Goal: Task Accomplishment & Management: Manage account settings

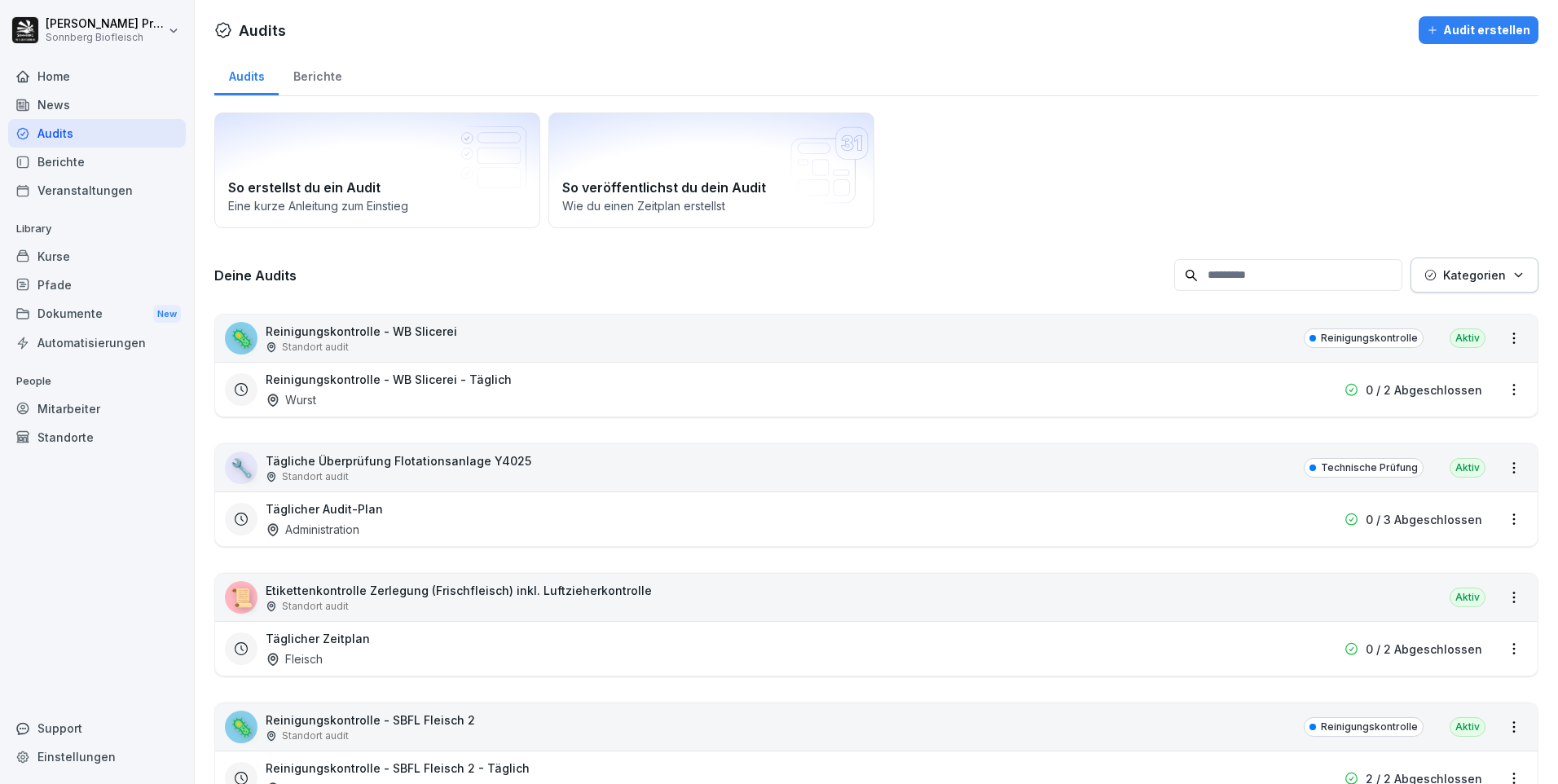
click at [83, 79] on div "Home" at bounding box center [97, 76] width 177 height 29
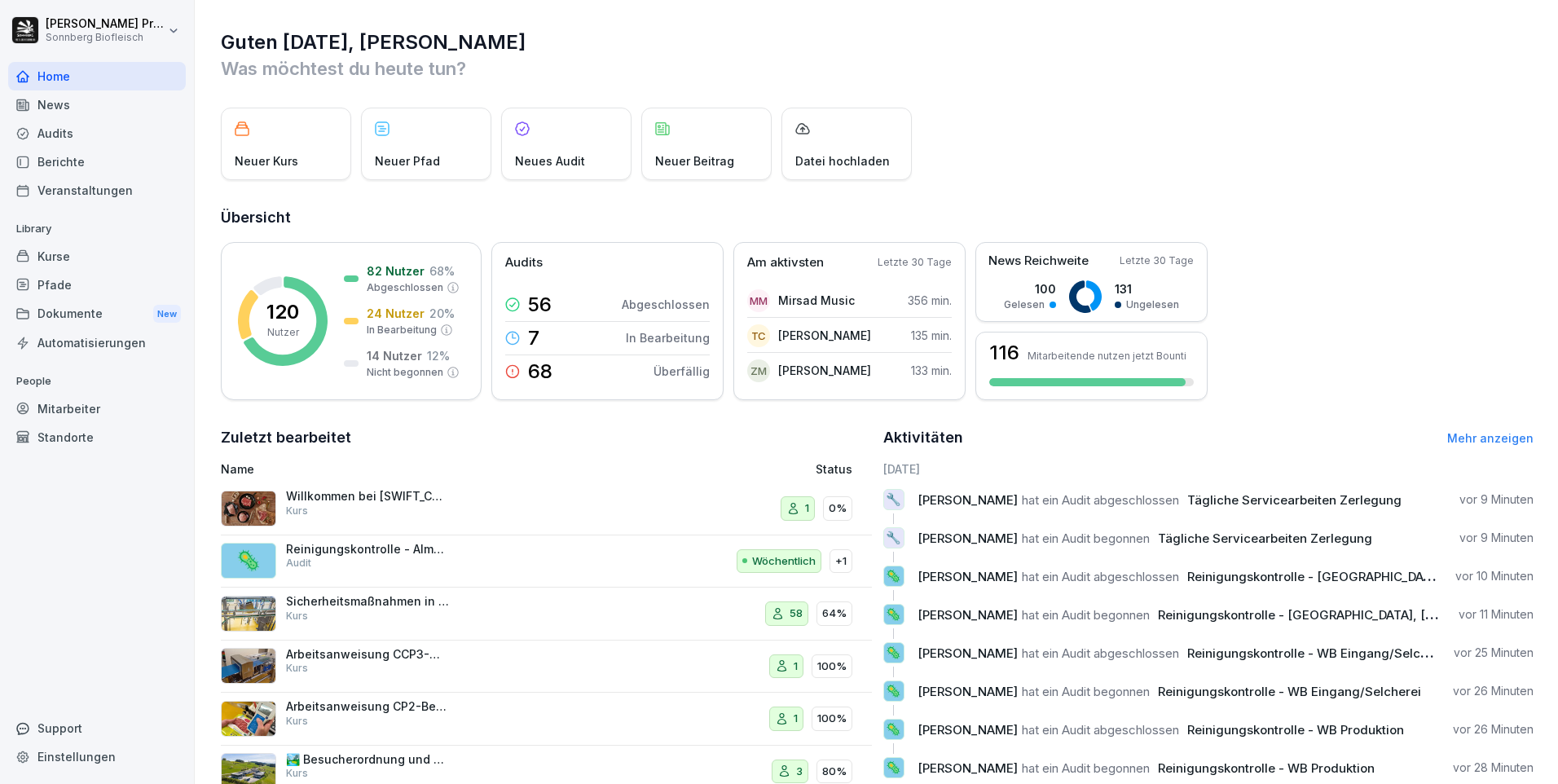
click at [1485, 439] on link "Mehr anzeigen" at bounding box center [1490, 438] width 87 height 13
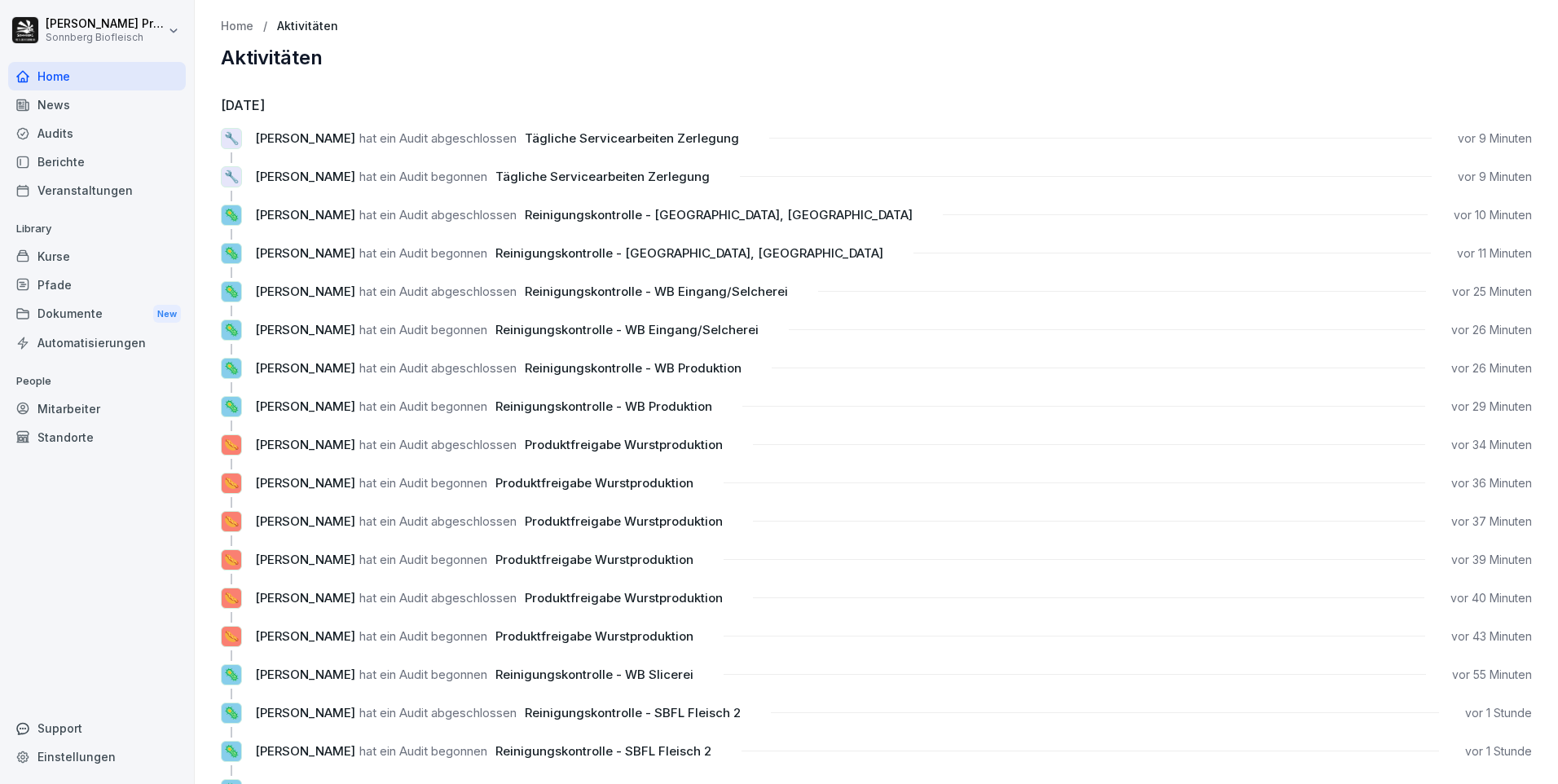
click at [109, 137] on div "Audits" at bounding box center [97, 134] width 177 height 29
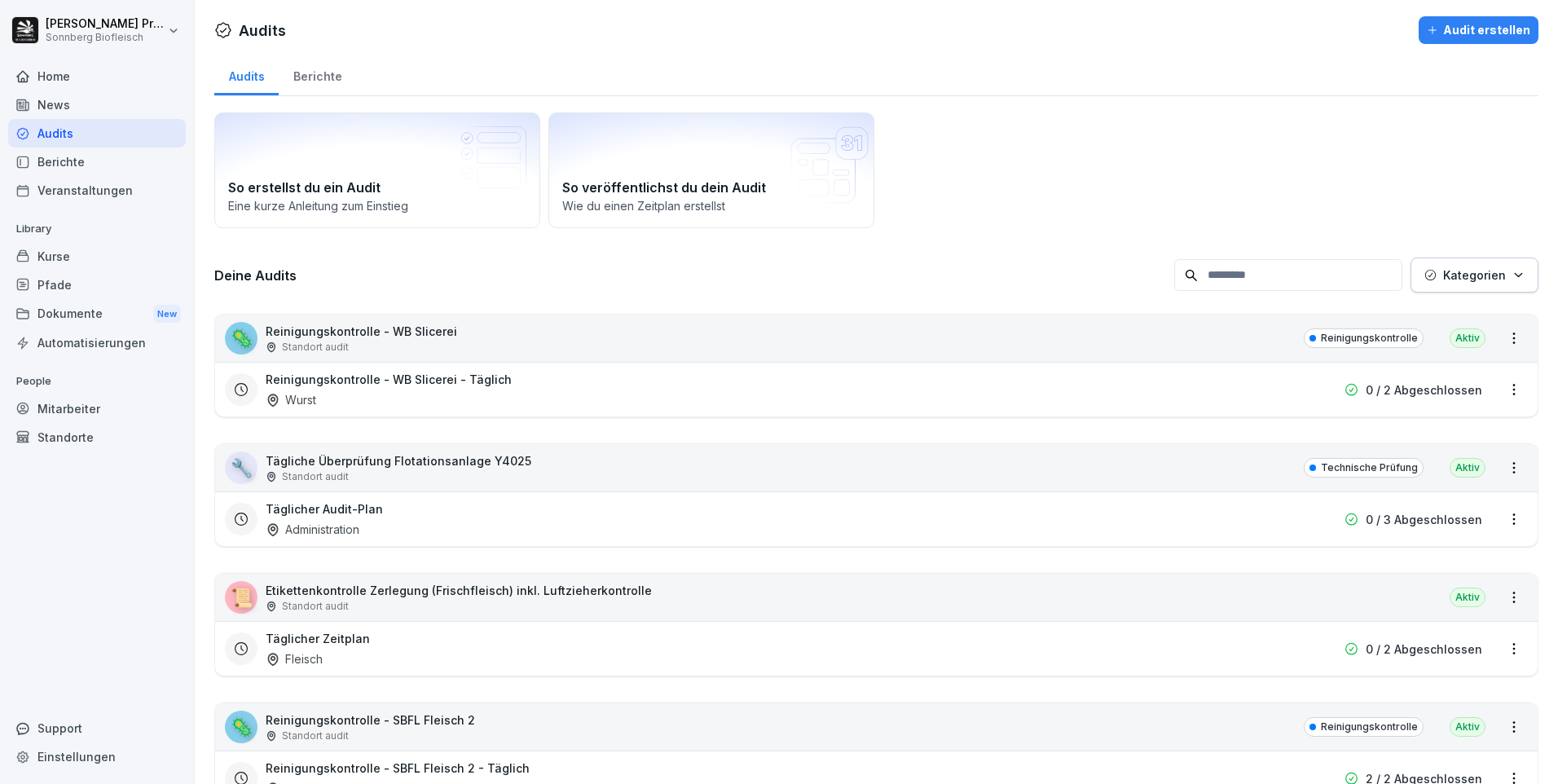
click at [109, 164] on div "Berichte" at bounding box center [97, 162] width 177 height 29
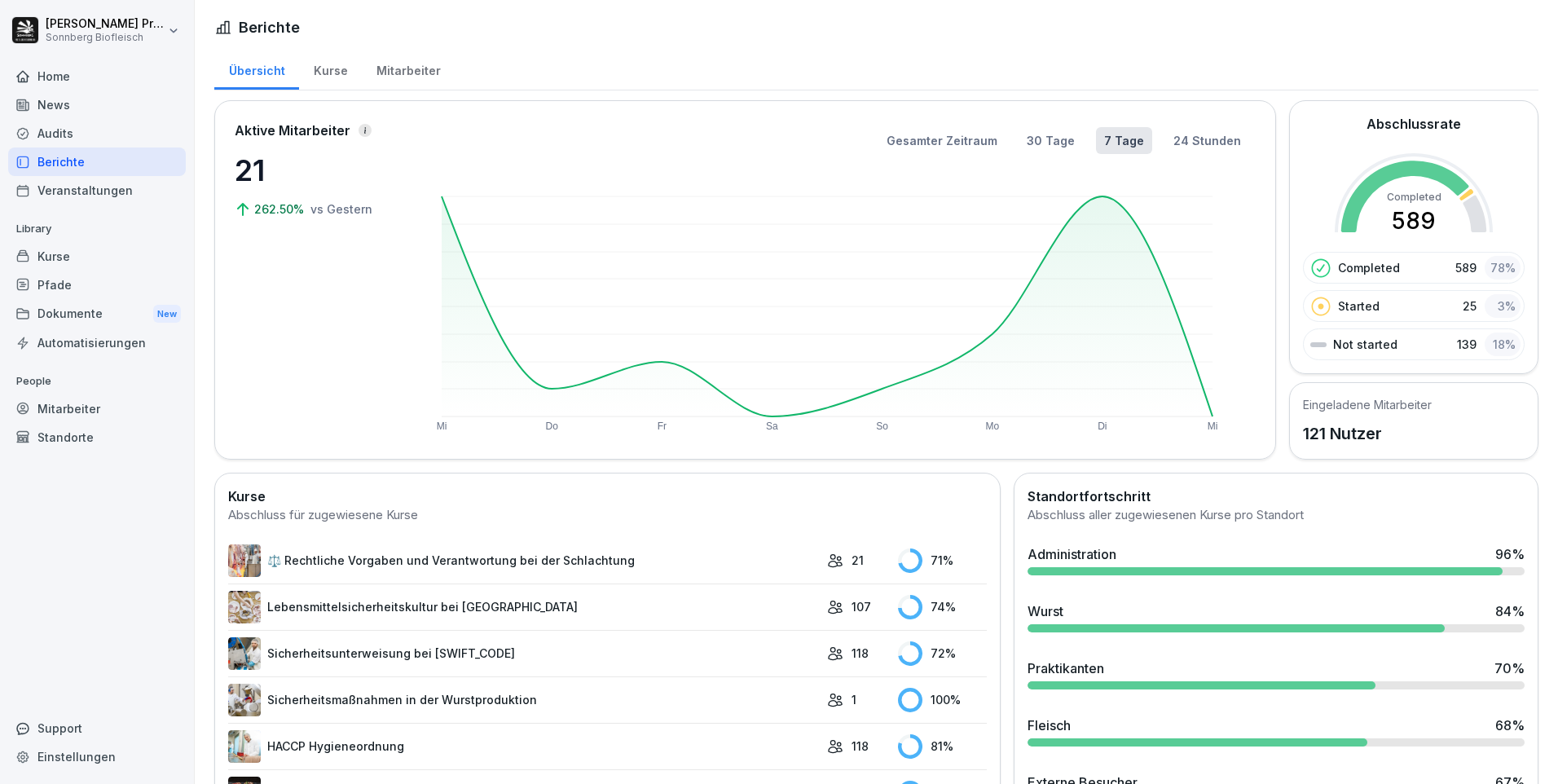
click at [322, 71] on div "Kurse" at bounding box center [330, 68] width 63 height 41
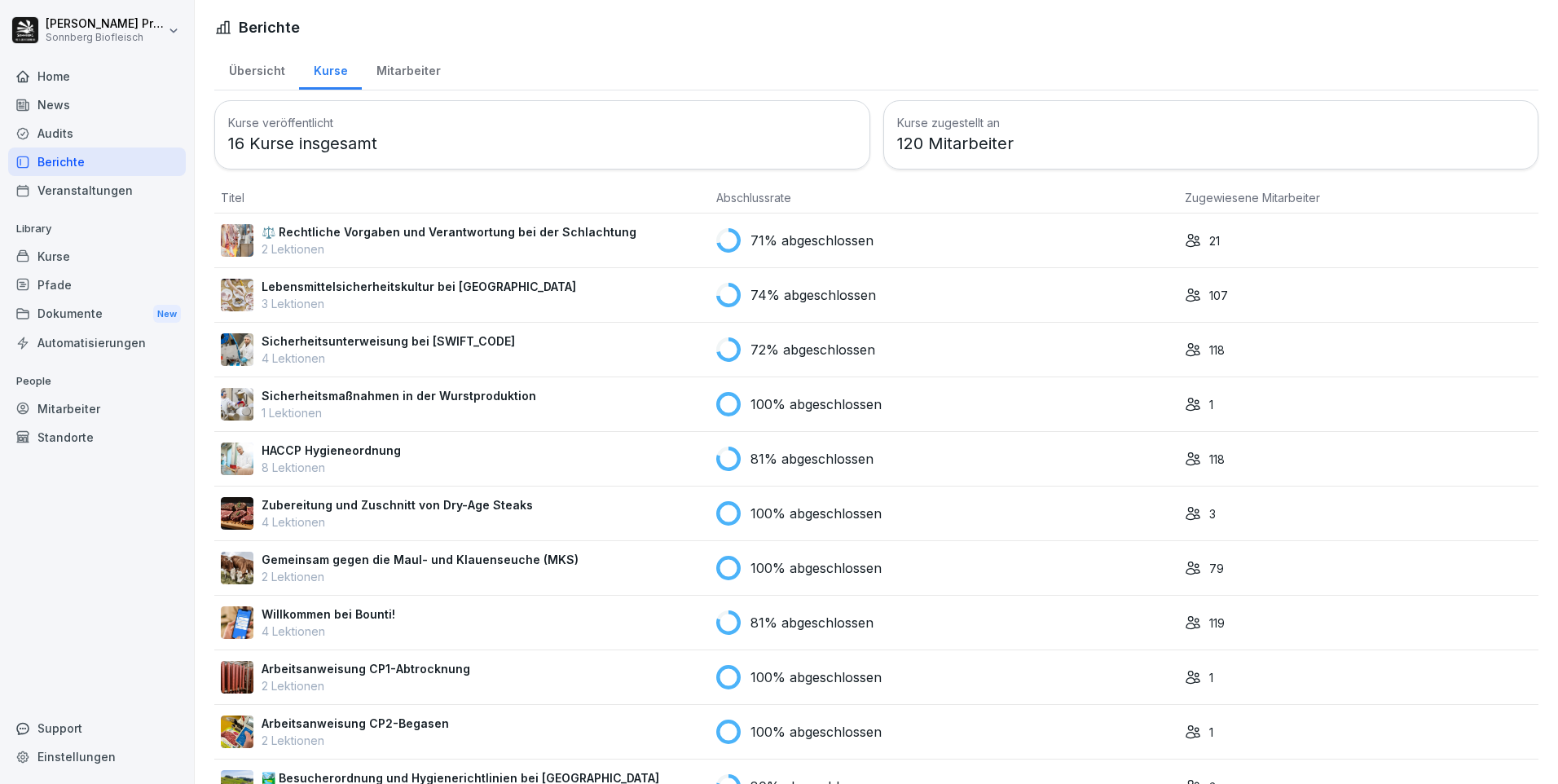
click at [410, 66] on div "Mitarbeiter" at bounding box center [408, 68] width 93 height 41
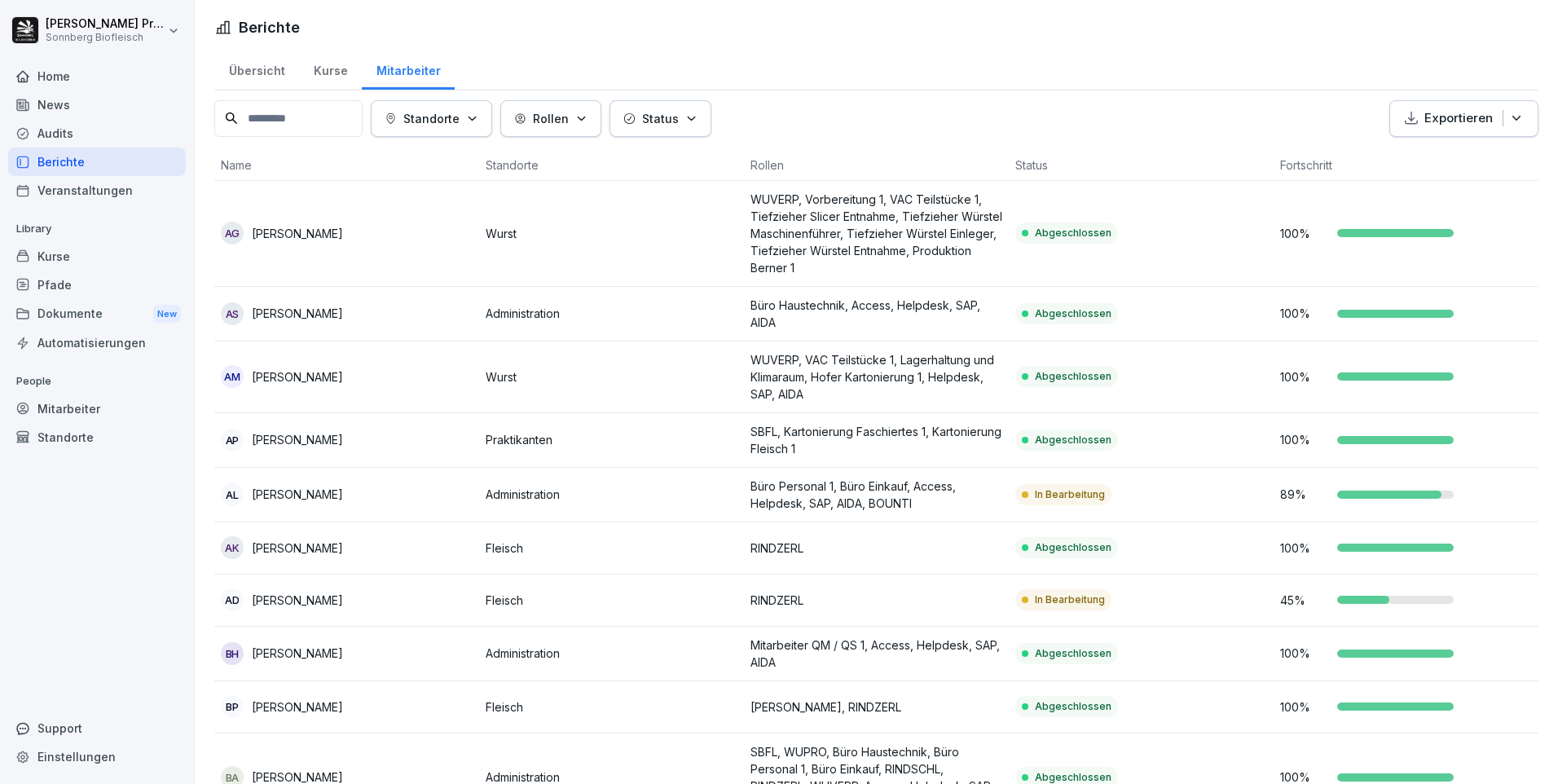
click at [272, 66] on div "Übersicht" at bounding box center [256, 68] width 85 height 41
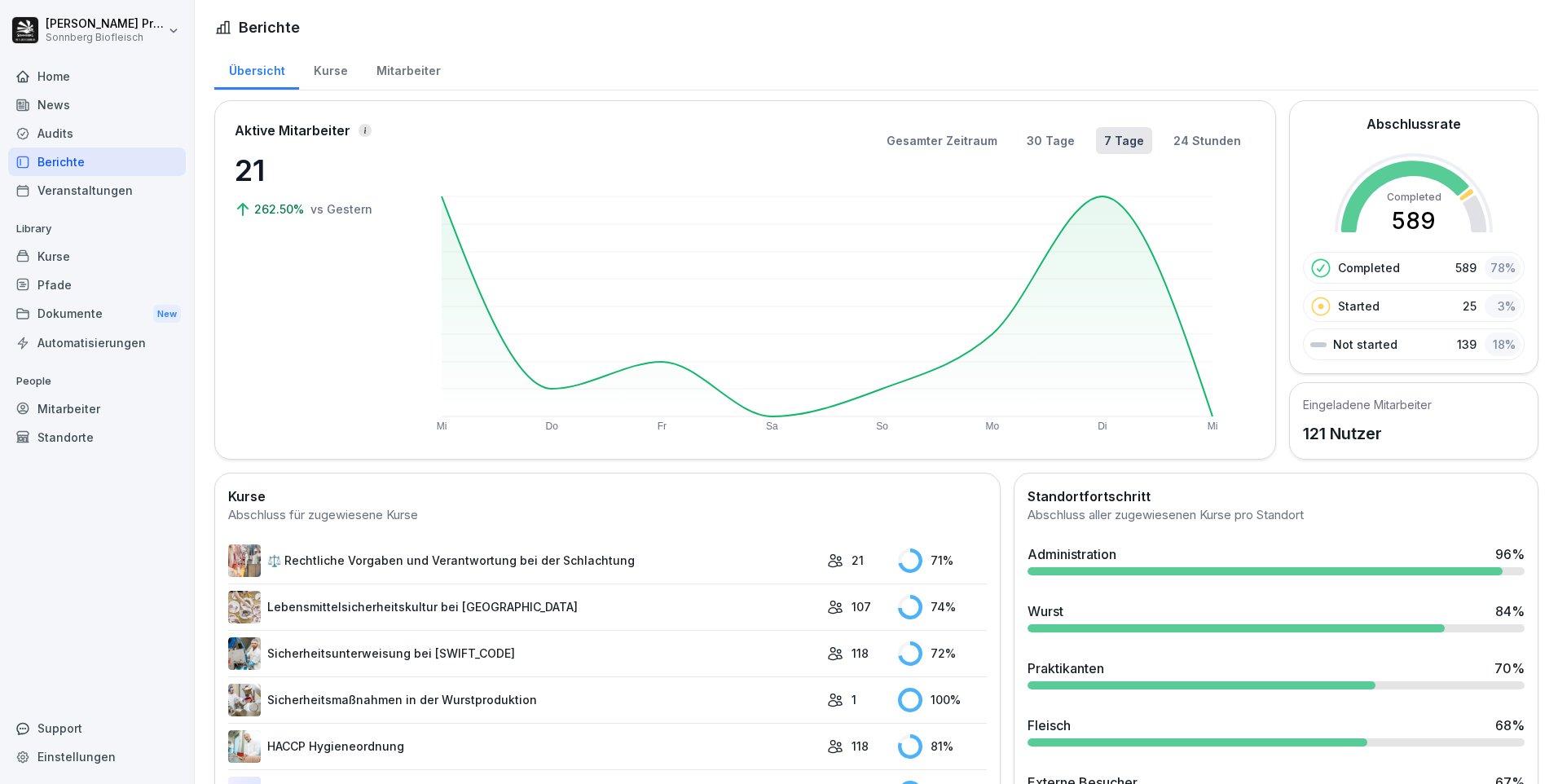
click at [329, 74] on div "Kurse" at bounding box center [330, 68] width 63 height 41
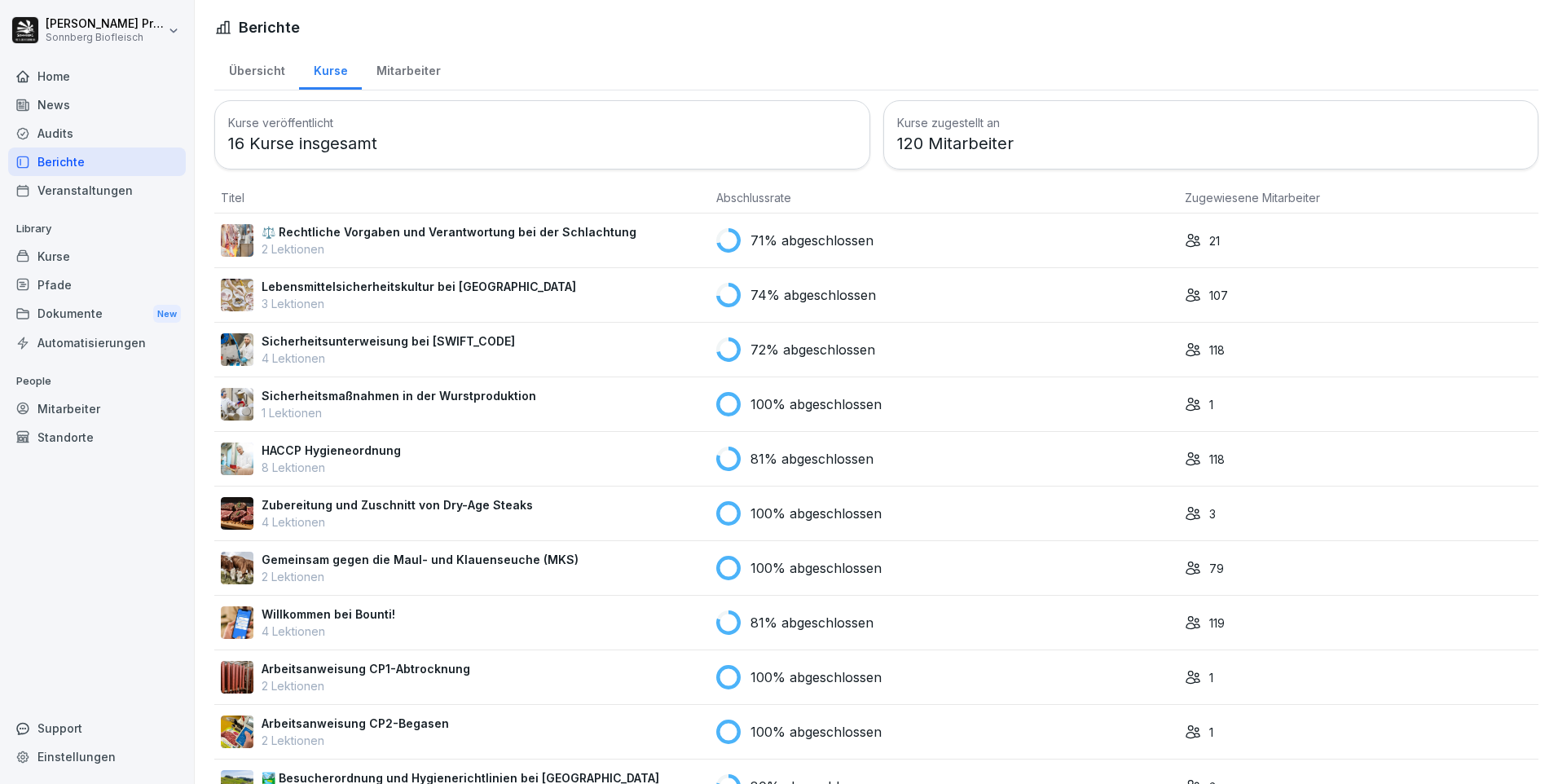
click at [411, 68] on div "Mitarbeiter" at bounding box center [408, 68] width 93 height 41
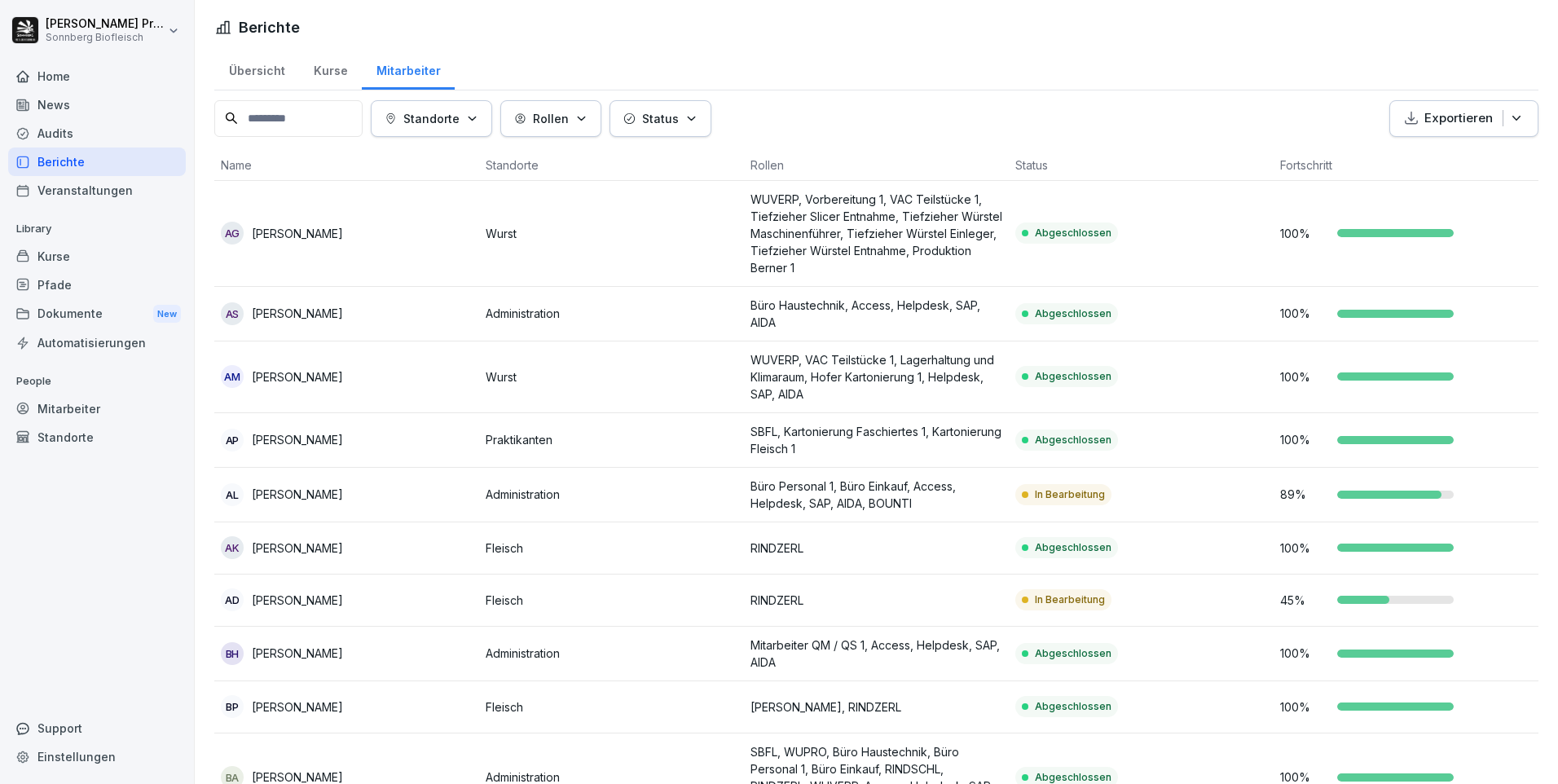
click at [478, 121] on icon "button" at bounding box center [472, 118] width 13 height 13
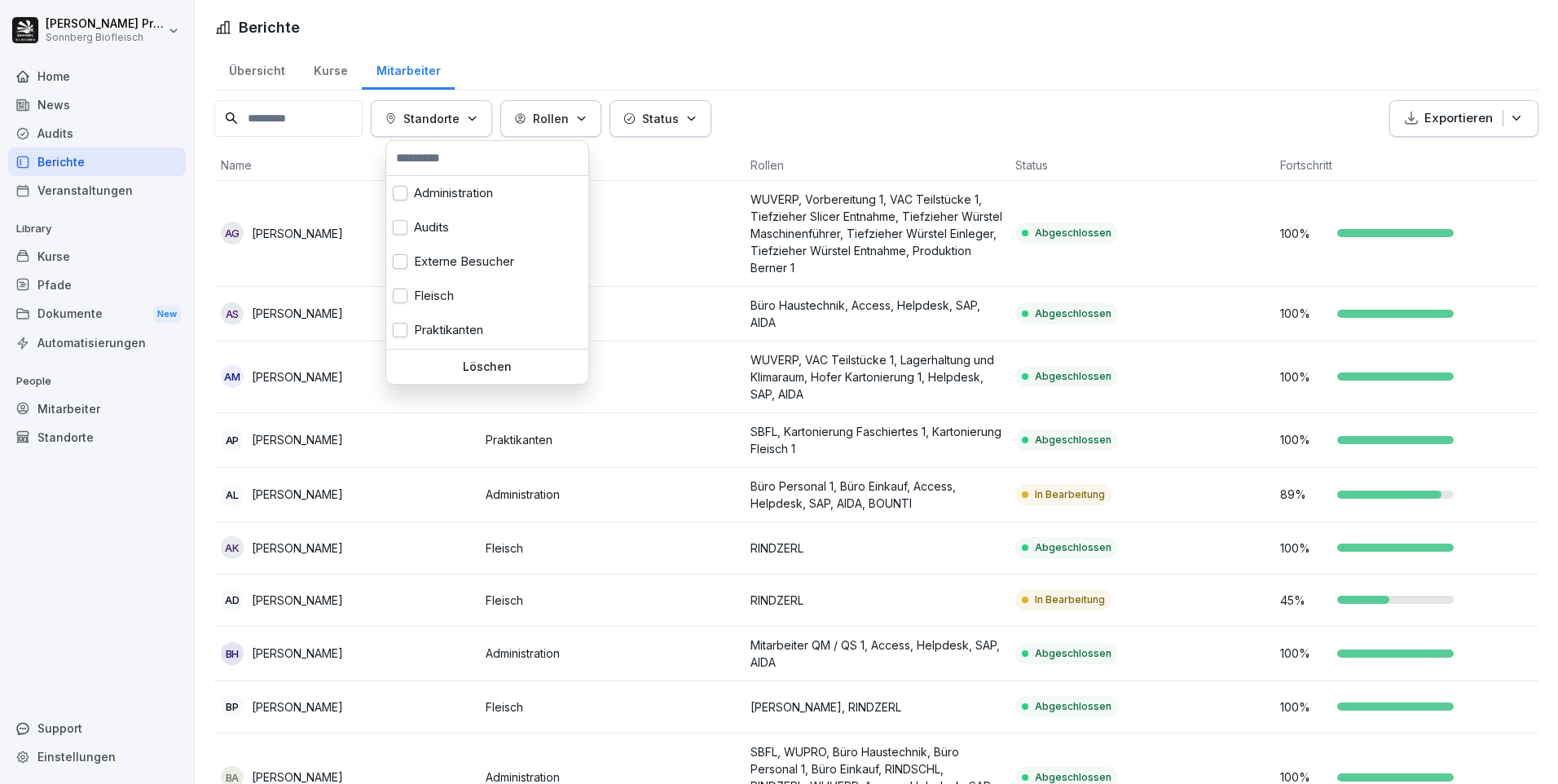
click at [478, 120] on icon "button" at bounding box center [472, 118] width 13 height 13
click at [394, 187] on button "button" at bounding box center [399, 192] width 14 height 14
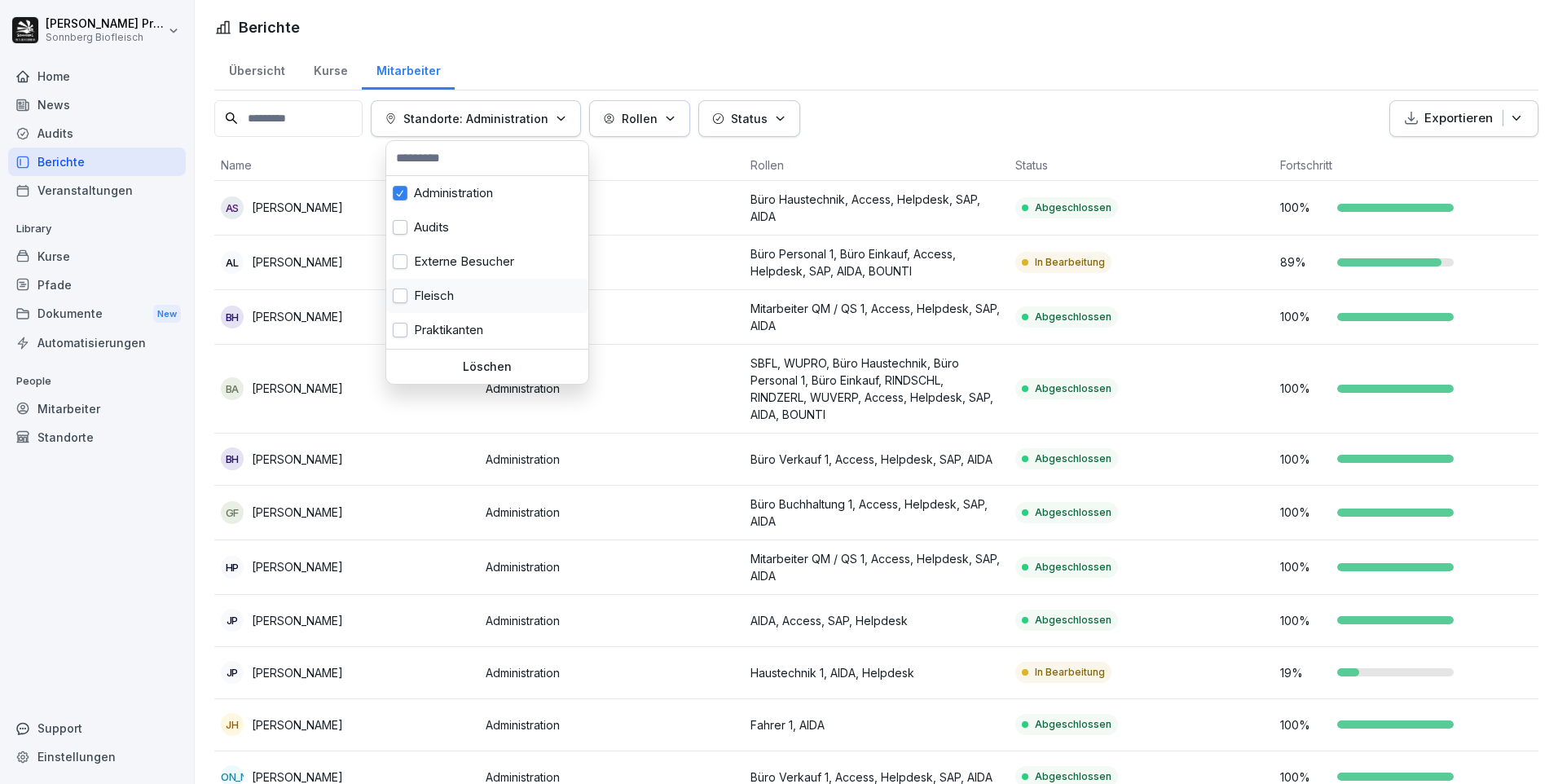
click at [403, 289] on button "button" at bounding box center [399, 295] width 14 height 14
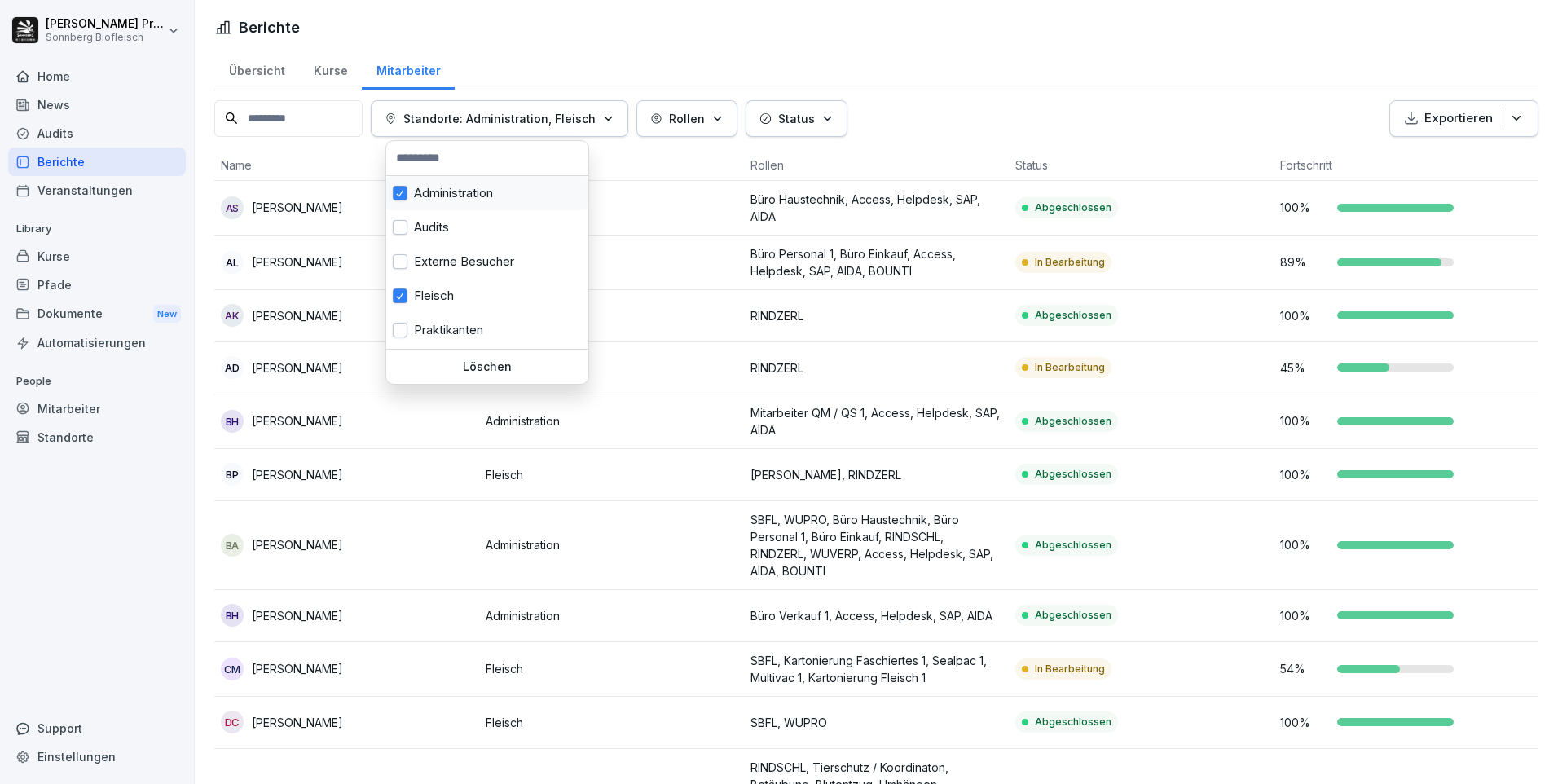
click at [402, 192] on button "button" at bounding box center [399, 192] width 14 height 14
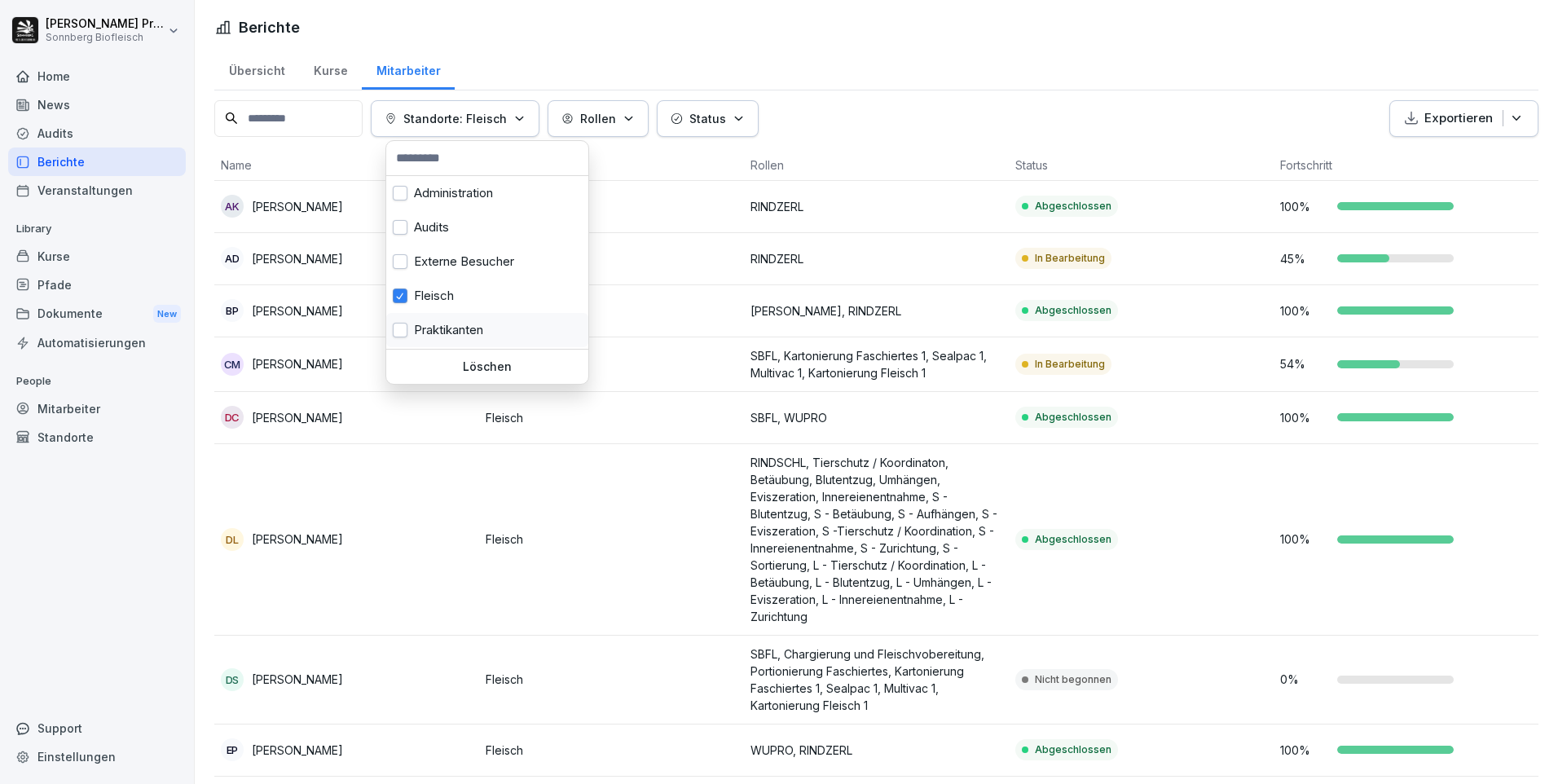
click at [403, 325] on button "button" at bounding box center [399, 329] width 14 height 14
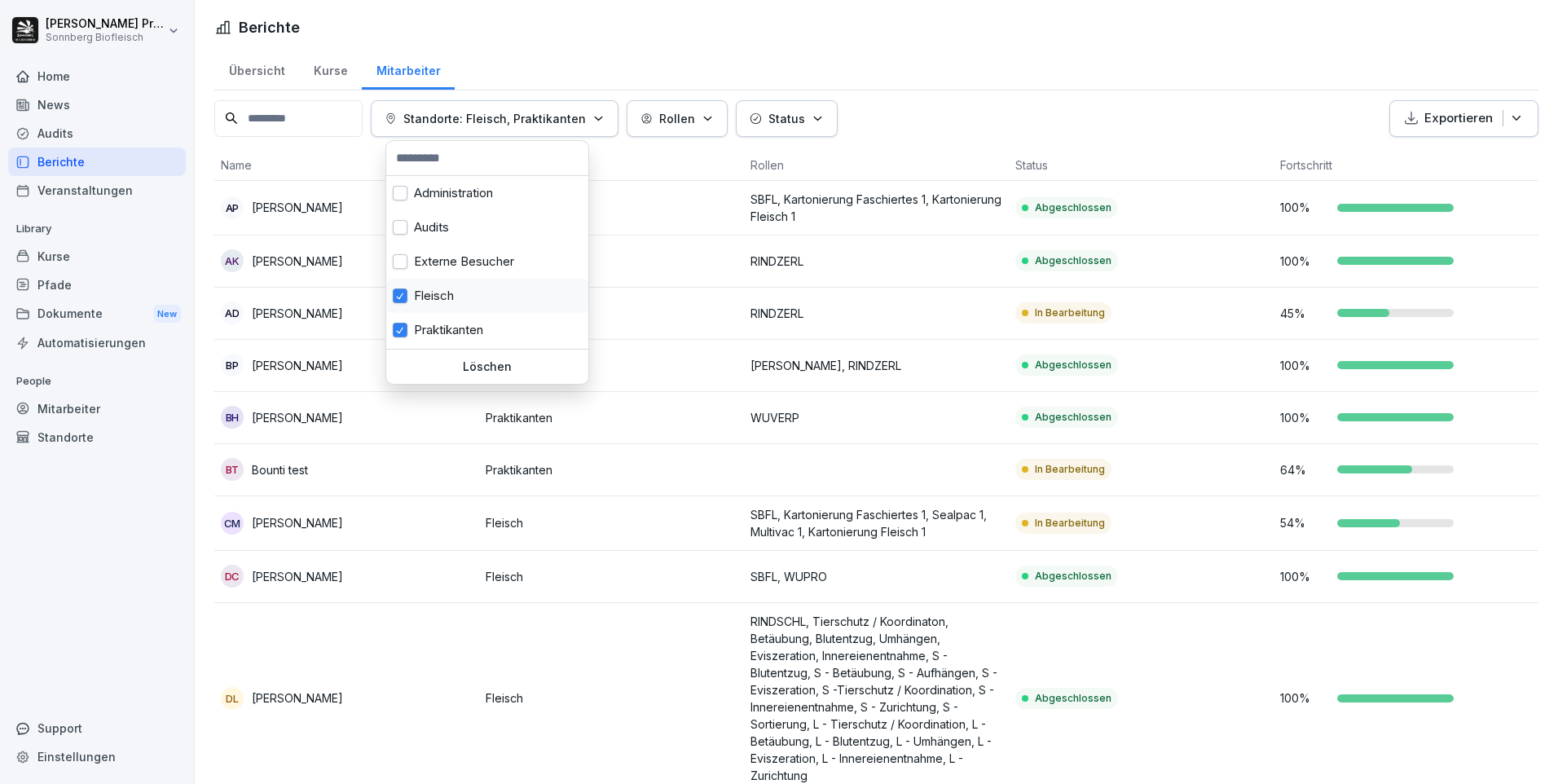
click at [398, 297] on button "button" at bounding box center [399, 295] width 14 height 14
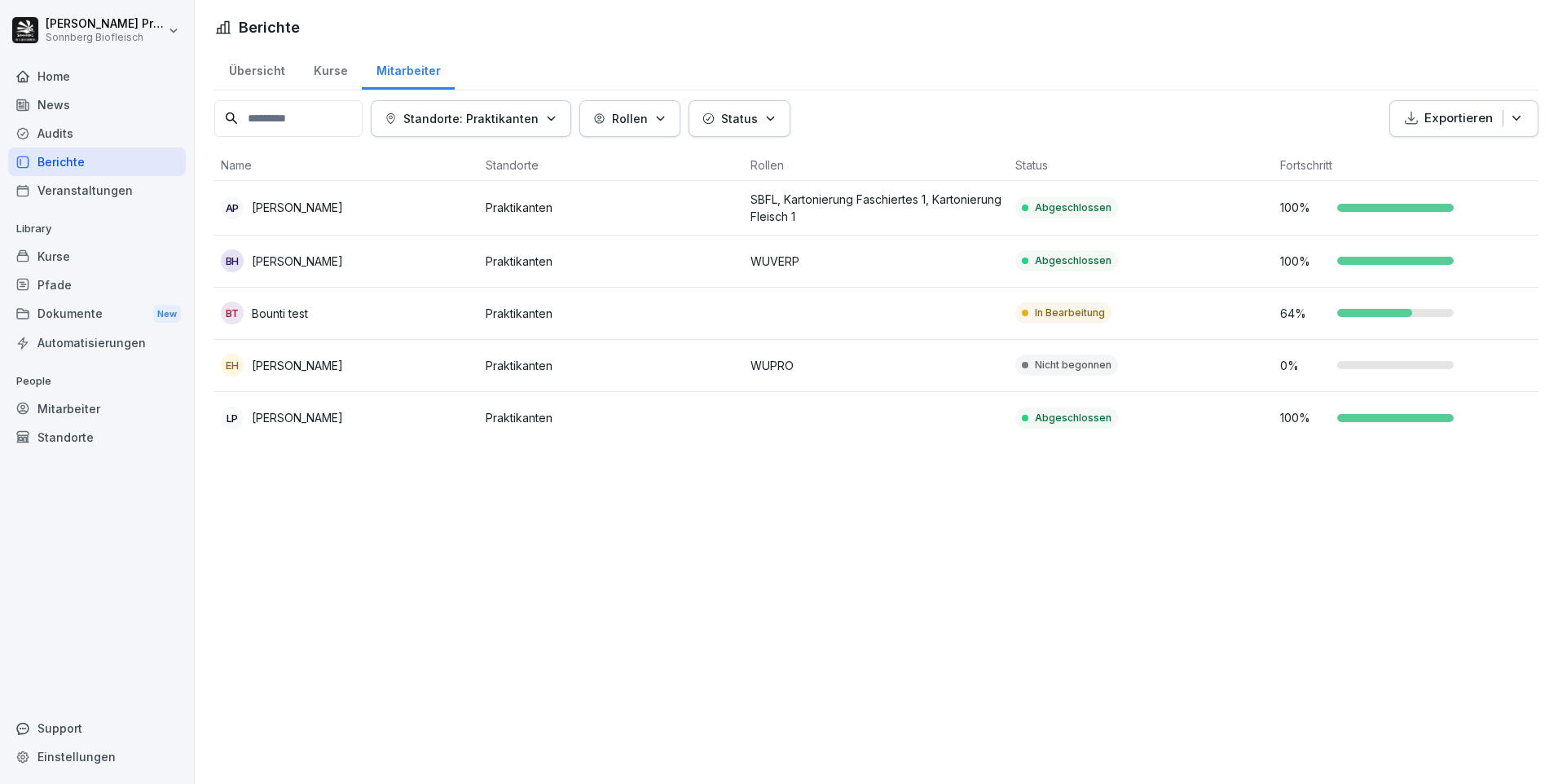
click at [598, 48] on html "[PERSON_NAME] Sonnberg Biofleisch Home News Audits Berichte Veranstaltungen Lib…" at bounding box center [779, 392] width 1558 height 784
click at [96, 133] on div "Audits" at bounding box center [97, 134] width 177 height 29
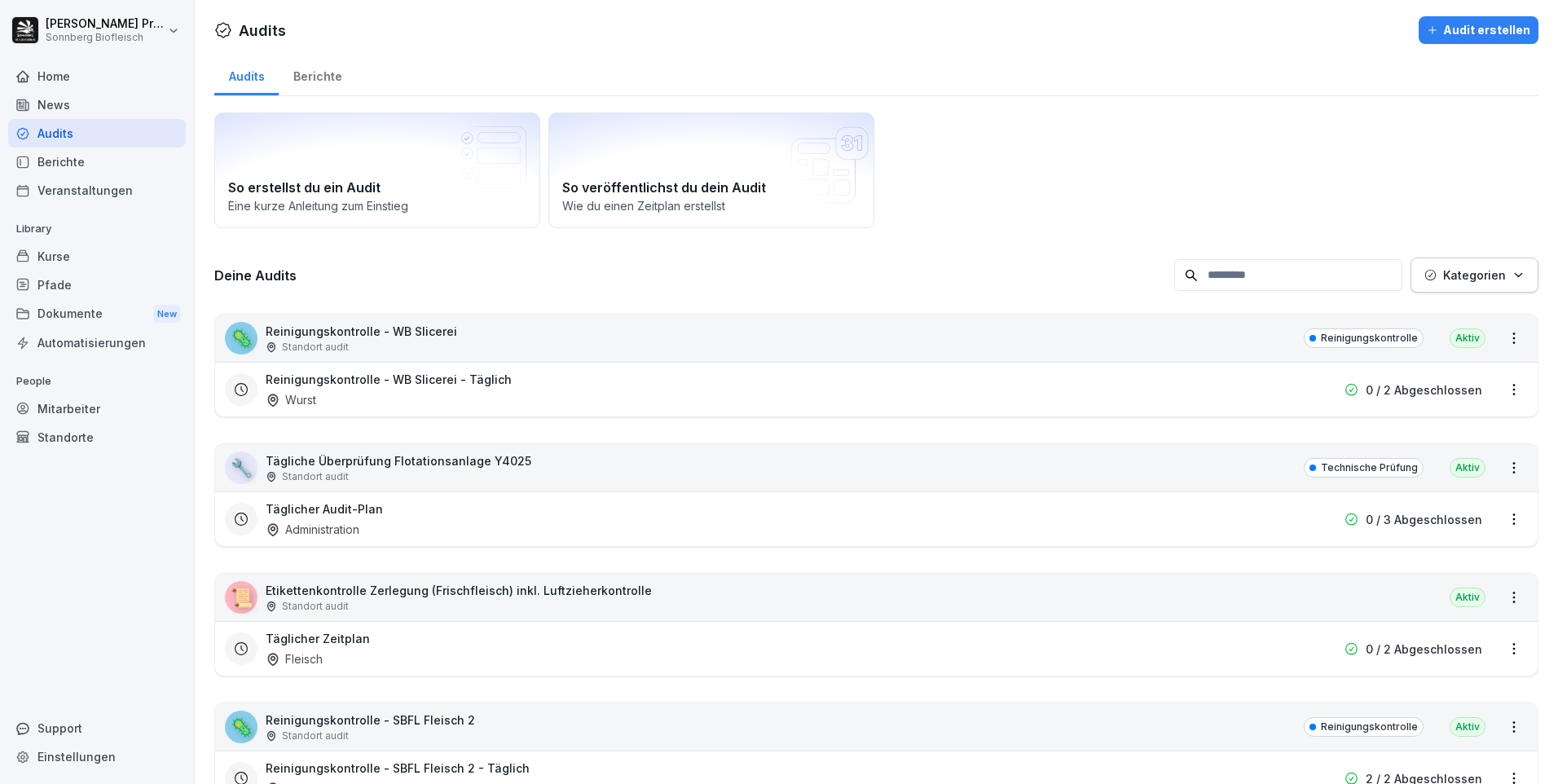
click at [1497, 276] on div "Kategorien" at bounding box center [1474, 275] width 100 height 17
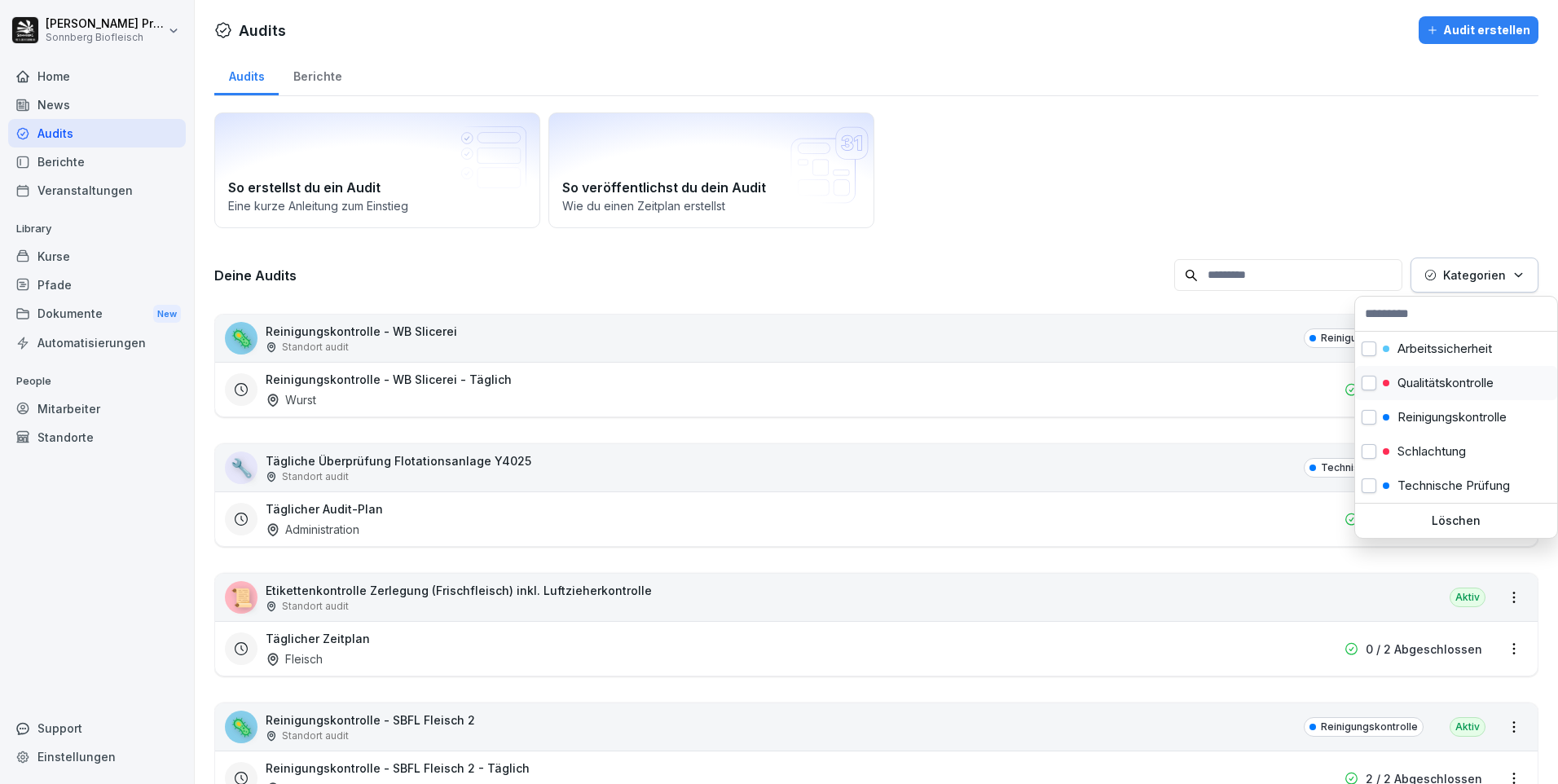
click at [1373, 386] on button "button" at bounding box center [1369, 382] width 14 height 14
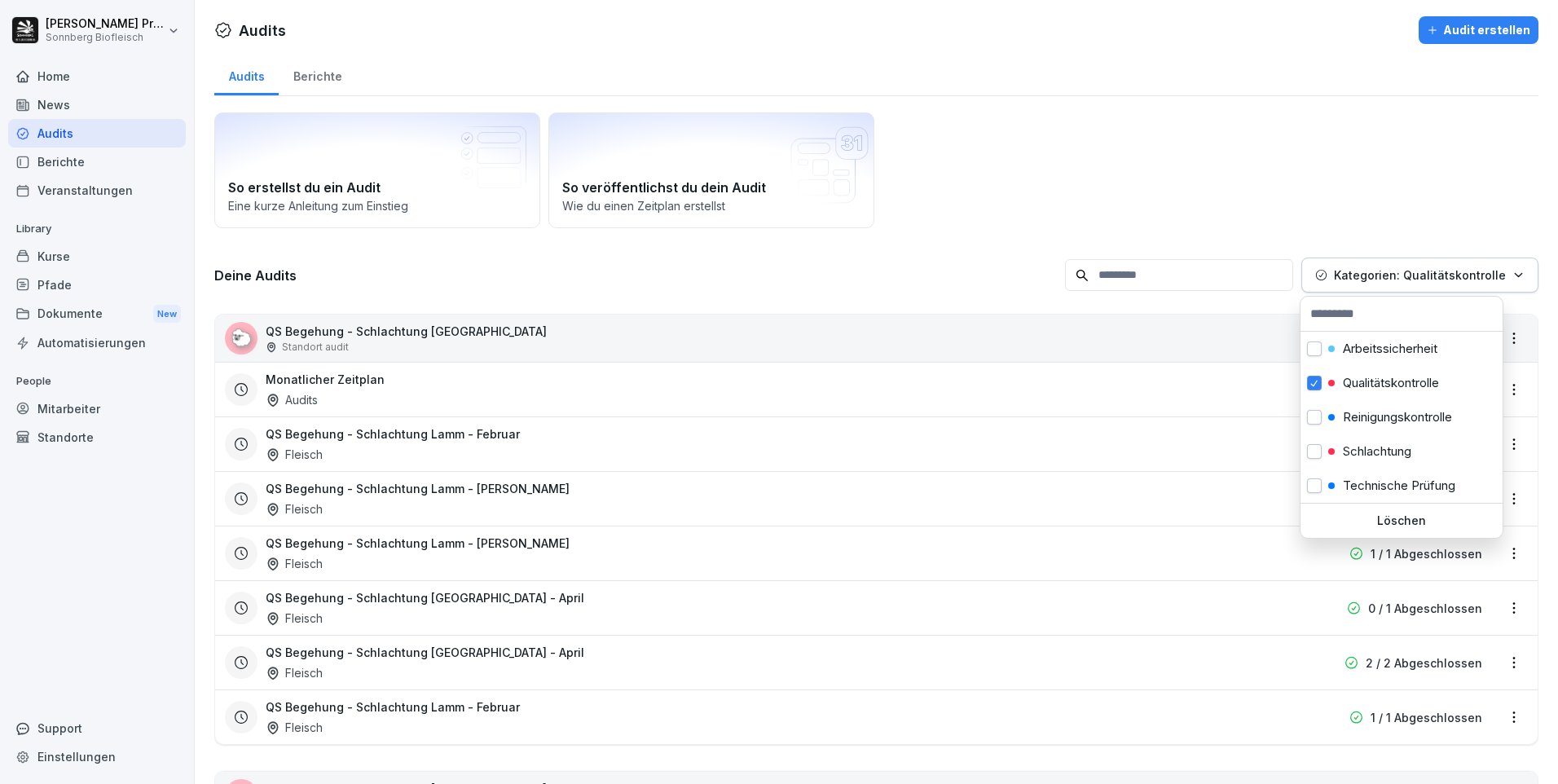
click at [1118, 275] on html "[PERSON_NAME] Sonnberg Biofleisch Home News Audits Berichte Veranstaltungen Lib…" at bounding box center [779, 392] width 1558 height 784
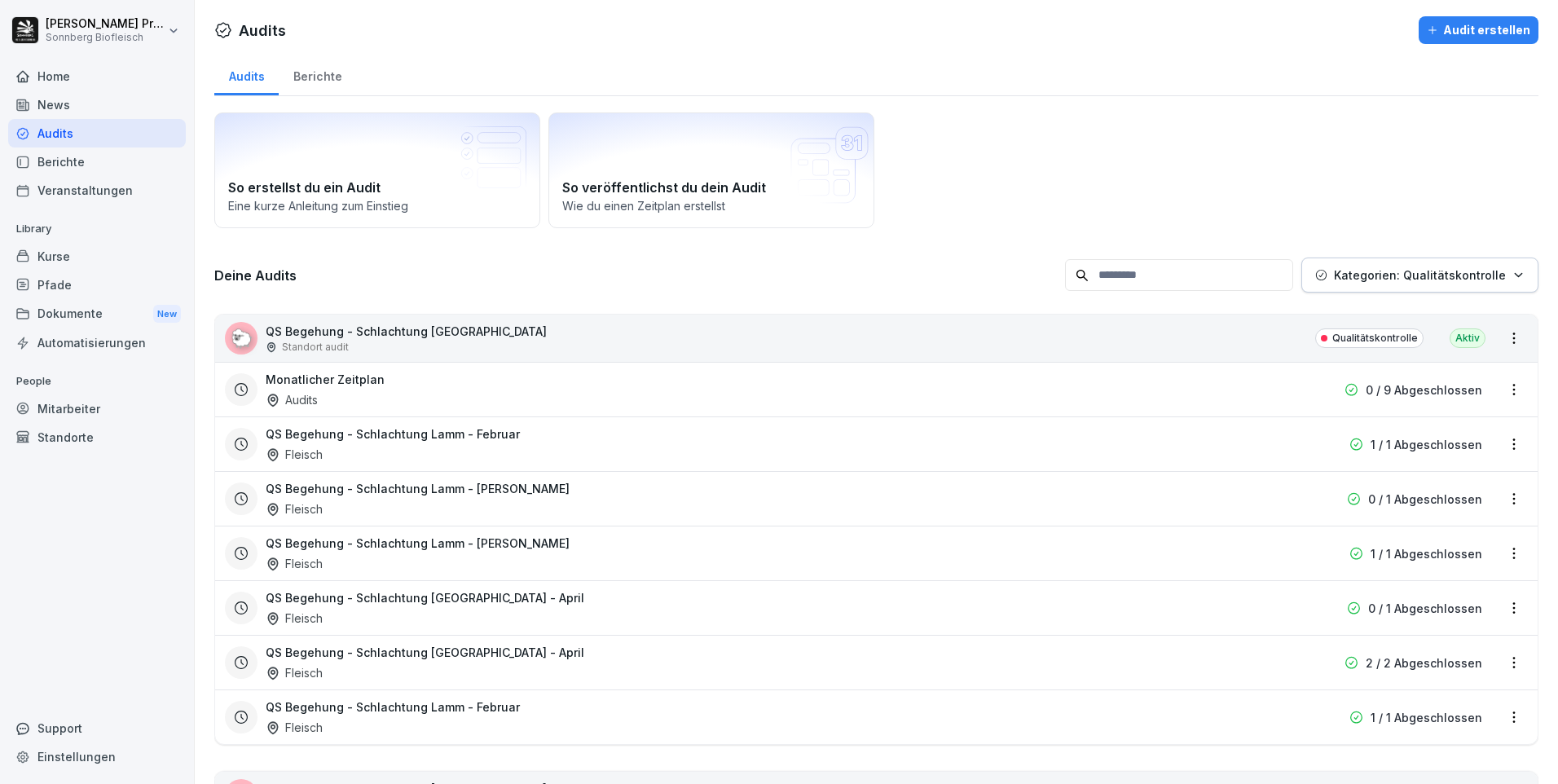
click at [1136, 269] on input at bounding box center [1180, 275] width 229 height 32
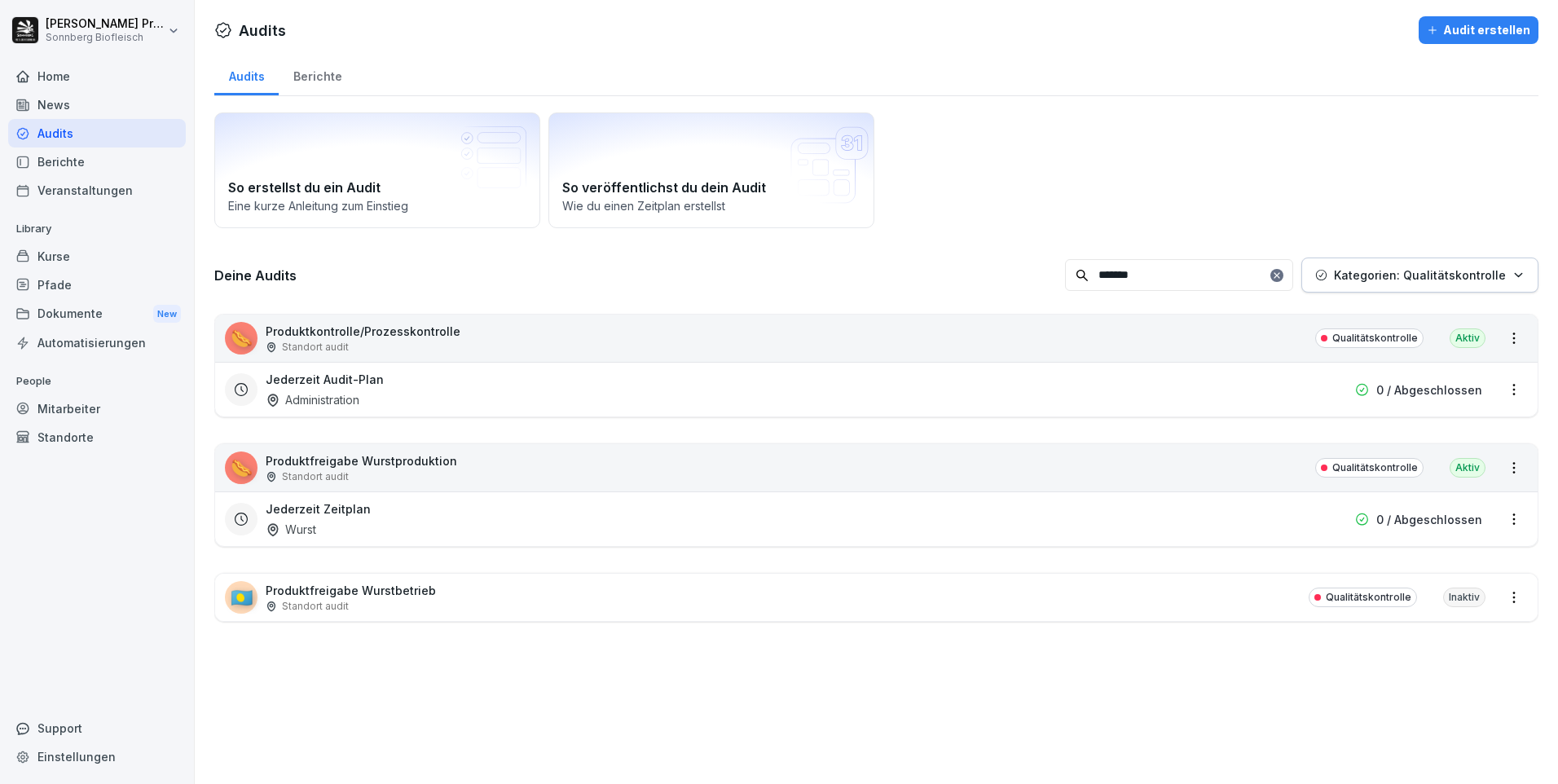
type input "*******"
click at [321, 467] on p "Produktfreigabe Wurstproduktion" at bounding box center [361, 460] width 192 height 17
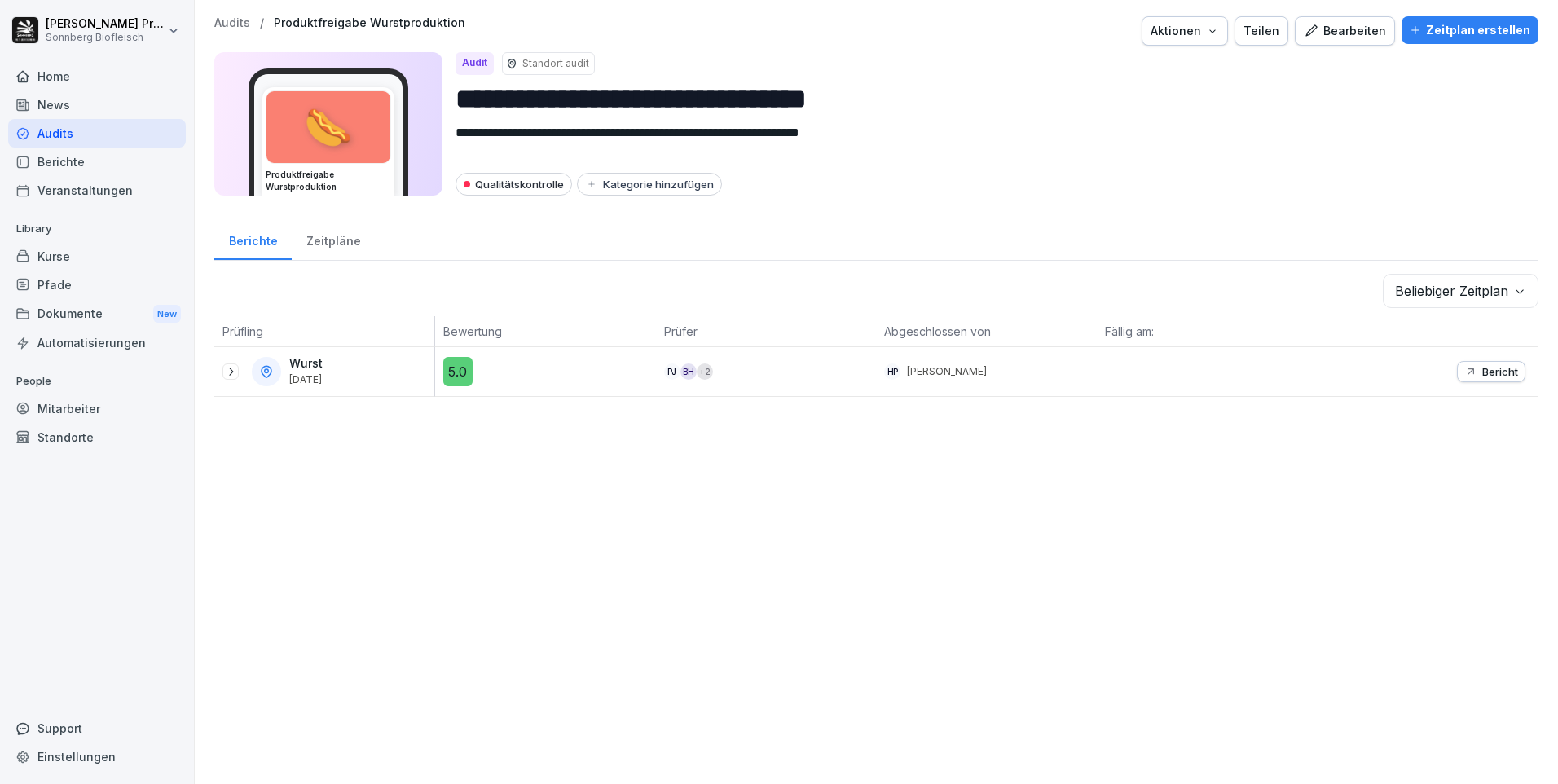
click at [225, 370] on icon at bounding box center [231, 371] width 13 height 13
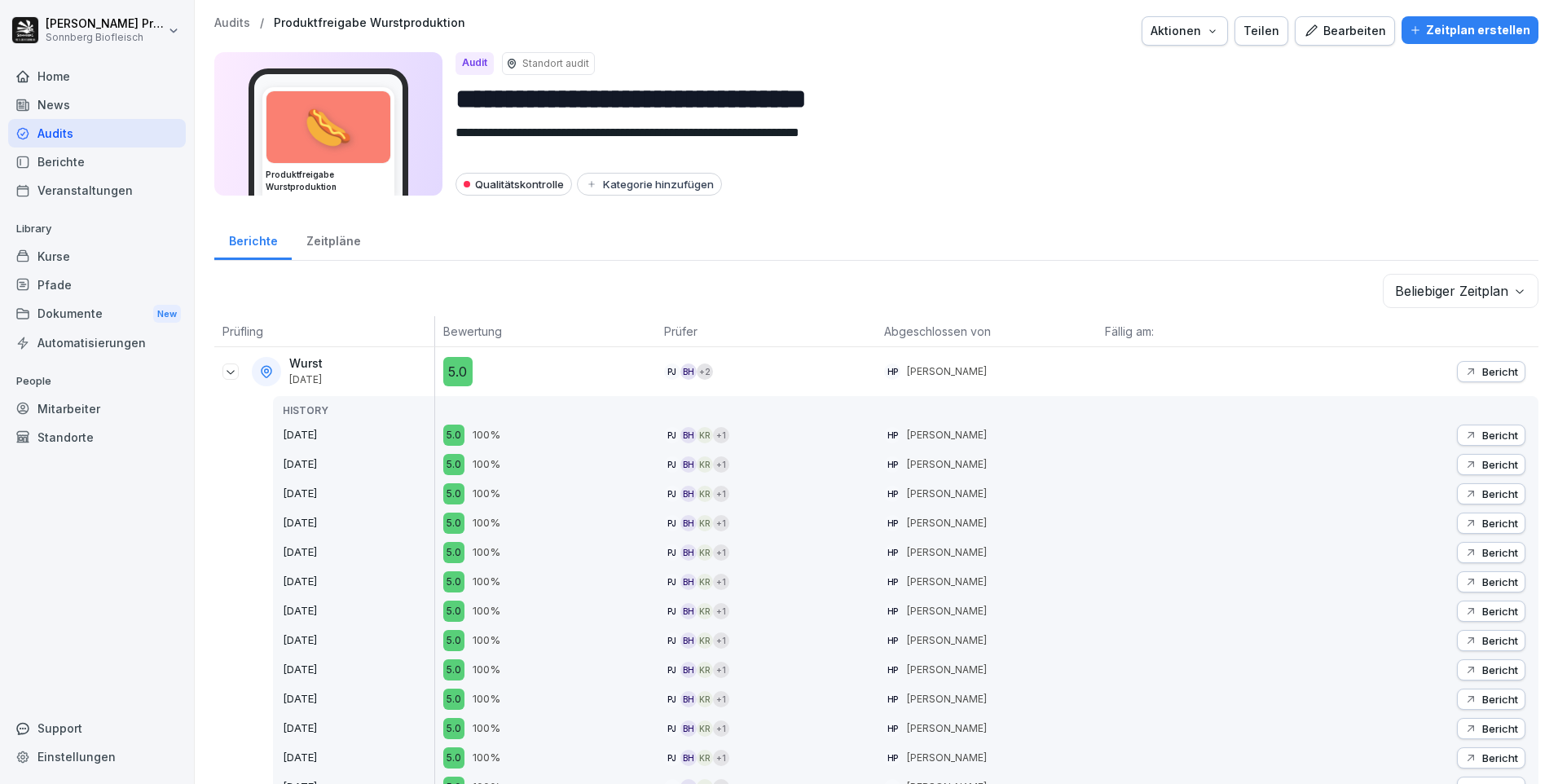
click at [1482, 368] on p "Bericht" at bounding box center [1500, 371] width 36 height 13
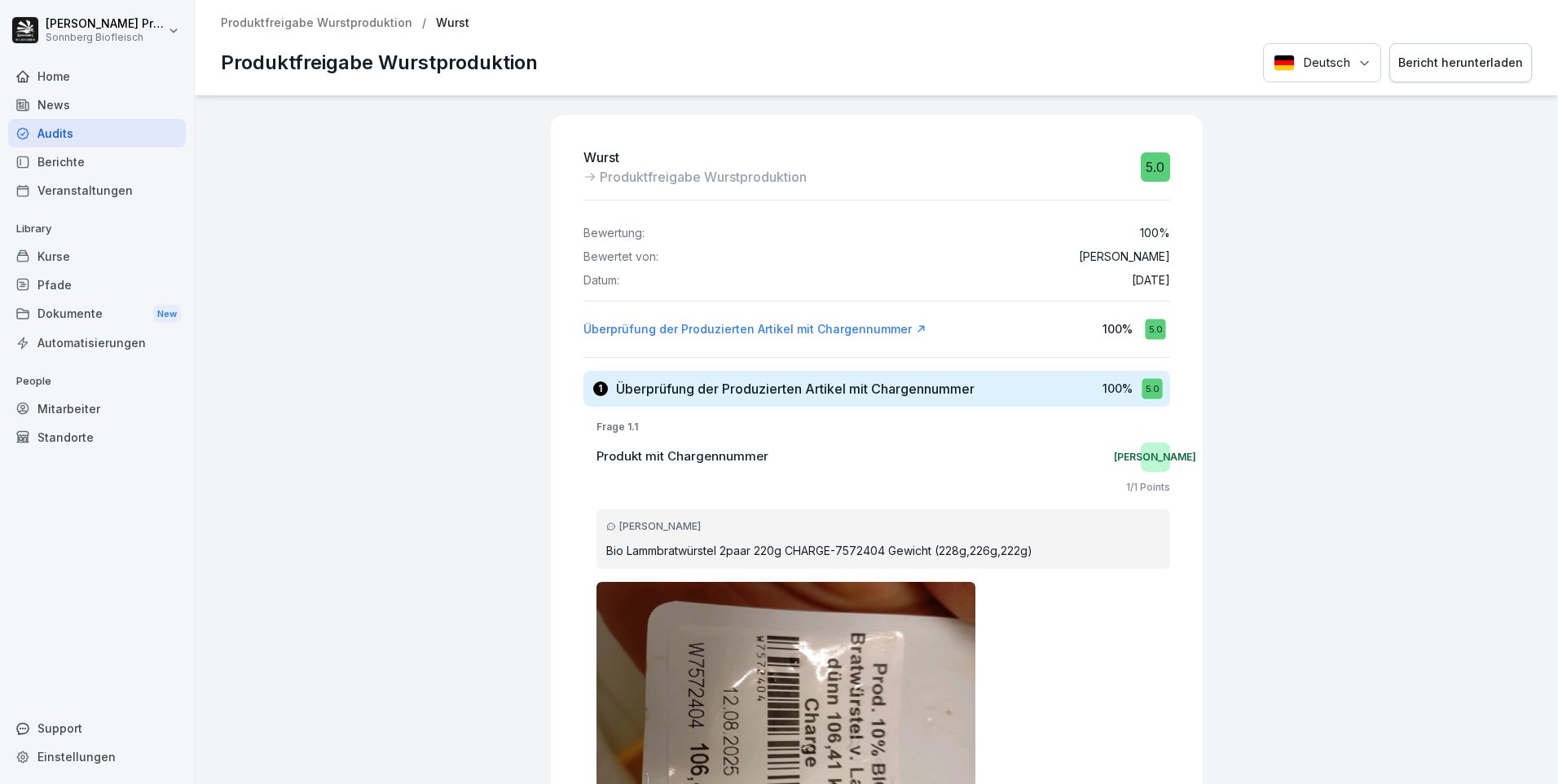
click at [1435, 80] on button "Bericht herunterladen" at bounding box center [1461, 63] width 143 height 40
click at [282, 23] on p "Produktfreigabe Wurstproduktion" at bounding box center [317, 23] width 192 height 13
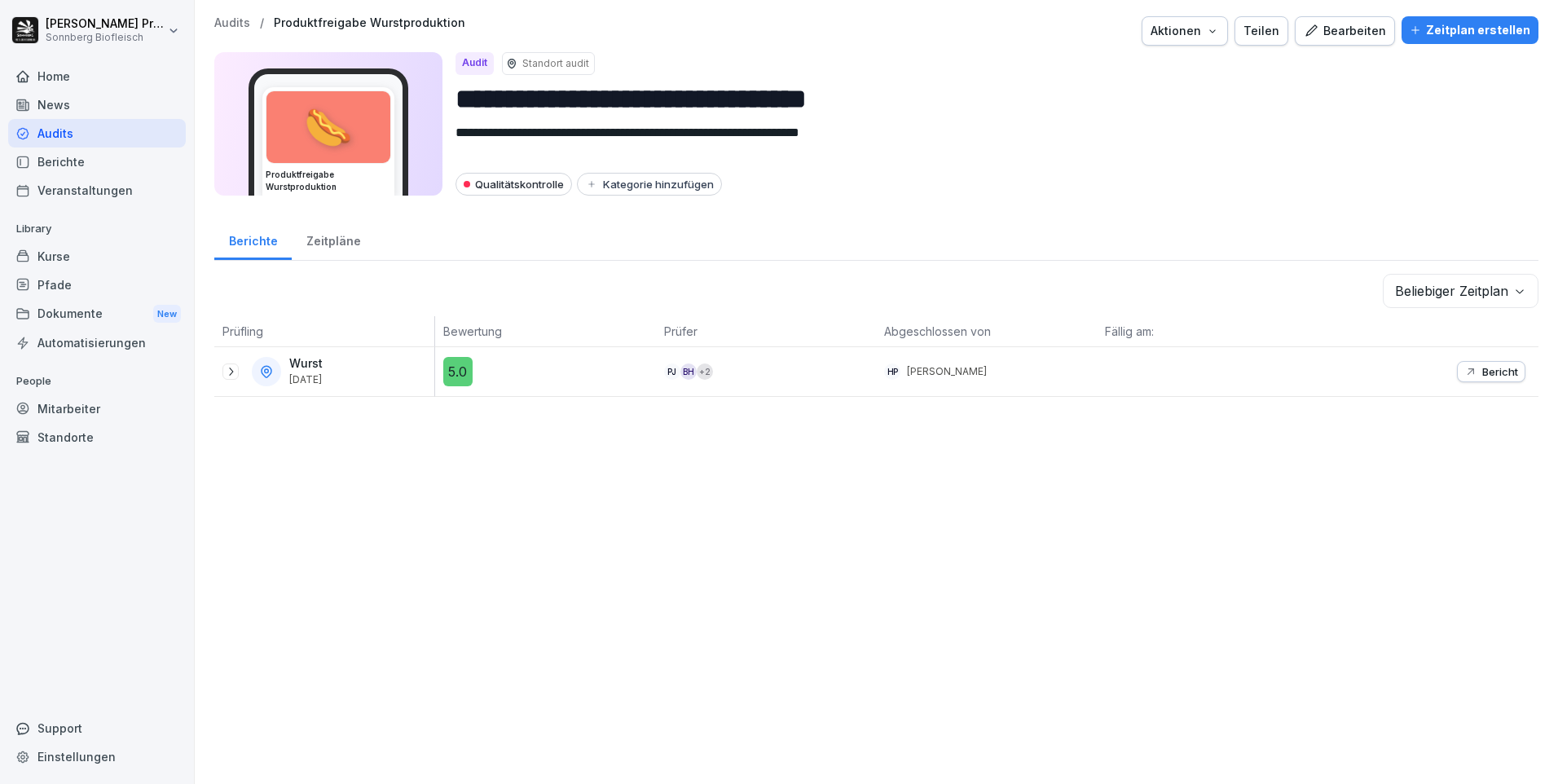
click at [229, 368] on icon at bounding box center [231, 371] width 13 height 13
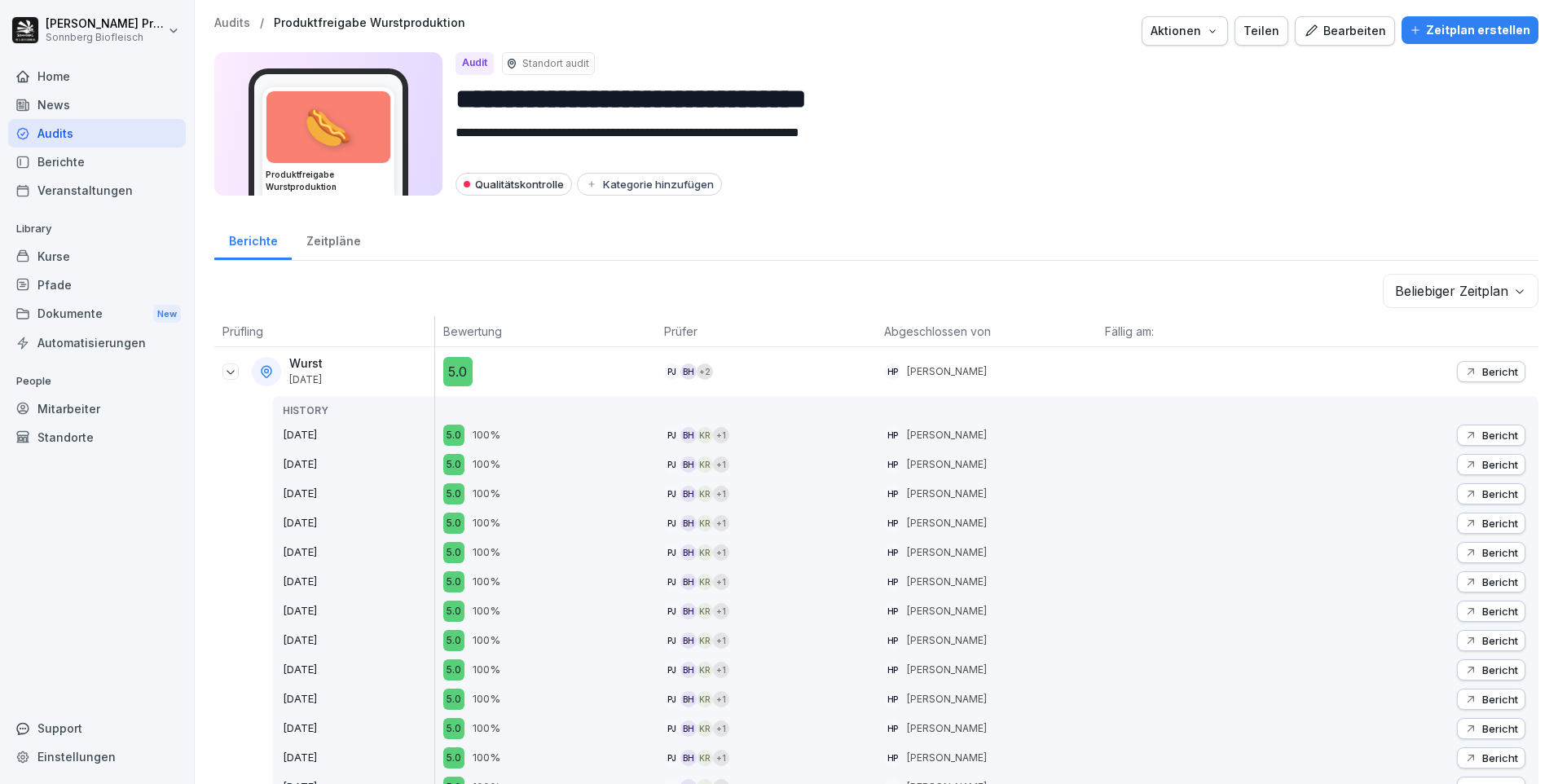
click at [1466, 432] on div "Bericht" at bounding box center [1492, 435] width 54 height 13
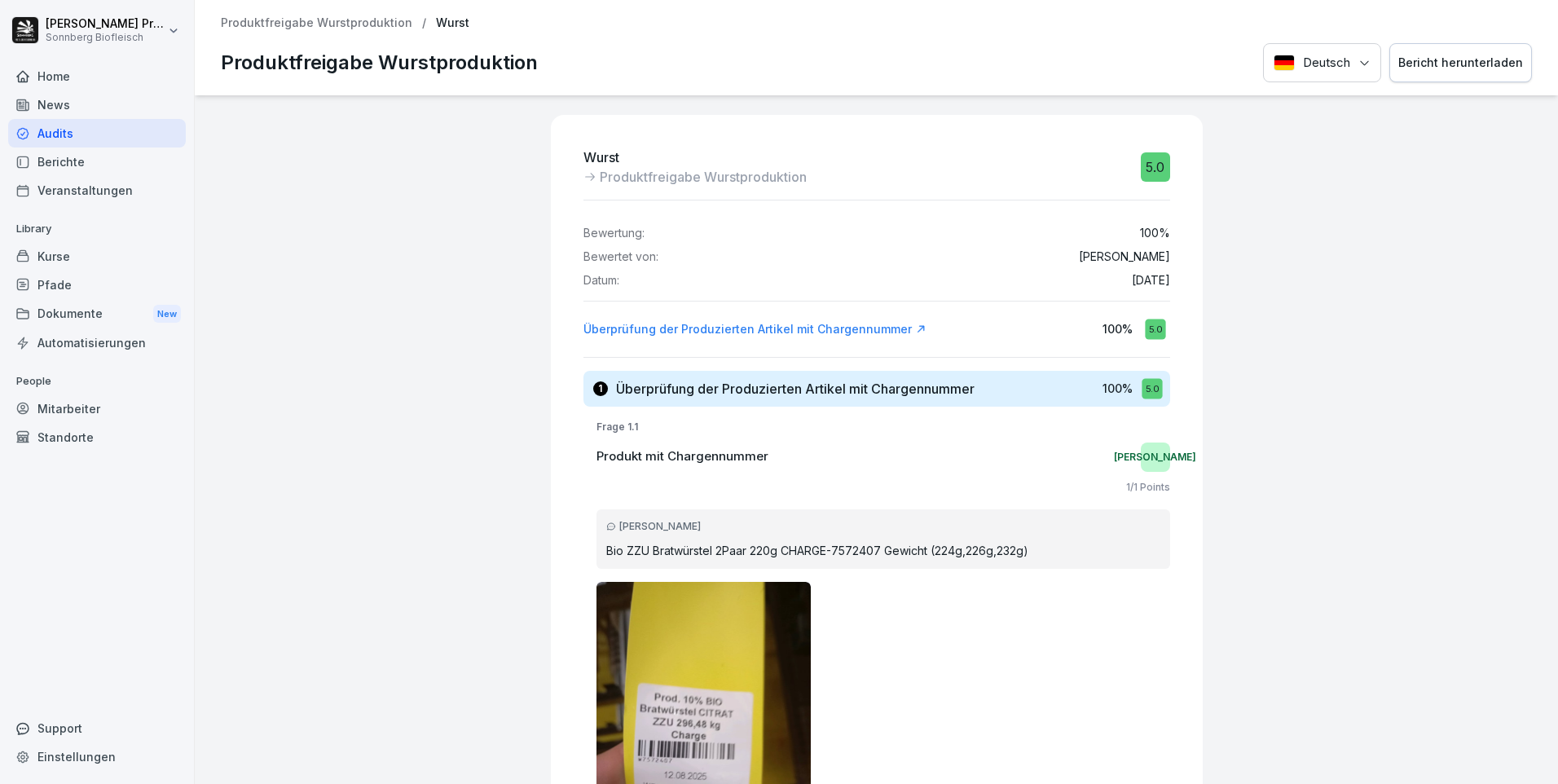
click at [1458, 66] on div "Bericht herunterladen" at bounding box center [1461, 62] width 124 height 18
click at [304, 24] on p "Produktfreigabe Wurstproduktion" at bounding box center [317, 23] width 192 height 13
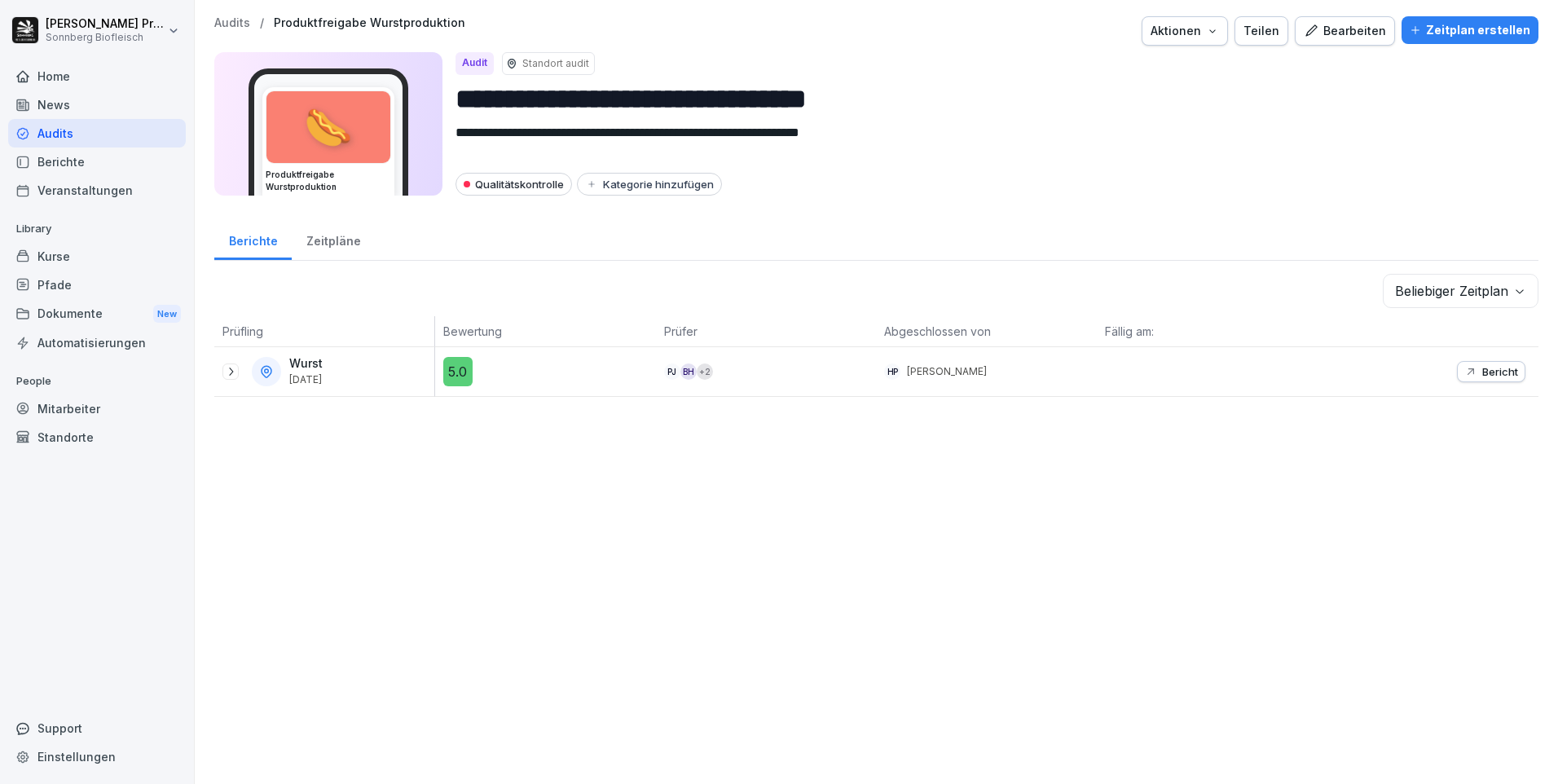
click at [237, 371] on div at bounding box center [230, 371] width 16 height 16
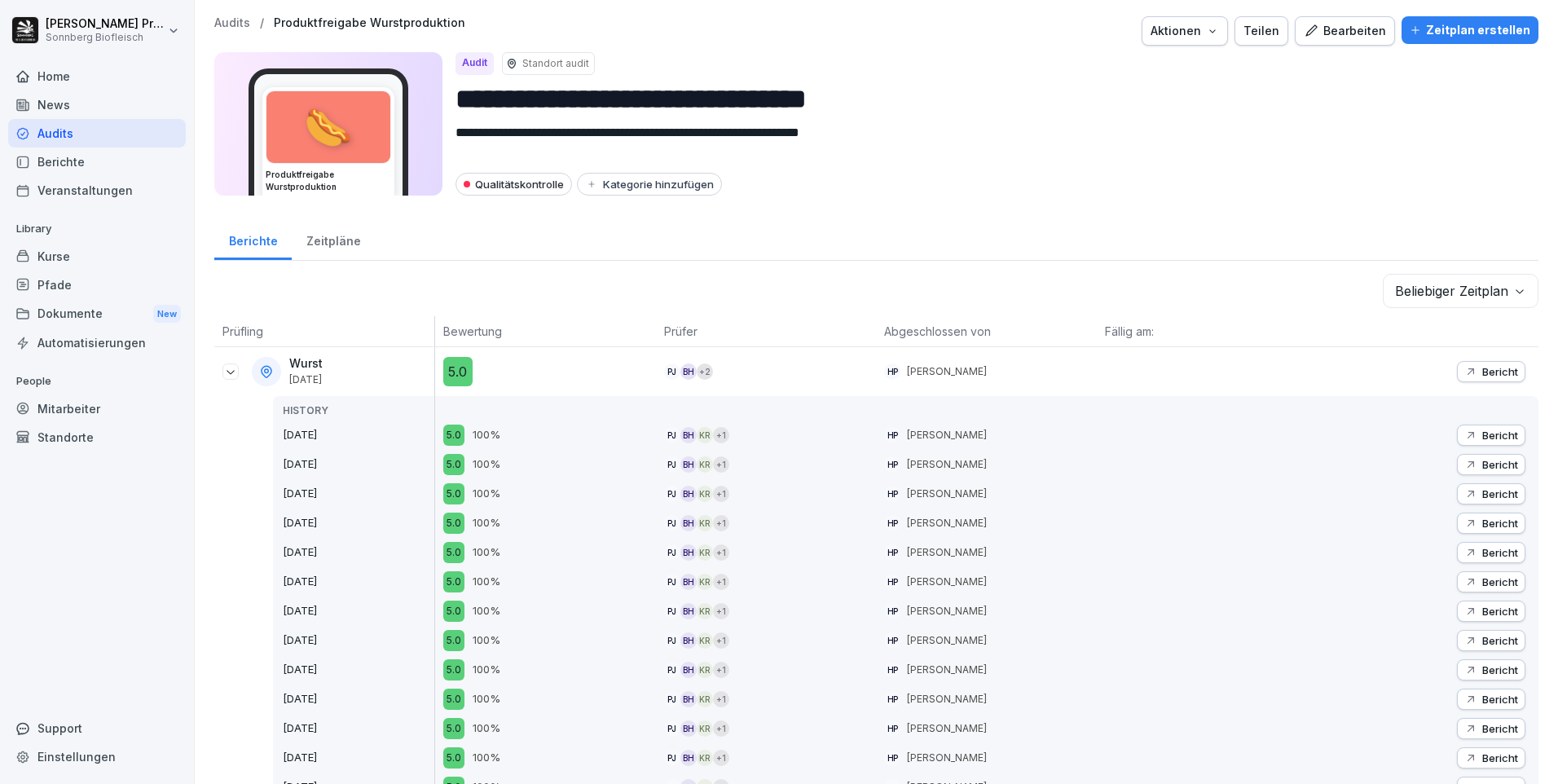
click at [1482, 467] on p "Bericht" at bounding box center [1500, 465] width 36 height 13
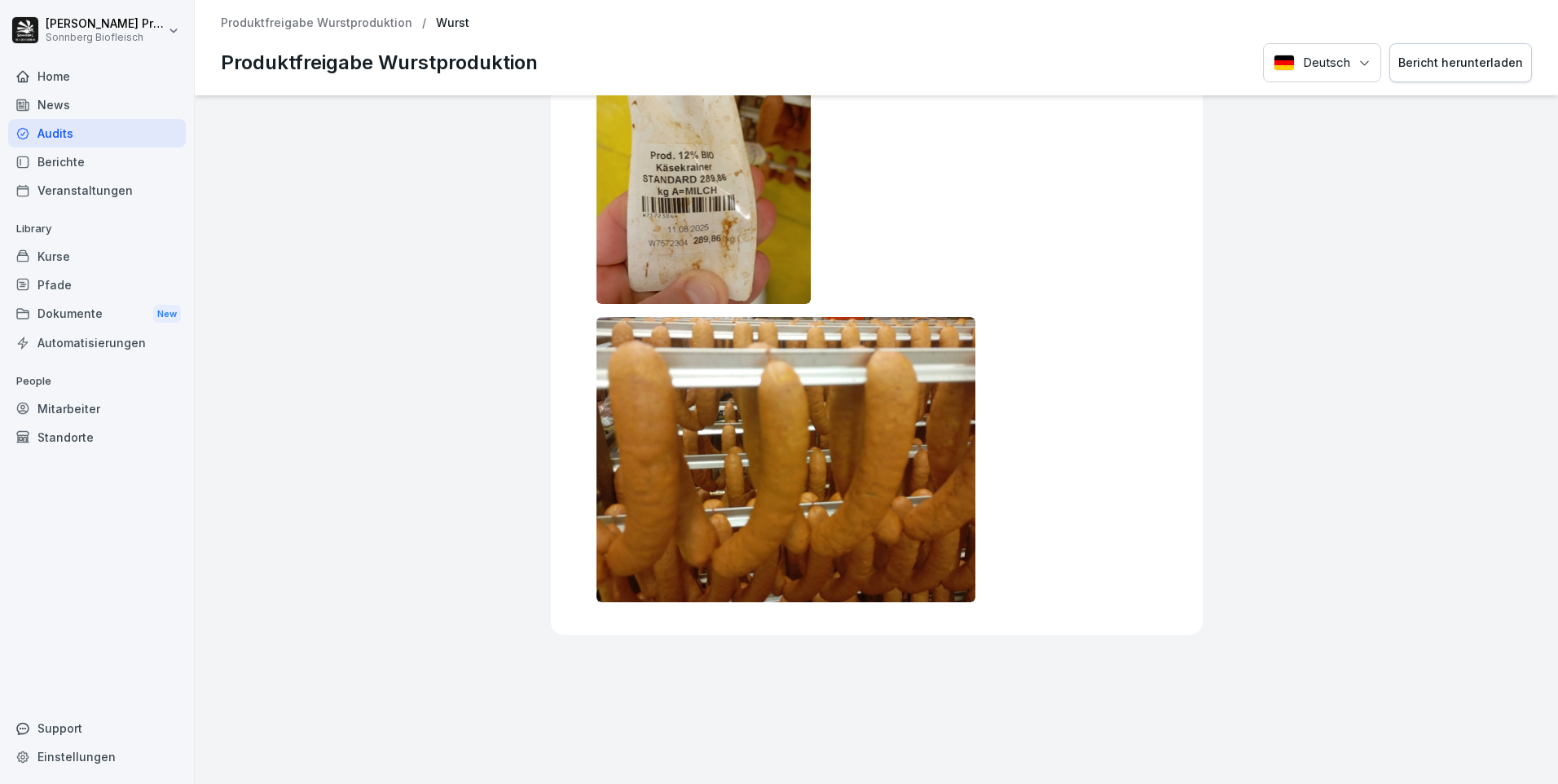
scroll to position [261, 0]
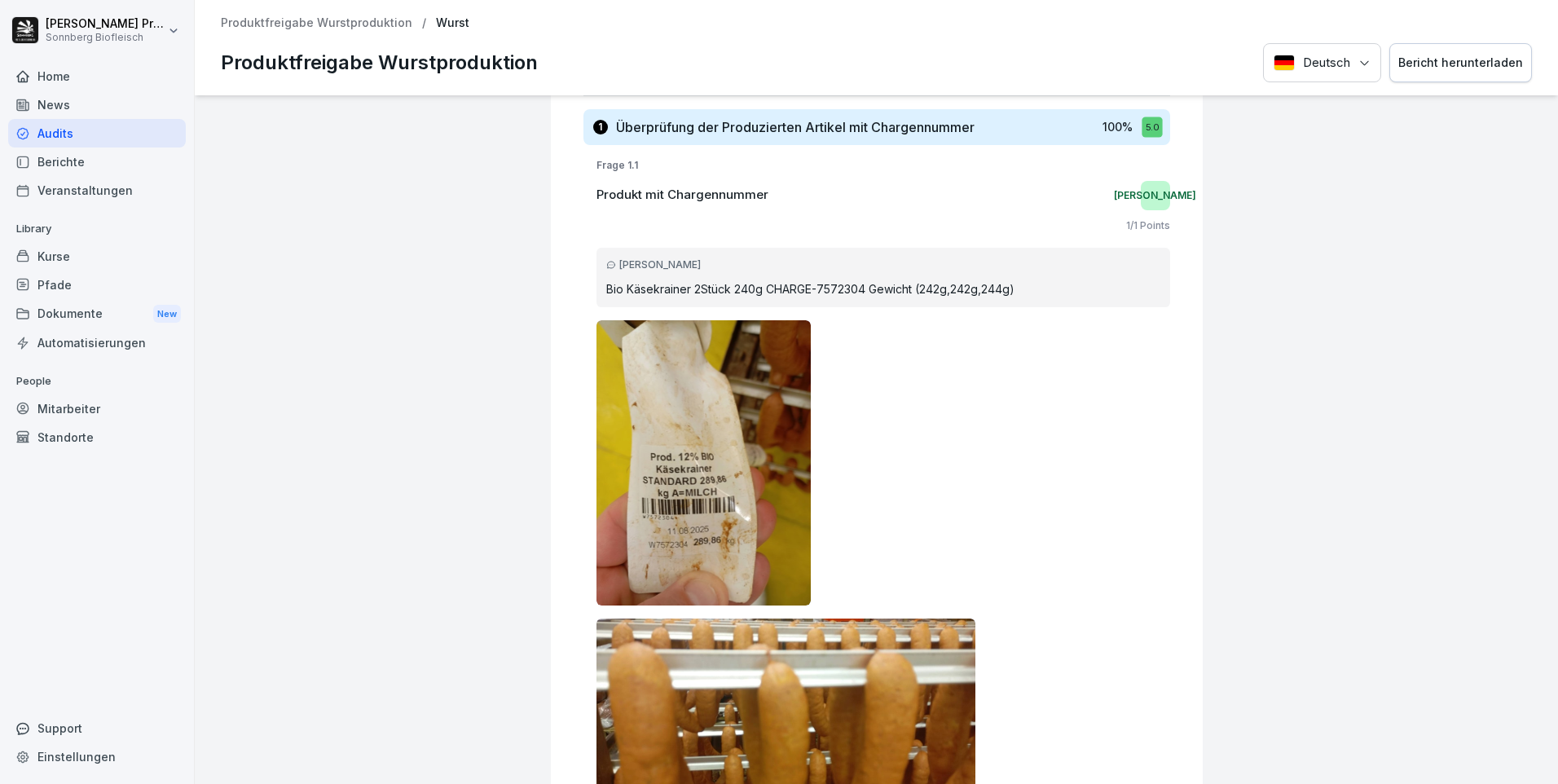
click at [1438, 71] on div "Bericht herunterladen" at bounding box center [1461, 62] width 124 height 18
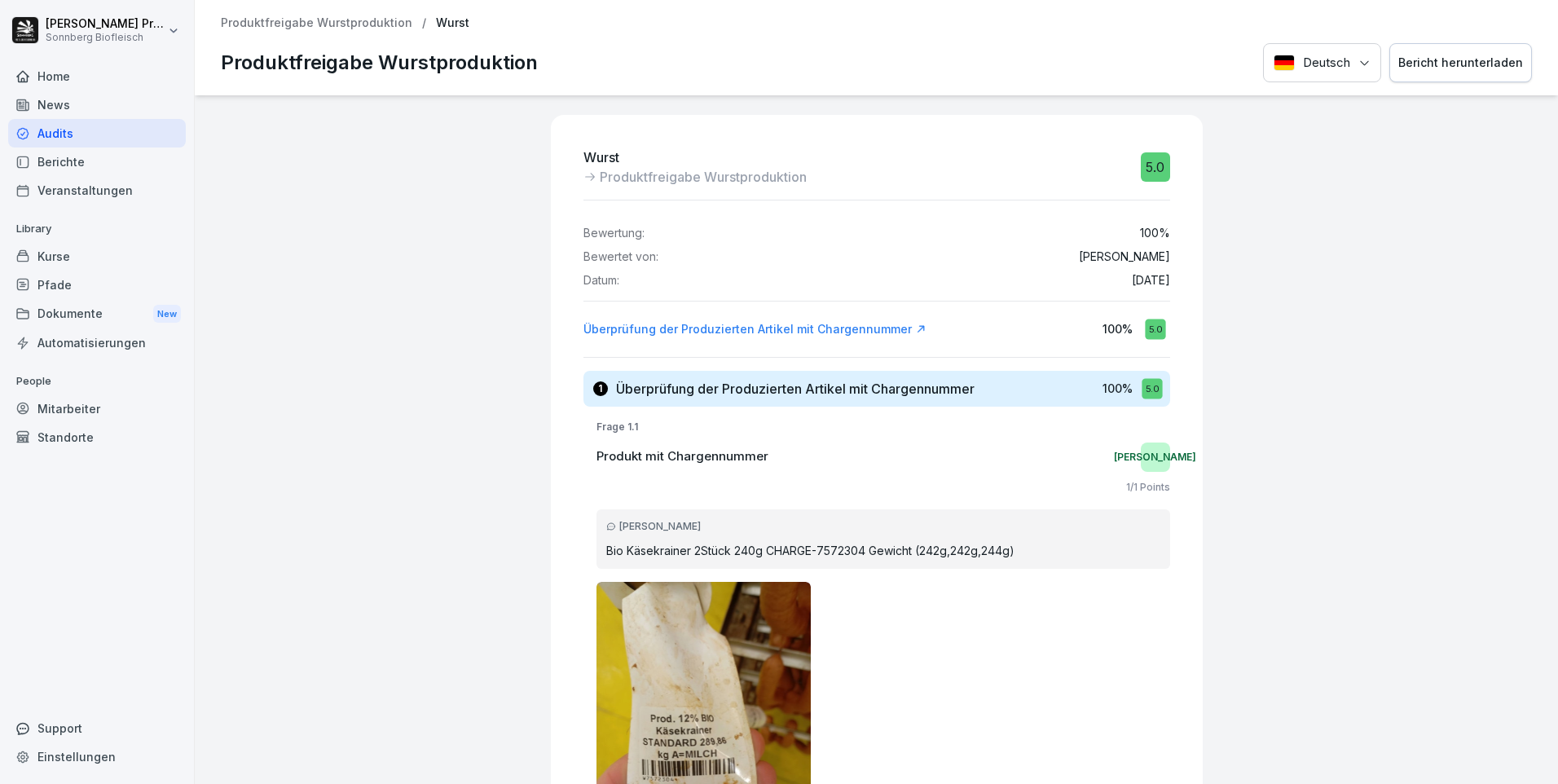
click at [112, 141] on div "Audits" at bounding box center [97, 134] width 177 height 29
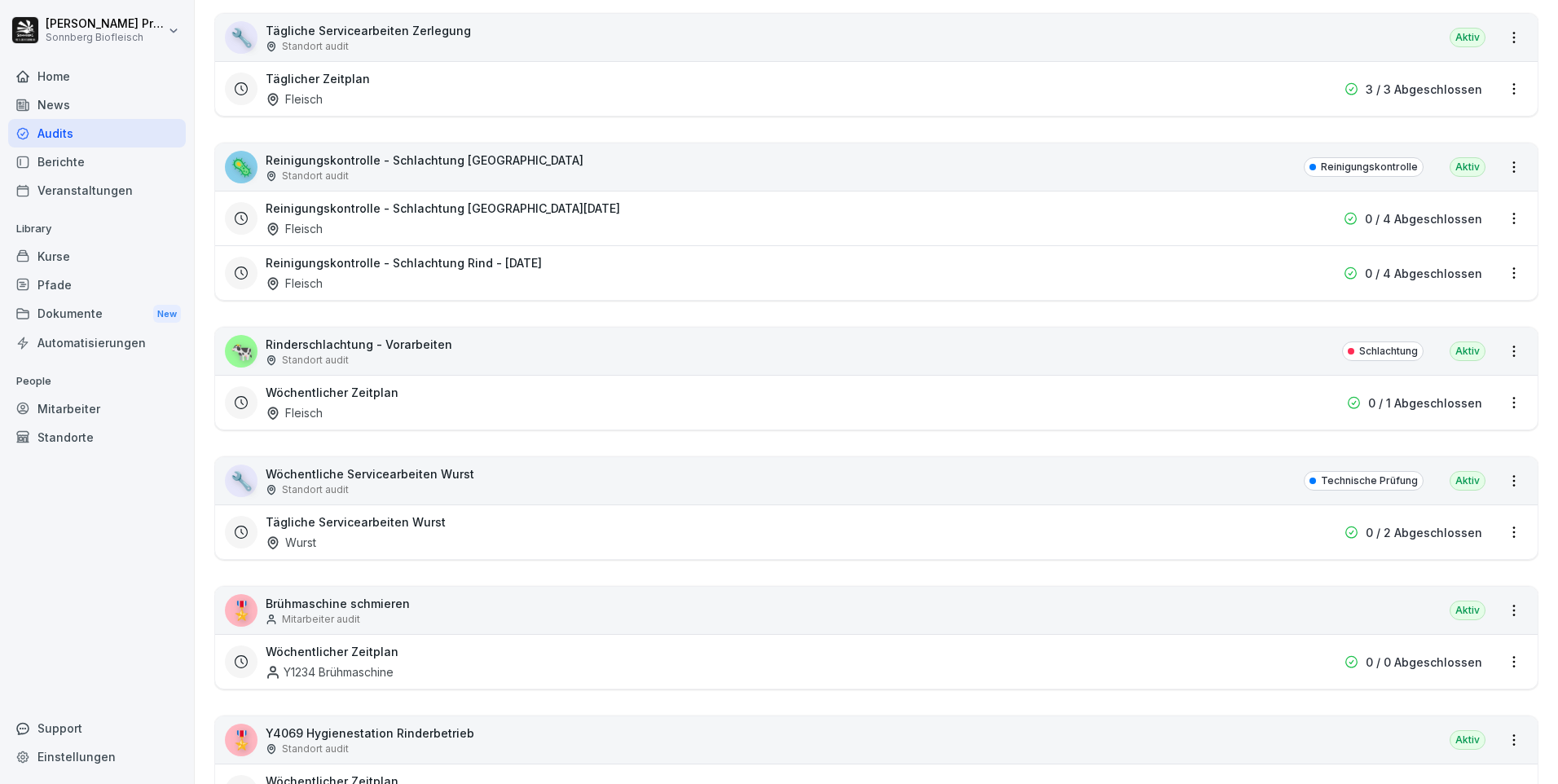
scroll to position [1712, 0]
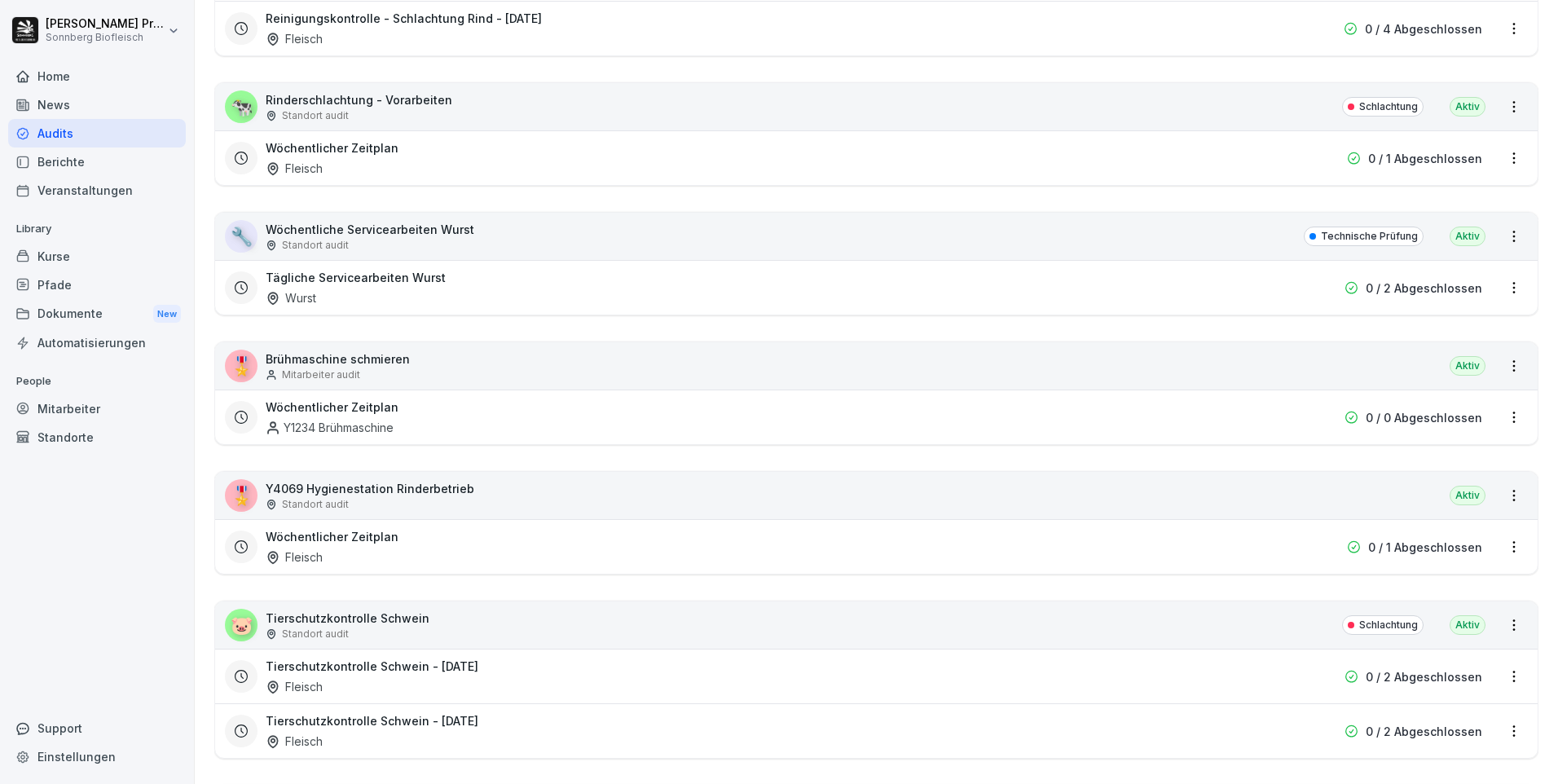
click at [433, 496] on p "Y4069 Hygienestation Rinderbetrieb" at bounding box center [370, 488] width 208 height 17
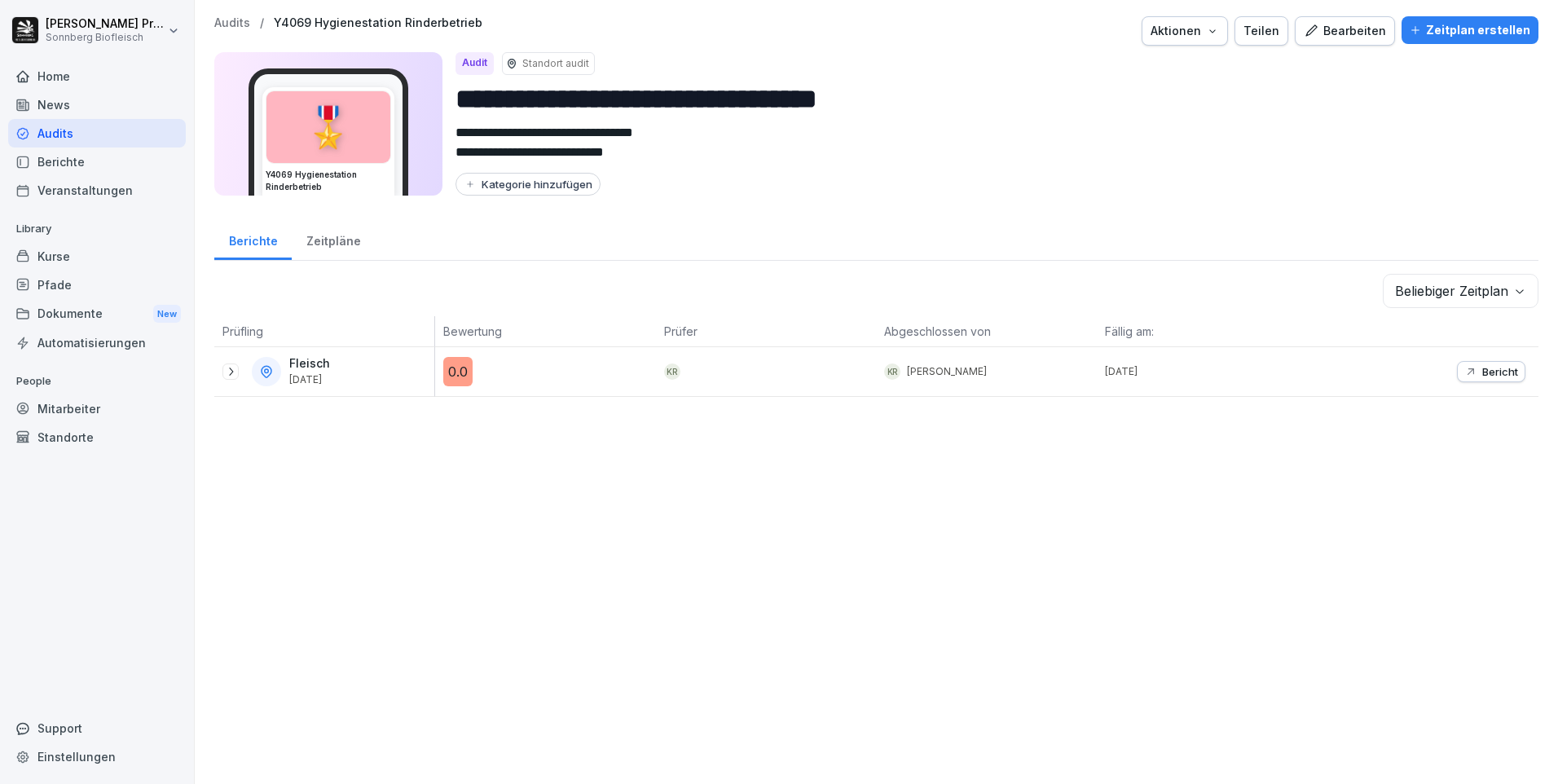
click at [1354, 36] on div "Bearbeiten" at bounding box center [1345, 30] width 82 height 18
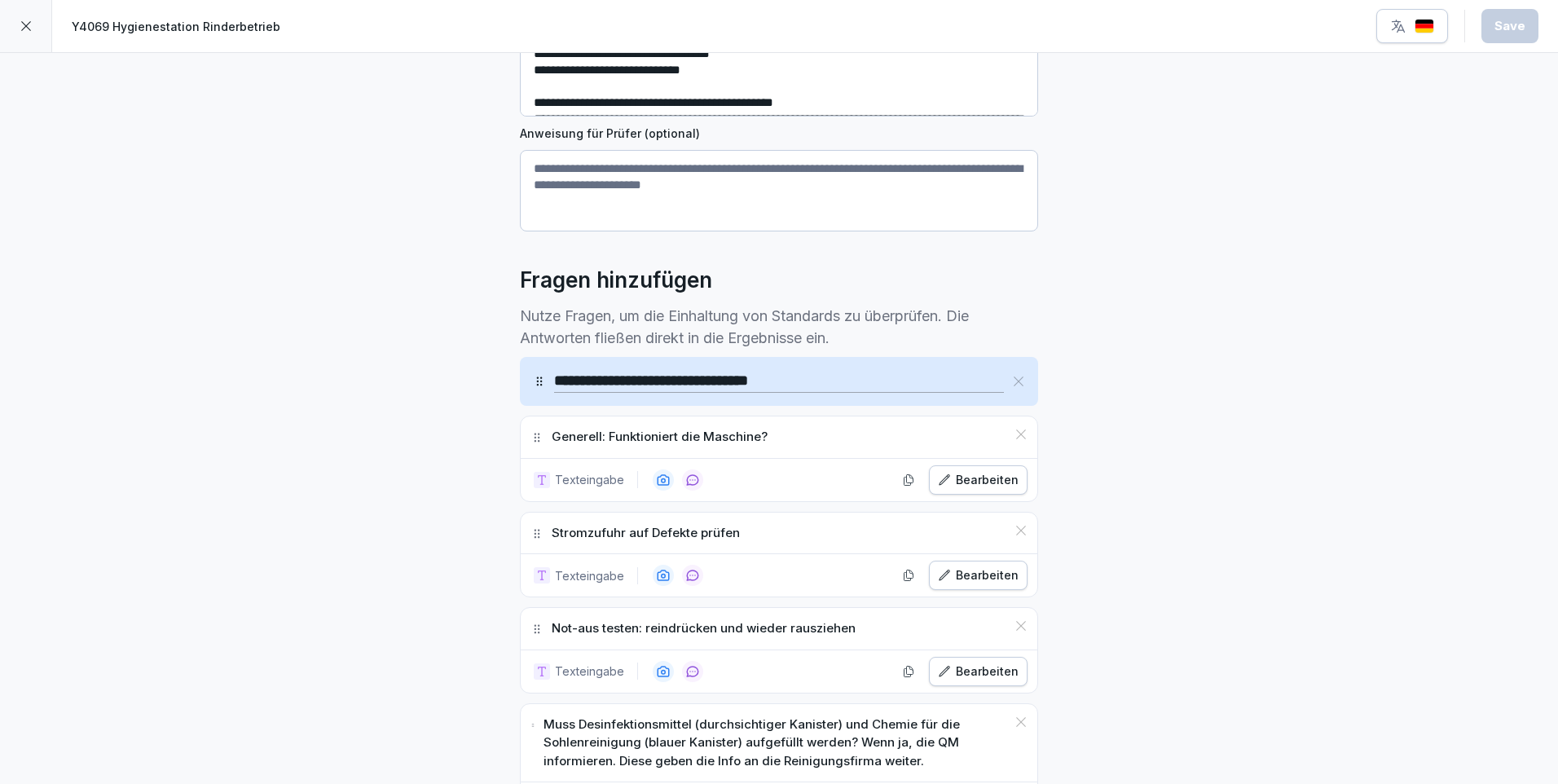
scroll to position [489, 0]
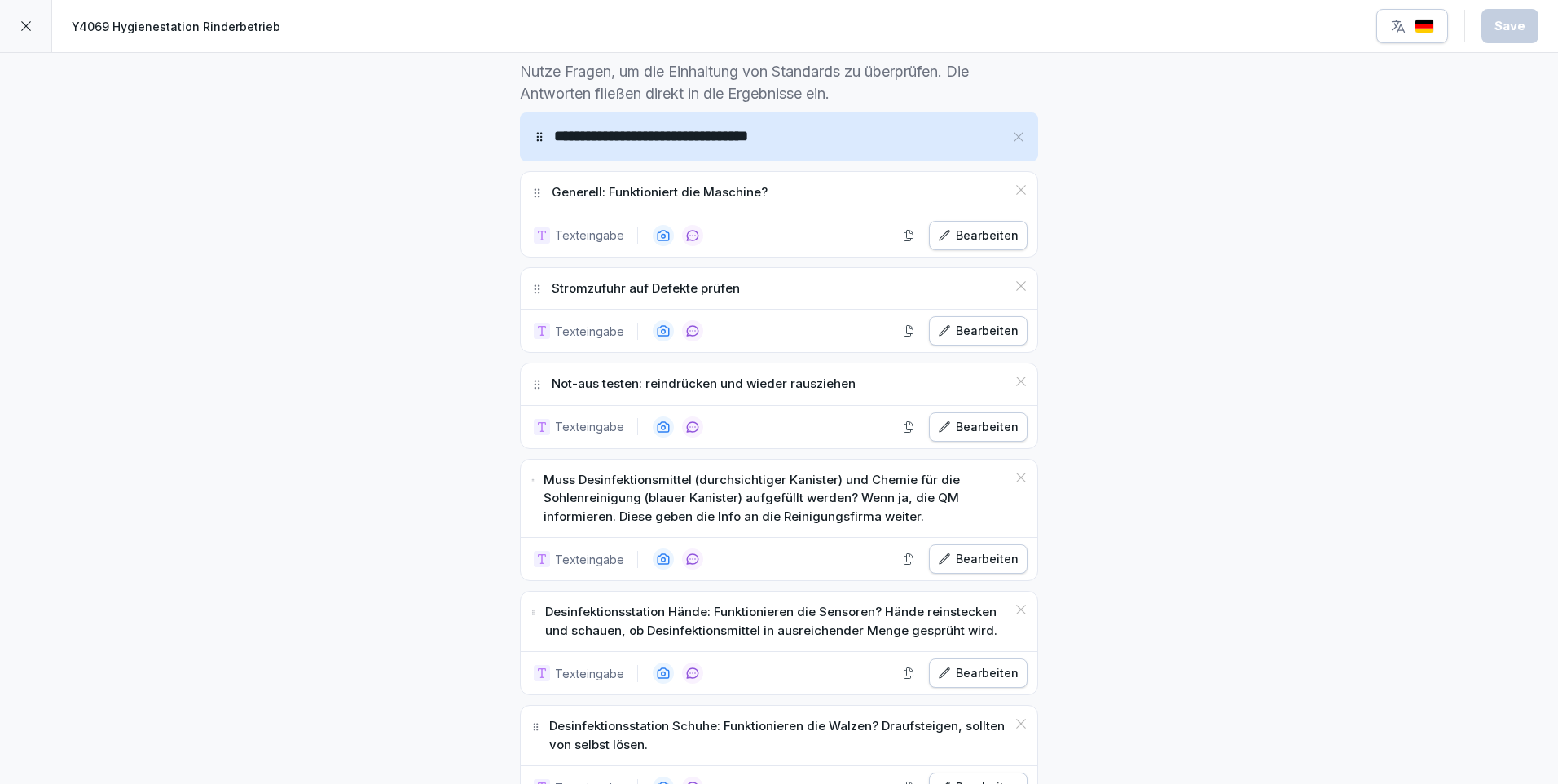
click at [965, 239] on div "Bearbeiten" at bounding box center [978, 235] width 81 height 18
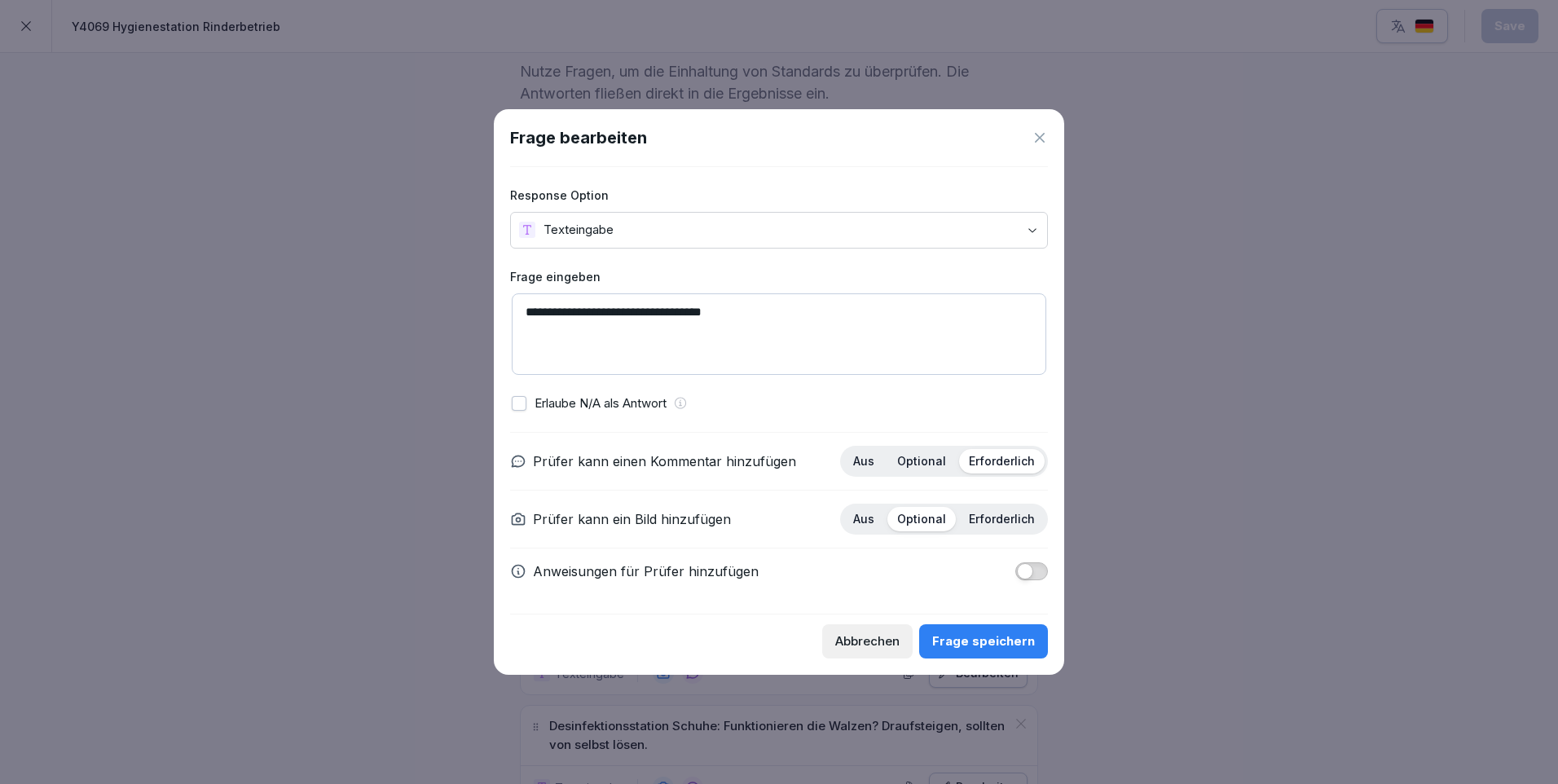
click at [930, 460] on p "Optional" at bounding box center [922, 460] width 49 height 14
click at [996, 640] on div "Frage speichern" at bounding box center [983, 641] width 103 height 18
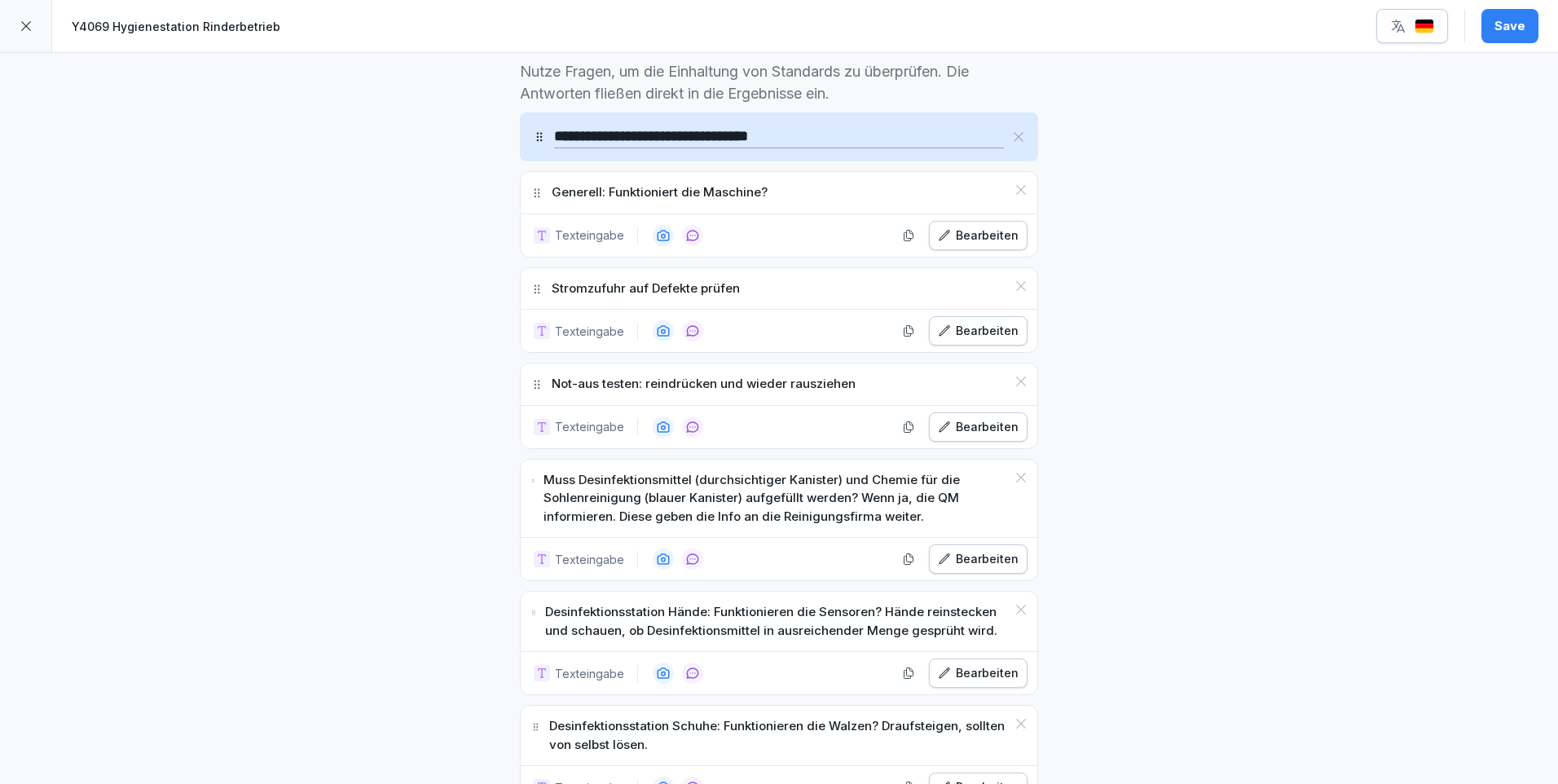
click at [976, 335] on div "Bearbeiten" at bounding box center [978, 330] width 81 height 18
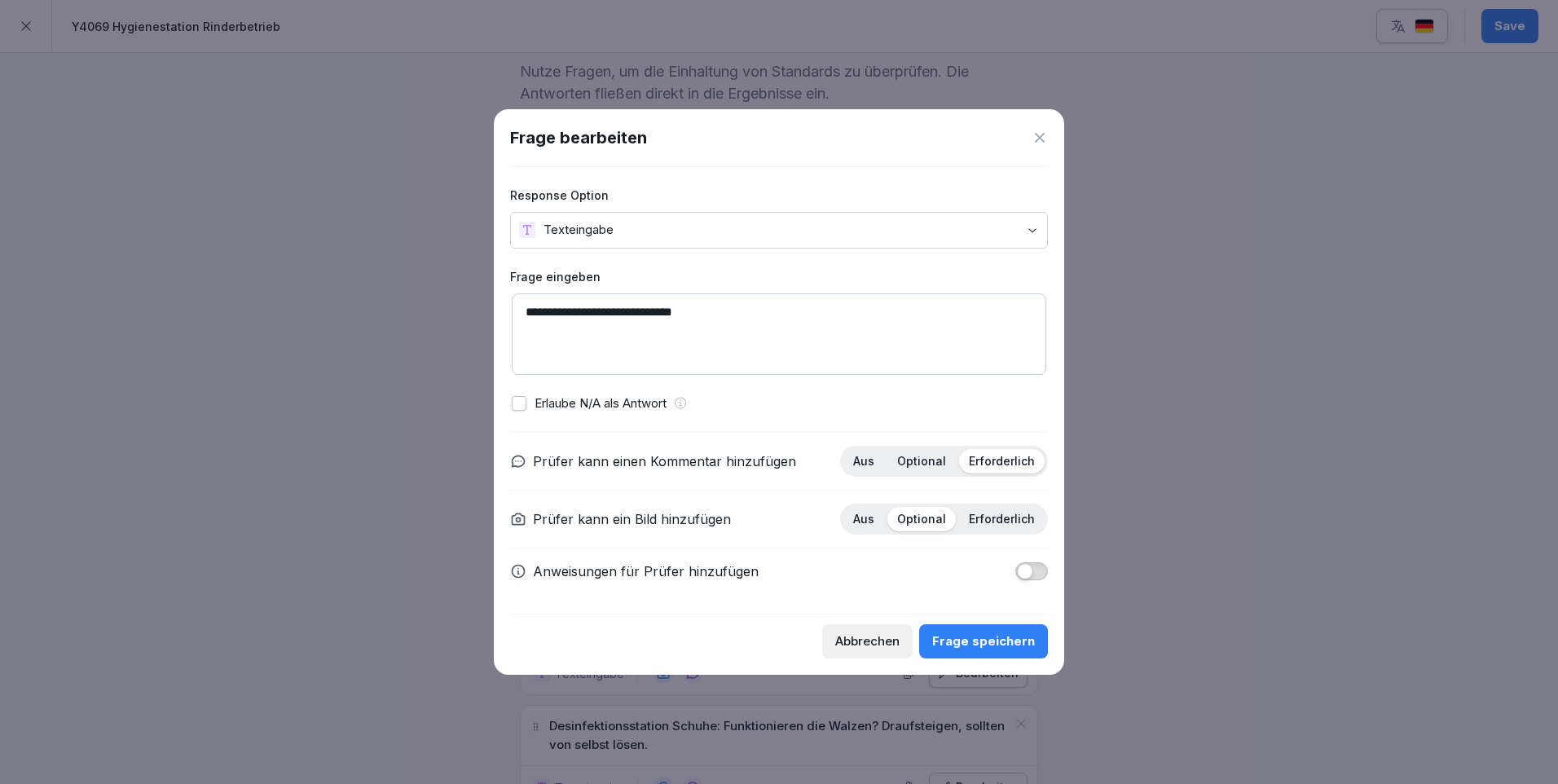
click at [929, 462] on p "Optional" at bounding box center [922, 460] width 49 height 14
click at [989, 637] on div "Frage speichern" at bounding box center [983, 641] width 103 height 18
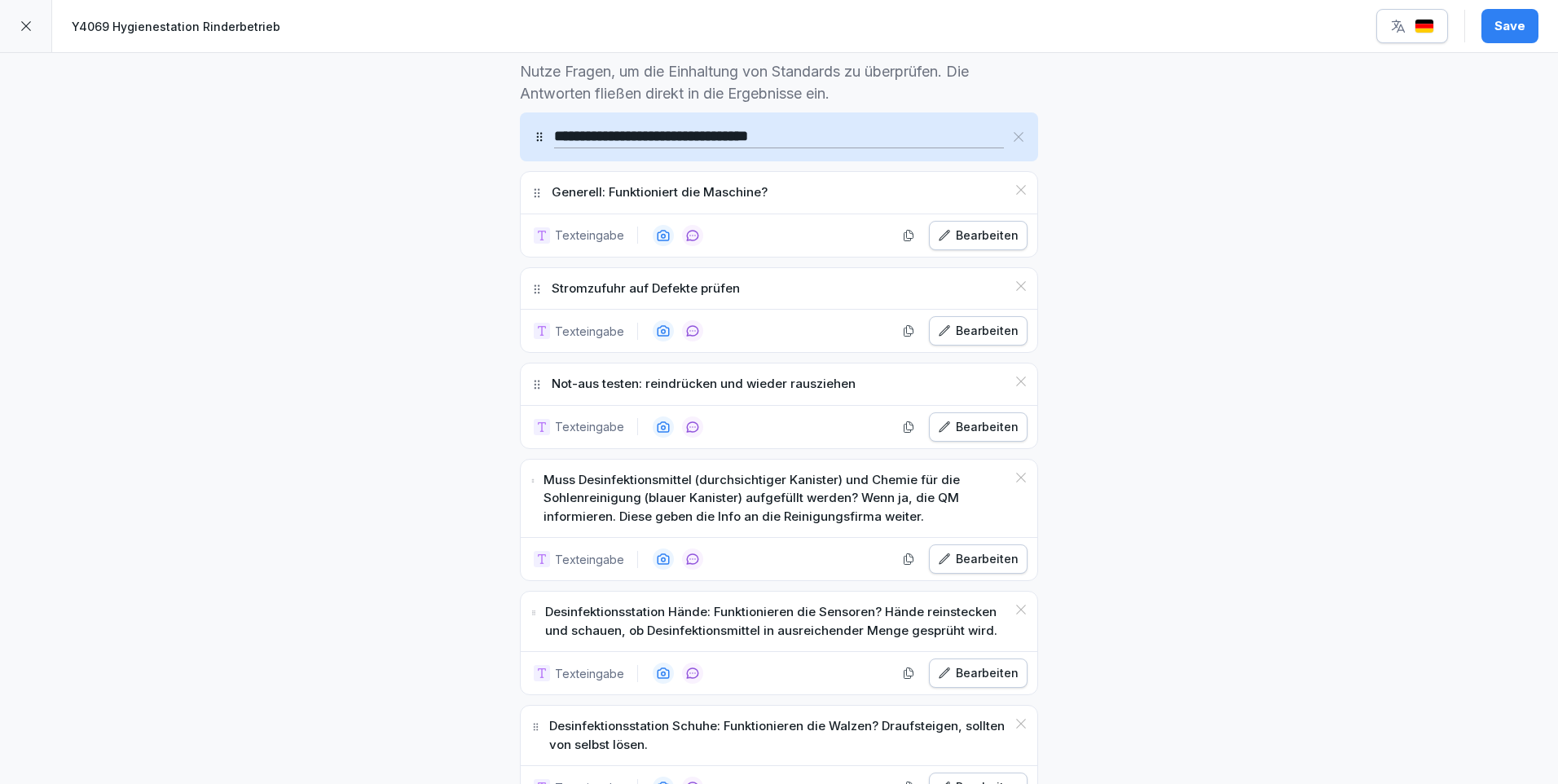
click at [990, 428] on div "Bearbeiten" at bounding box center [978, 427] width 81 height 18
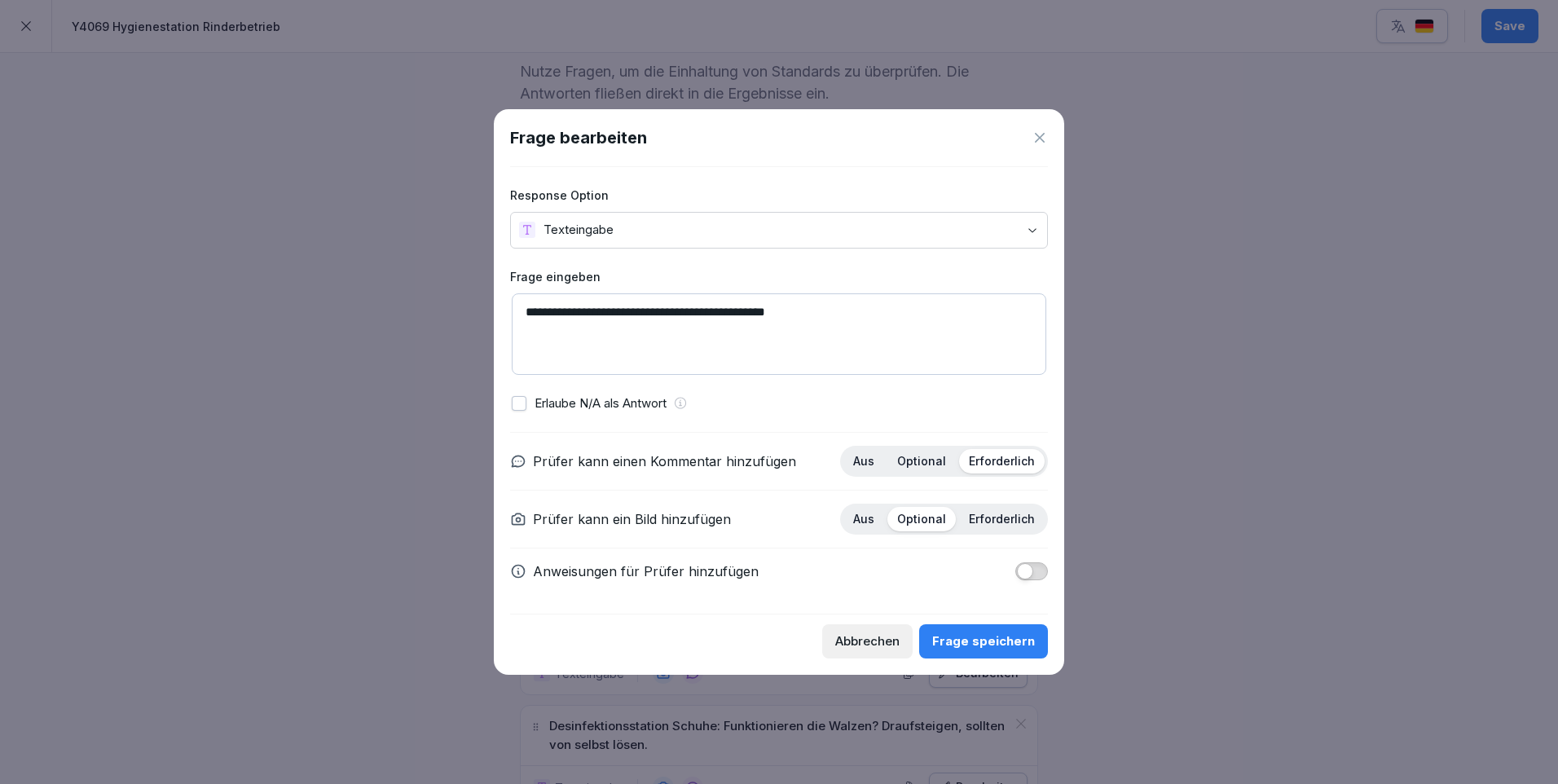
click at [929, 460] on p "Optional" at bounding box center [922, 460] width 49 height 14
click at [989, 646] on div "Frage speichern" at bounding box center [983, 641] width 103 height 18
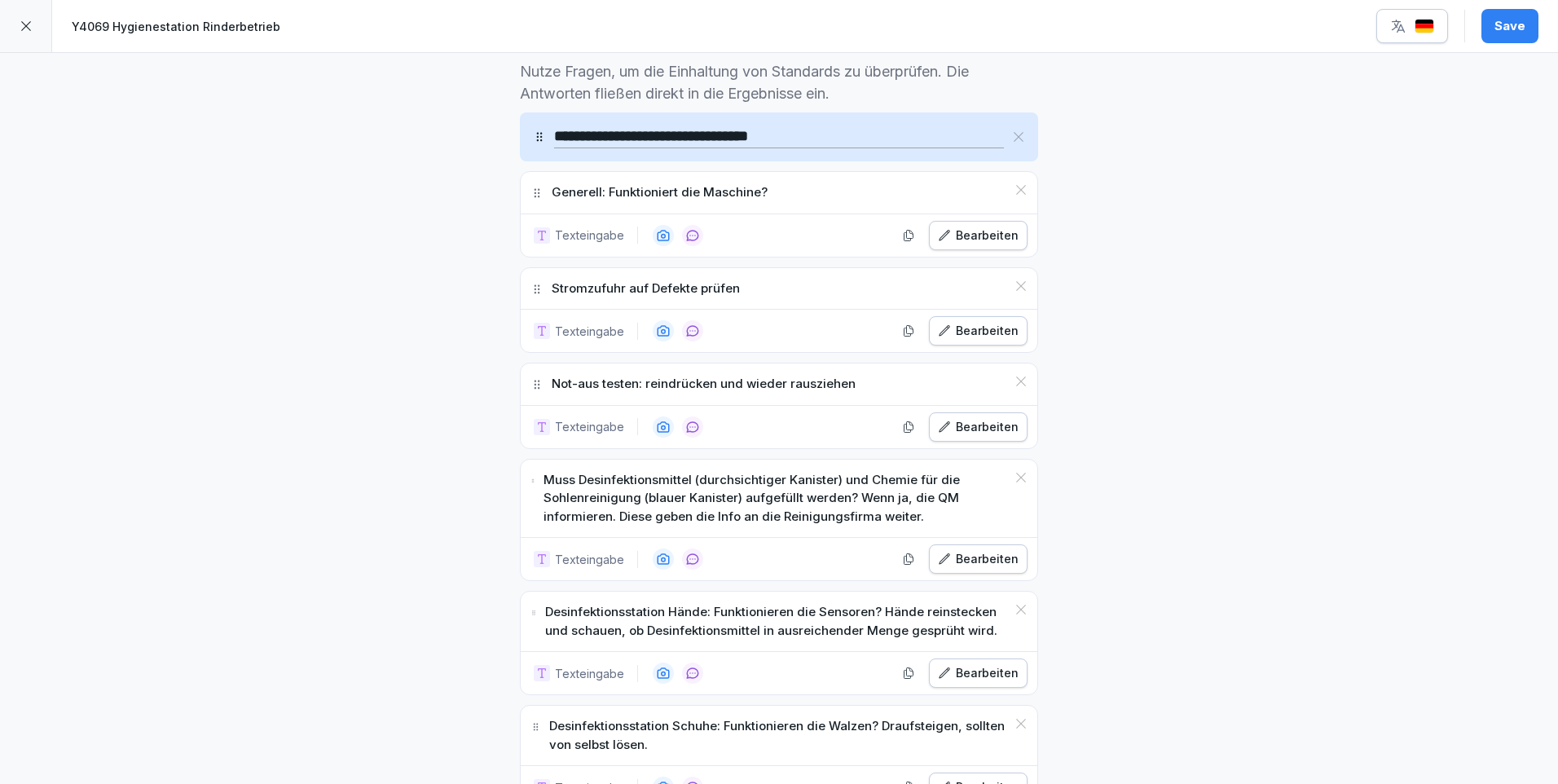
scroll to position [571, 0]
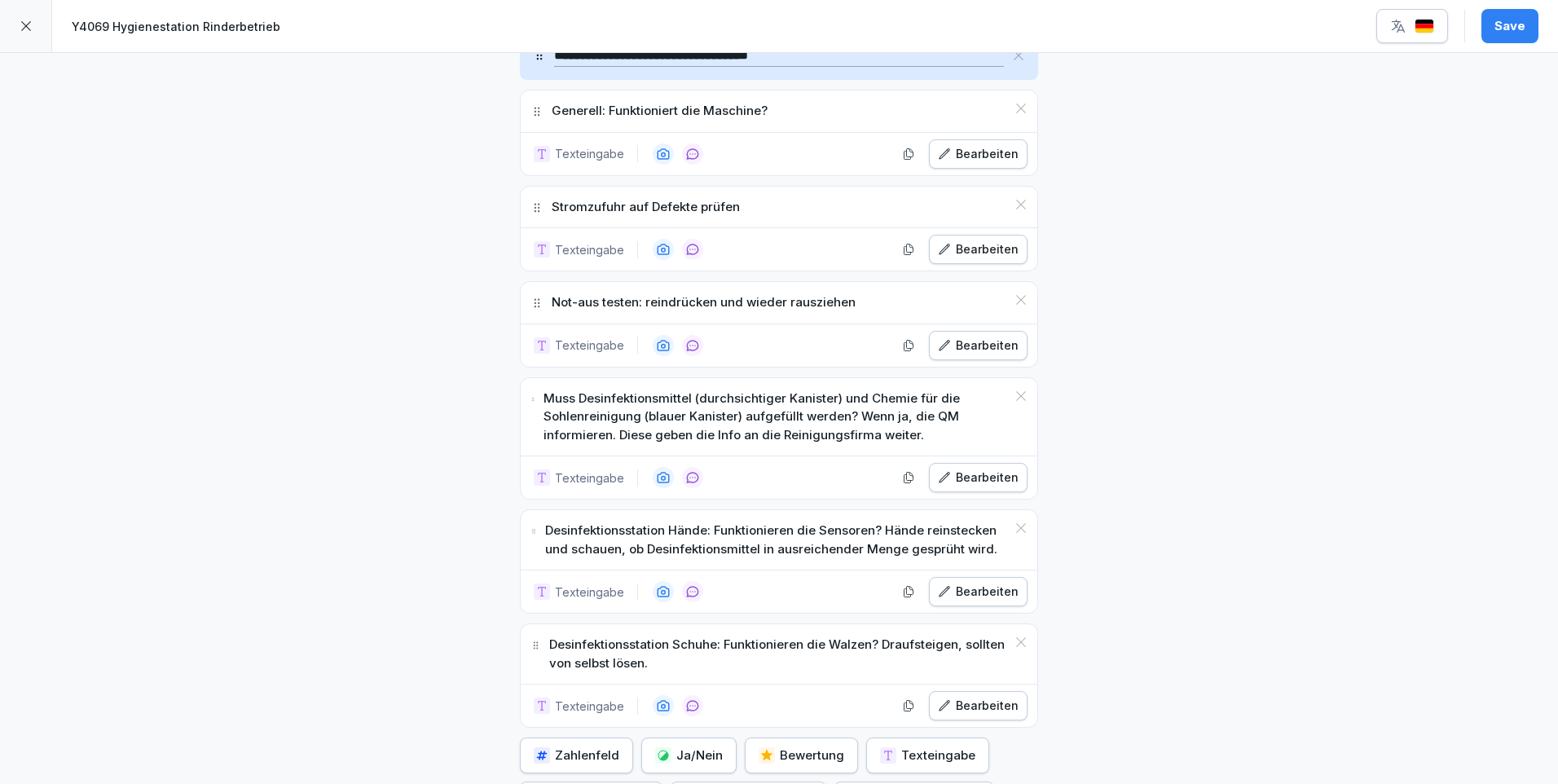
click at [974, 556] on p "Desinfektionsstation Hände: Funktionieren die Sensoren? Hände reinstecken und s…" at bounding box center [776, 540] width 461 height 37
click at [988, 555] on p "Desinfektionsstation Hände: Funktionieren die Sensoren? Hände reinstecken und s…" at bounding box center [776, 540] width 461 height 37
click at [982, 563] on div "Desinfektionsstation Hände: Funktionieren die Sensoren? Hände reinstecken und s…" at bounding box center [779, 539] width 517 height 60
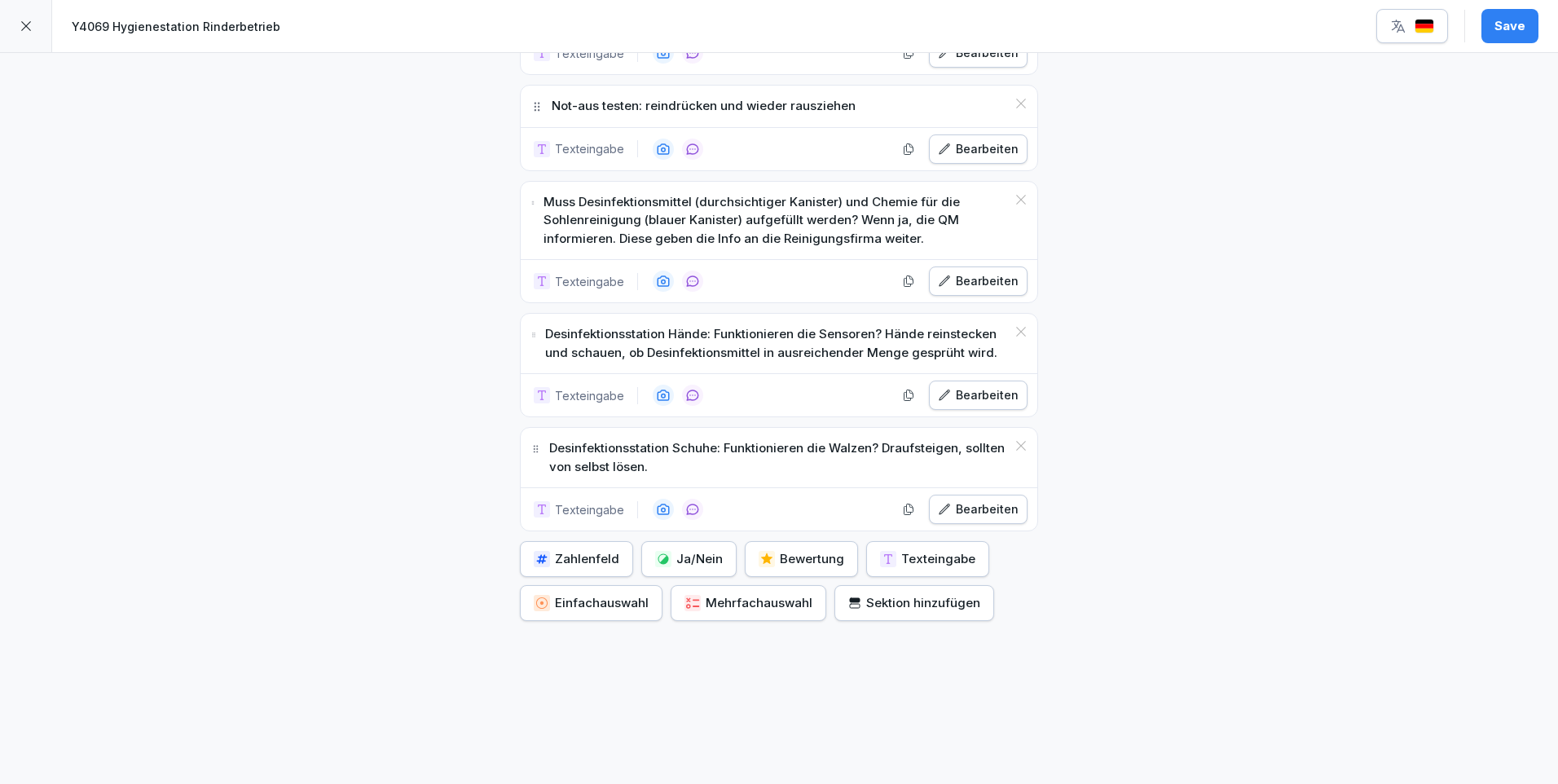
click at [982, 439] on p "Desinfektionsstation Schuhe: Funktionieren die Walzen? Draufsteigen, sollten vo…" at bounding box center [778, 458] width 457 height 37
click at [1207, 355] on div "**********" at bounding box center [779, 34] width 1558 height 1497
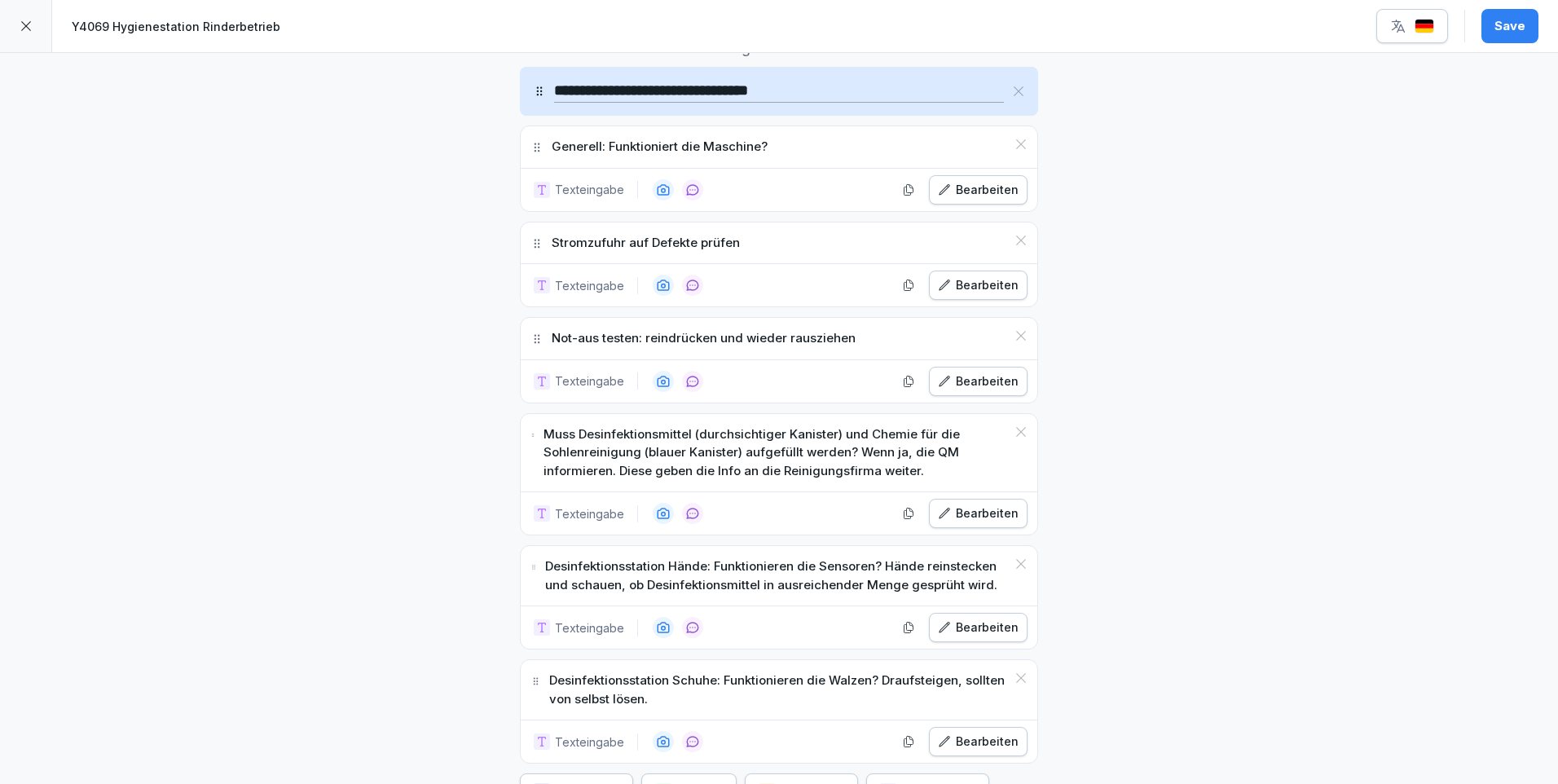
click at [968, 182] on div "Bearbeiten" at bounding box center [978, 189] width 81 height 18
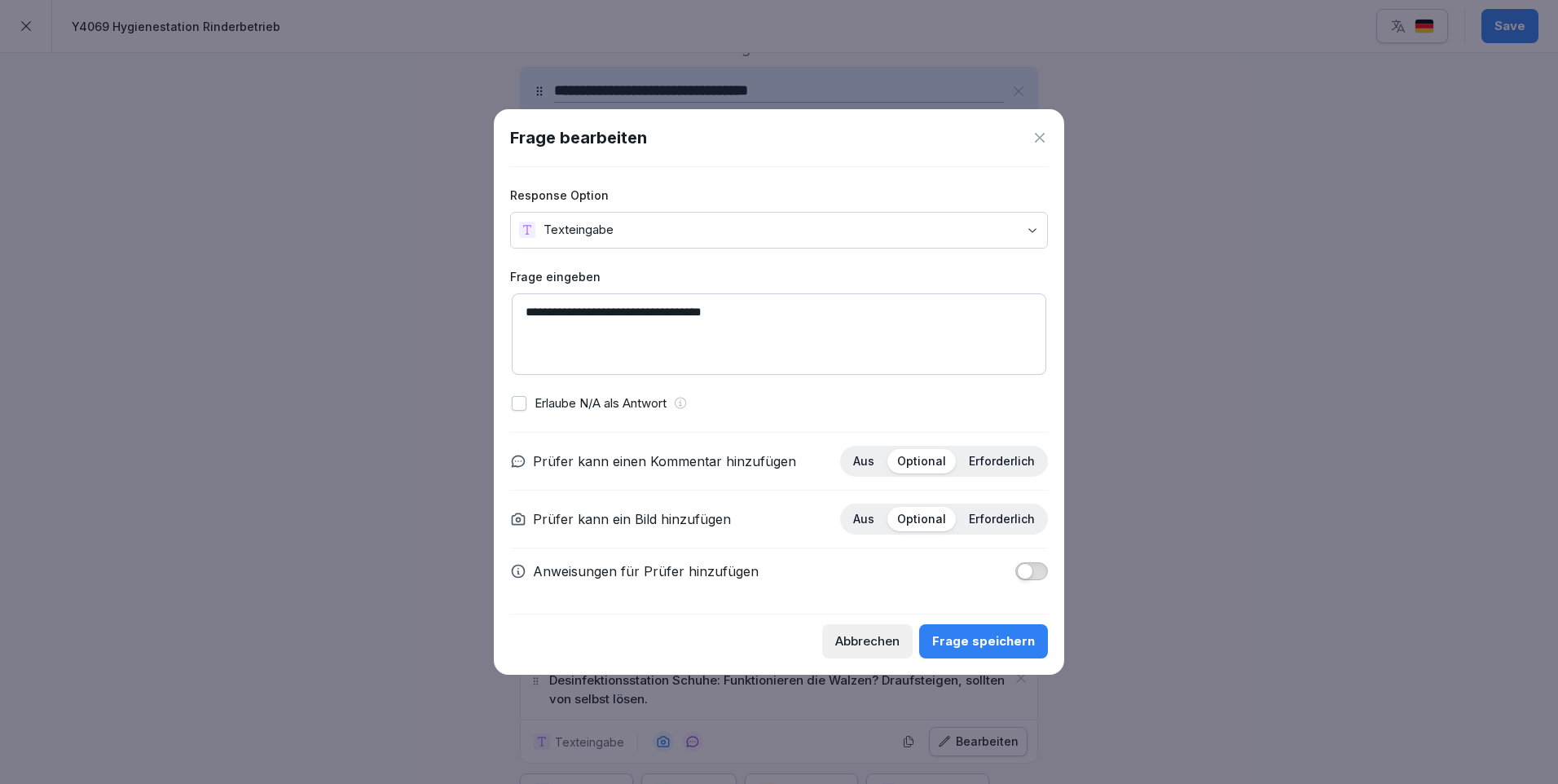
click at [1012, 638] on div "Frage speichern" at bounding box center [983, 641] width 103 height 18
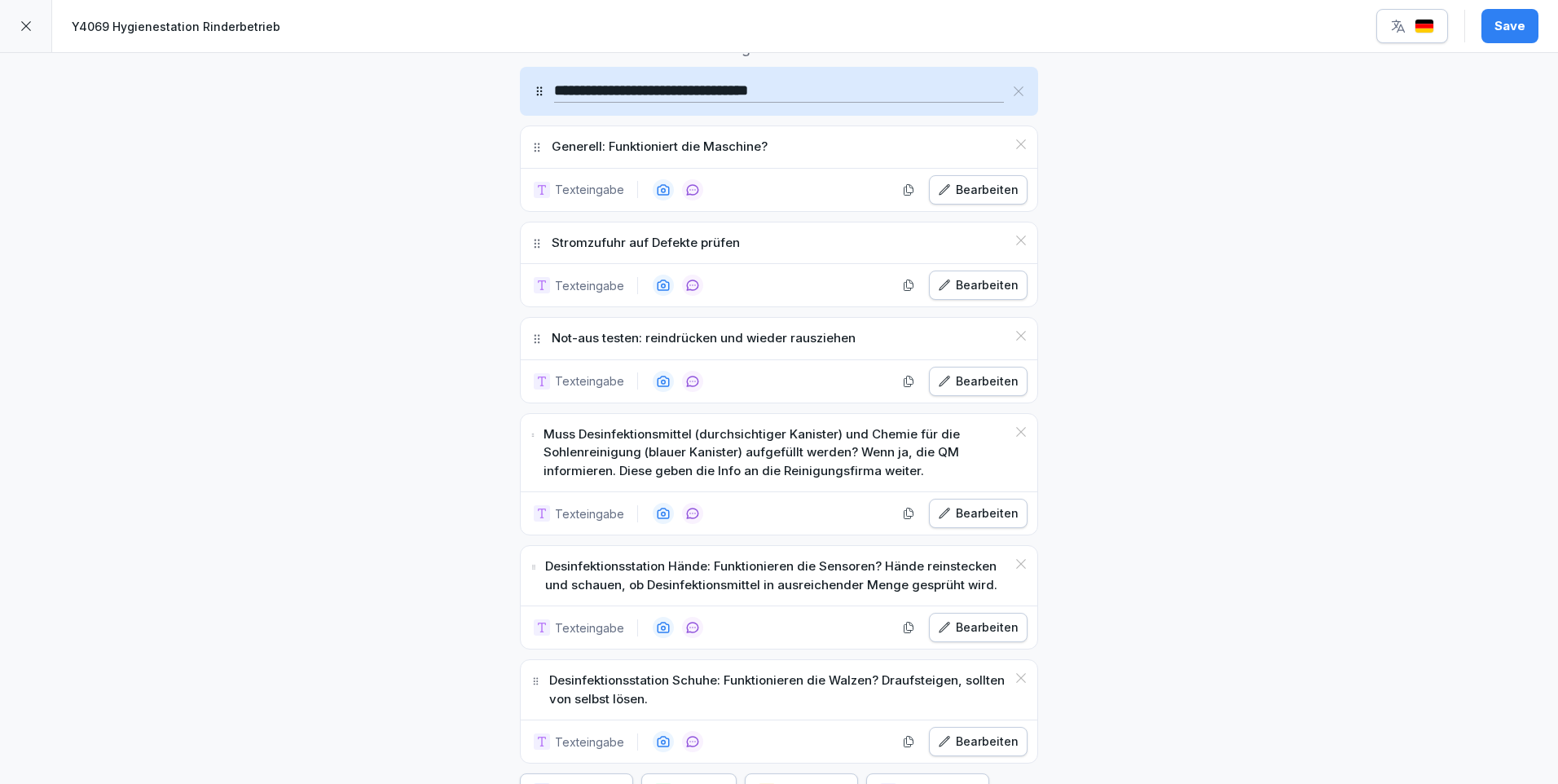
click at [992, 513] on div "Bearbeiten" at bounding box center [978, 513] width 81 height 18
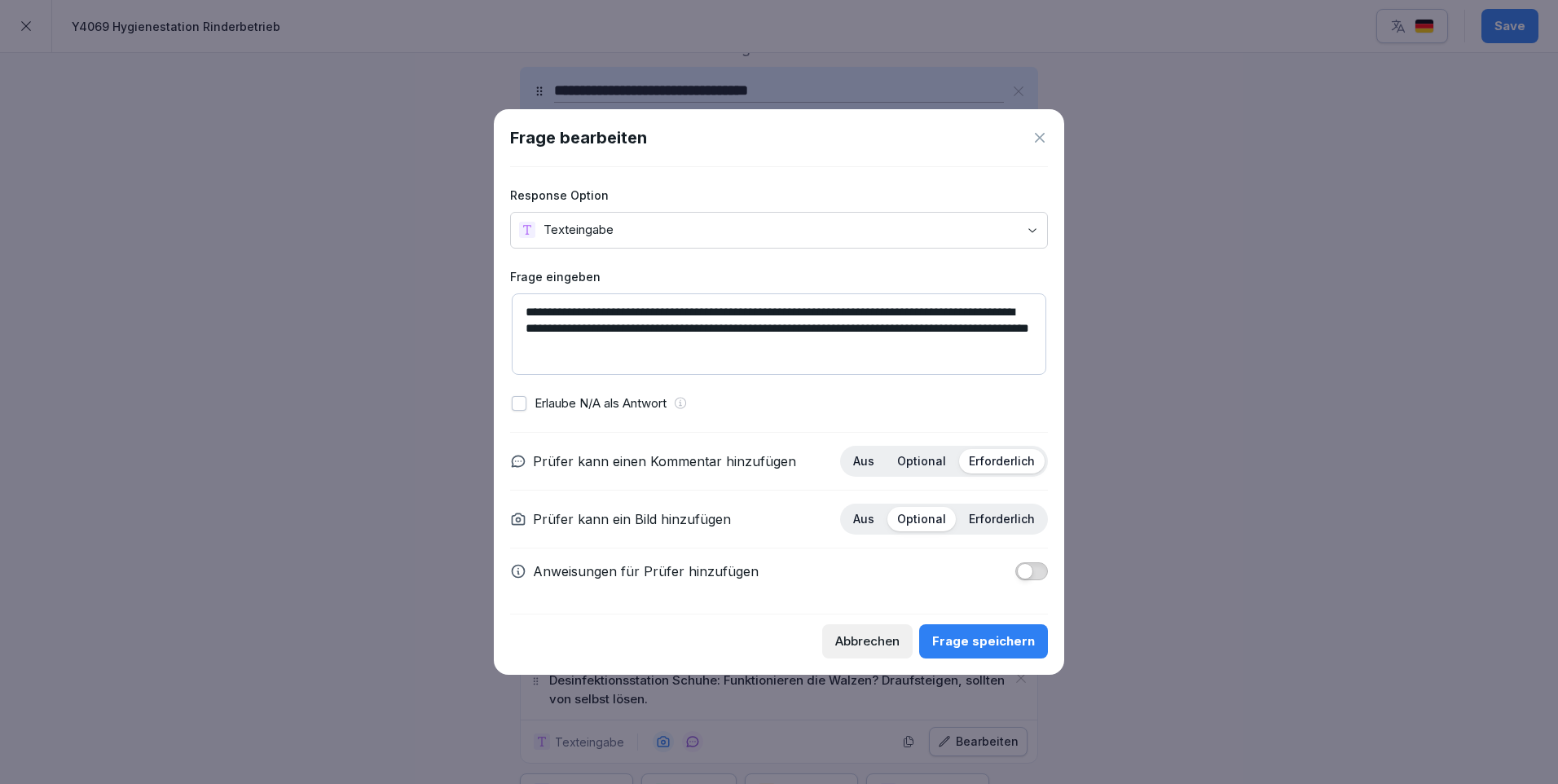
click at [926, 458] on p "Optional" at bounding box center [922, 460] width 49 height 14
click at [982, 642] on div "Frage speichern" at bounding box center [983, 641] width 103 height 18
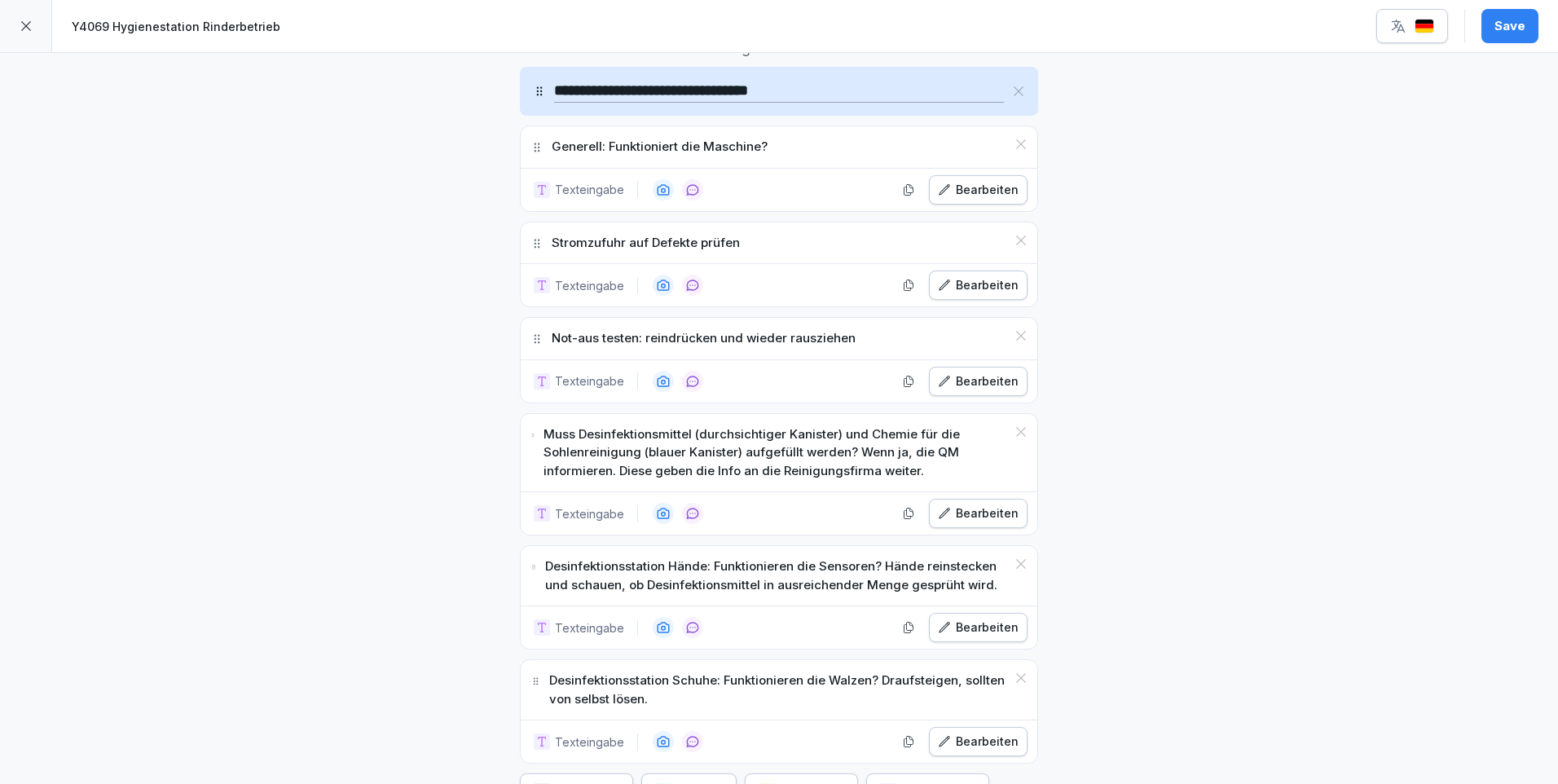
click at [989, 634] on div "Bearbeiten" at bounding box center [978, 627] width 81 height 18
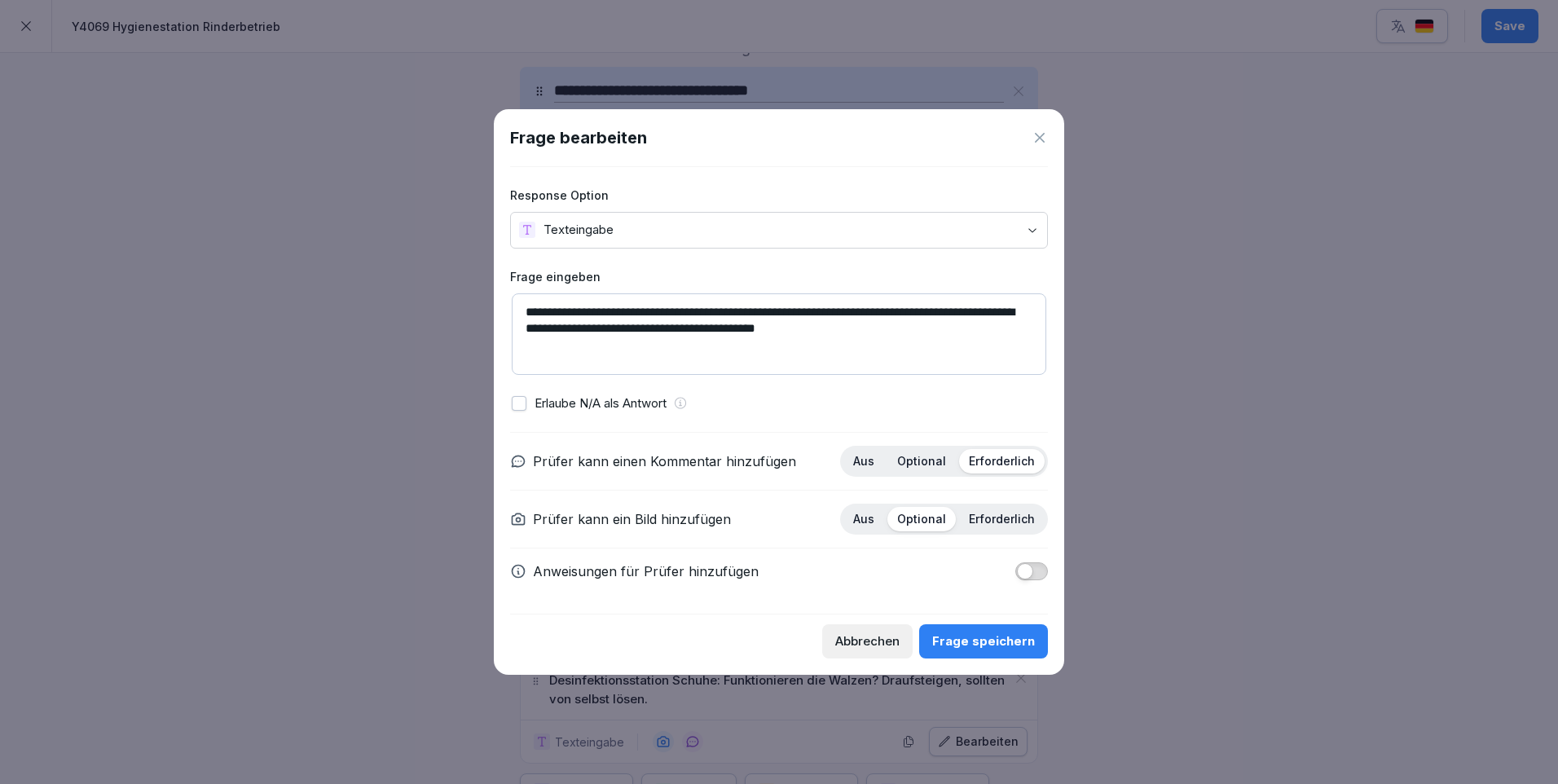
click at [934, 462] on p "Optional" at bounding box center [922, 460] width 49 height 14
click at [1000, 643] on div "Frage speichern" at bounding box center [983, 641] width 103 height 18
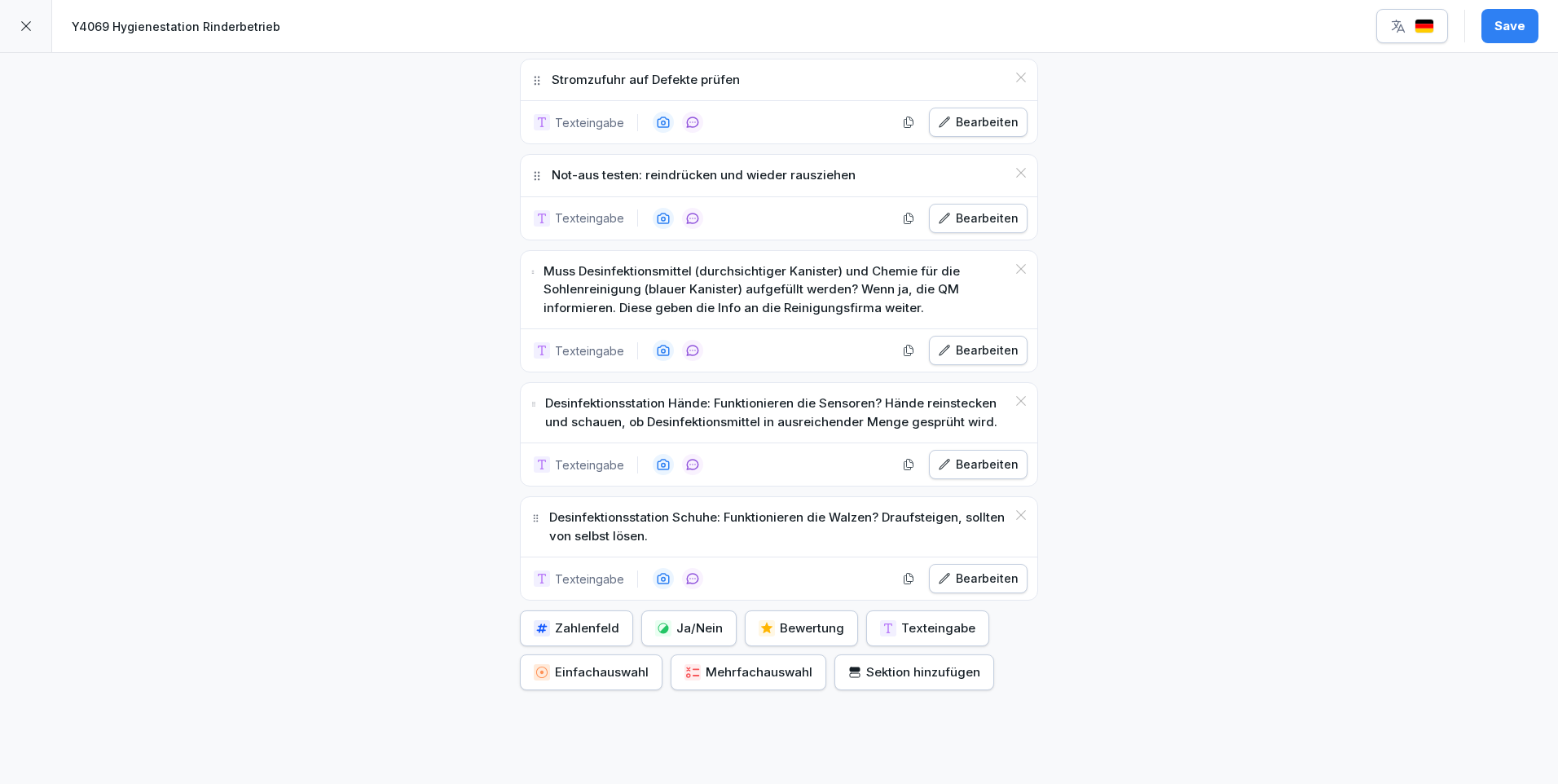
scroll to position [779, 0]
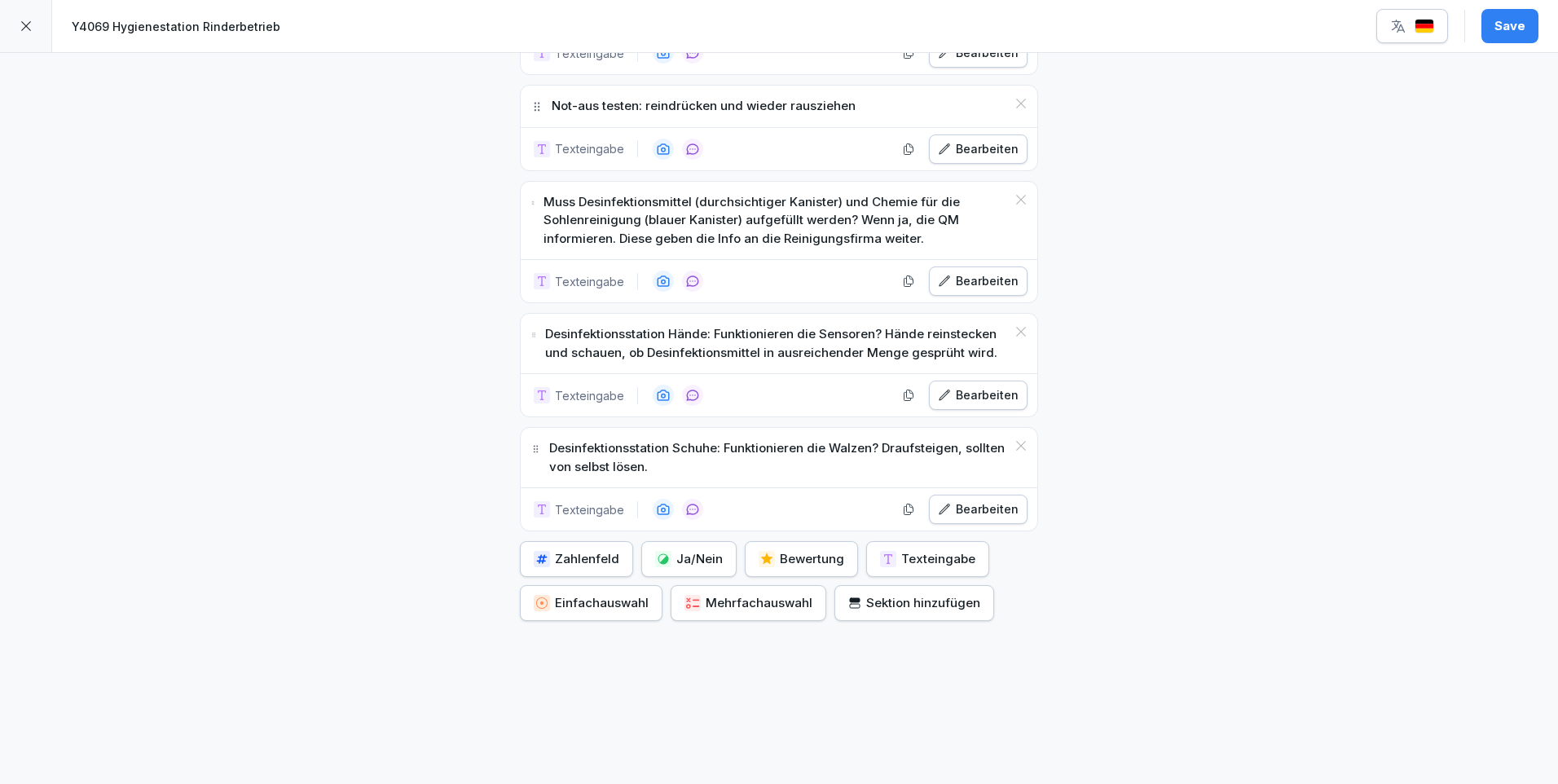
click at [989, 500] on div "Bearbeiten" at bounding box center [978, 508] width 81 height 18
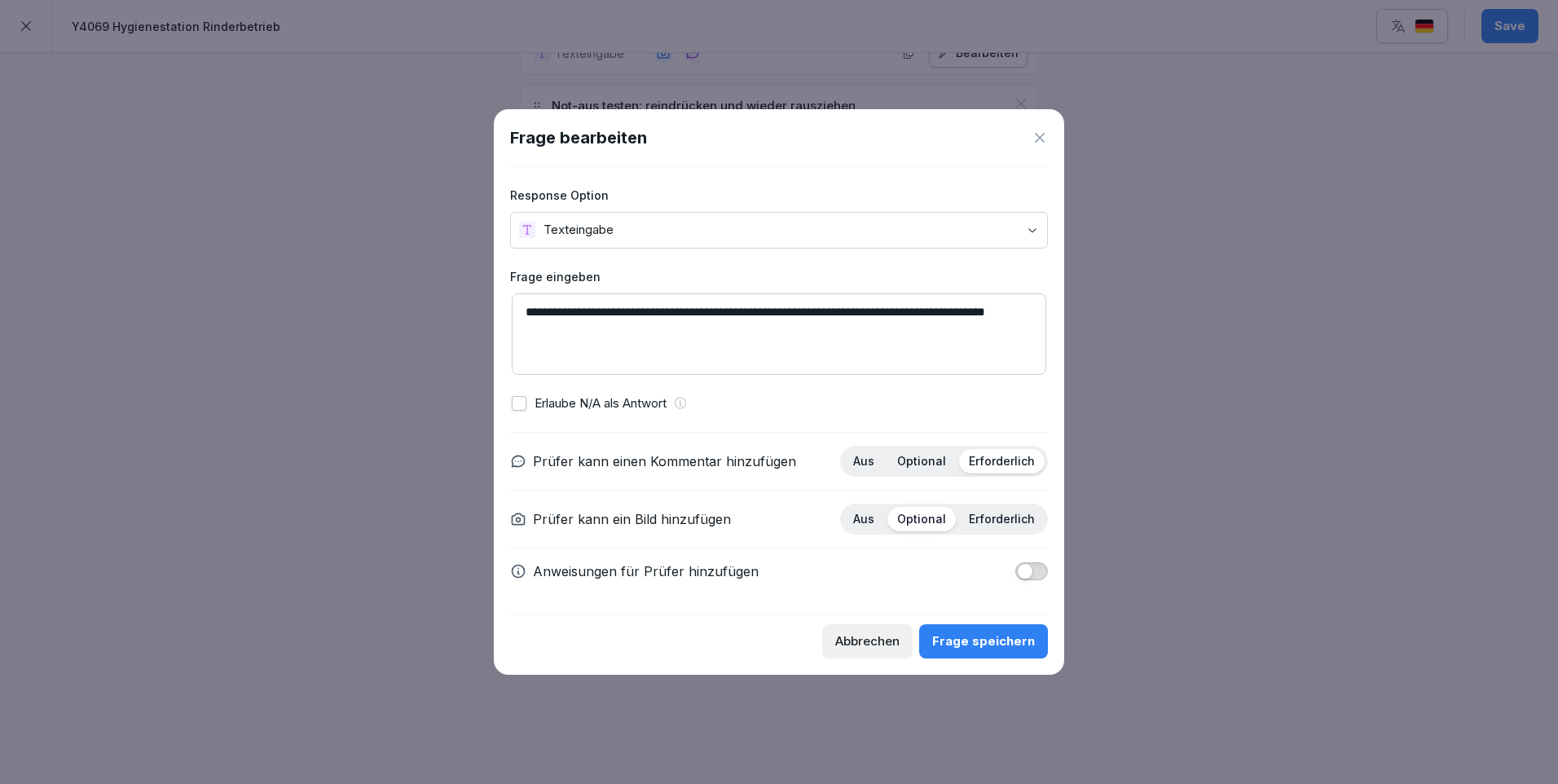
click at [923, 460] on p "Optional" at bounding box center [922, 460] width 49 height 14
click at [1024, 650] on button "Frage speichern" at bounding box center [983, 641] width 129 height 34
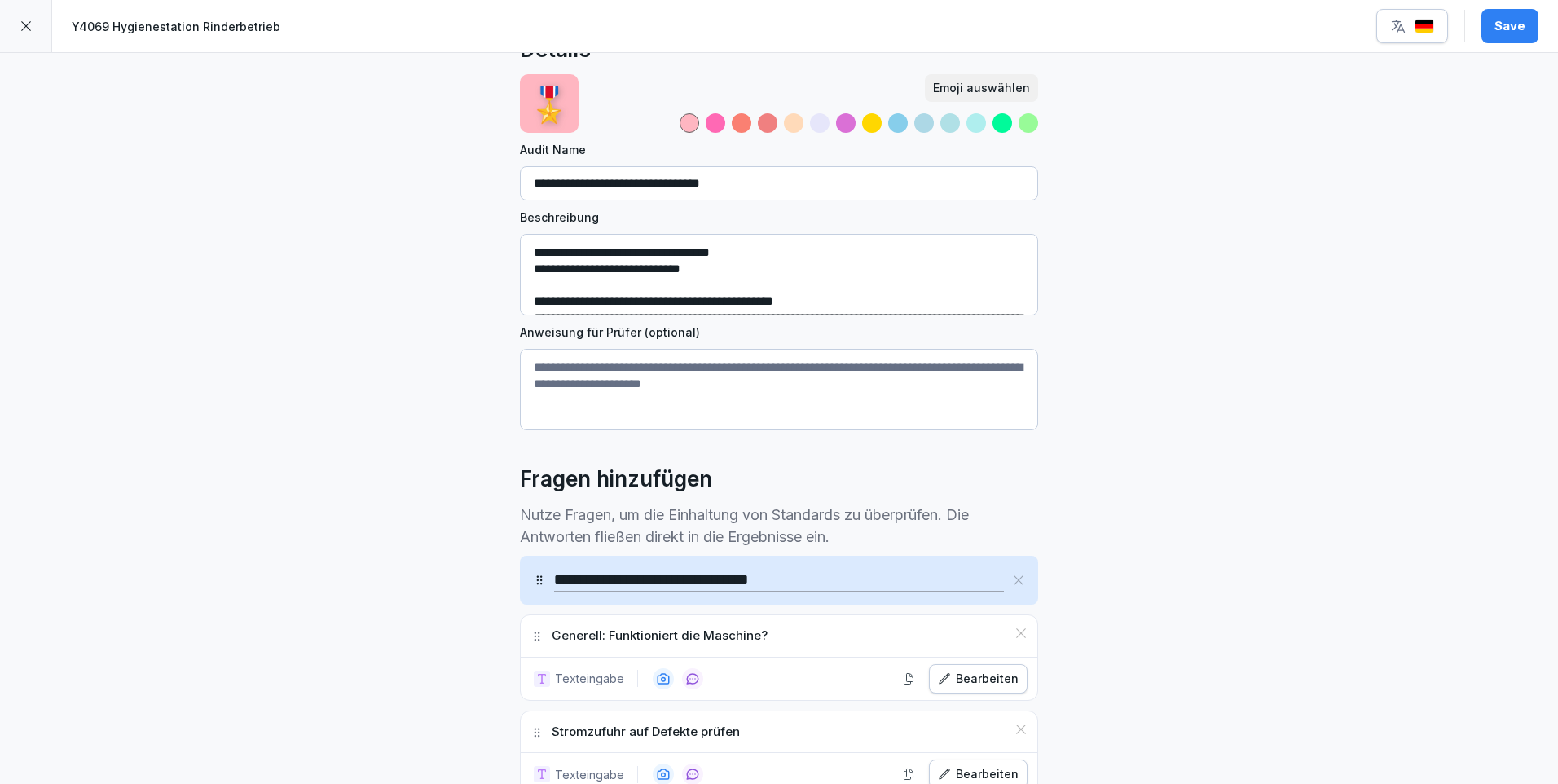
scroll to position [0, 0]
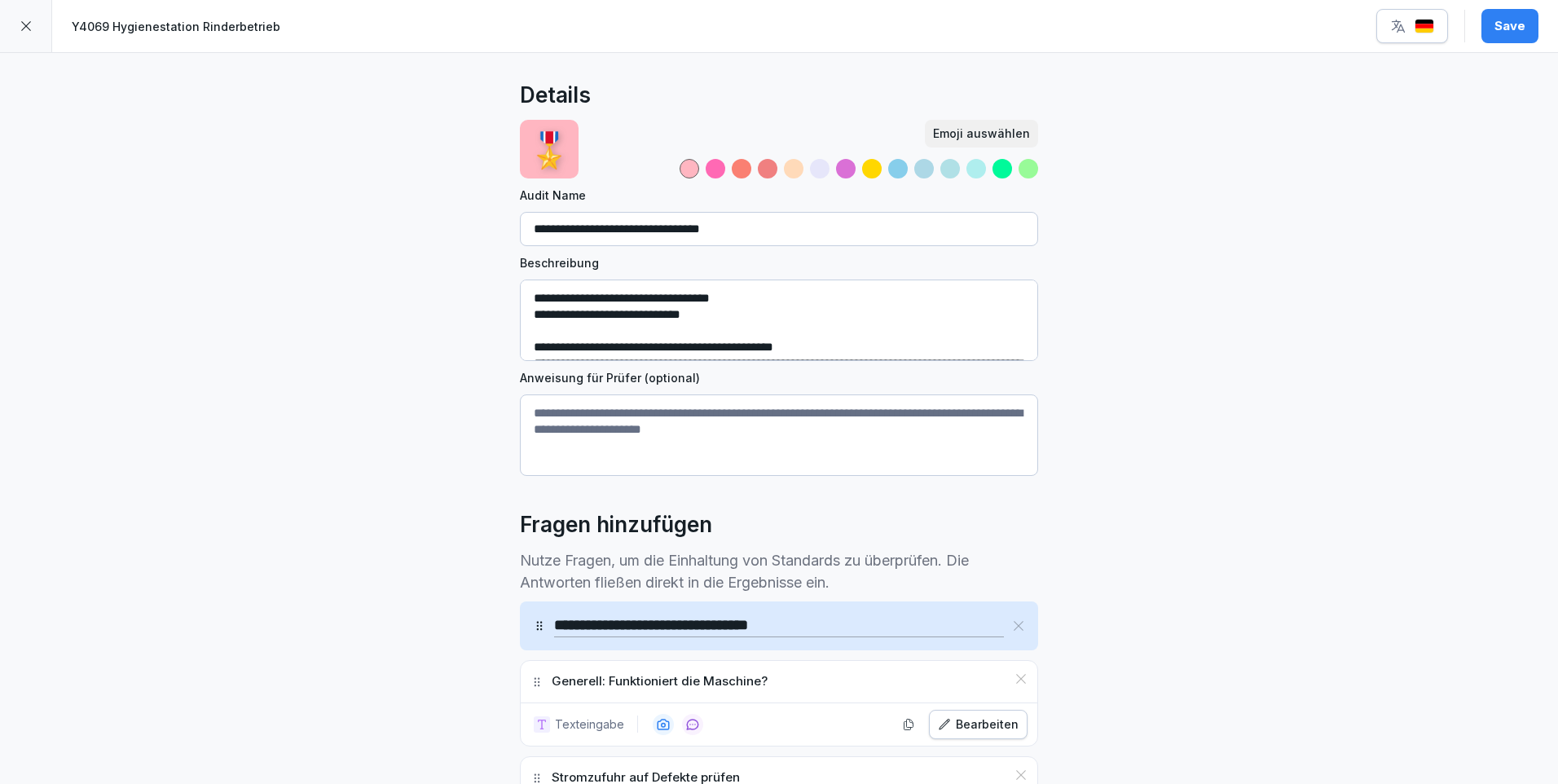
click at [1519, 29] on div "Save" at bounding box center [1510, 25] width 31 height 18
click at [19, 27] on icon at bounding box center [26, 26] width 13 height 13
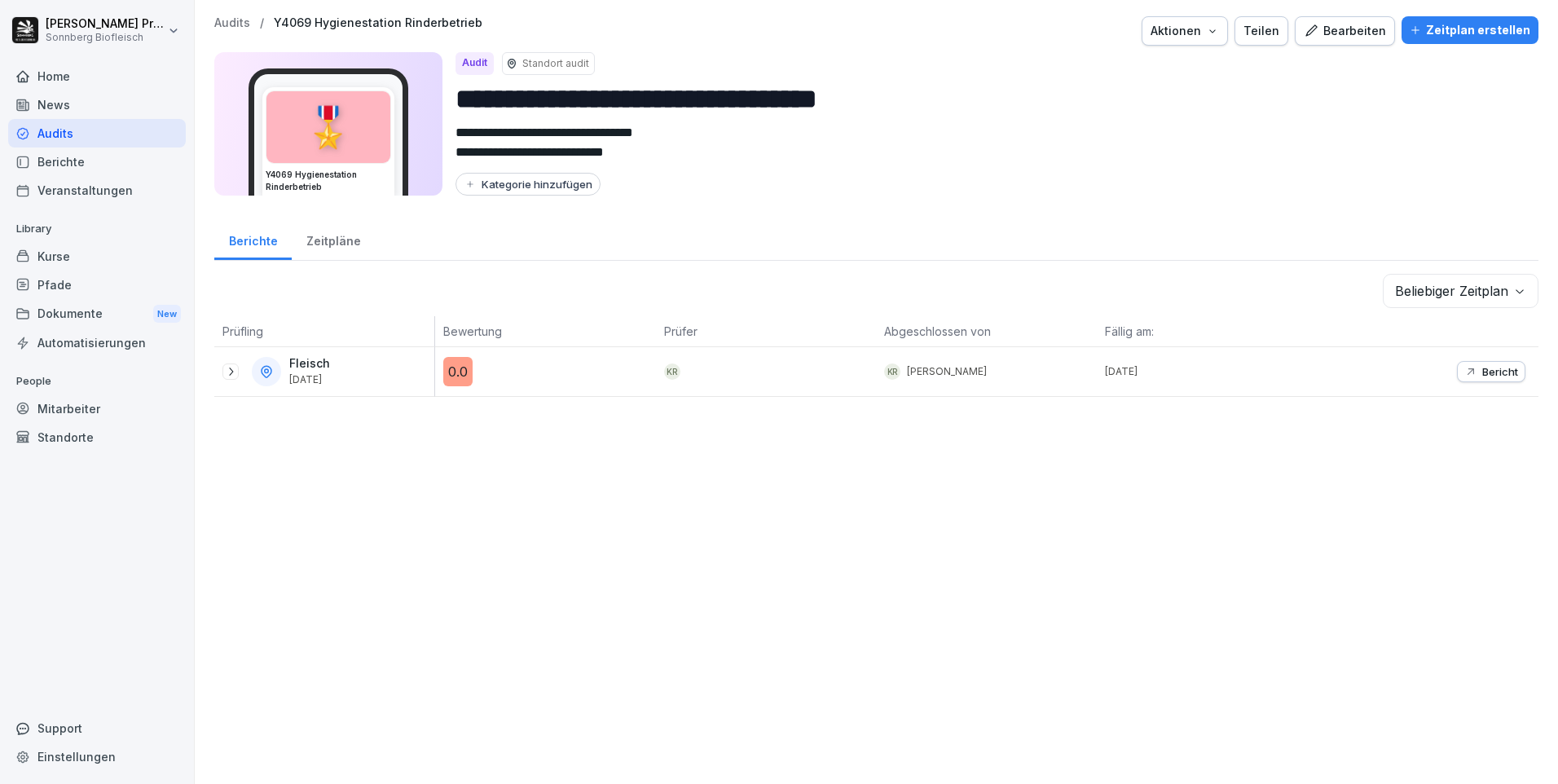
click at [227, 22] on p "Audits" at bounding box center [232, 23] width 36 height 13
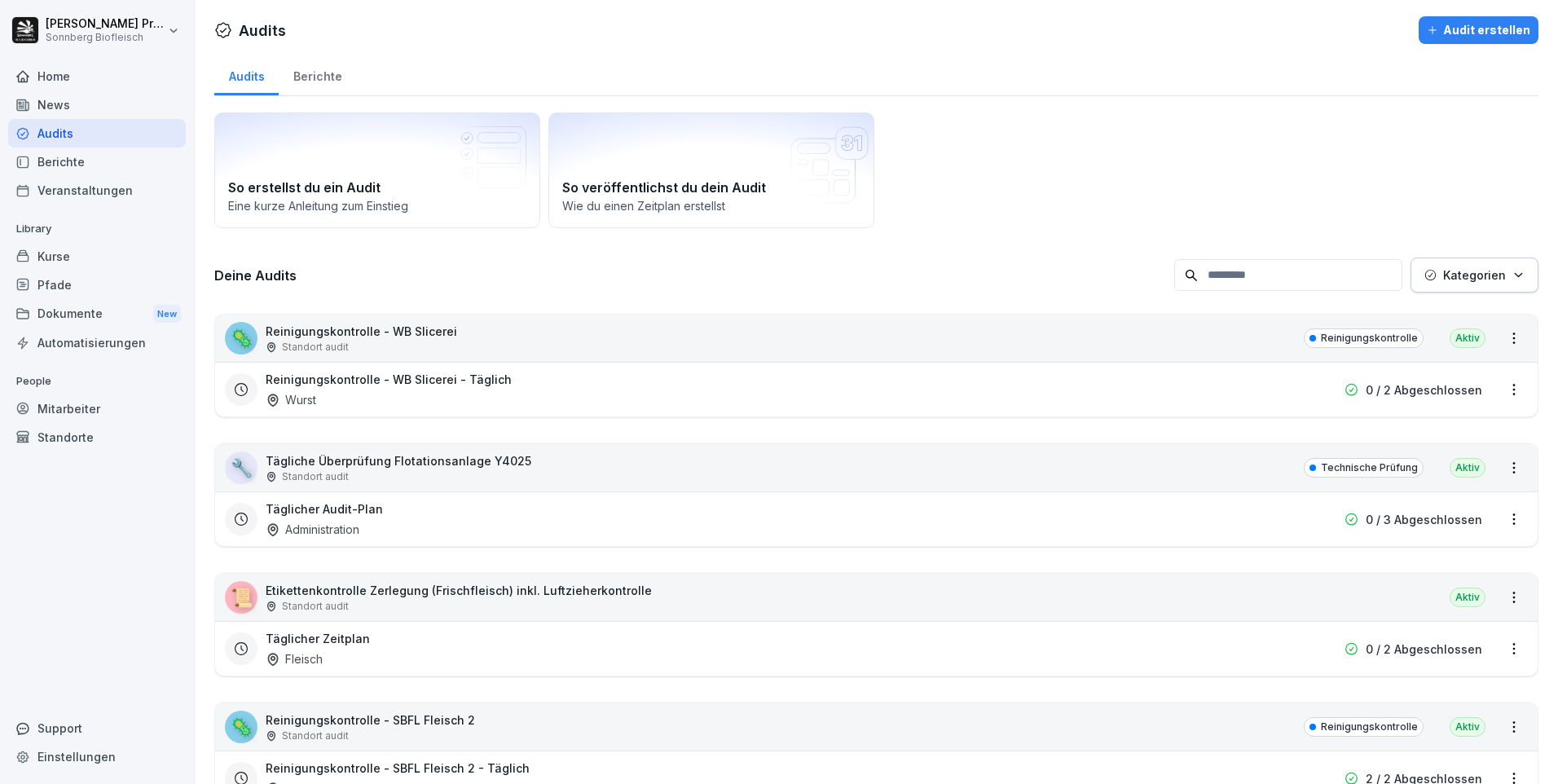
drag, startPoint x: 1255, startPoint y: 259, endPoint x: 1263, endPoint y: 268, distance: 12.0
click at [1261, 266] on input at bounding box center [1288, 275] width 229 height 32
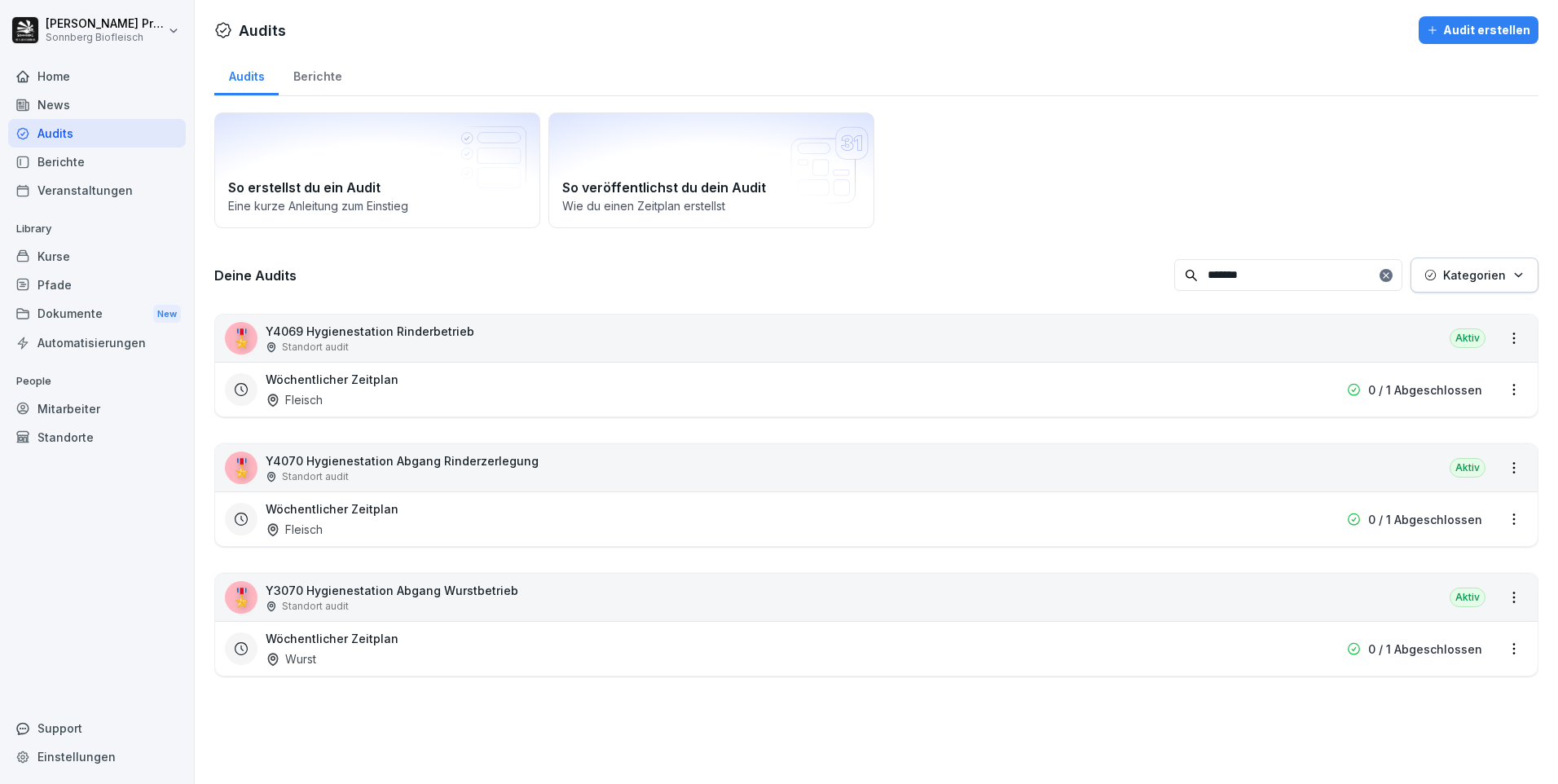
type input "*******"
click at [571, 475] on div "🎖️ Y4070 Hygienestation Abgang Rinderzerlegung Standort audit [GEOGRAPHIC_DATA]" at bounding box center [876, 468] width 1323 height 47
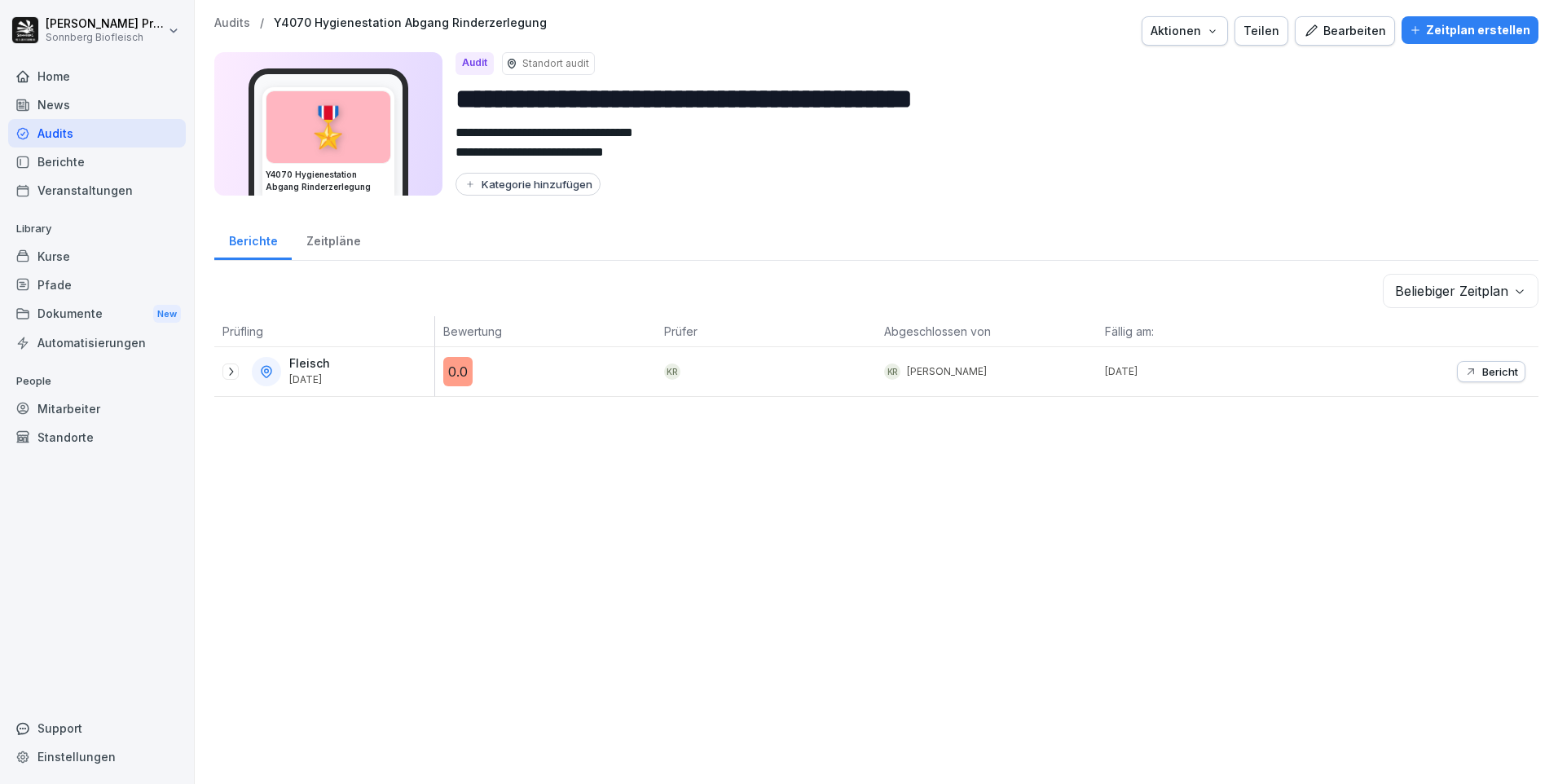
click at [1340, 34] on div "Bearbeiten" at bounding box center [1345, 30] width 82 height 18
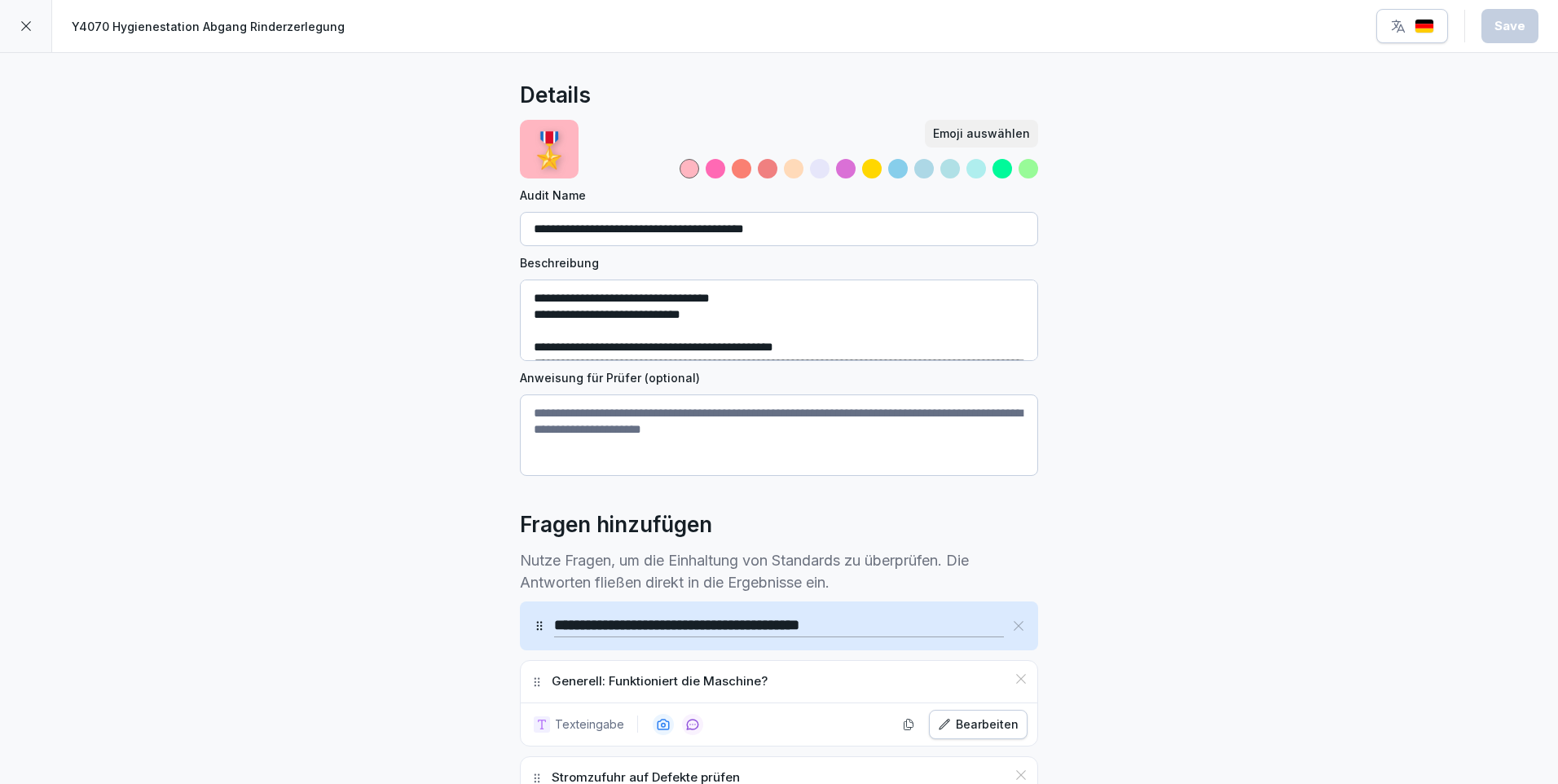
scroll to position [245, 0]
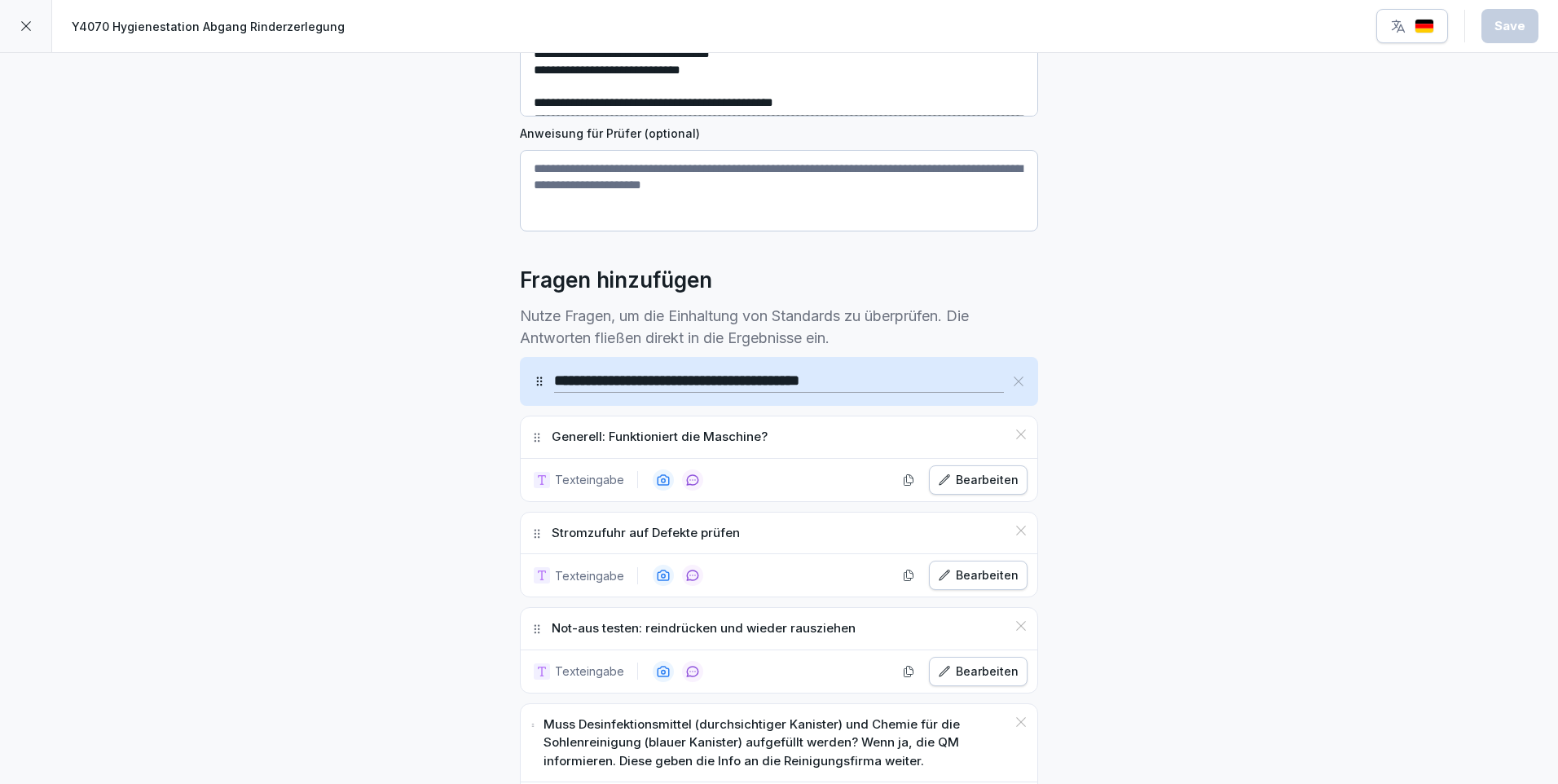
click at [984, 476] on div "Bearbeiten" at bounding box center [978, 480] width 81 height 18
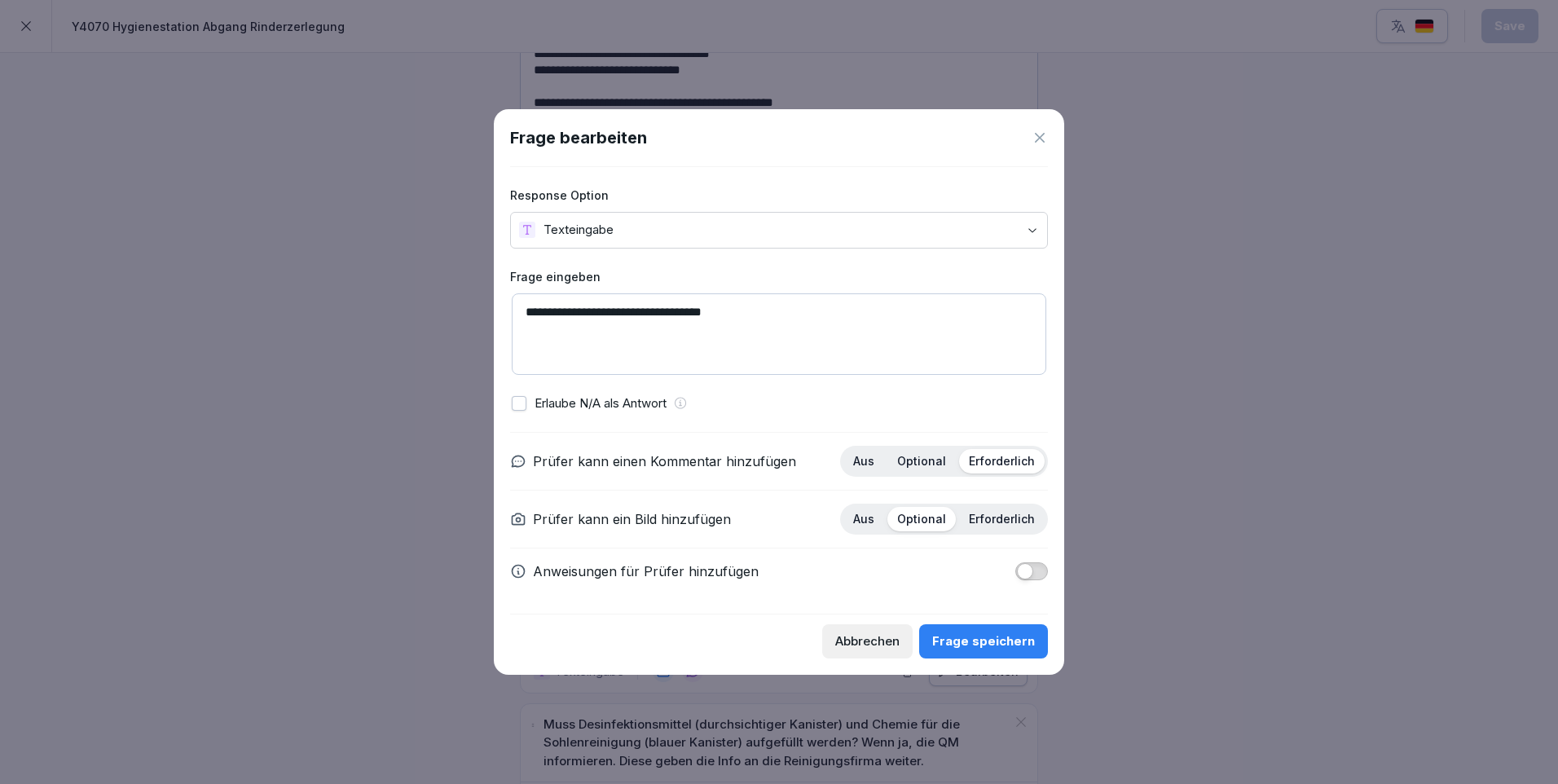
click at [929, 460] on p "Optional" at bounding box center [922, 460] width 49 height 14
click at [992, 645] on div "Frage speichern" at bounding box center [983, 641] width 103 height 18
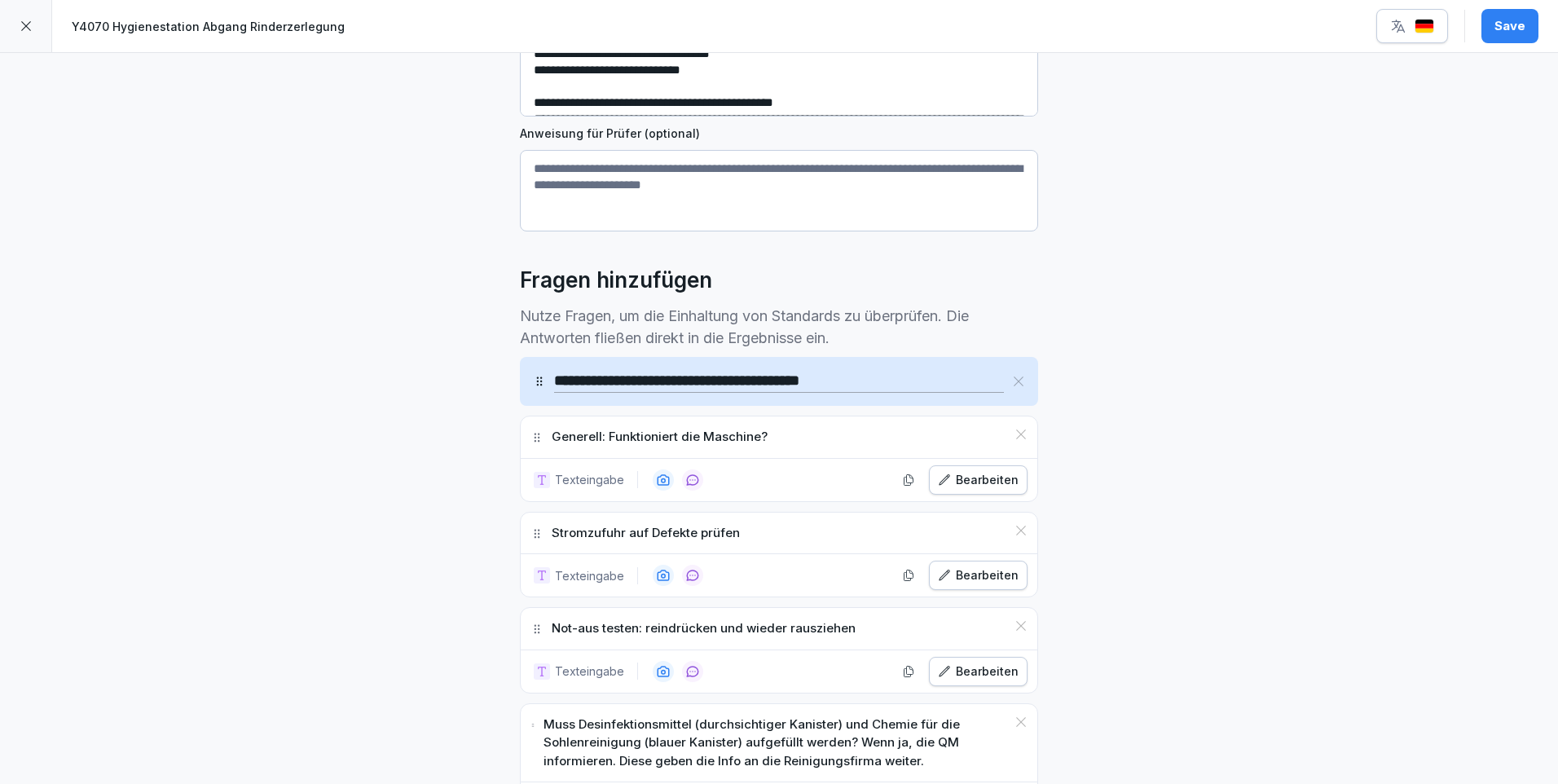
click at [970, 580] on div "Bearbeiten" at bounding box center [978, 575] width 81 height 18
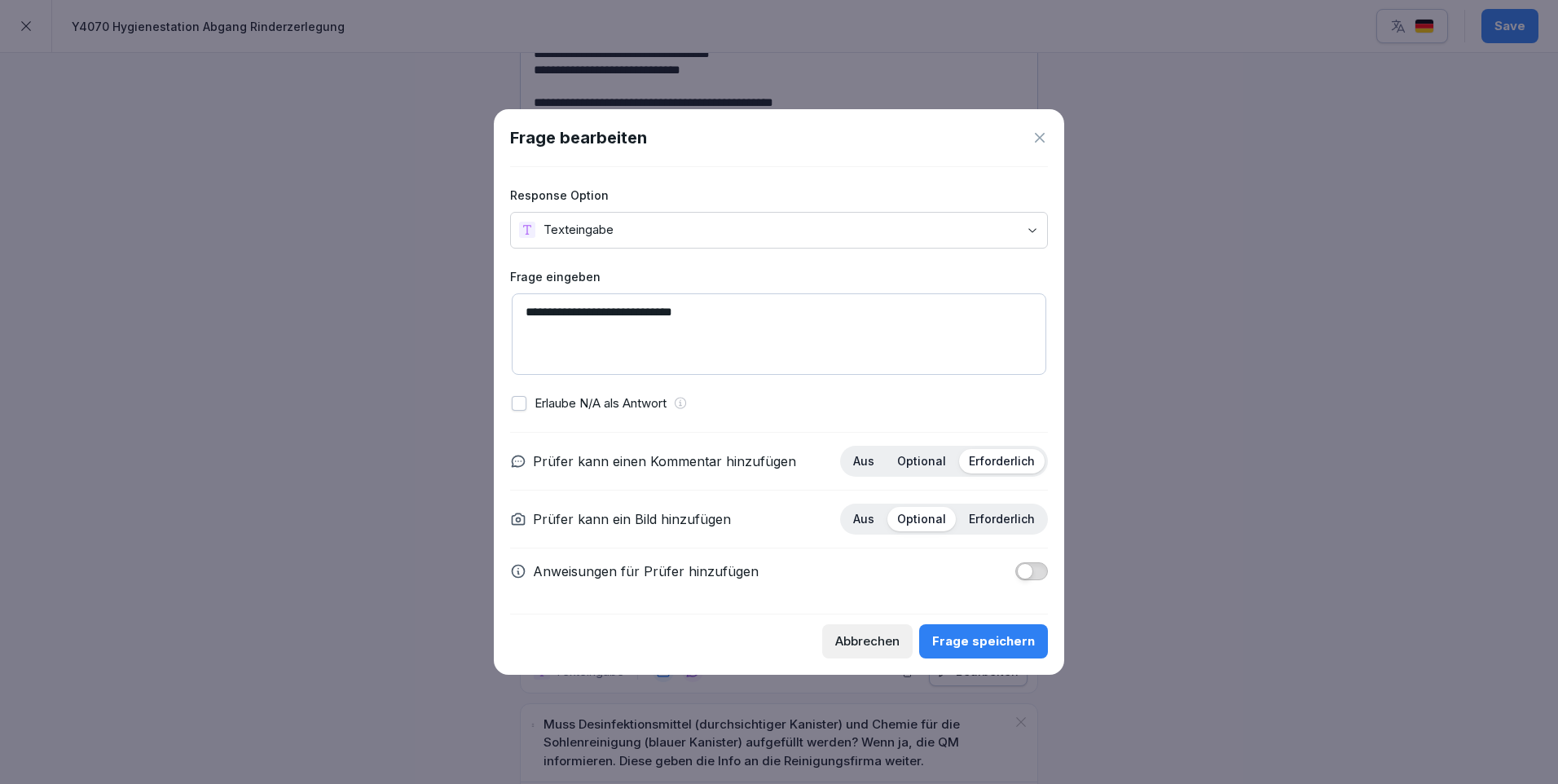
click at [924, 455] on p "Optional" at bounding box center [922, 460] width 49 height 14
click at [997, 637] on div "Frage speichern" at bounding box center [983, 641] width 103 height 18
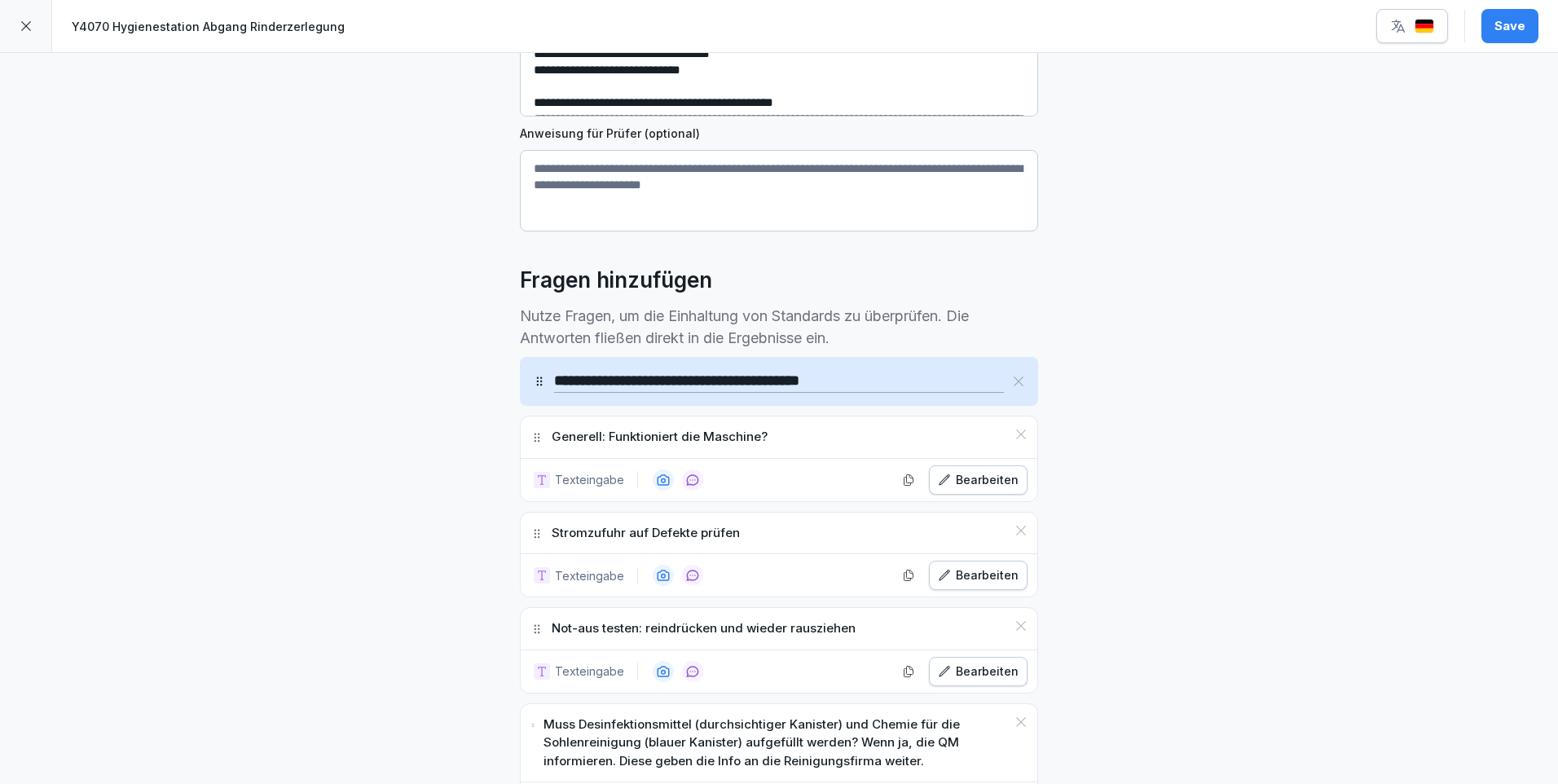
scroll to position [326, 0]
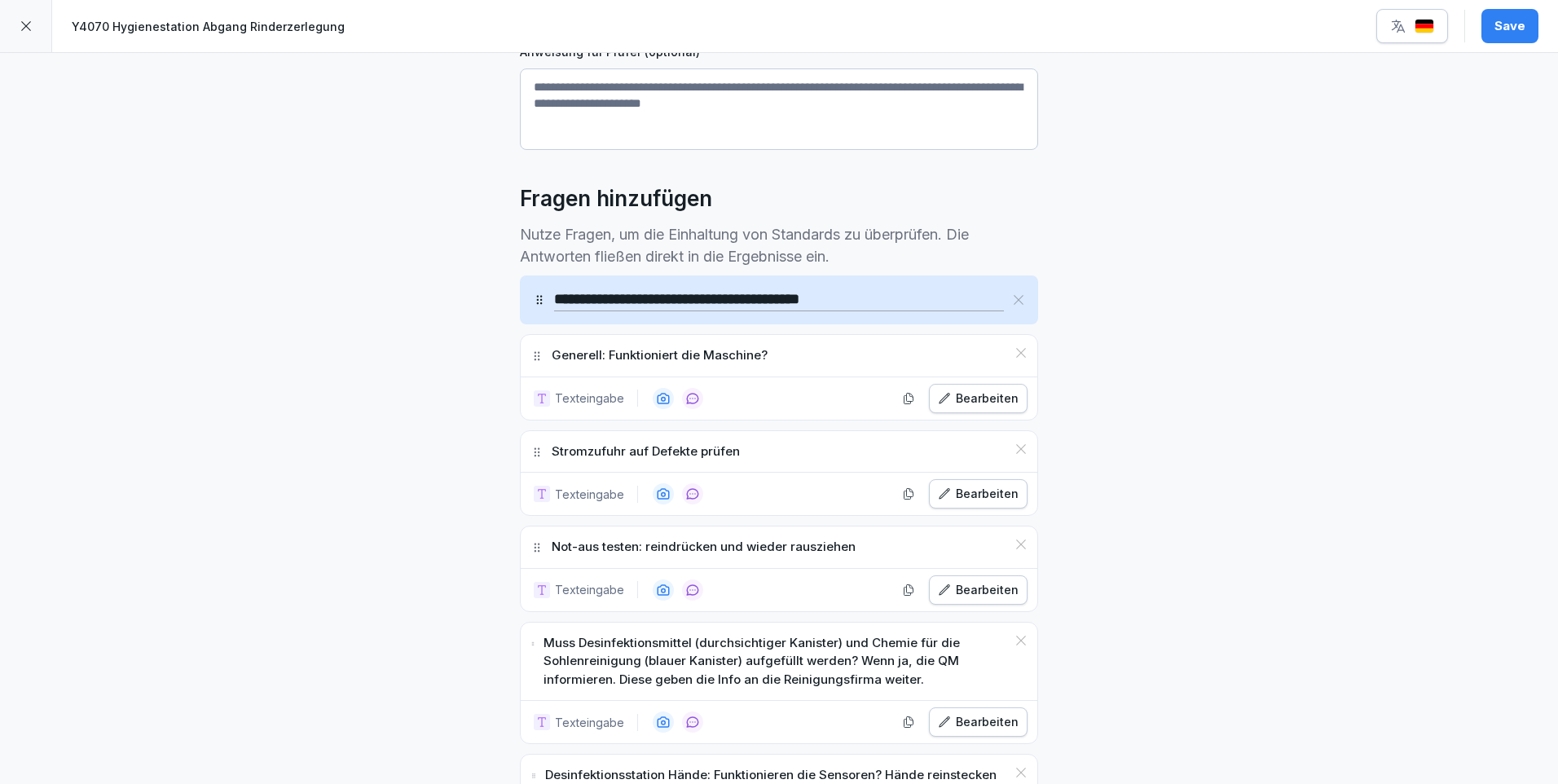
click at [981, 579] on button "Bearbeiten" at bounding box center [978, 590] width 98 height 29
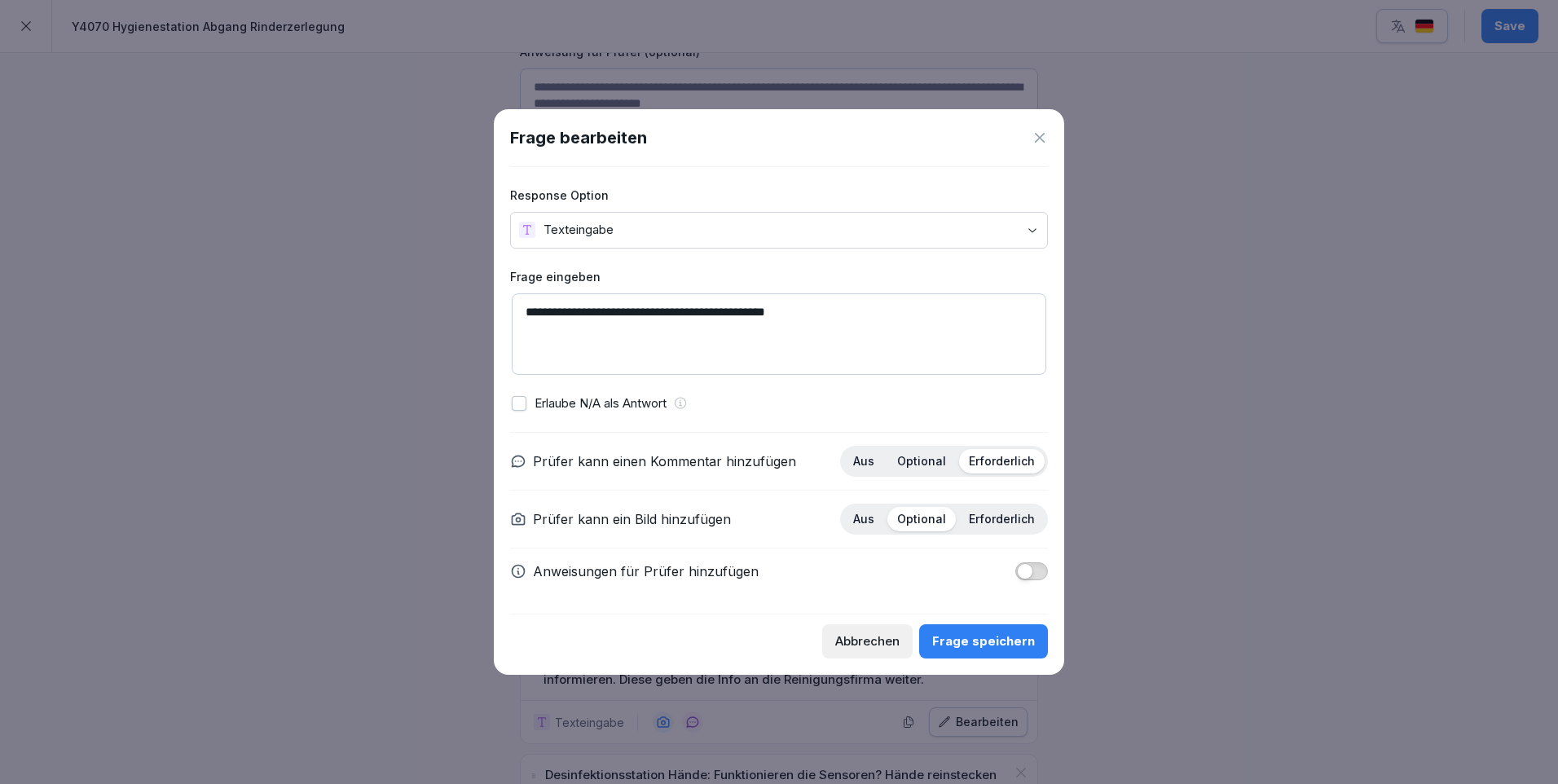
click at [932, 460] on p "Optional" at bounding box center [922, 460] width 49 height 14
click at [1030, 641] on div "Frage speichern" at bounding box center [983, 641] width 103 height 18
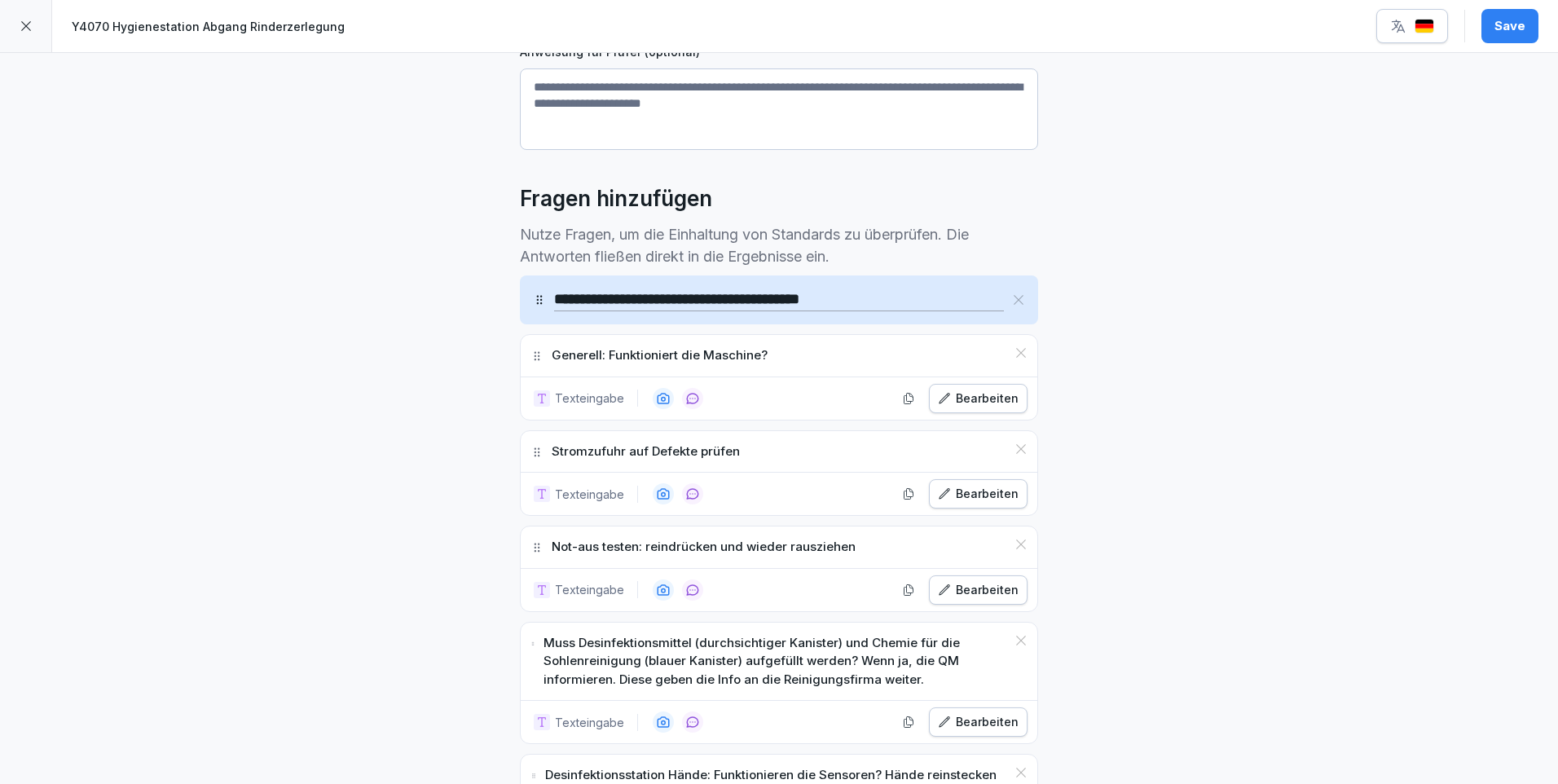
scroll to position [571, 0]
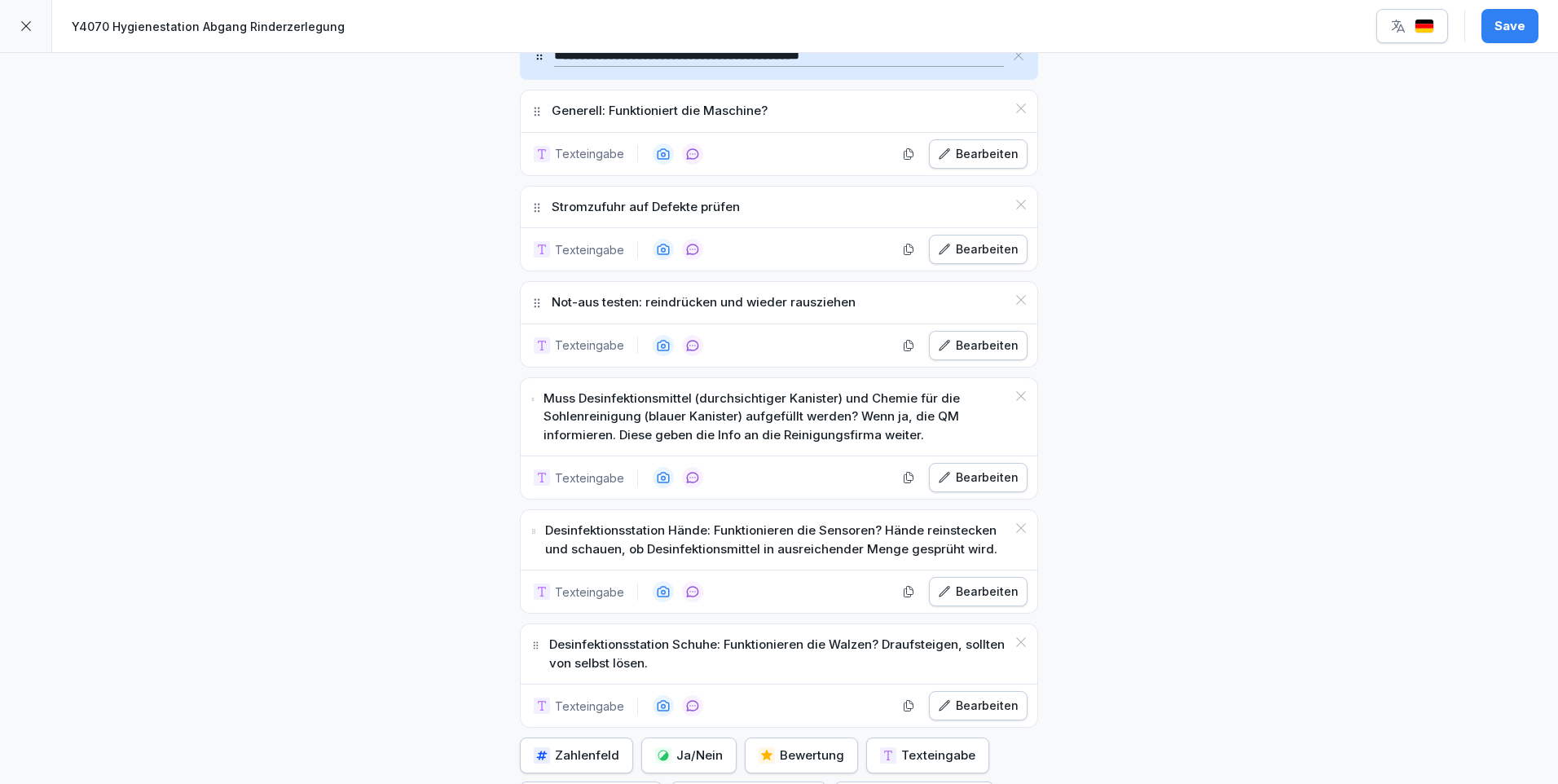
click at [996, 561] on div "Desinfektionsstation Hände: Funktionieren die Sensoren? Hände reinstecken und s…" at bounding box center [779, 539] width 517 height 60
click at [979, 481] on div "Bearbeiten" at bounding box center [978, 477] width 81 height 18
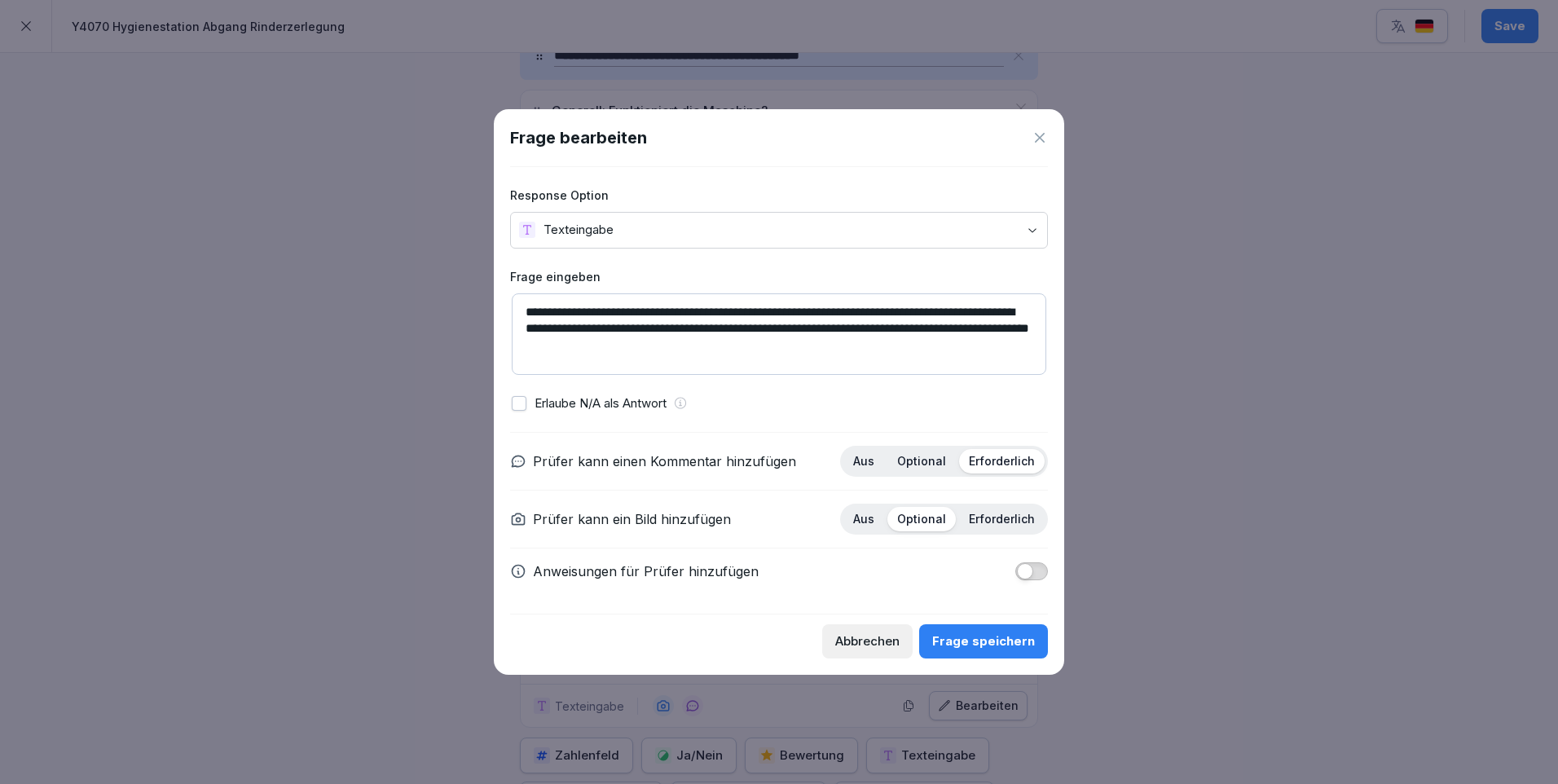
click at [930, 460] on p "Optional" at bounding box center [922, 460] width 49 height 14
click at [1008, 637] on div "Frage speichern" at bounding box center [983, 641] width 103 height 18
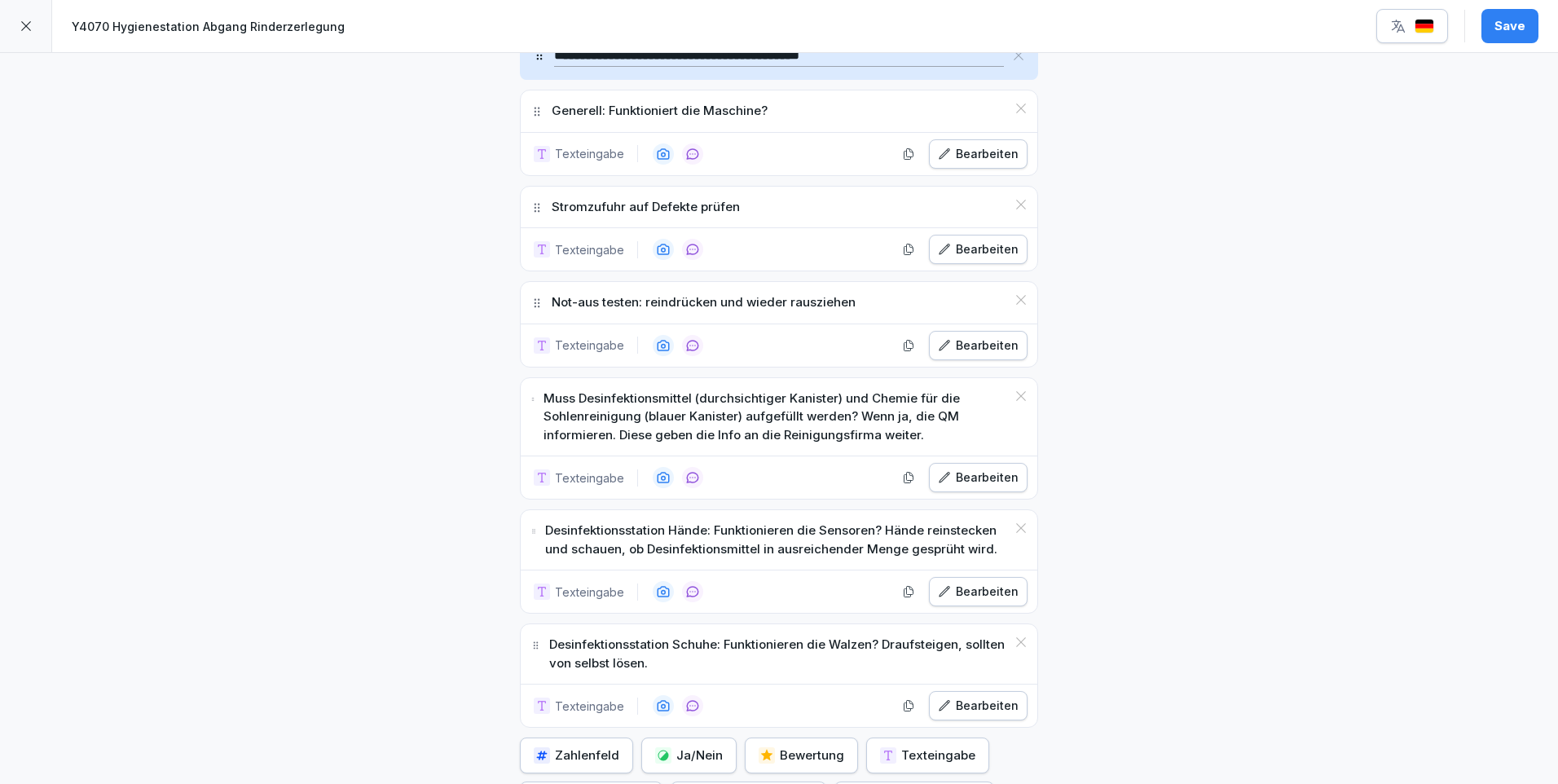
scroll to position [652, 0]
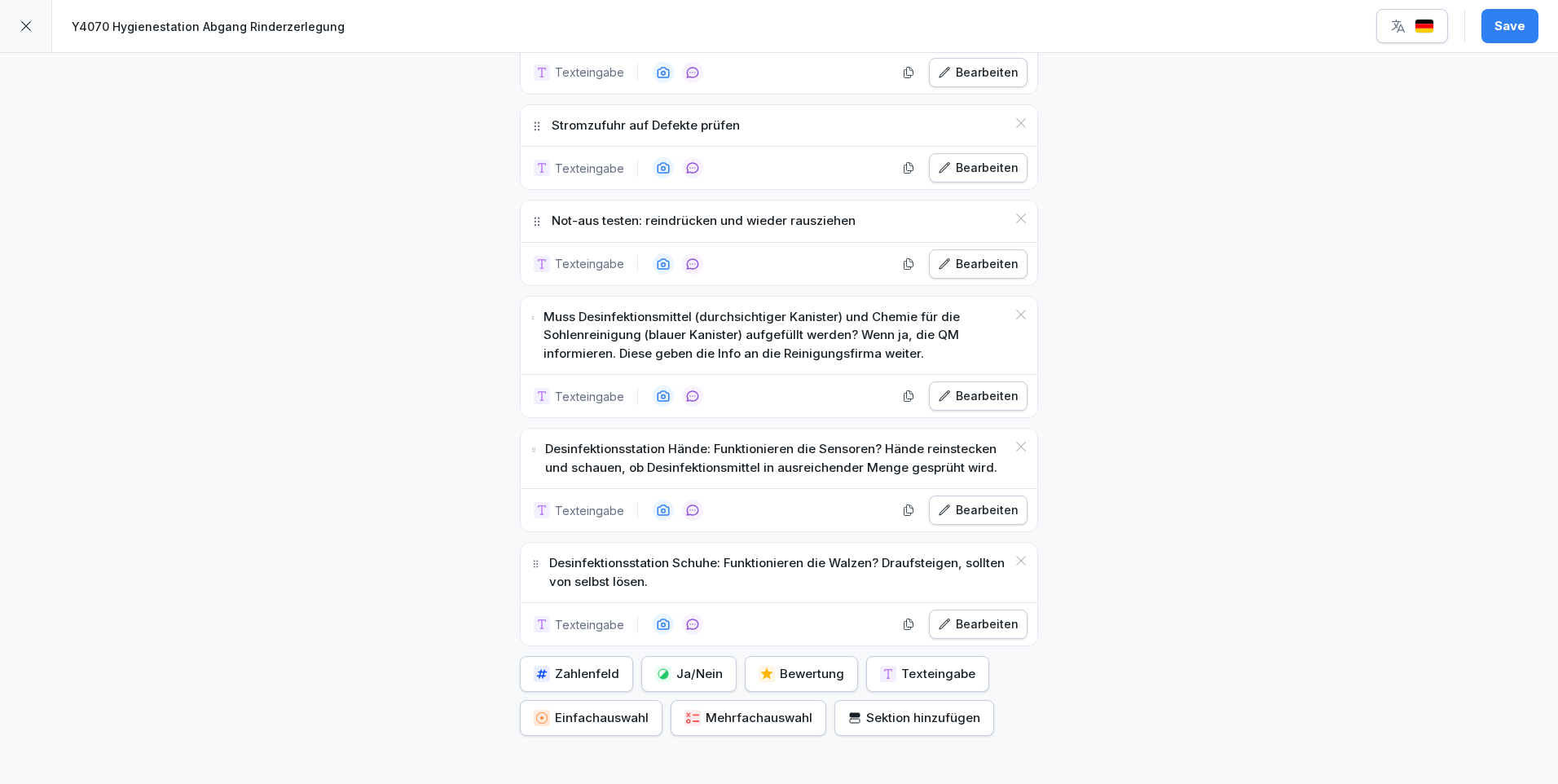
click at [974, 506] on div "Bearbeiten" at bounding box center [978, 509] width 81 height 18
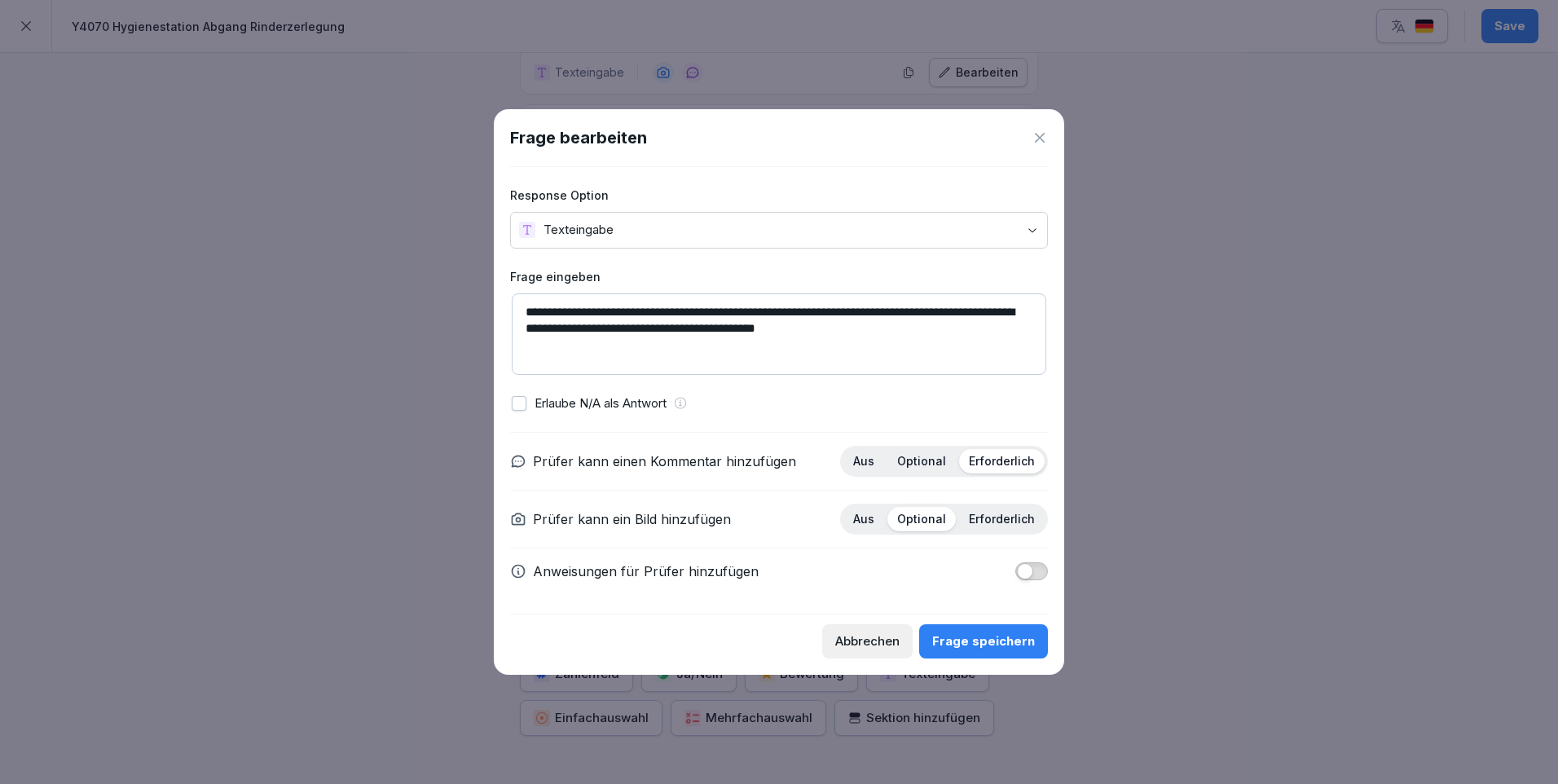
click at [924, 460] on p "Optional" at bounding box center [922, 460] width 49 height 14
click at [1004, 647] on div "Frage speichern" at bounding box center [983, 641] width 103 height 18
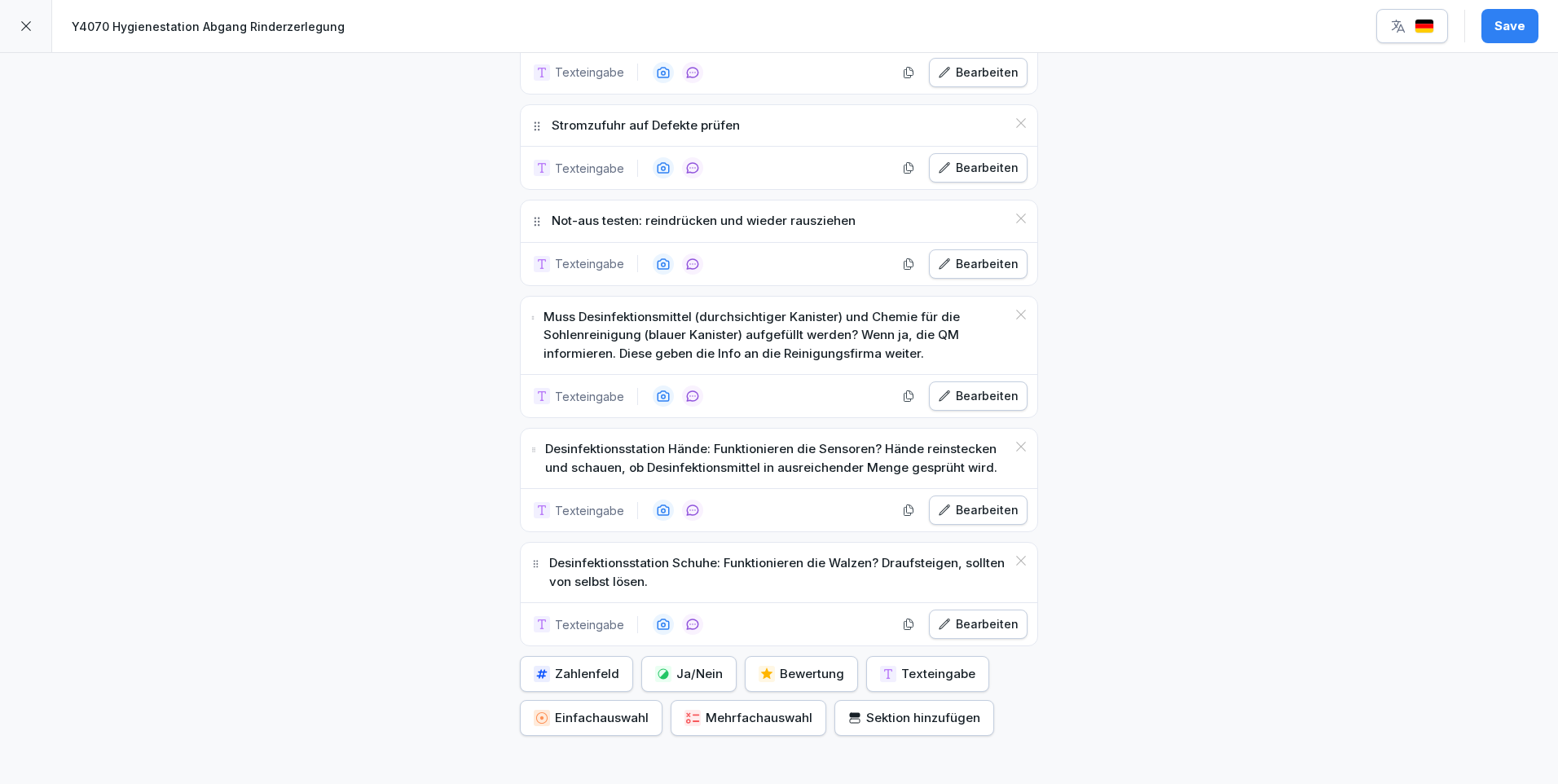
click at [994, 621] on div "Bearbeiten" at bounding box center [978, 624] width 81 height 18
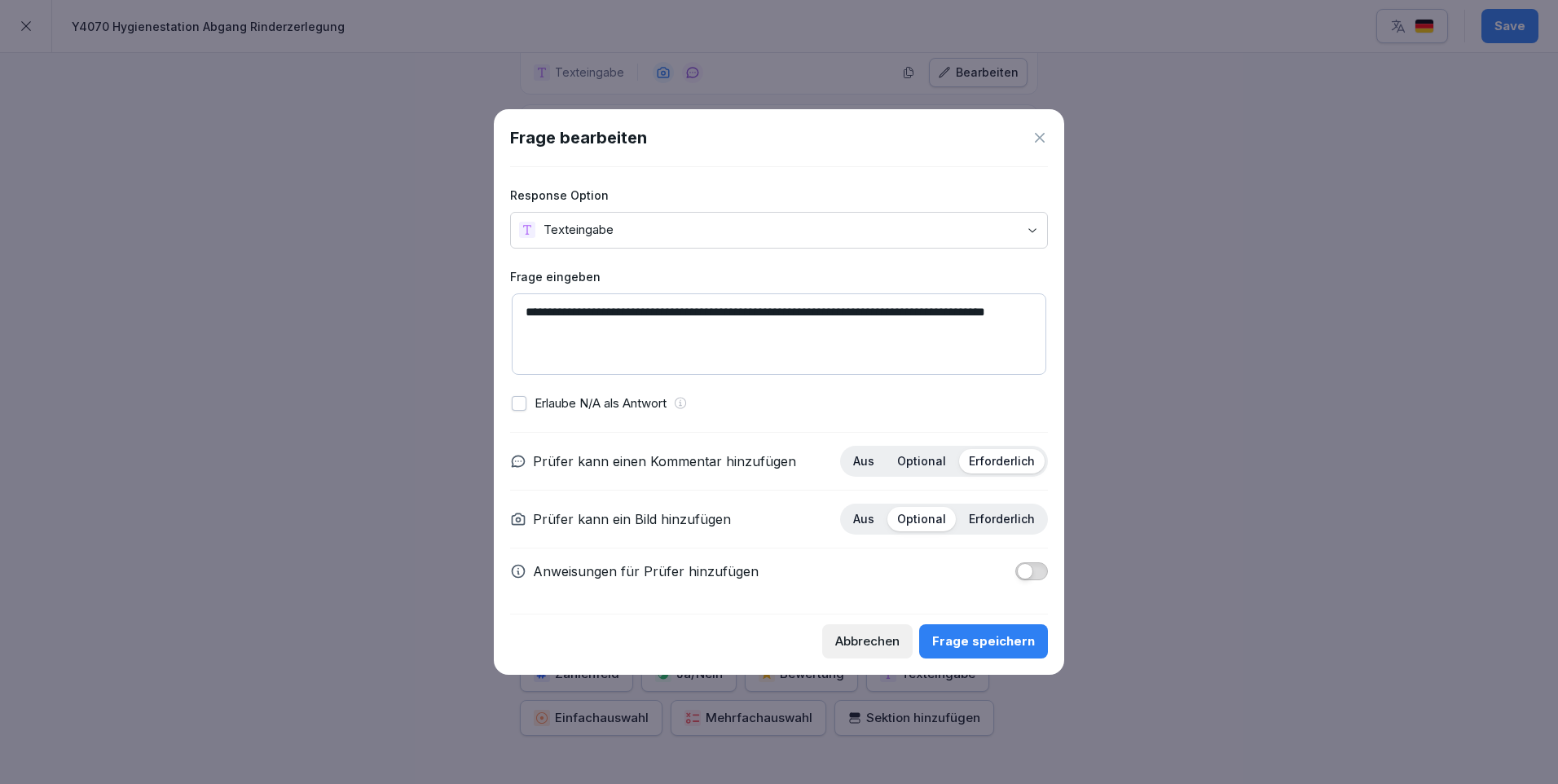
click at [917, 463] on p "Optional" at bounding box center [922, 460] width 49 height 14
click at [1000, 640] on div "Frage speichern" at bounding box center [983, 641] width 103 height 18
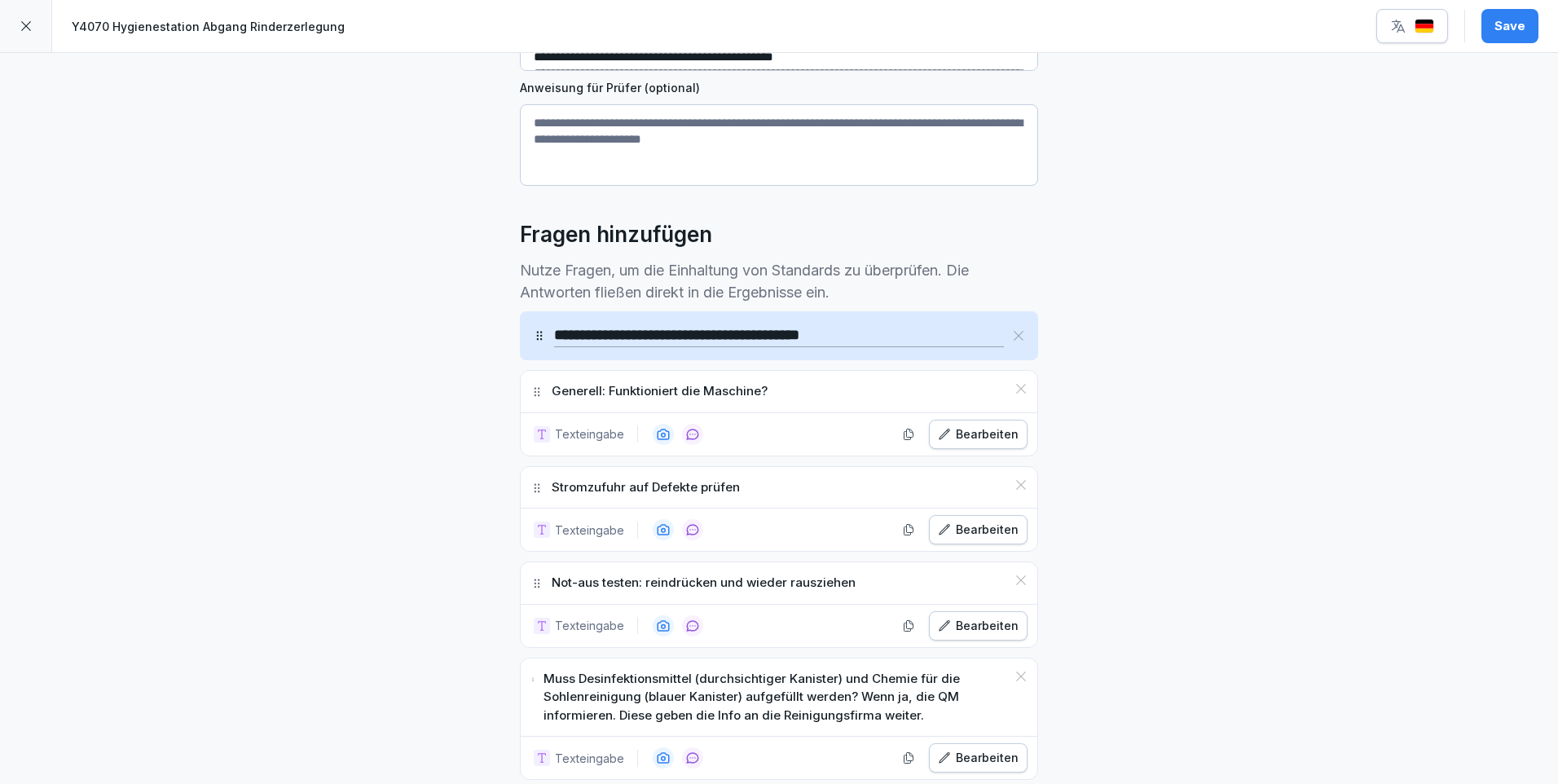
scroll to position [0, 0]
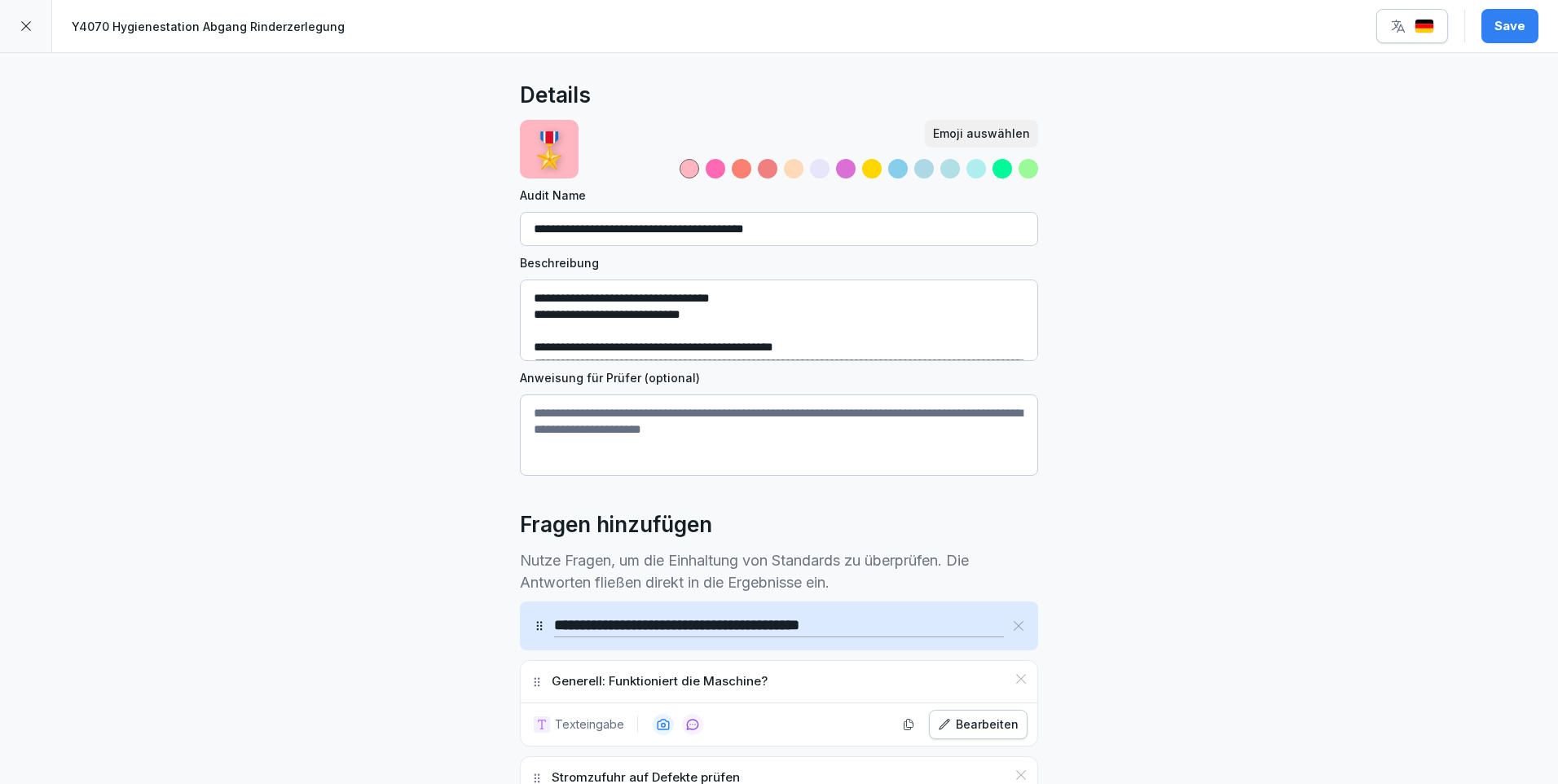
click at [1519, 29] on div "Save" at bounding box center [1510, 25] width 31 height 18
click at [31, 24] on icon at bounding box center [26, 26] width 13 height 13
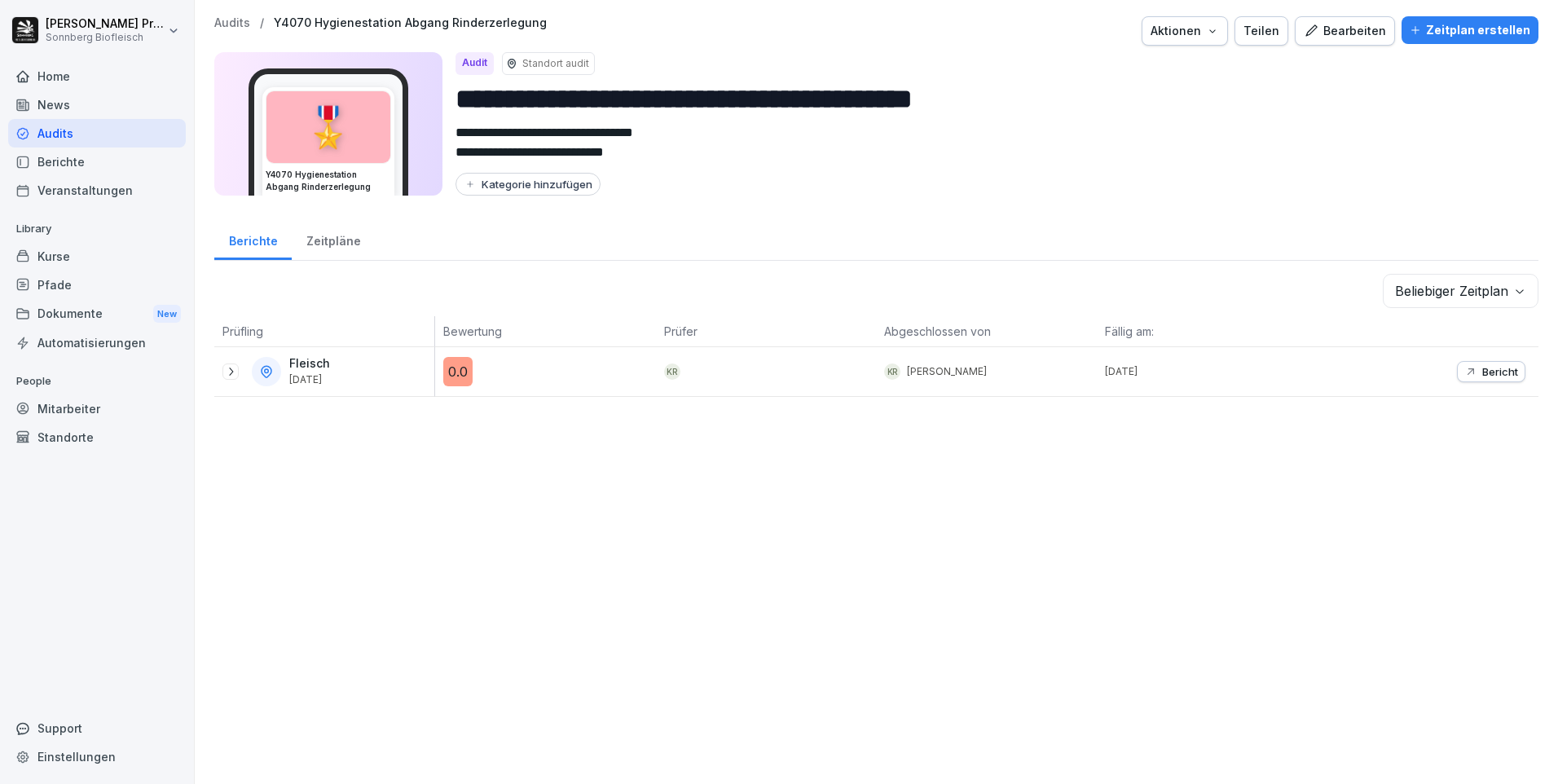
click at [237, 22] on p "Audits" at bounding box center [232, 23] width 36 height 13
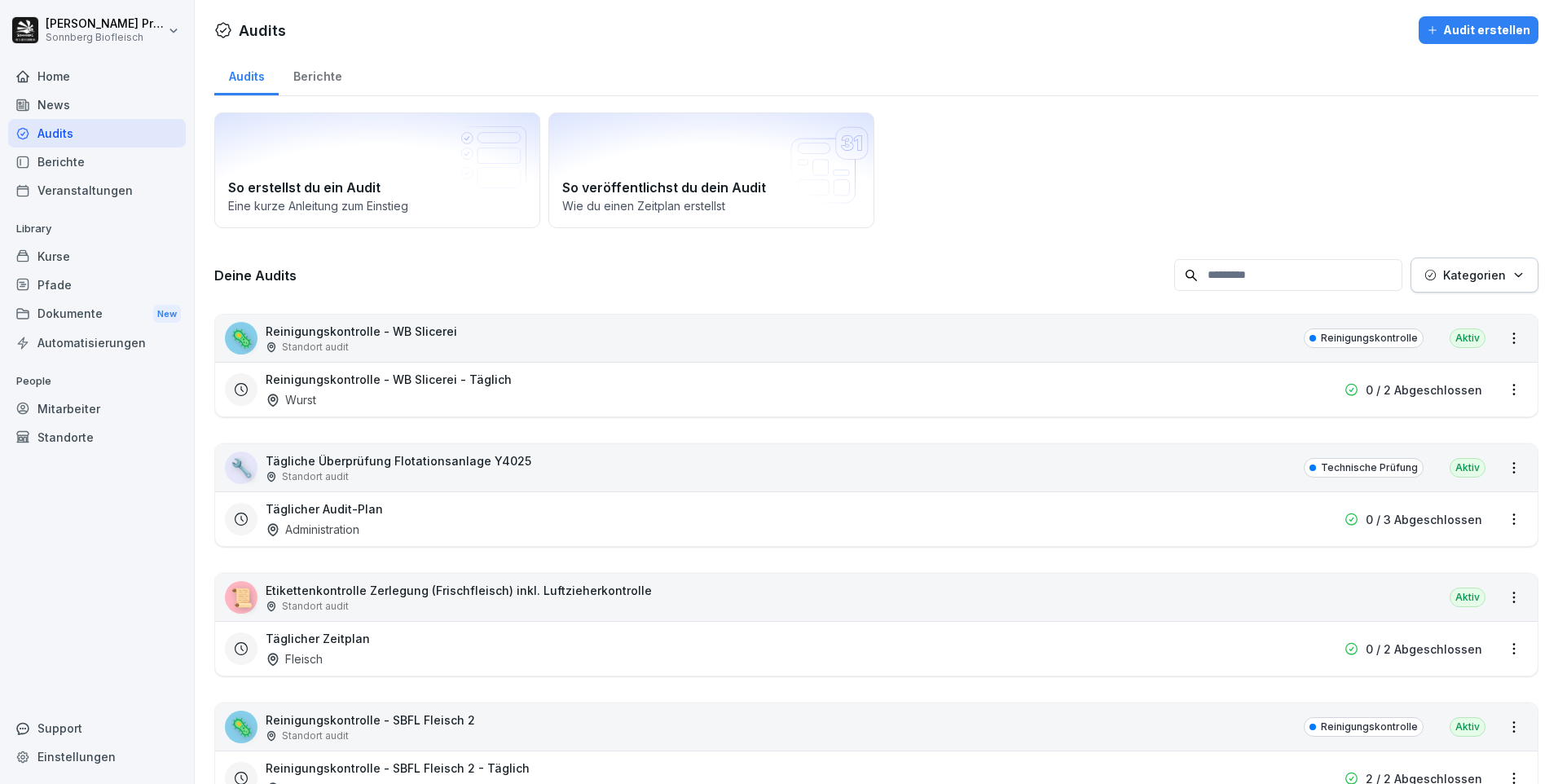
click at [1290, 276] on input at bounding box center [1288, 275] width 229 height 32
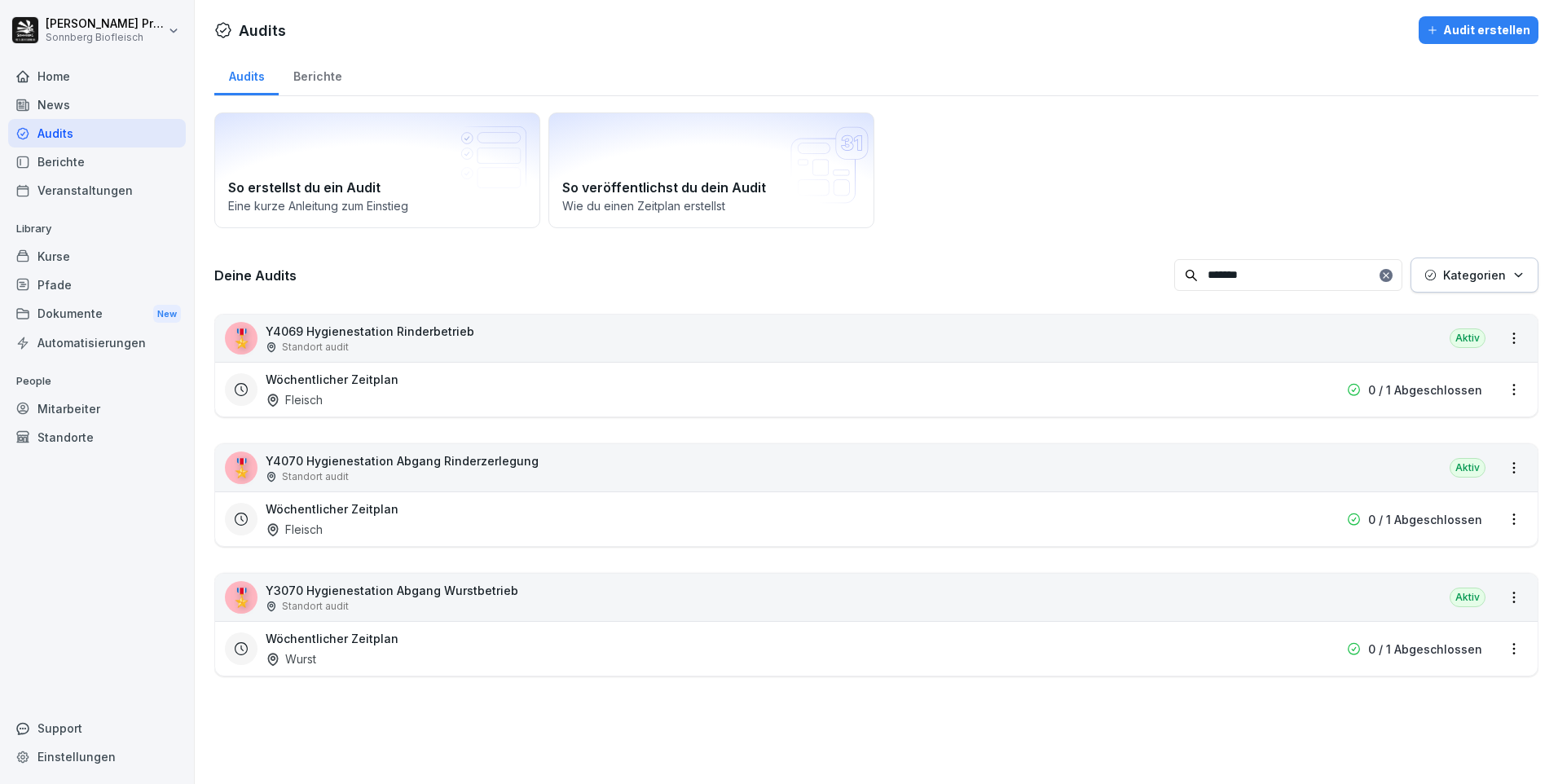
type input "*******"
click at [621, 601] on div "🎖️ Y3070 Hygienestation Abgang Wurstbetrieb Standort audit [GEOGRAPHIC_DATA]" at bounding box center [876, 597] width 1323 height 47
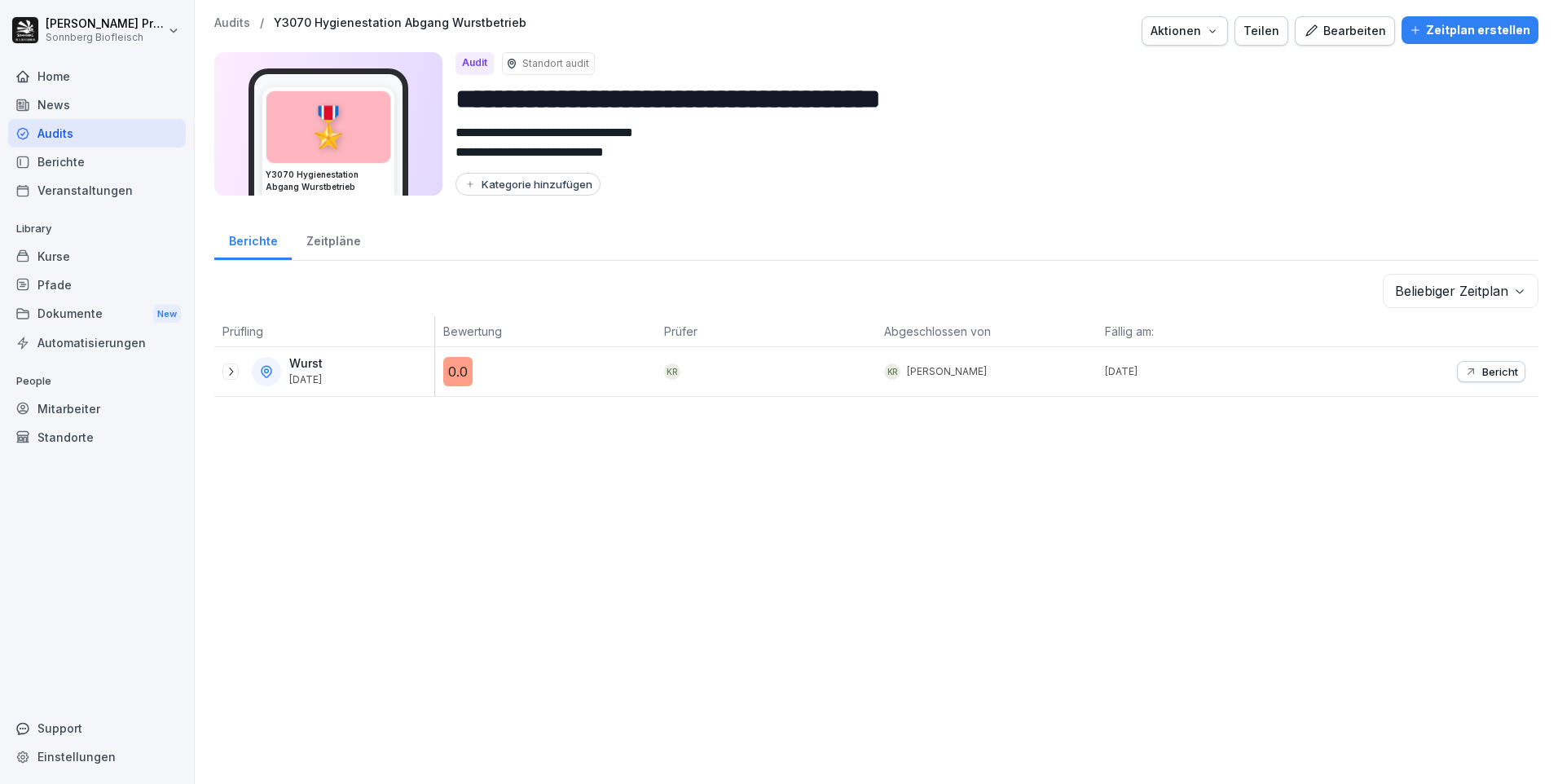
click at [1327, 29] on div "Bearbeiten" at bounding box center [1345, 30] width 82 height 18
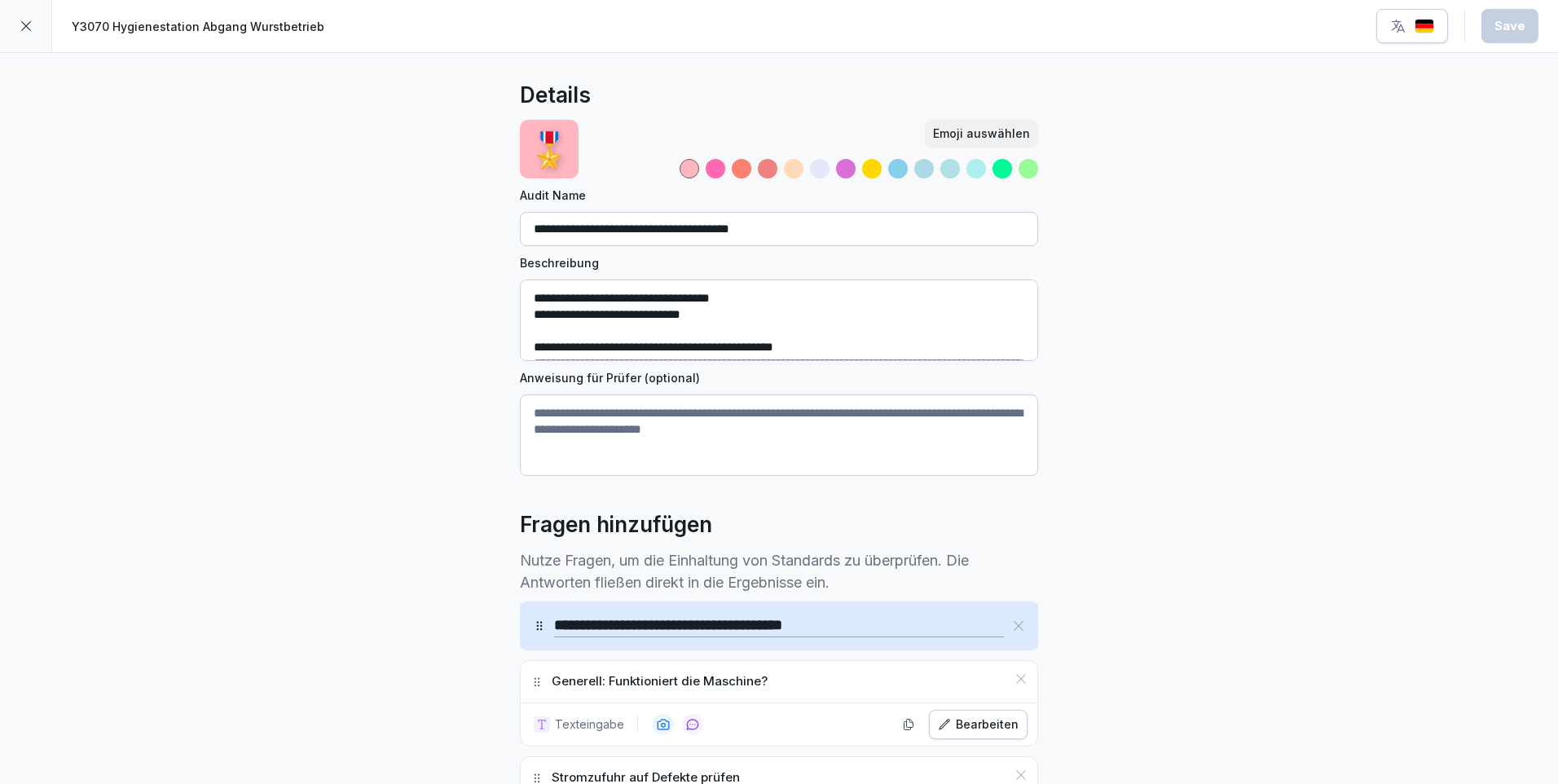
scroll to position [163, 0]
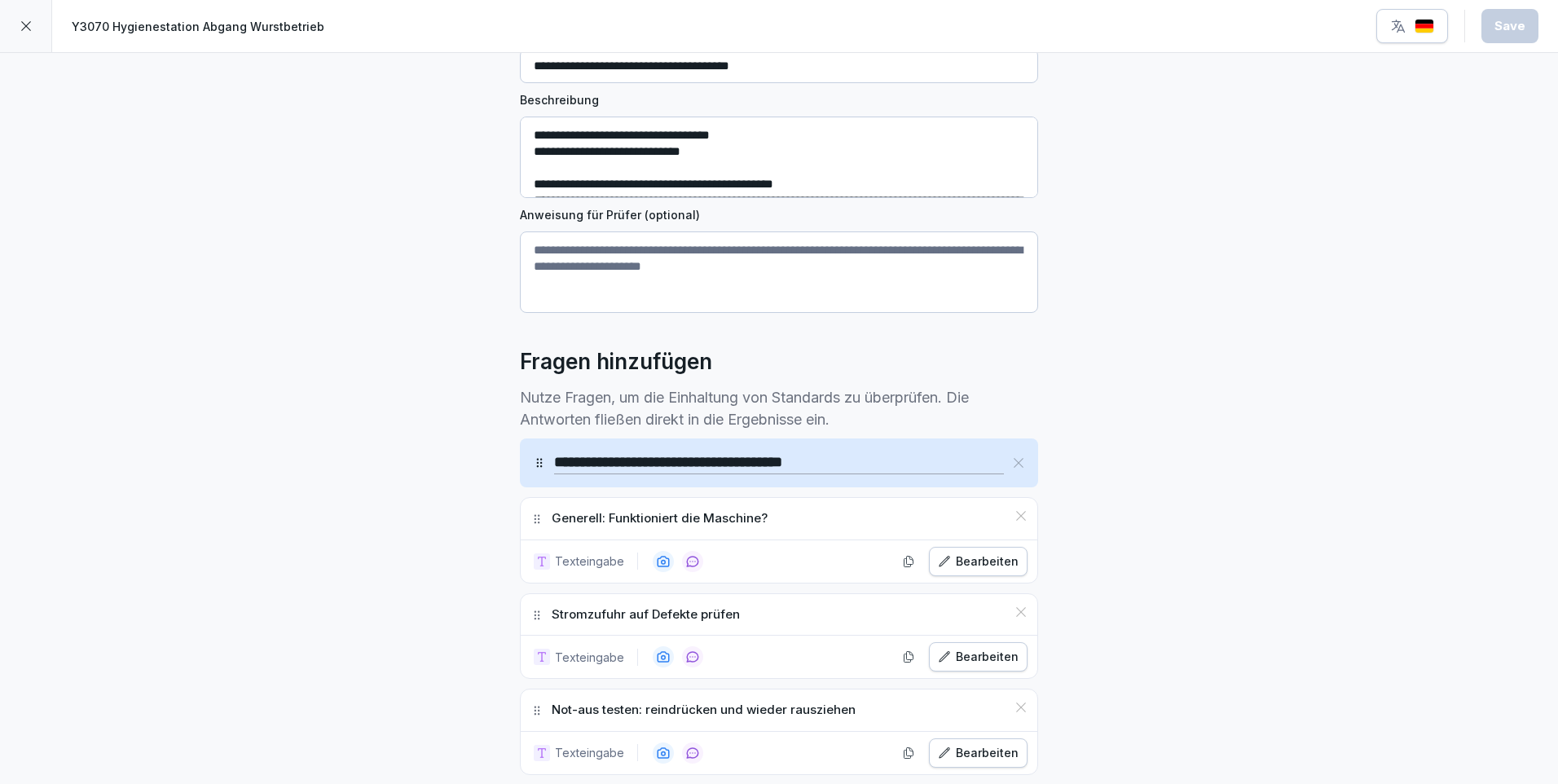
click at [972, 564] on div "Bearbeiten" at bounding box center [978, 561] width 81 height 18
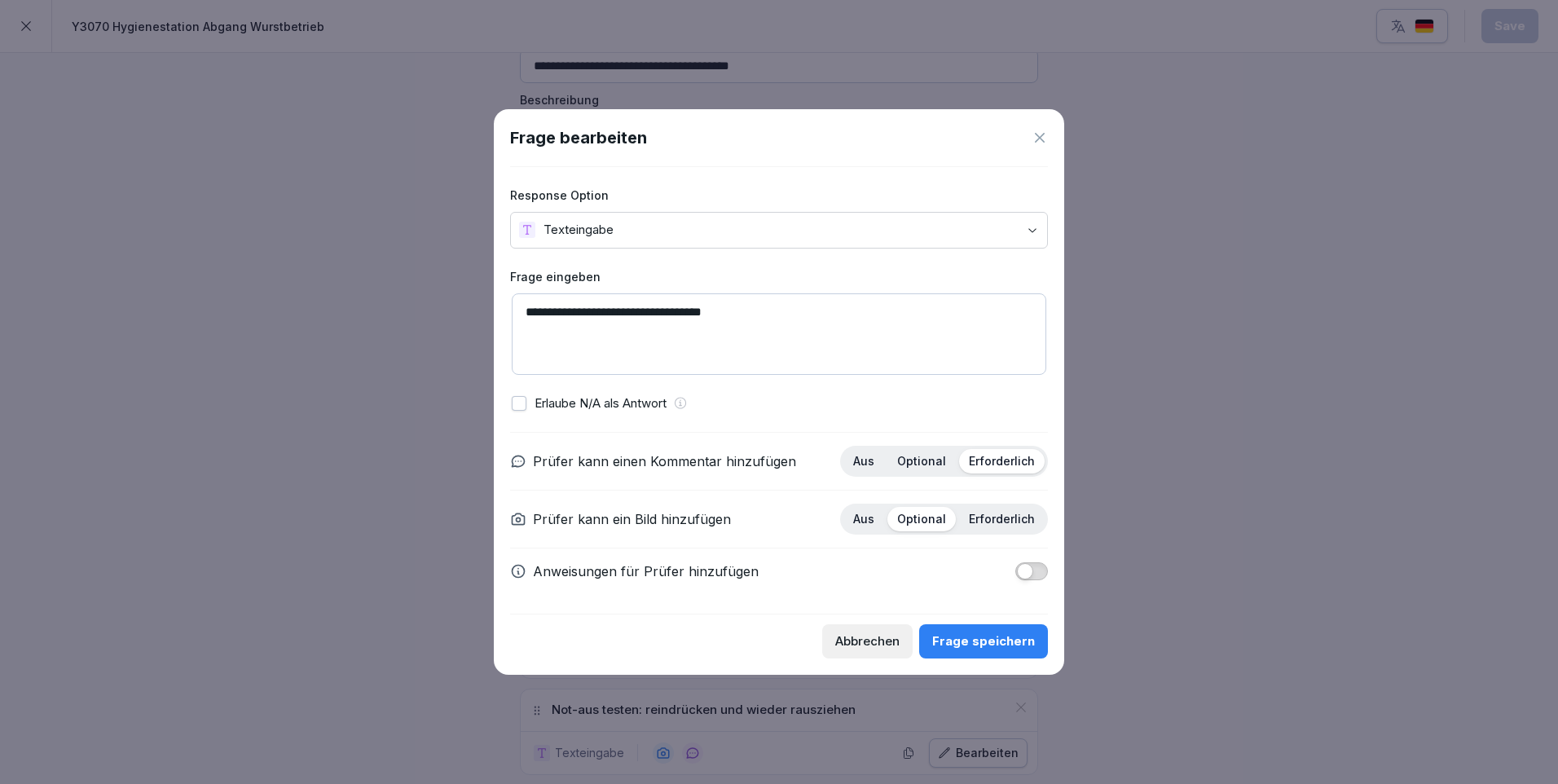
click at [924, 457] on p "Optional" at bounding box center [922, 460] width 49 height 14
click at [994, 652] on button "Frage speichern" at bounding box center [983, 641] width 129 height 34
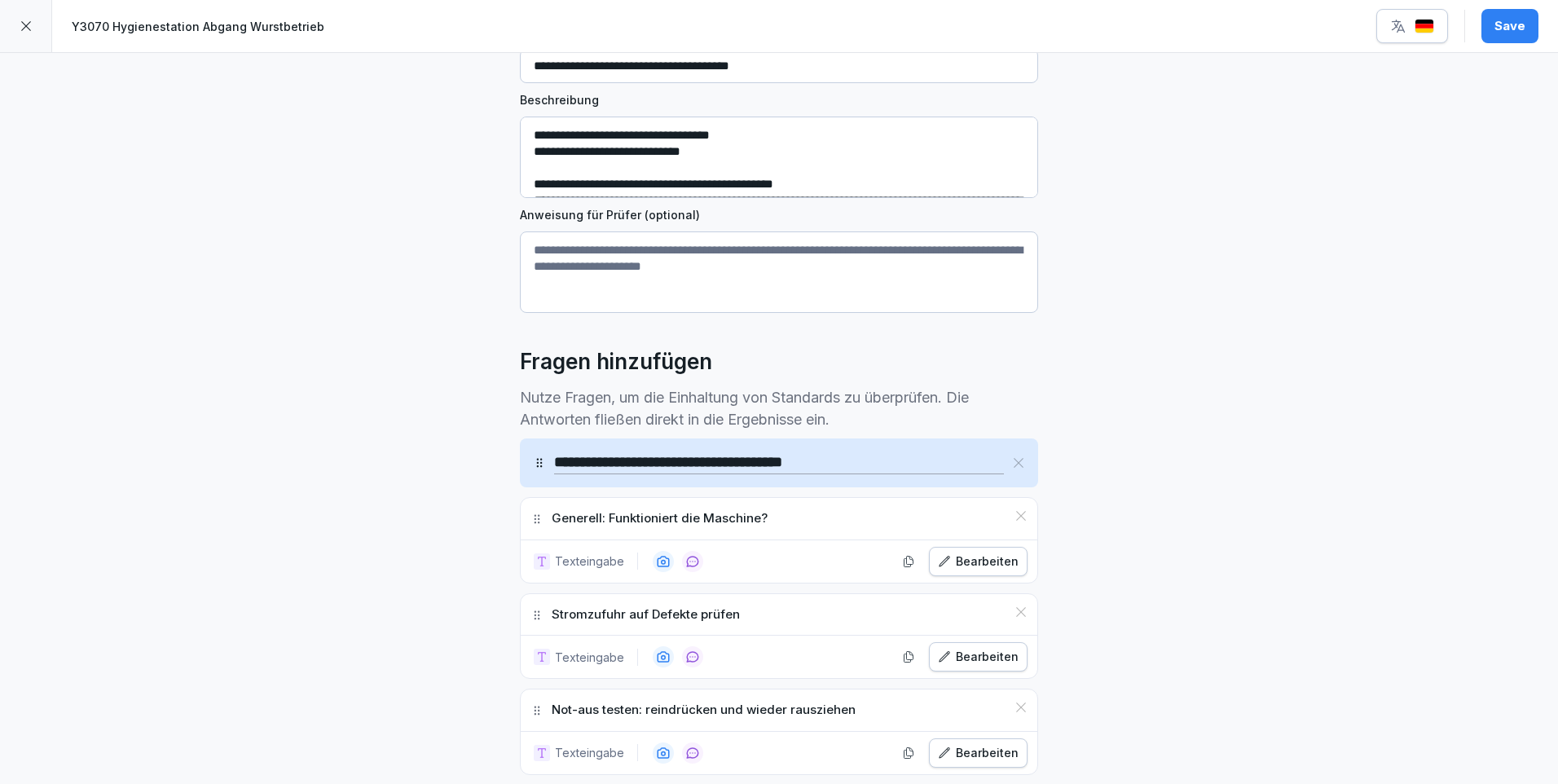
click at [963, 659] on div "Bearbeiten" at bounding box center [978, 656] width 81 height 18
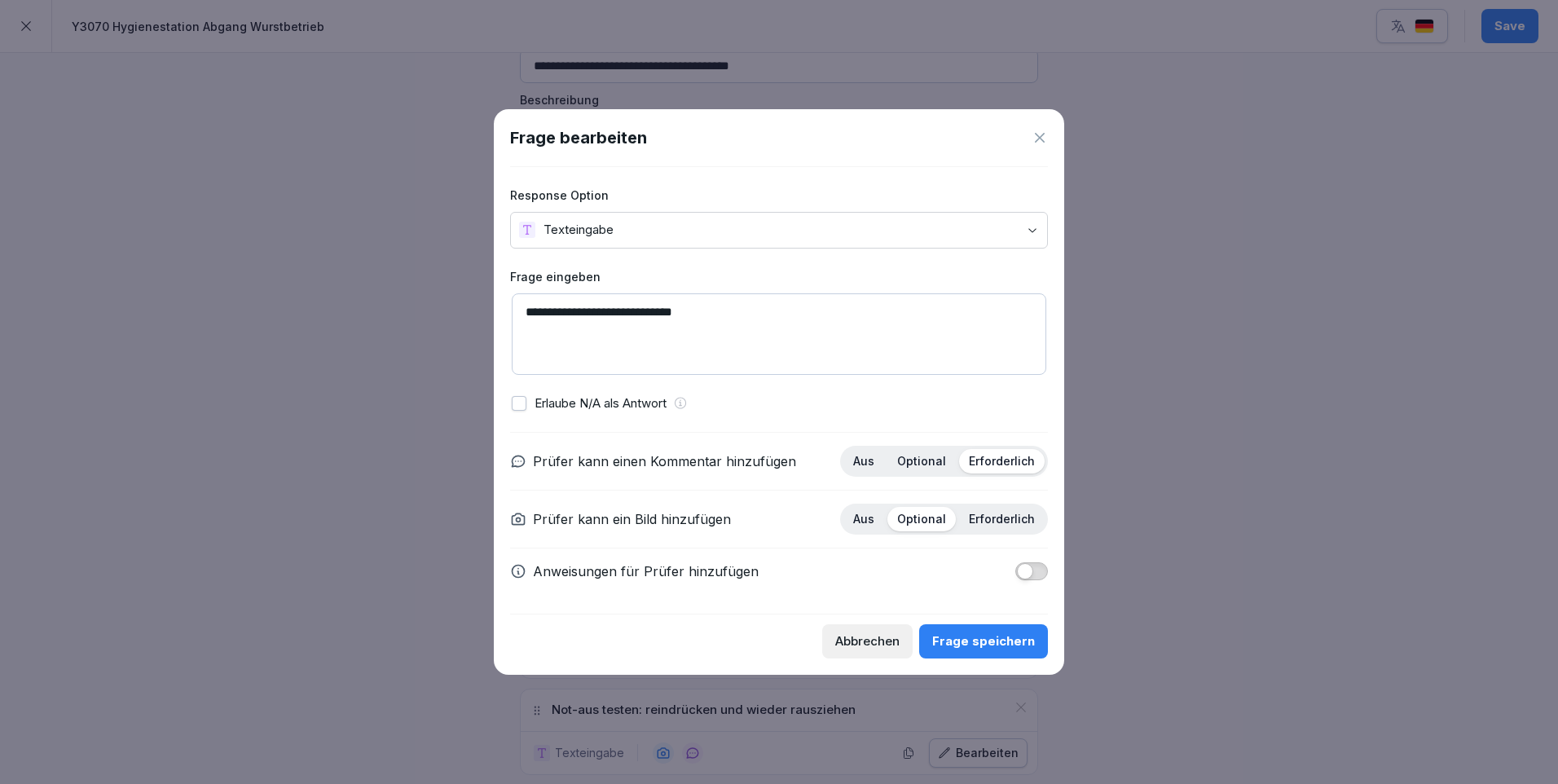
click at [929, 458] on p "Optional" at bounding box center [922, 460] width 49 height 14
click at [1012, 650] on button "Frage speichern" at bounding box center [983, 641] width 129 height 34
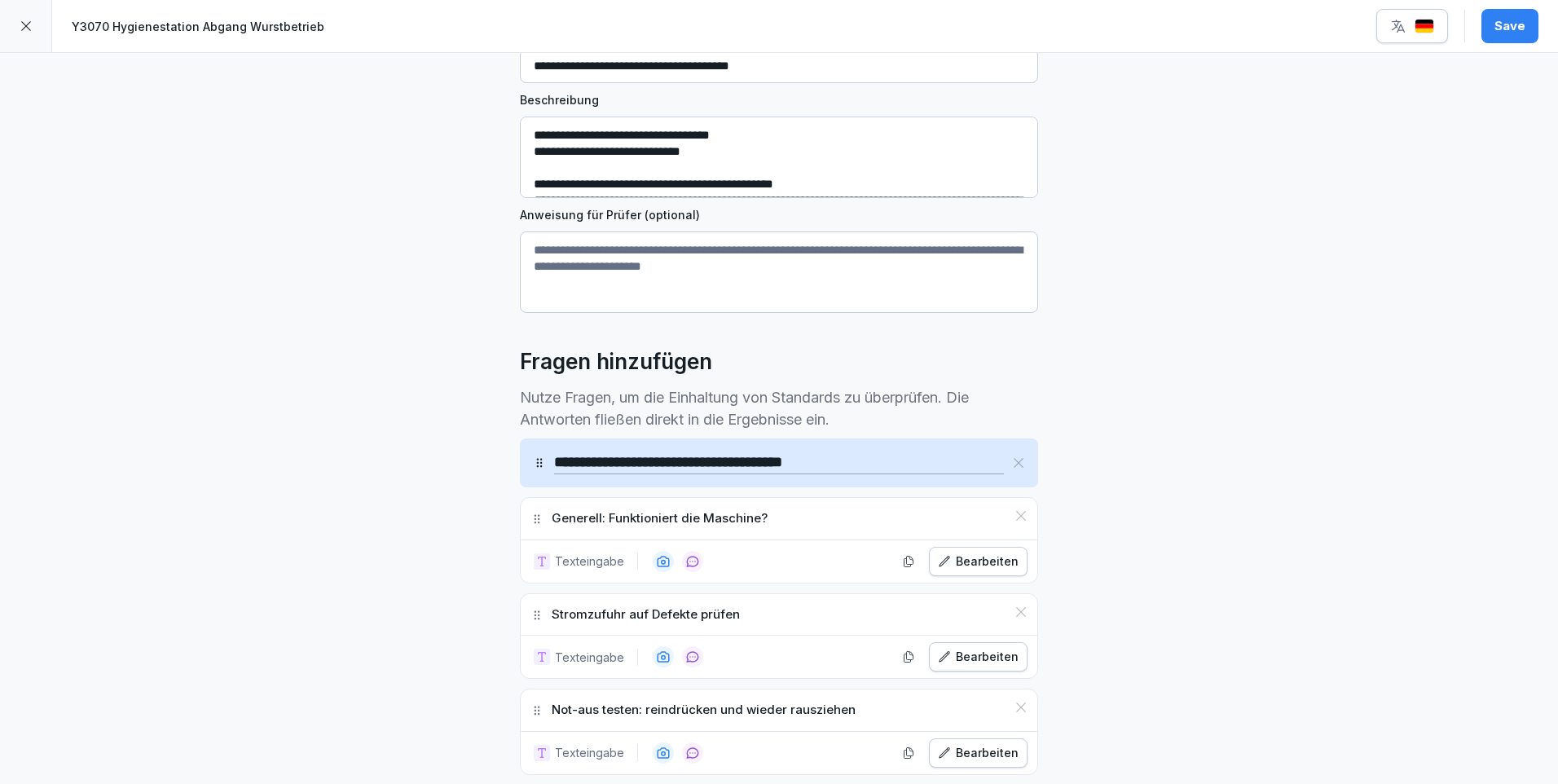
scroll to position [326, 0]
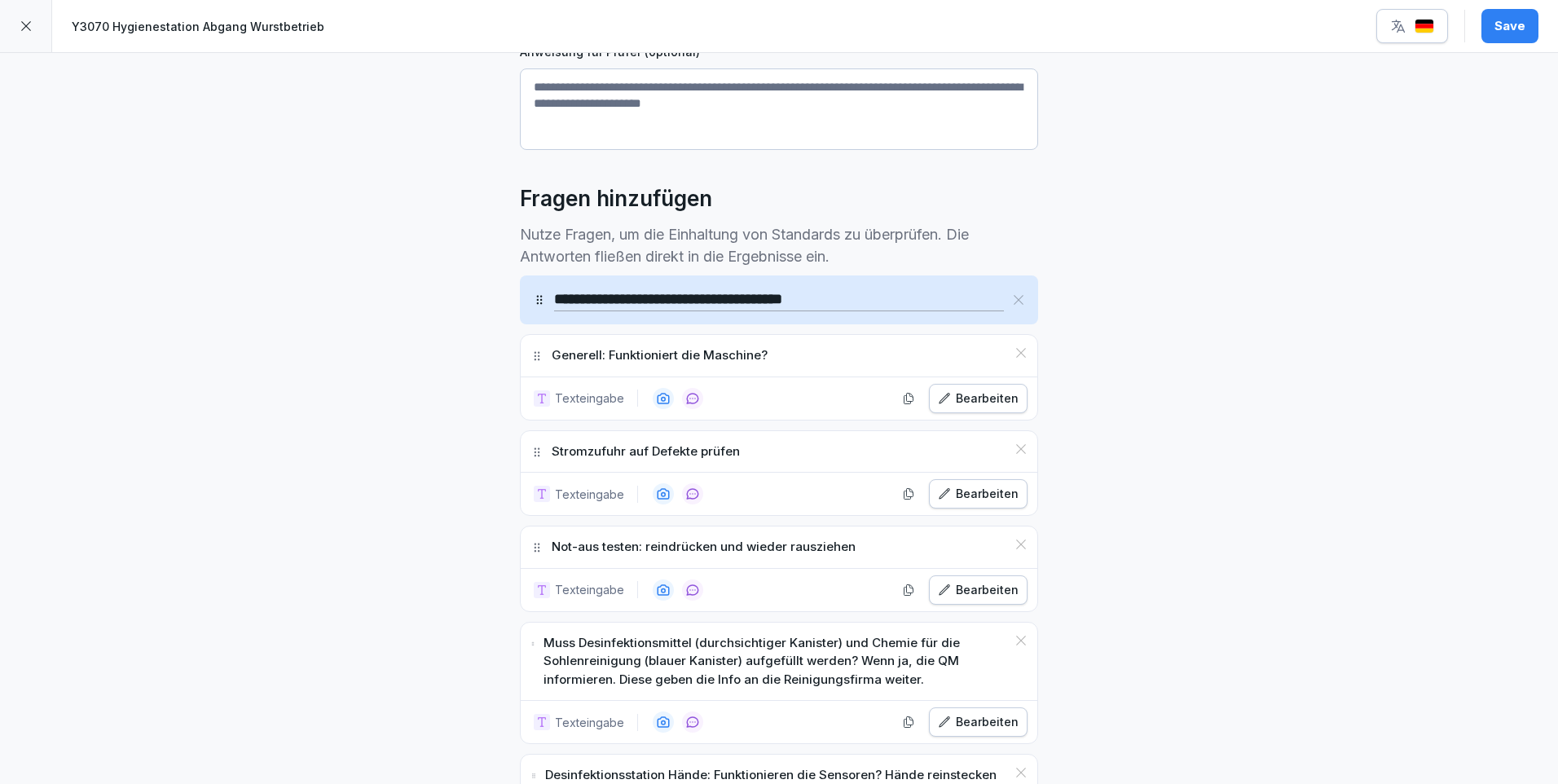
click at [984, 593] on div "Bearbeiten" at bounding box center [978, 589] width 81 height 18
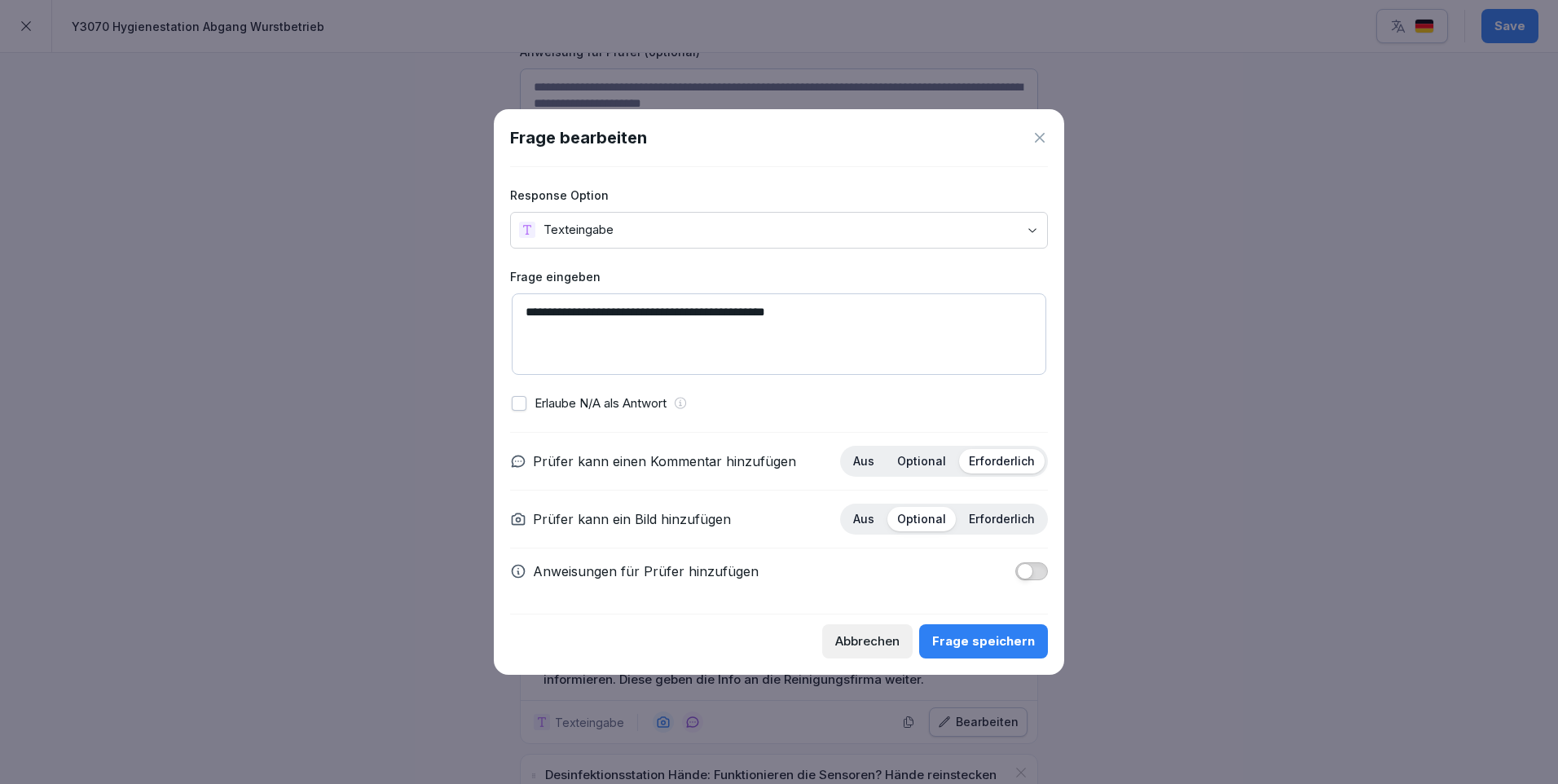
click at [946, 464] on p "Optional" at bounding box center [922, 460] width 49 height 14
click at [998, 636] on div "Frage speichern" at bounding box center [983, 641] width 103 height 18
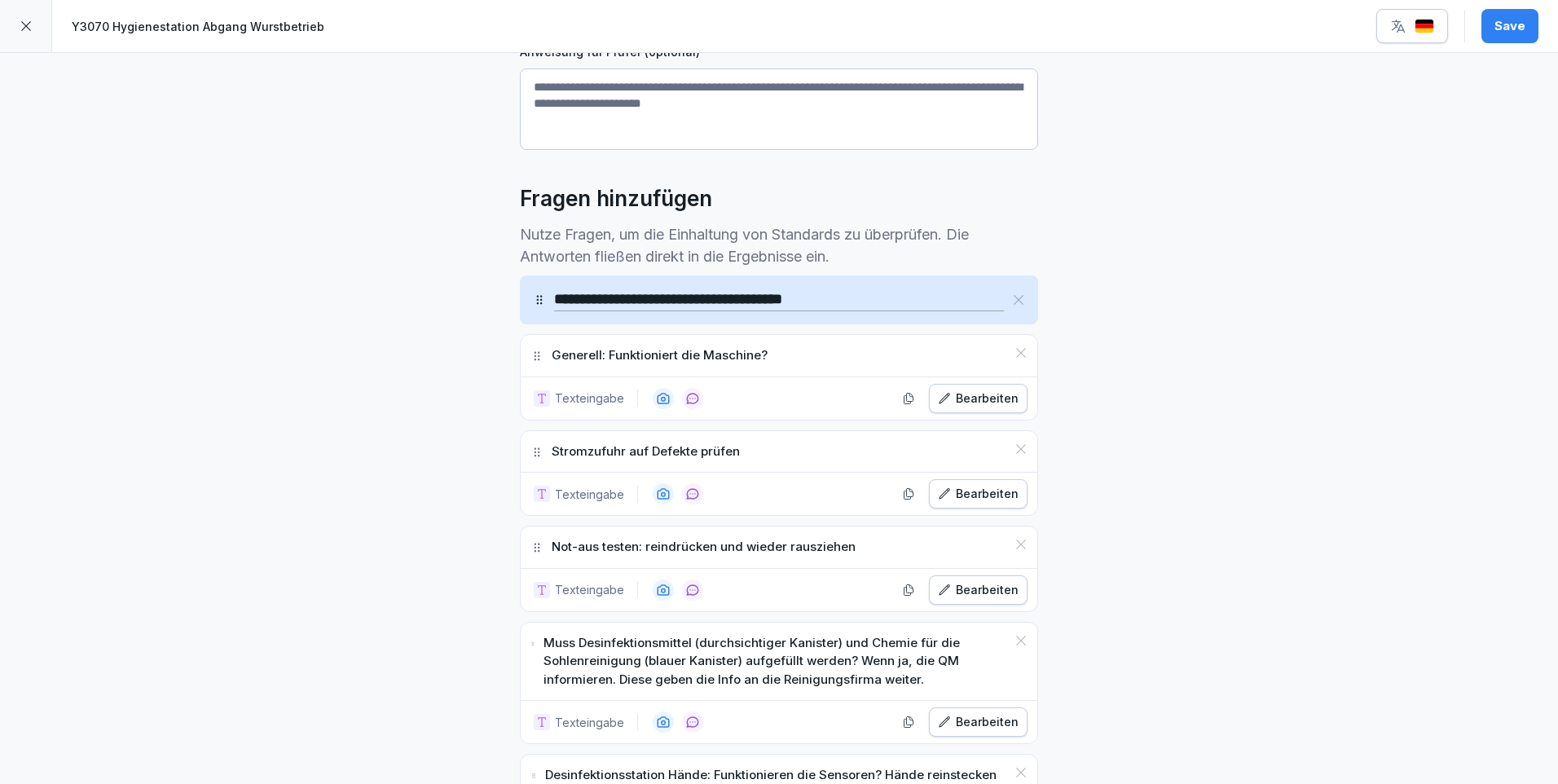
scroll to position [408, 0]
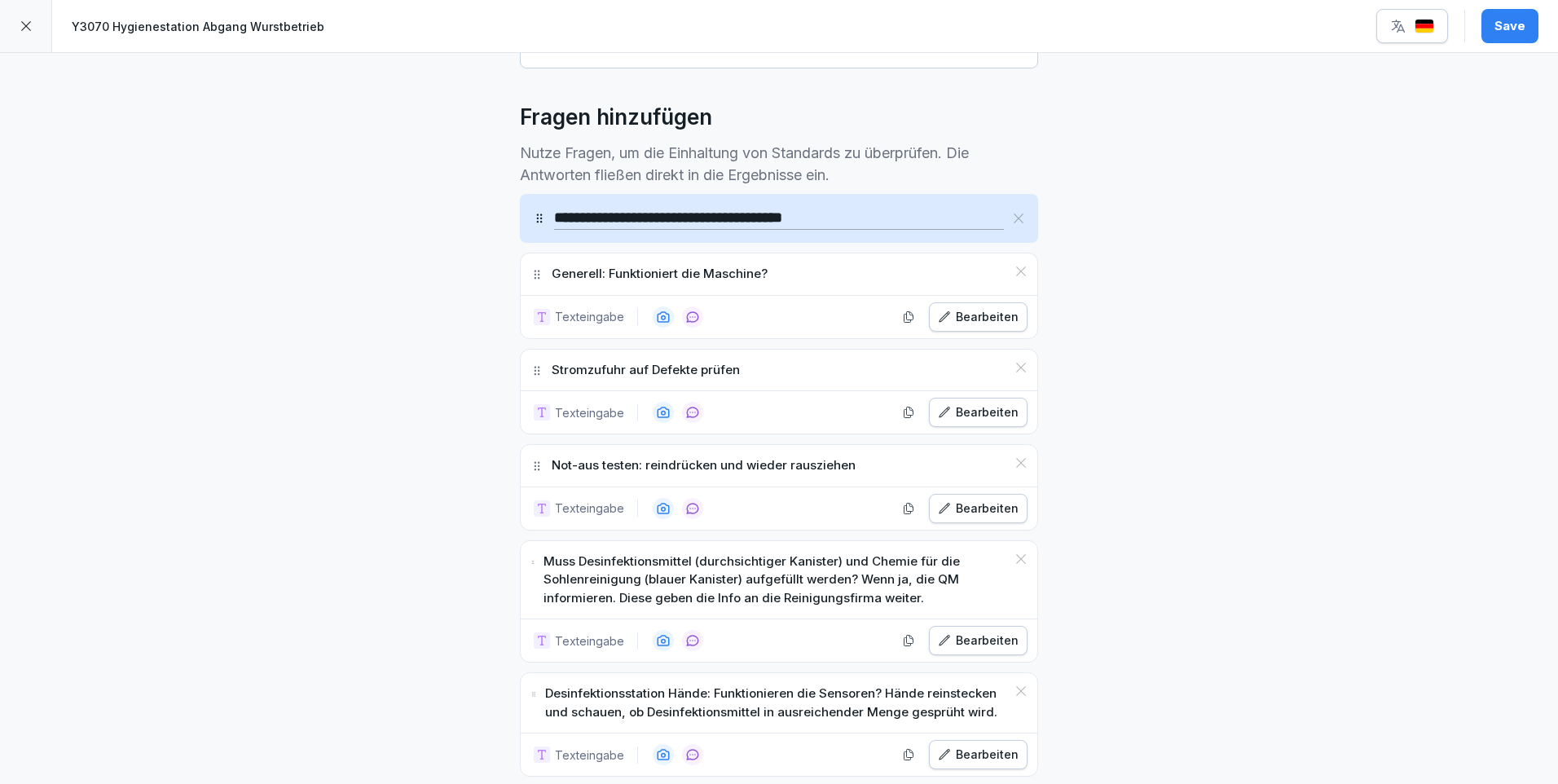
click at [1325, 475] on div "**********" at bounding box center [779, 394] width 1558 height 1497
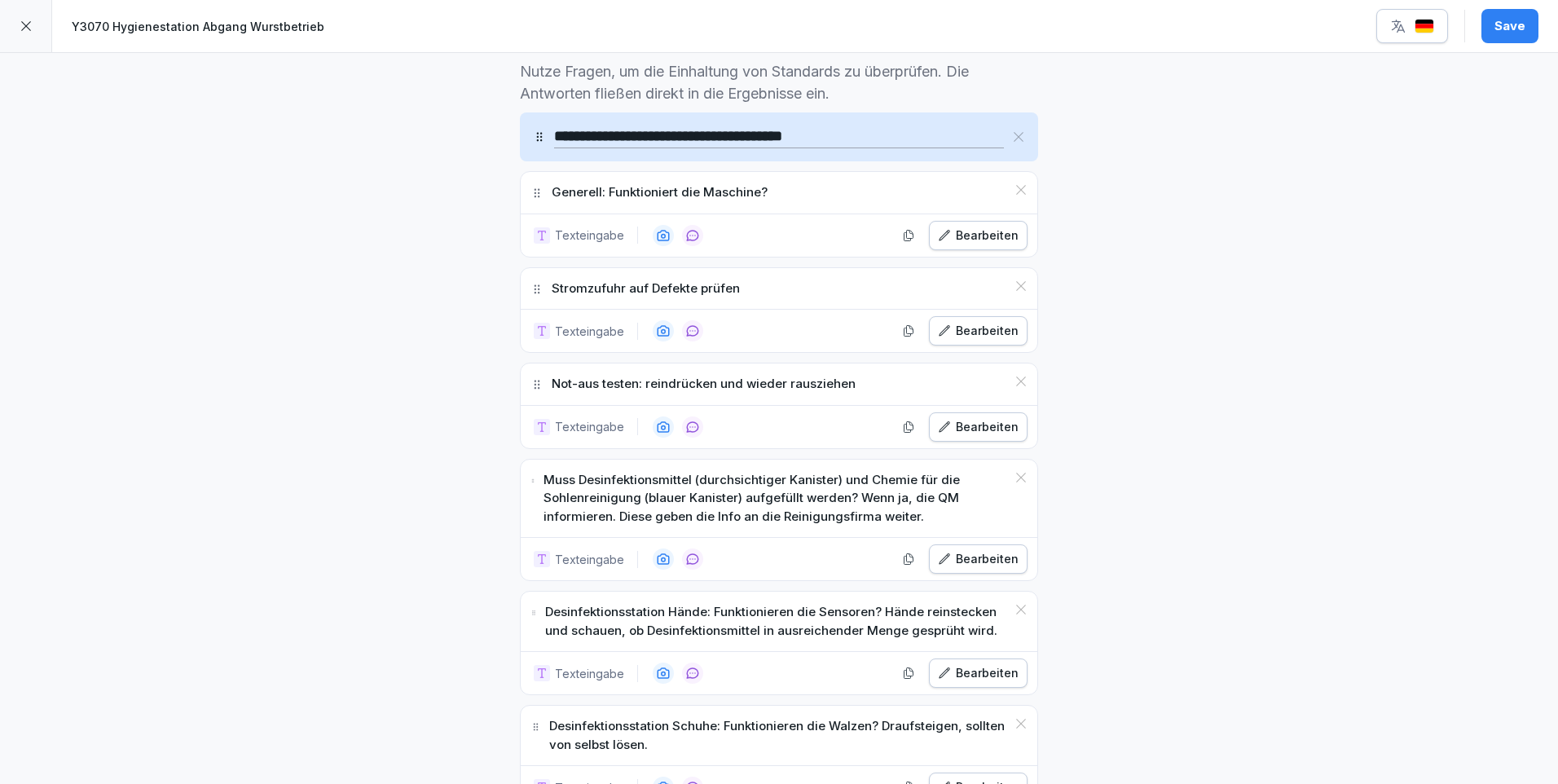
click at [993, 557] on div "Bearbeiten" at bounding box center [978, 559] width 81 height 18
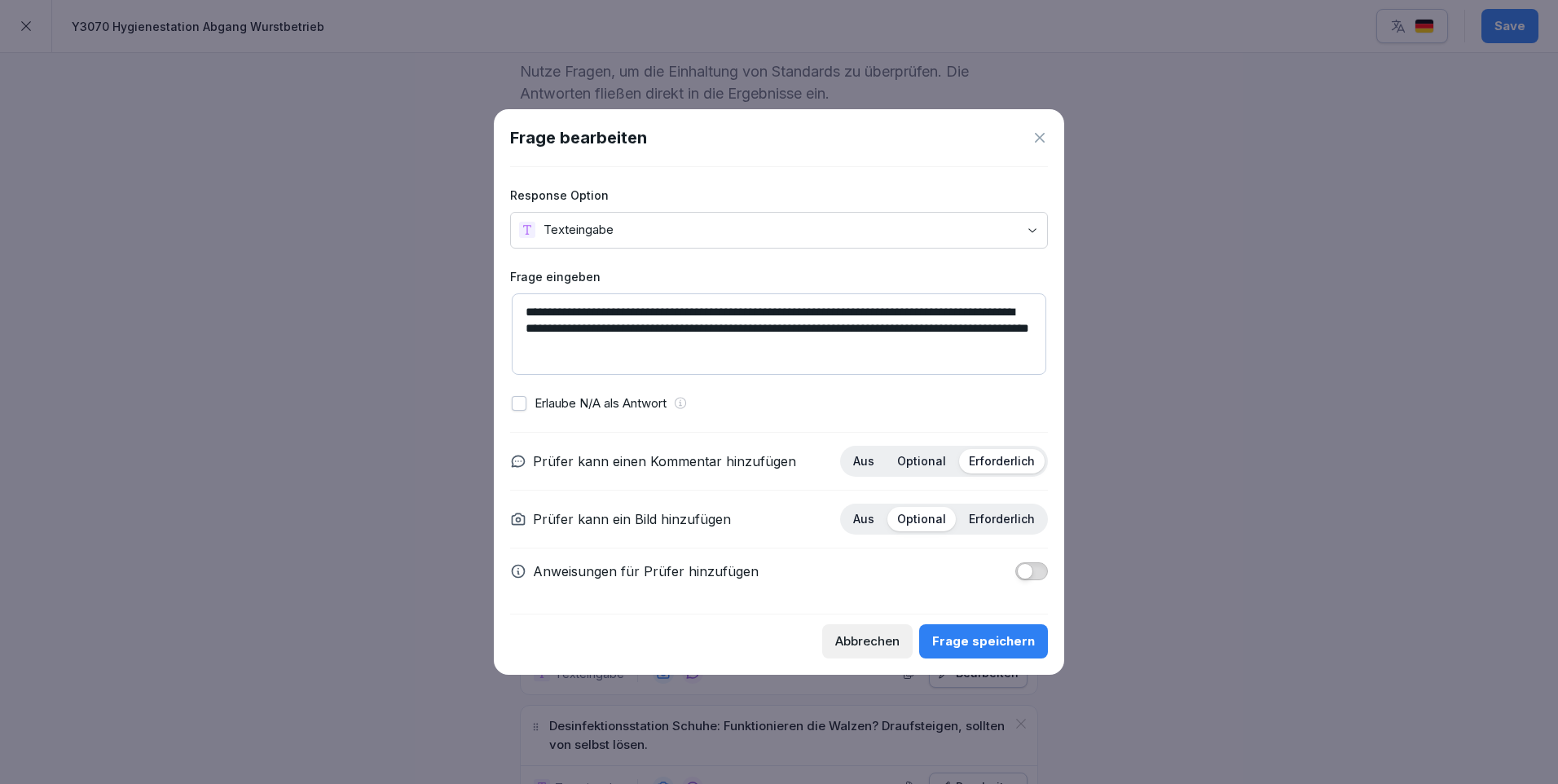
click at [924, 461] on p "Optional" at bounding box center [922, 460] width 49 height 14
click at [980, 640] on div "Frage speichern" at bounding box center [983, 641] width 103 height 18
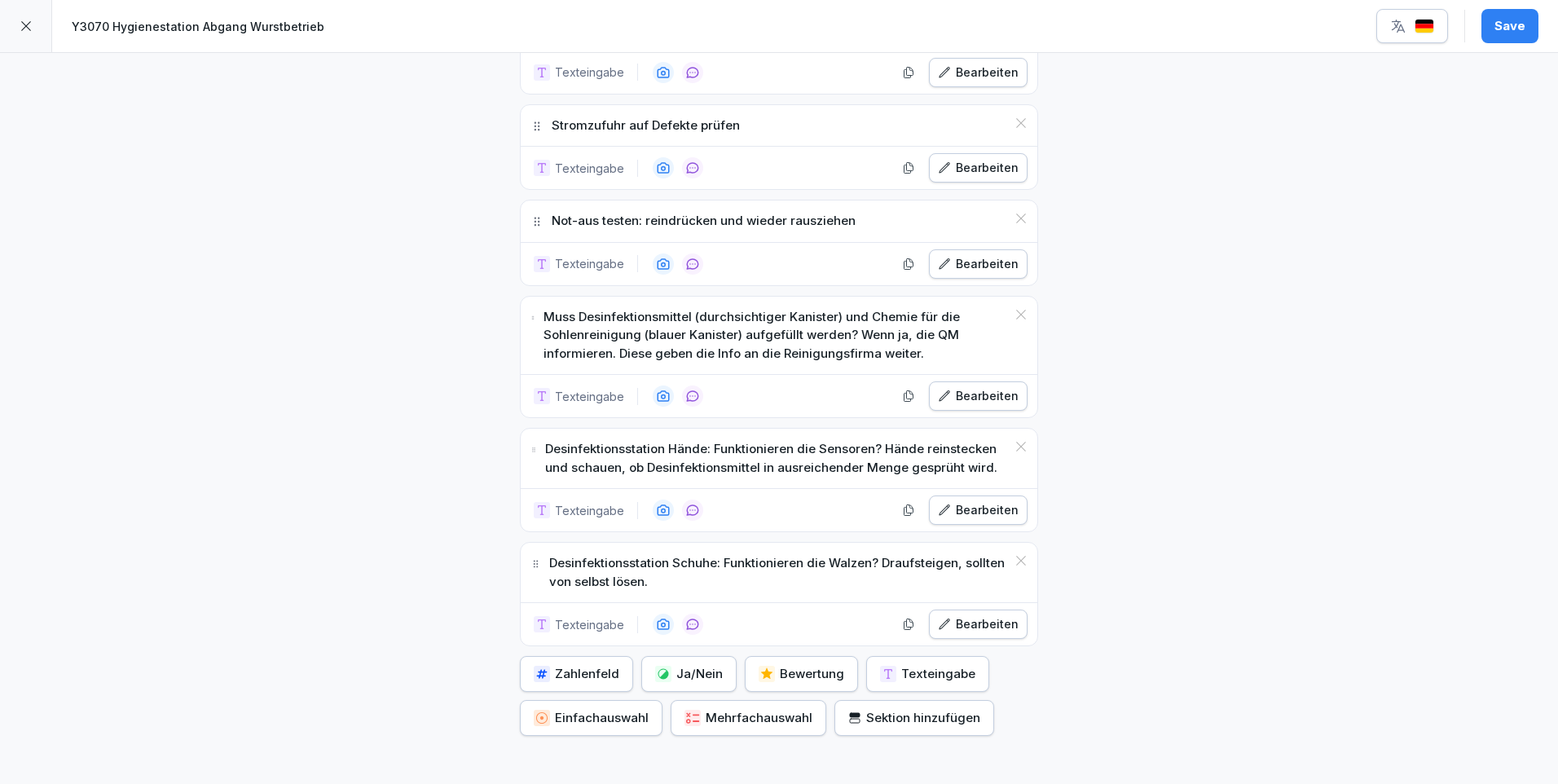
scroll to position [734, 0]
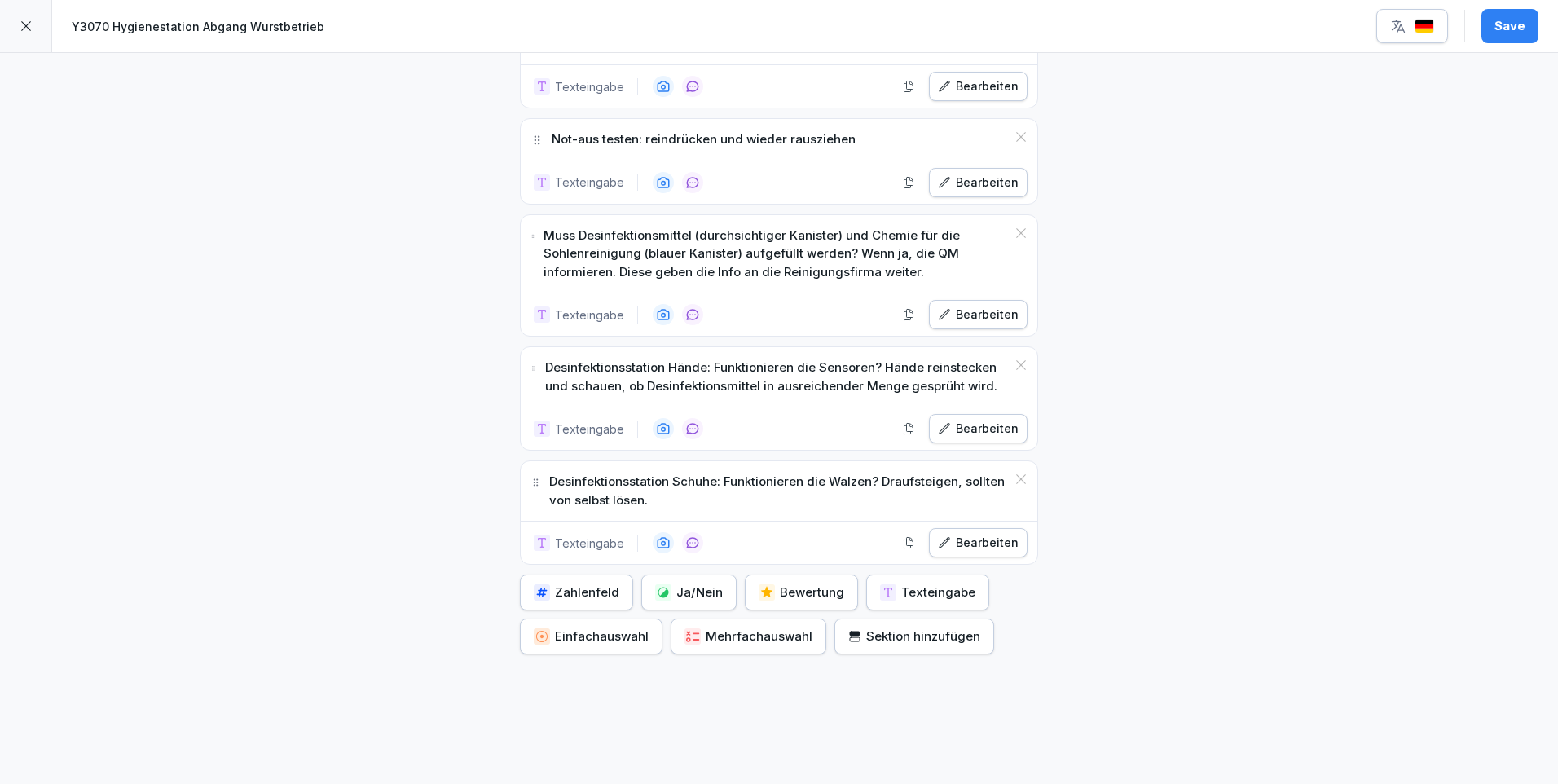
click at [984, 514] on div "Desinfektionsstation Schuhe: Funktionieren die Walzen? Draufsteigen, sollten vo…" at bounding box center [779, 491] width 517 height 60
click at [973, 429] on div "Bearbeiten" at bounding box center [978, 428] width 81 height 18
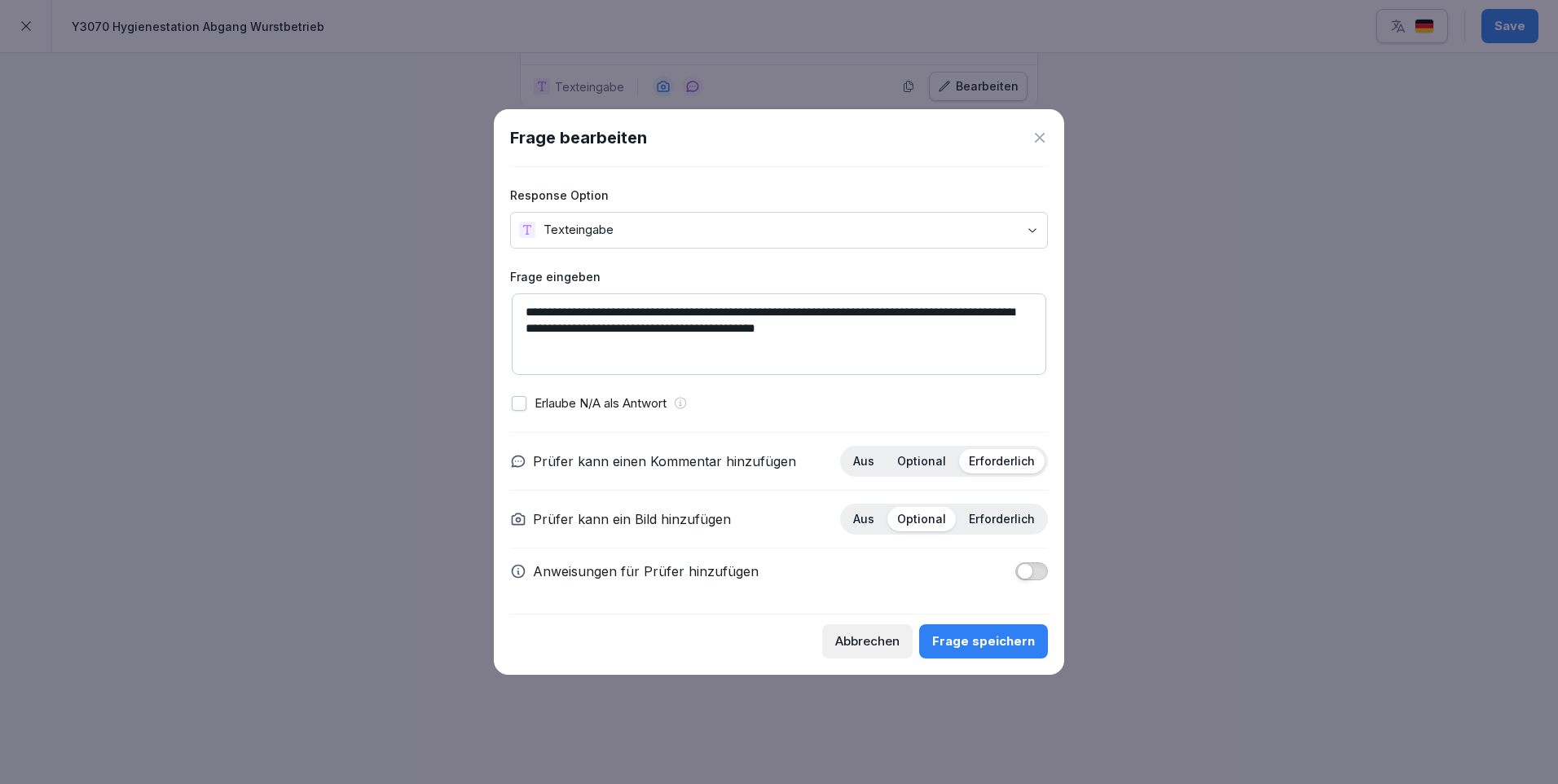
click at [918, 456] on p "Optional" at bounding box center [922, 460] width 49 height 14
click at [1003, 639] on div "Frage speichern" at bounding box center [983, 641] width 103 height 18
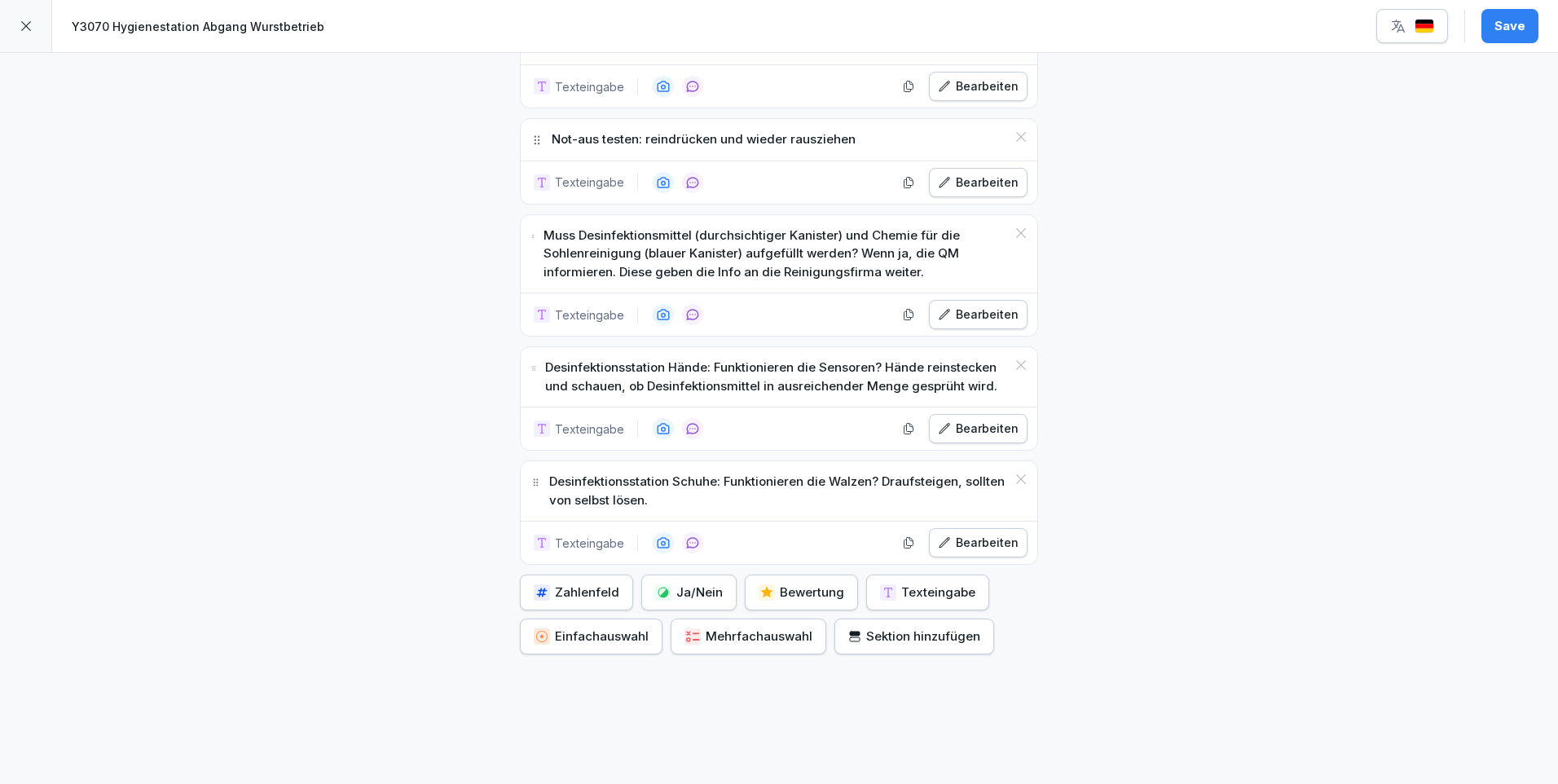
click at [992, 545] on div "Bearbeiten" at bounding box center [978, 542] width 81 height 18
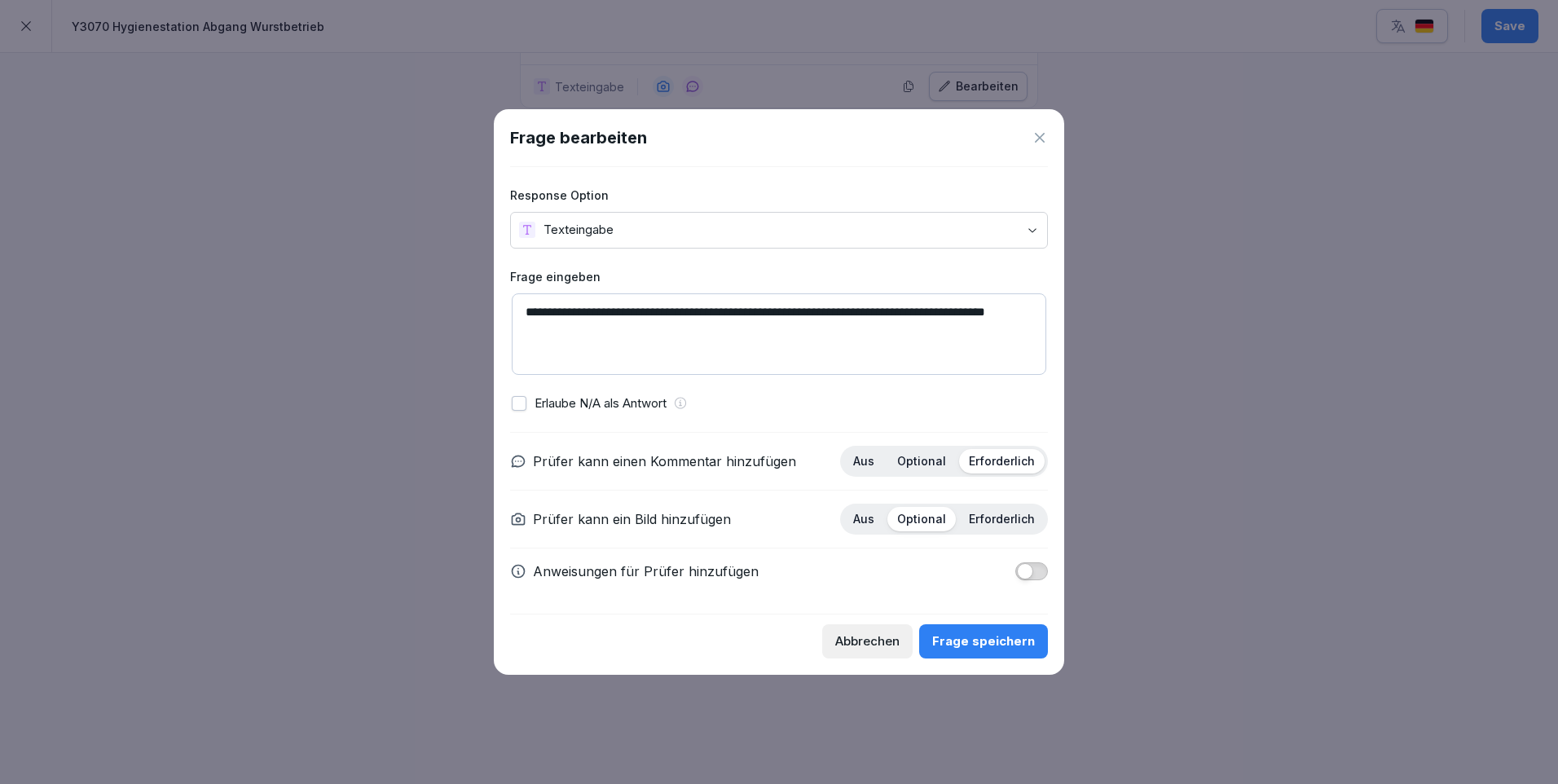
click at [918, 460] on p "Optional" at bounding box center [922, 460] width 49 height 14
click at [1024, 630] on button "Frage speichern" at bounding box center [983, 641] width 129 height 34
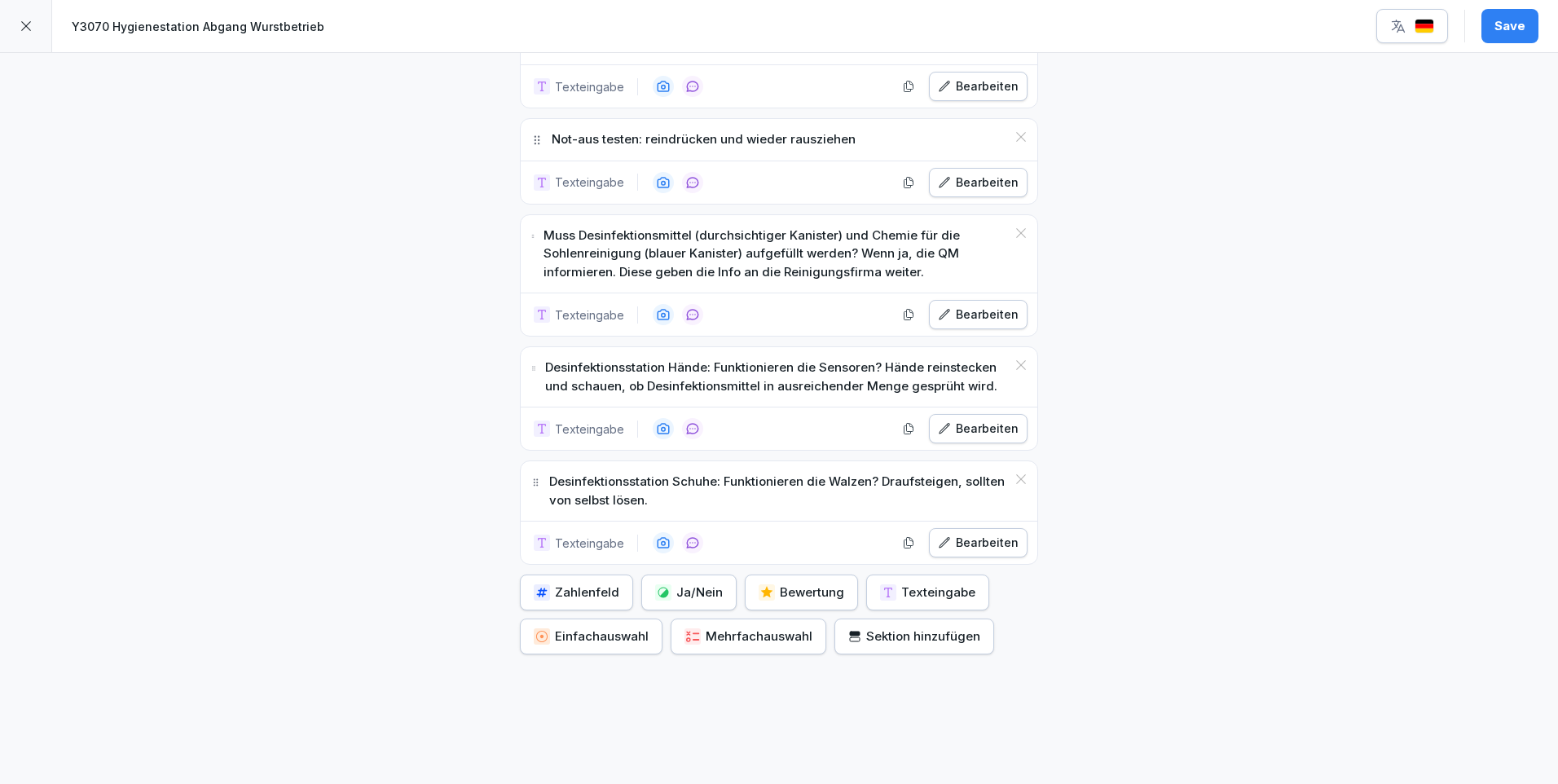
scroll to position [489, 0]
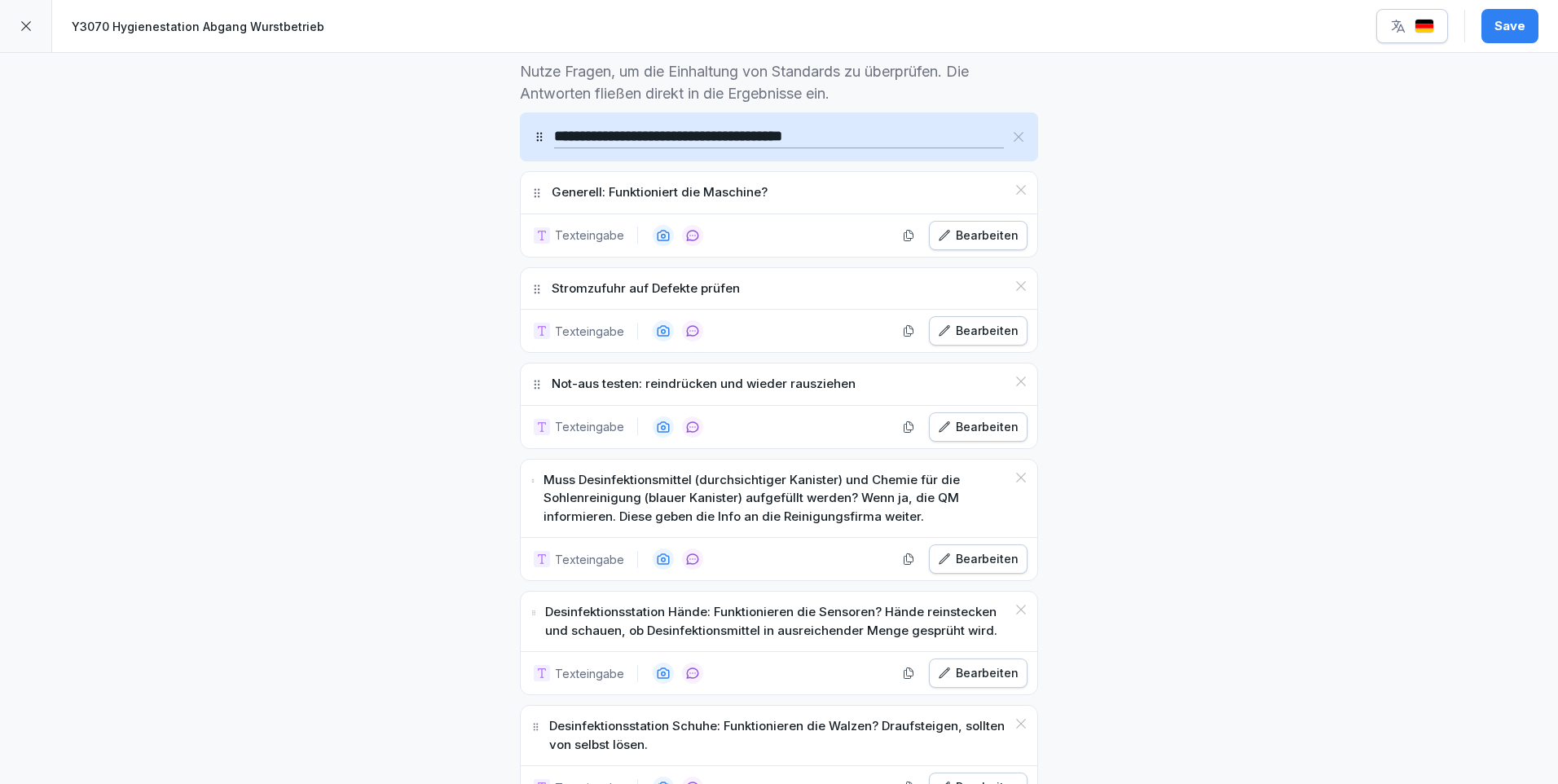
click at [985, 150] on div "**********" at bounding box center [779, 137] width 518 height 49
click at [971, 155] on div "**********" at bounding box center [779, 137] width 518 height 49
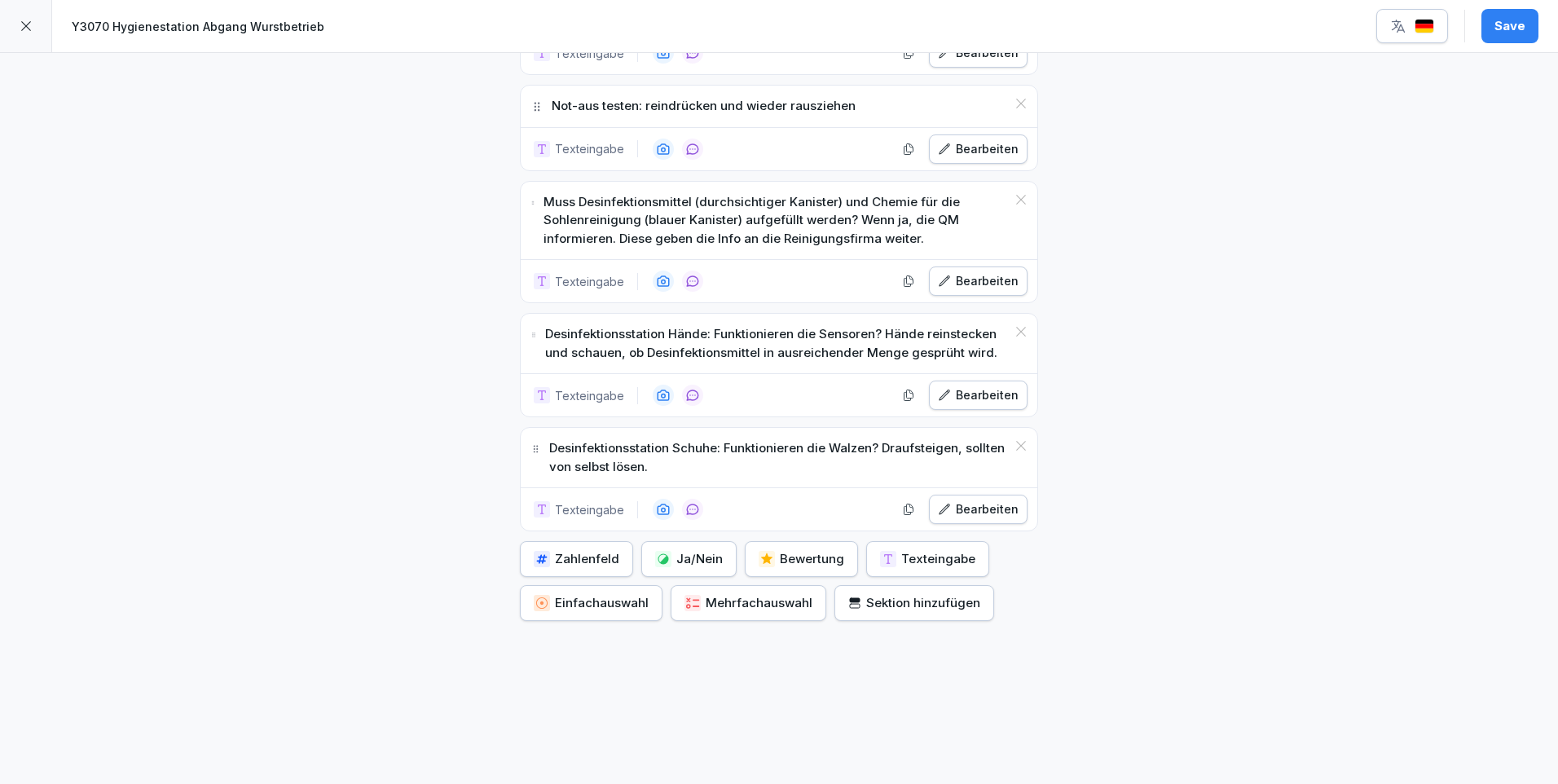
scroll to position [371, 0]
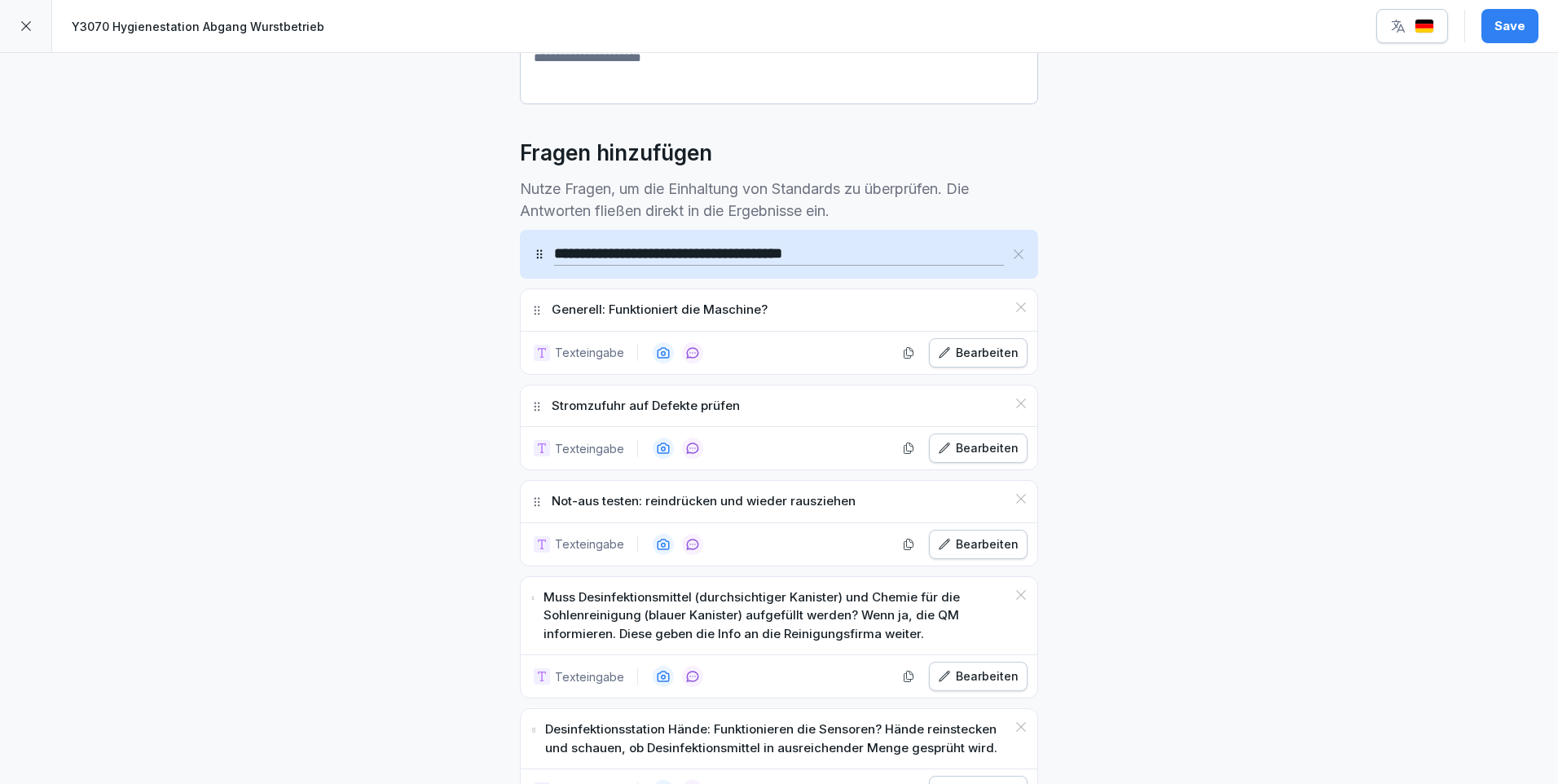
click at [985, 346] on div "Bearbeiten" at bounding box center [978, 352] width 81 height 18
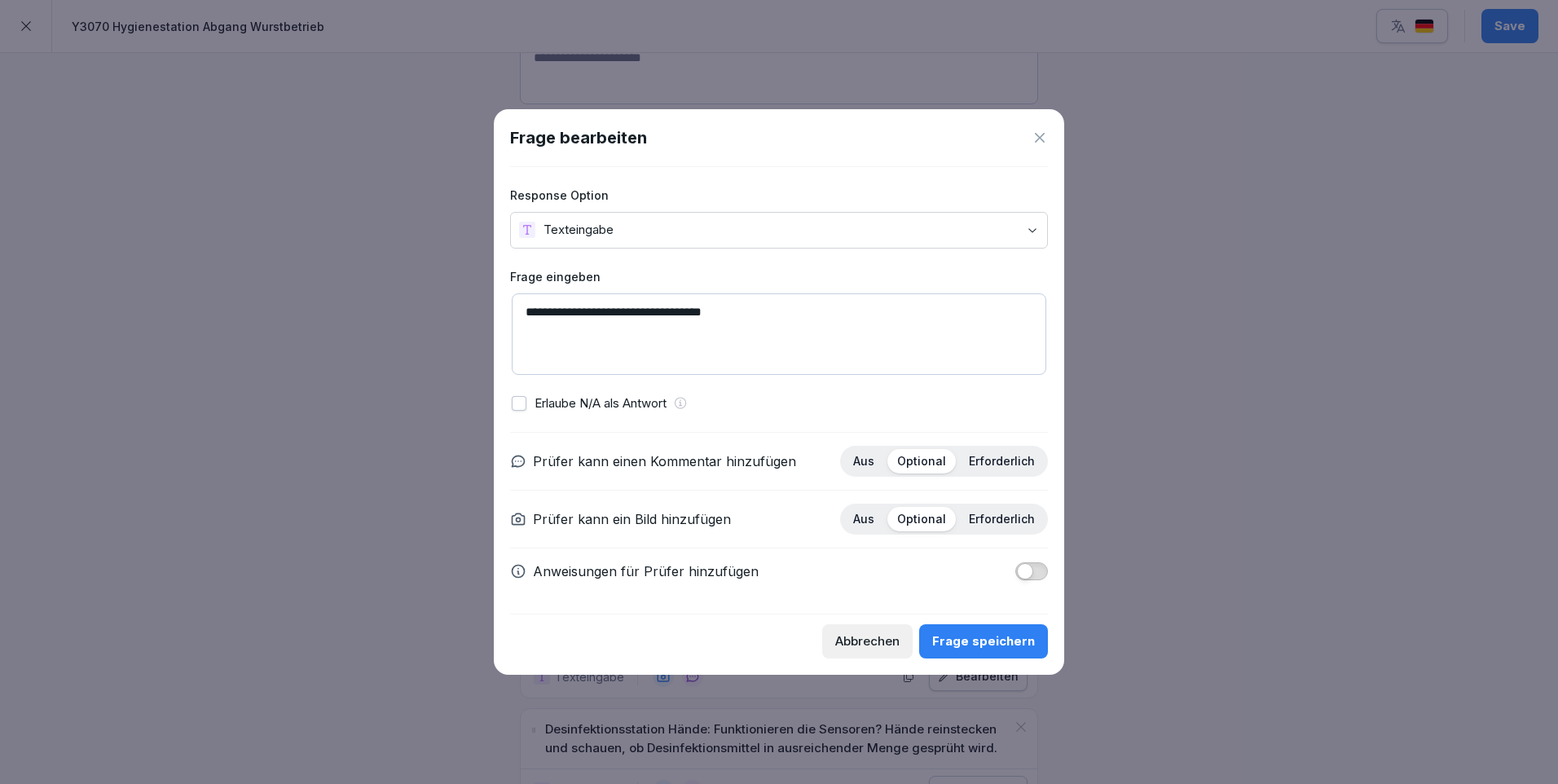
click at [996, 641] on div "Frage speichern" at bounding box center [983, 641] width 103 height 18
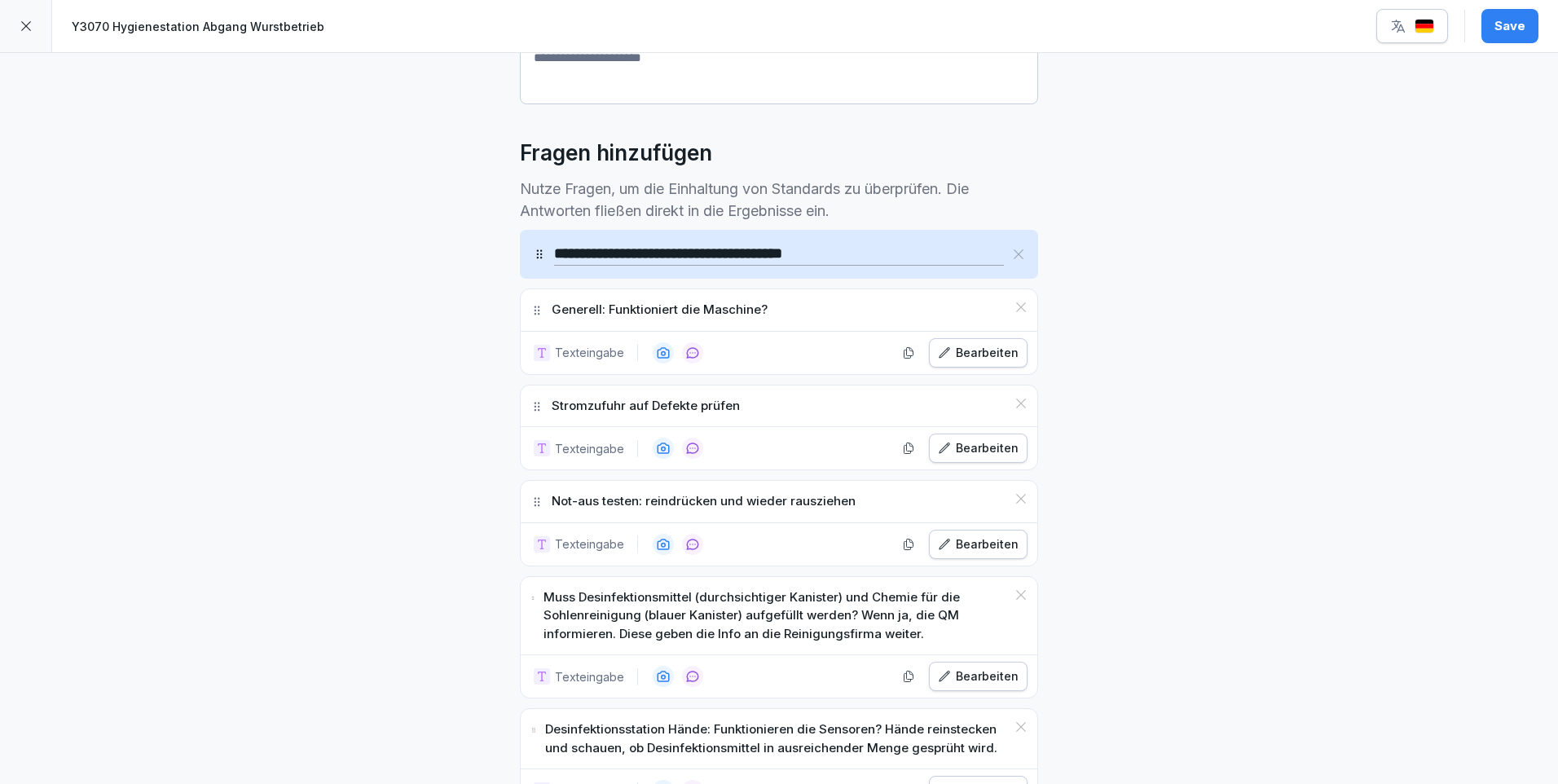
click at [975, 443] on div "Bearbeiten" at bounding box center [978, 448] width 81 height 18
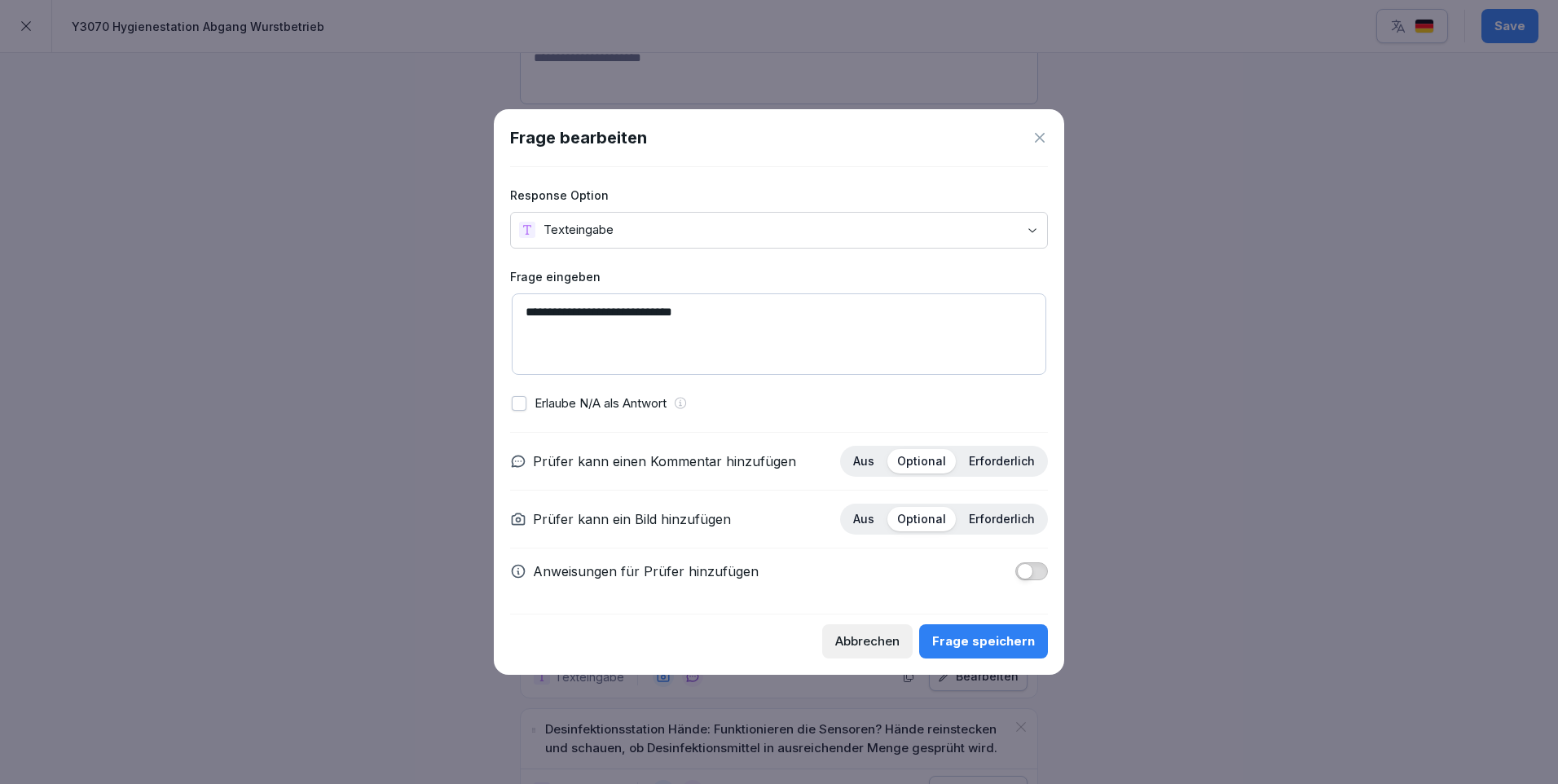
click at [984, 634] on div "Frage speichern" at bounding box center [983, 641] width 103 height 18
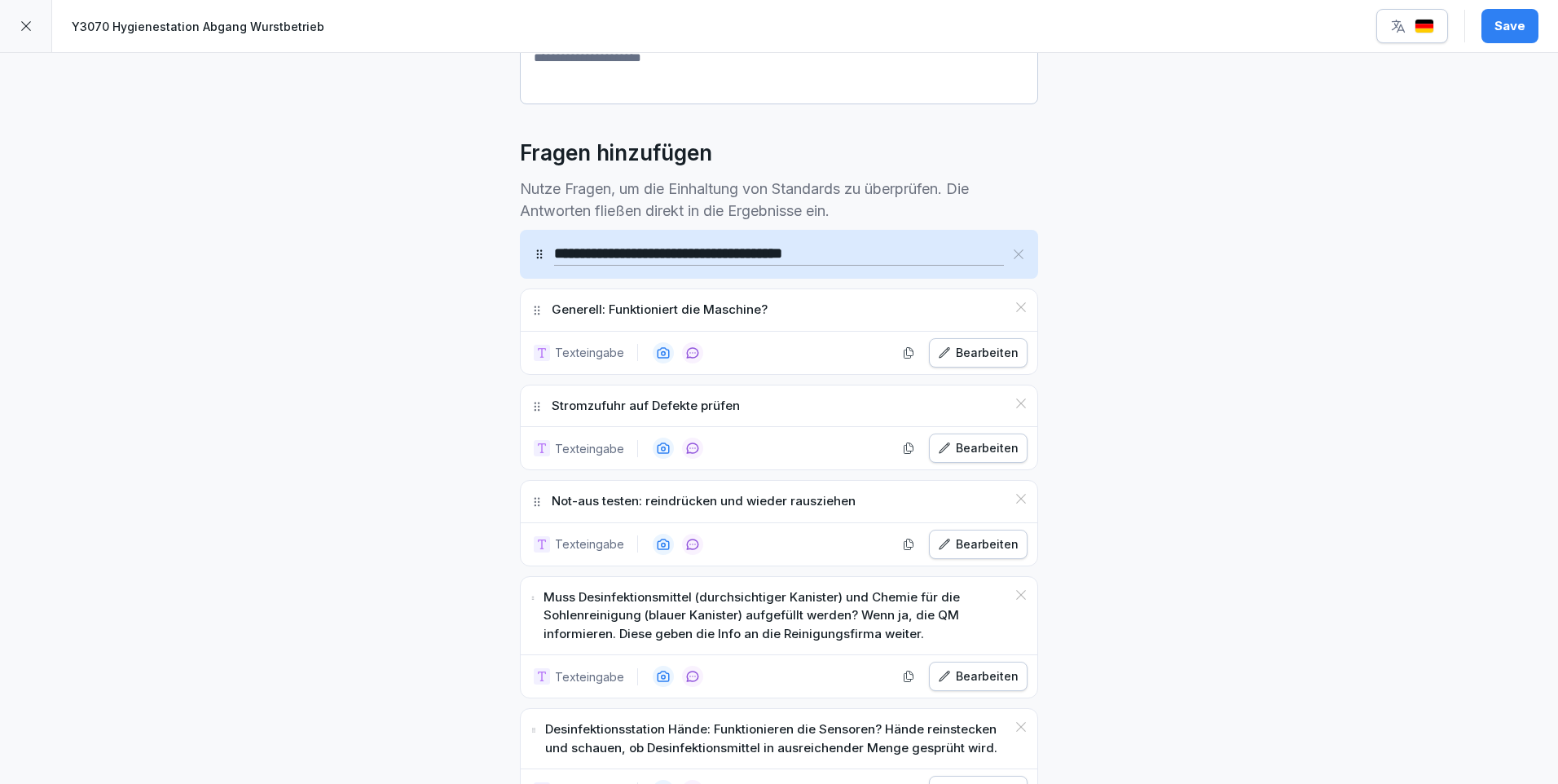
scroll to position [534, 0]
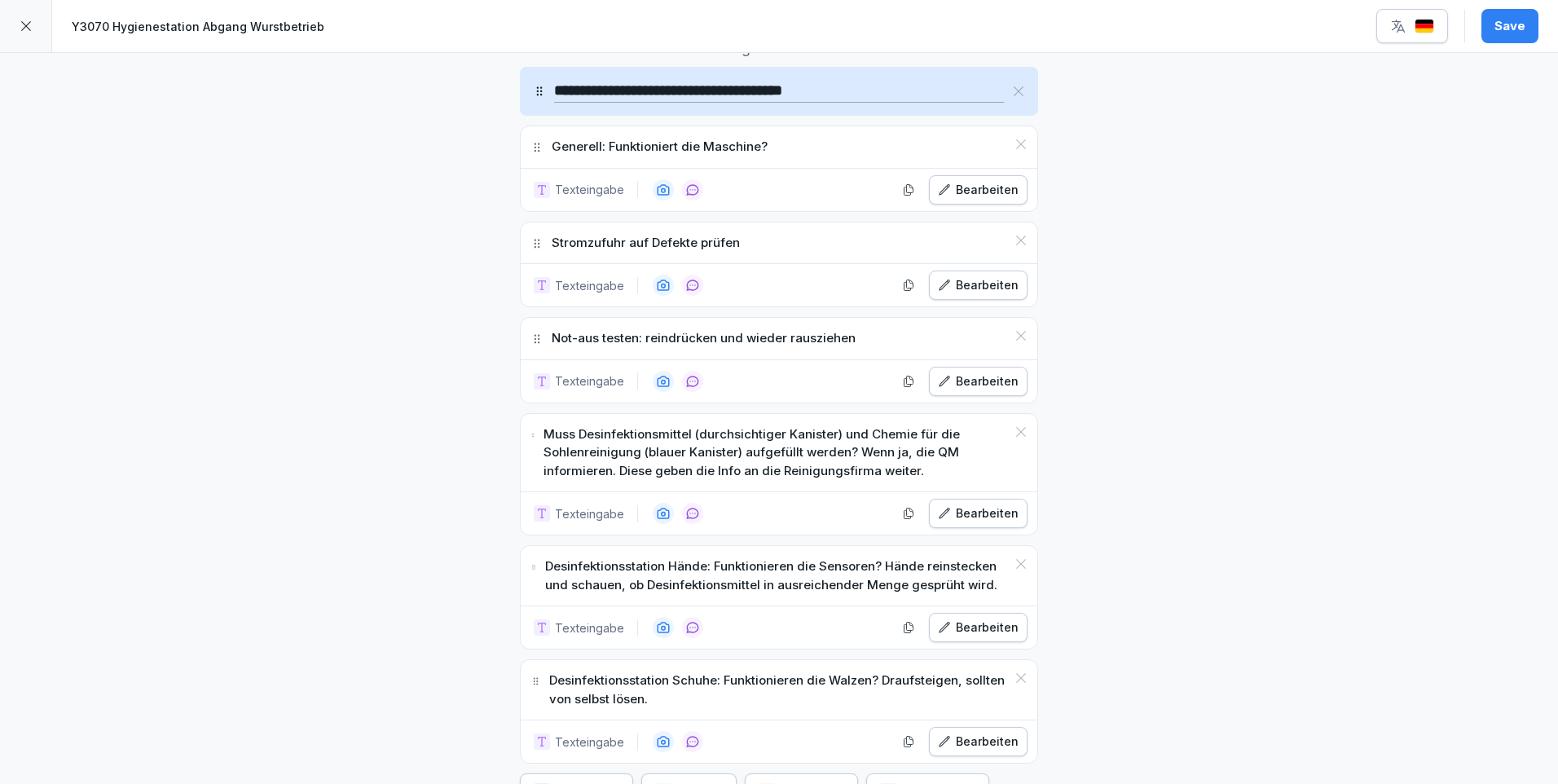
click at [977, 386] on div "Bearbeiten" at bounding box center [978, 381] width 81 height 18
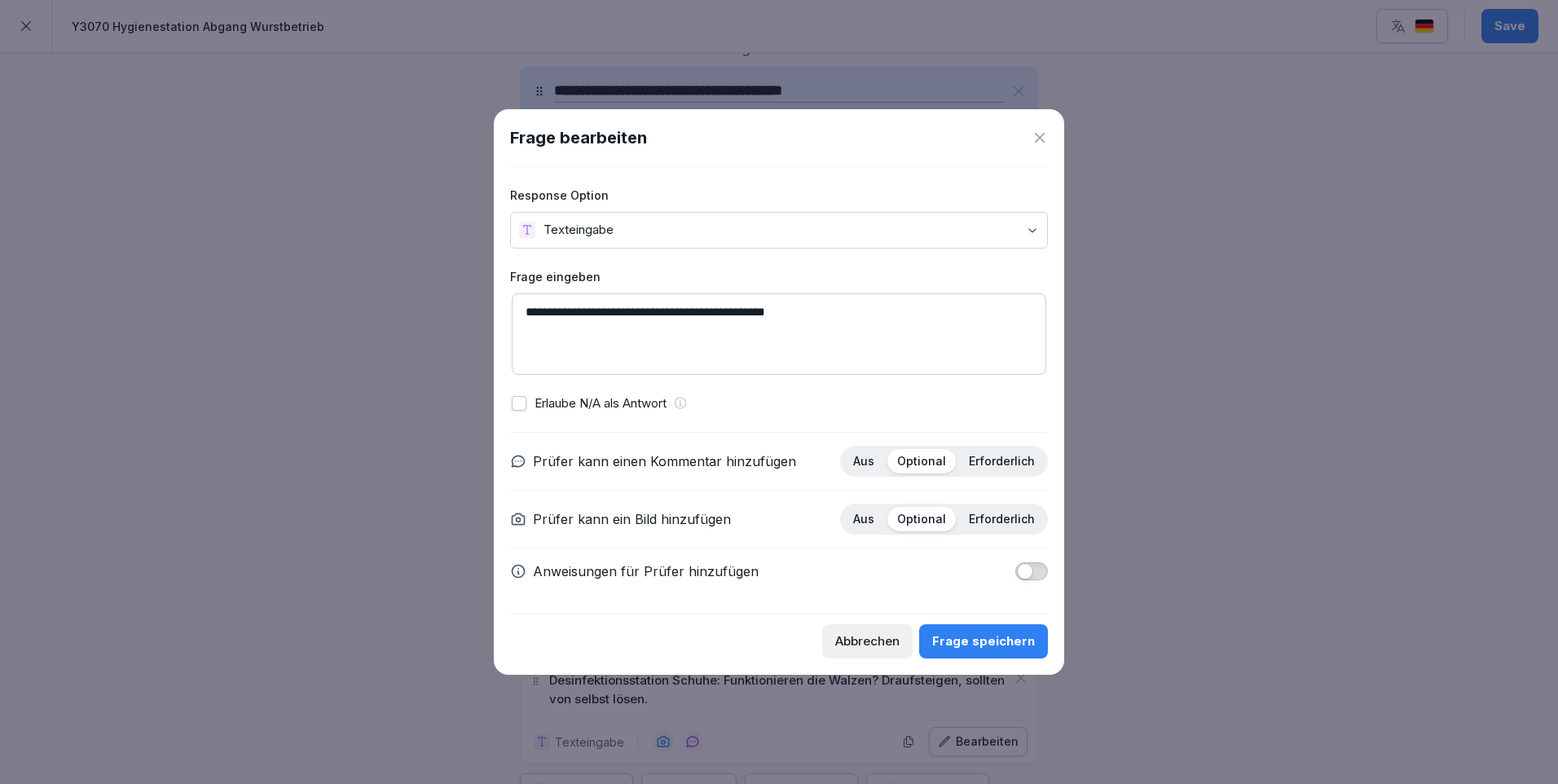
click at [992, 642] on div "Frage speichern" at bounding box center [983, 641] width 103 height 18
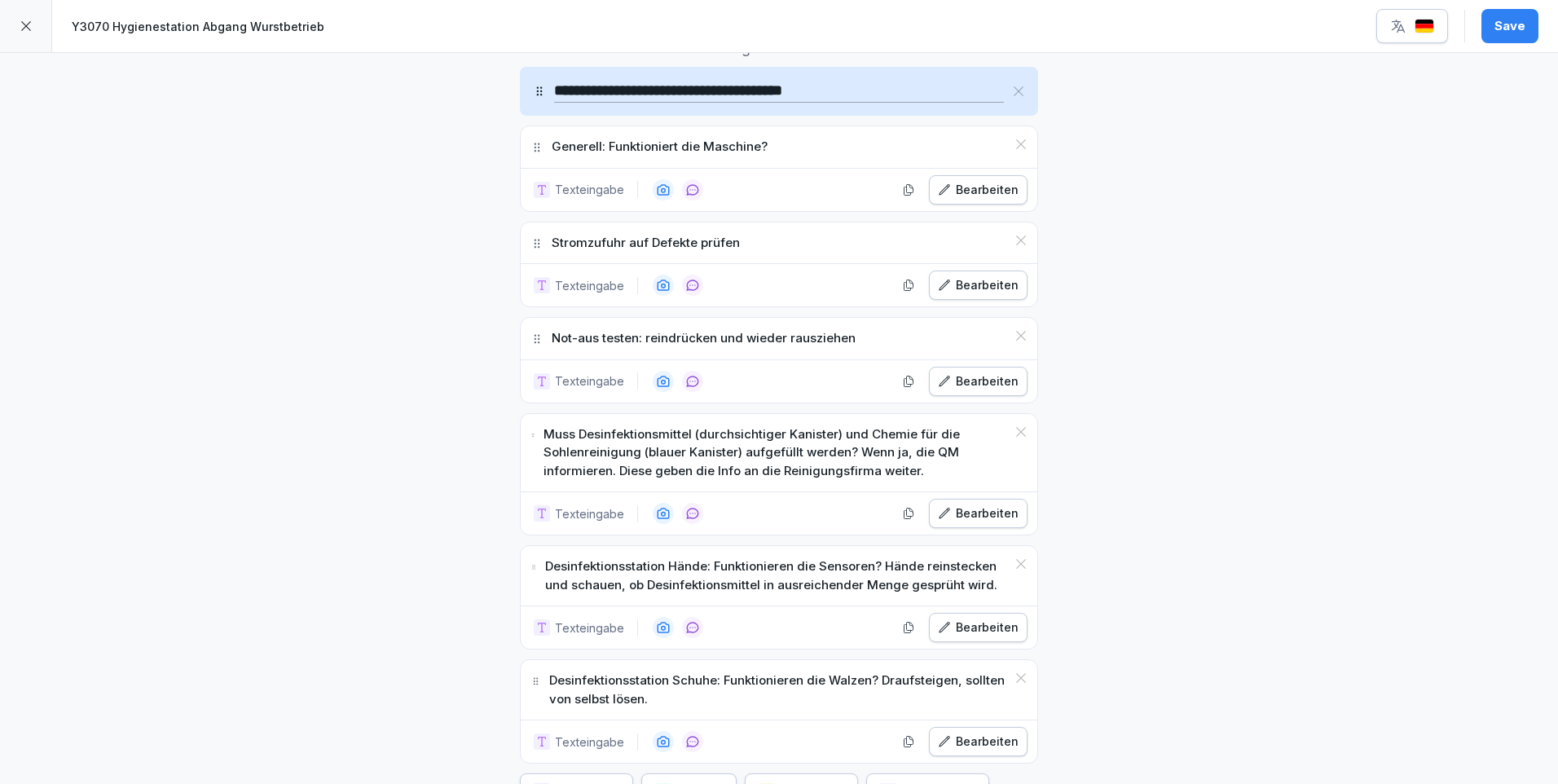
click at [981, 516] on div "Bearbeiten" at bounding box center [978, 513] width 81 height 18
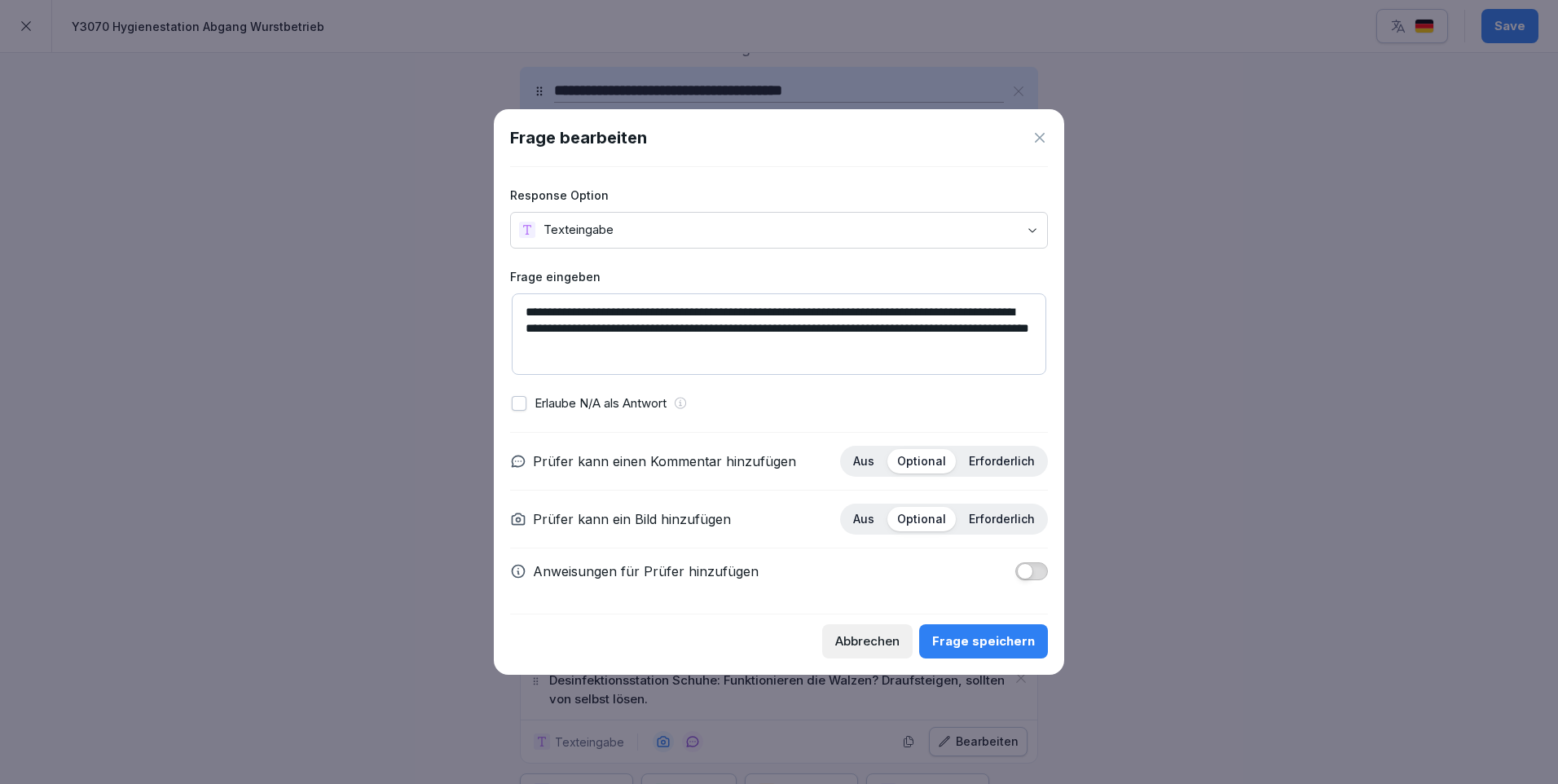
click at [1004, 639] on div "Frage speichern" at bounding box center [983, 641] width 103 height 18
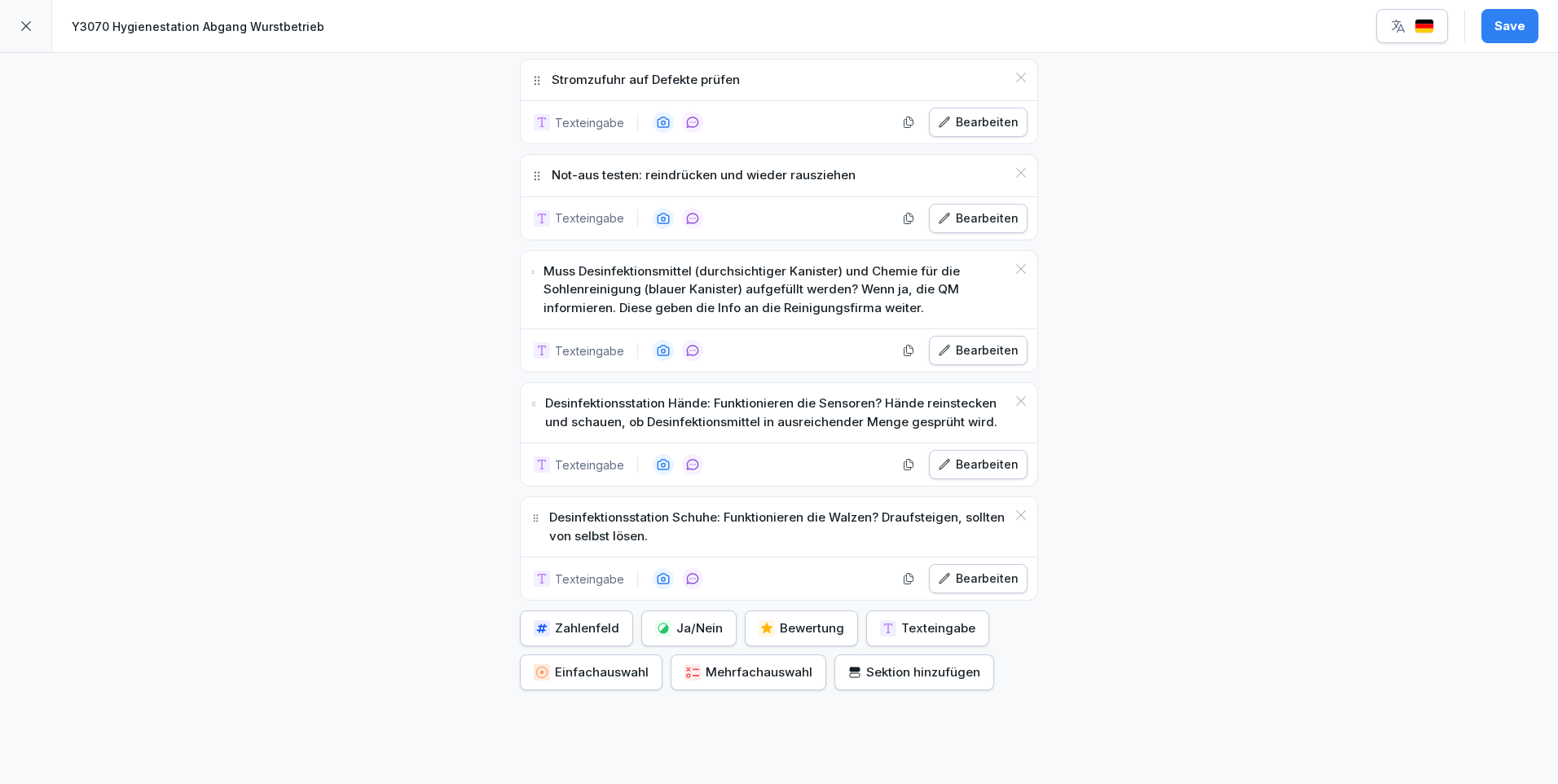
scroll to position [779, 0]
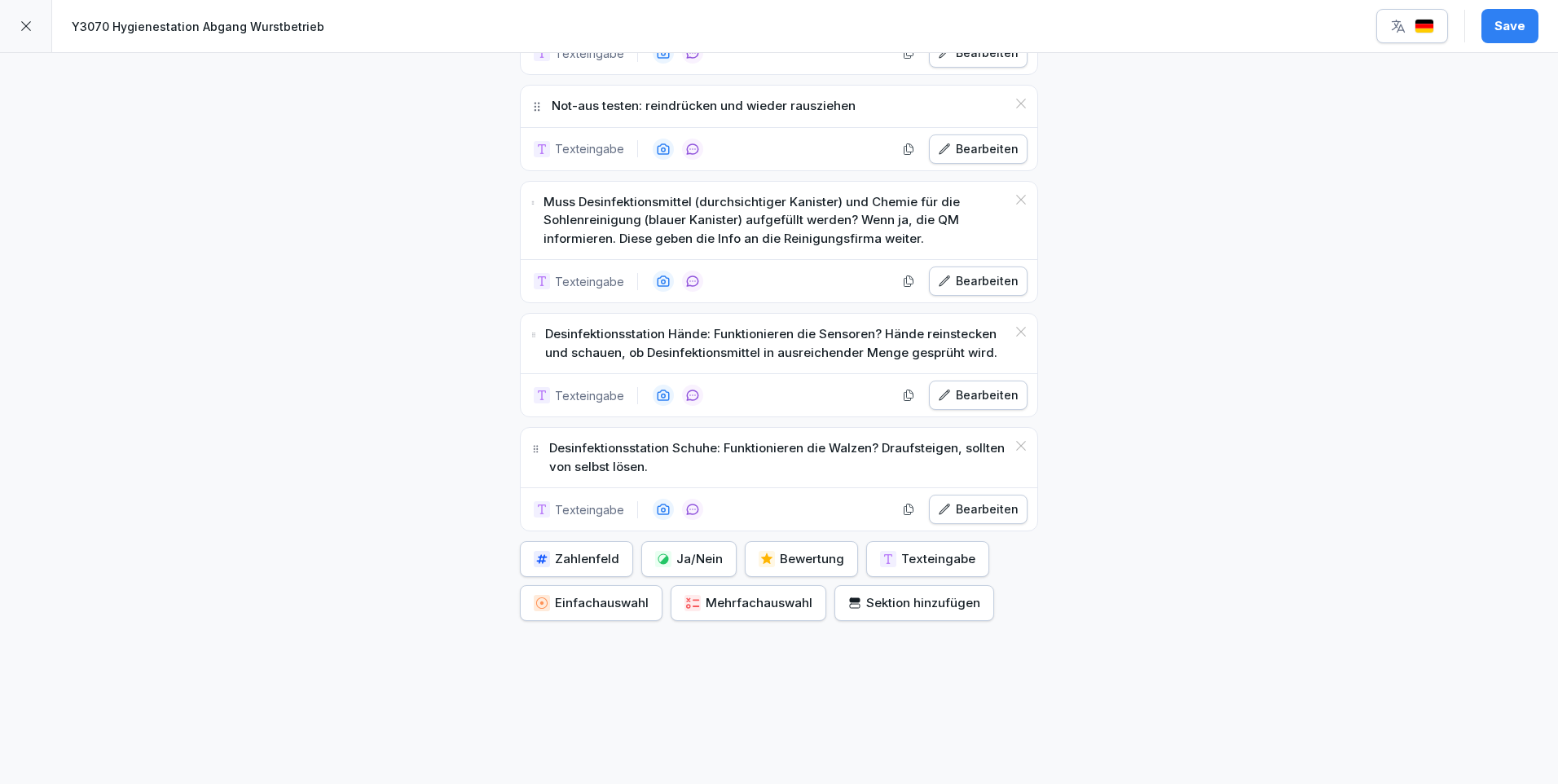
click at [976, 387] on div "Bearbeiten" at bounding box center [978, 395] width 81 height 18
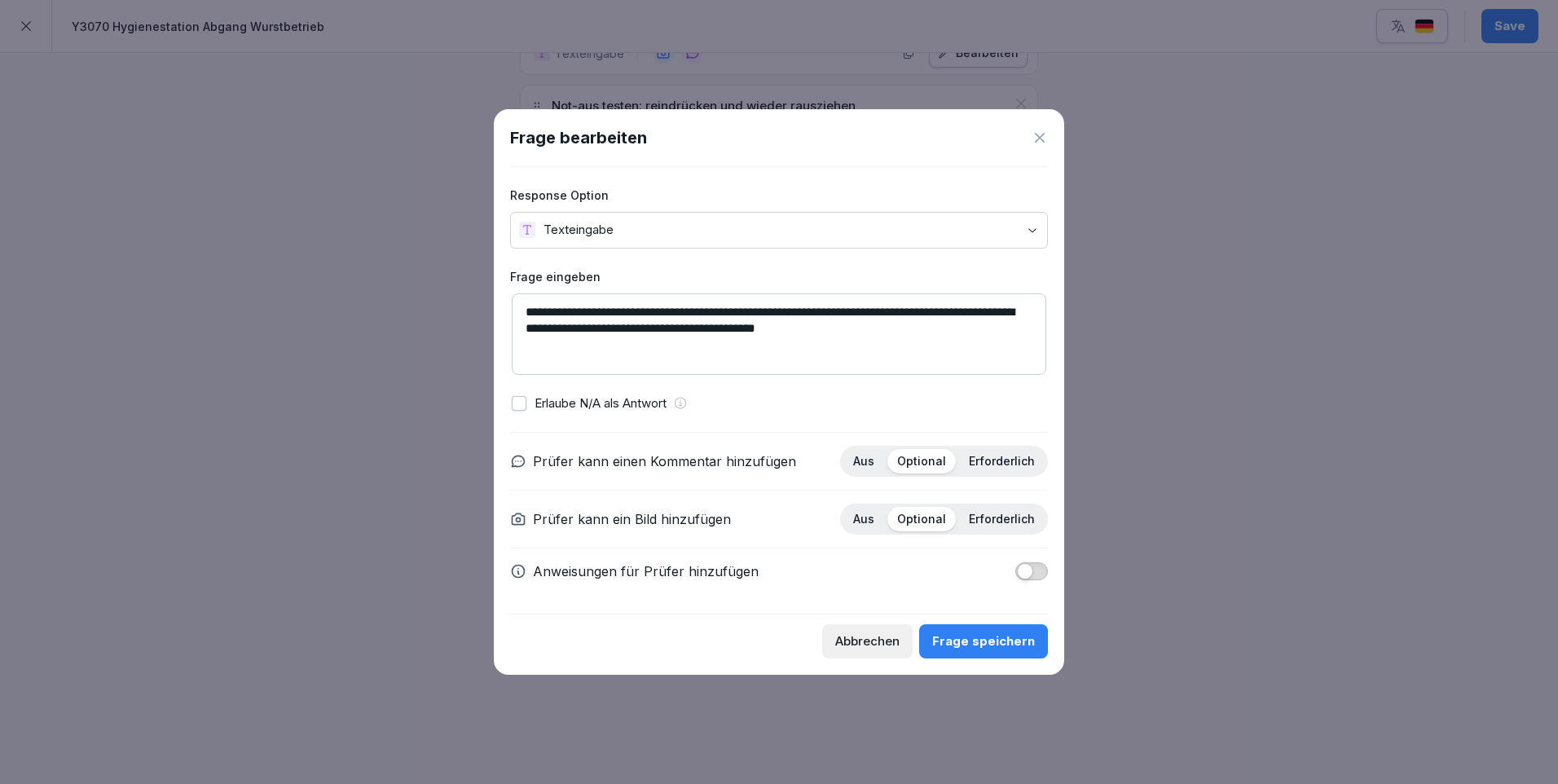
click at [1012, 635] on div "Frage speichern" at bounding box center [983, 641] width 103 height 18
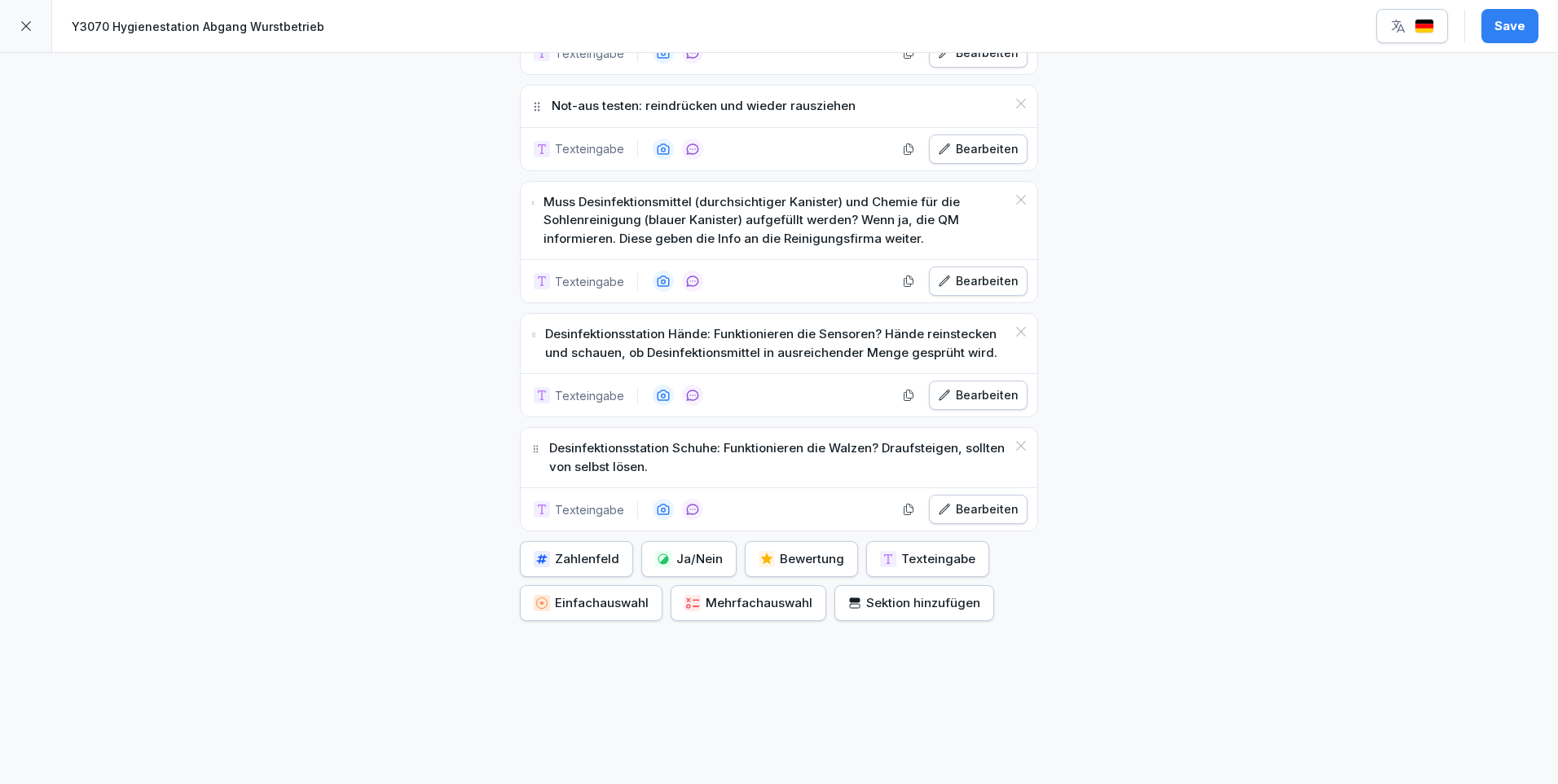
click at [972, 500] on div "Bearbeiten" at bounding box center [978, 508] width 81 height 18
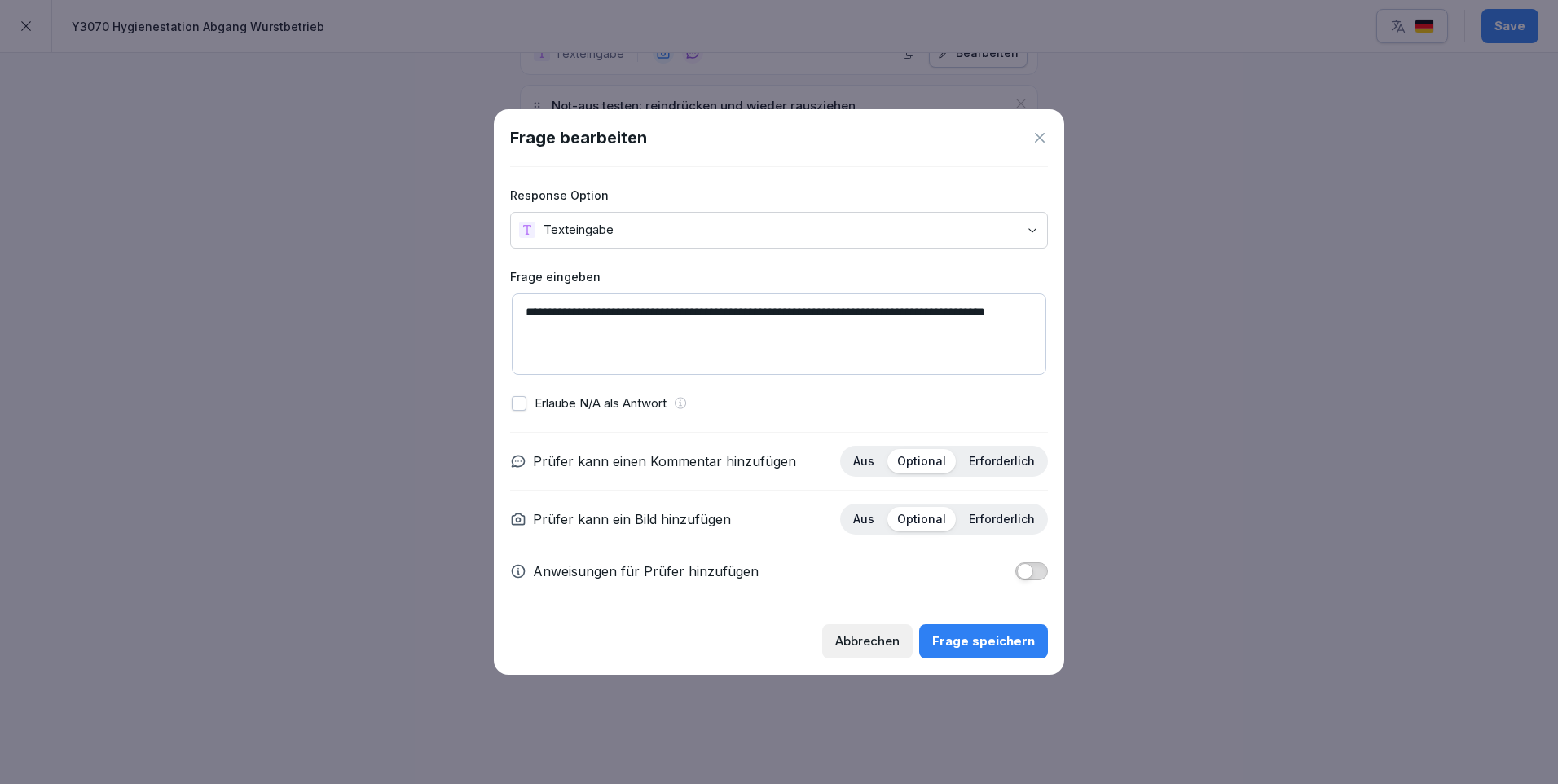
click at [982, 650] on div "Frage speichern" at bounding box center [983, 641] width 103 height 18
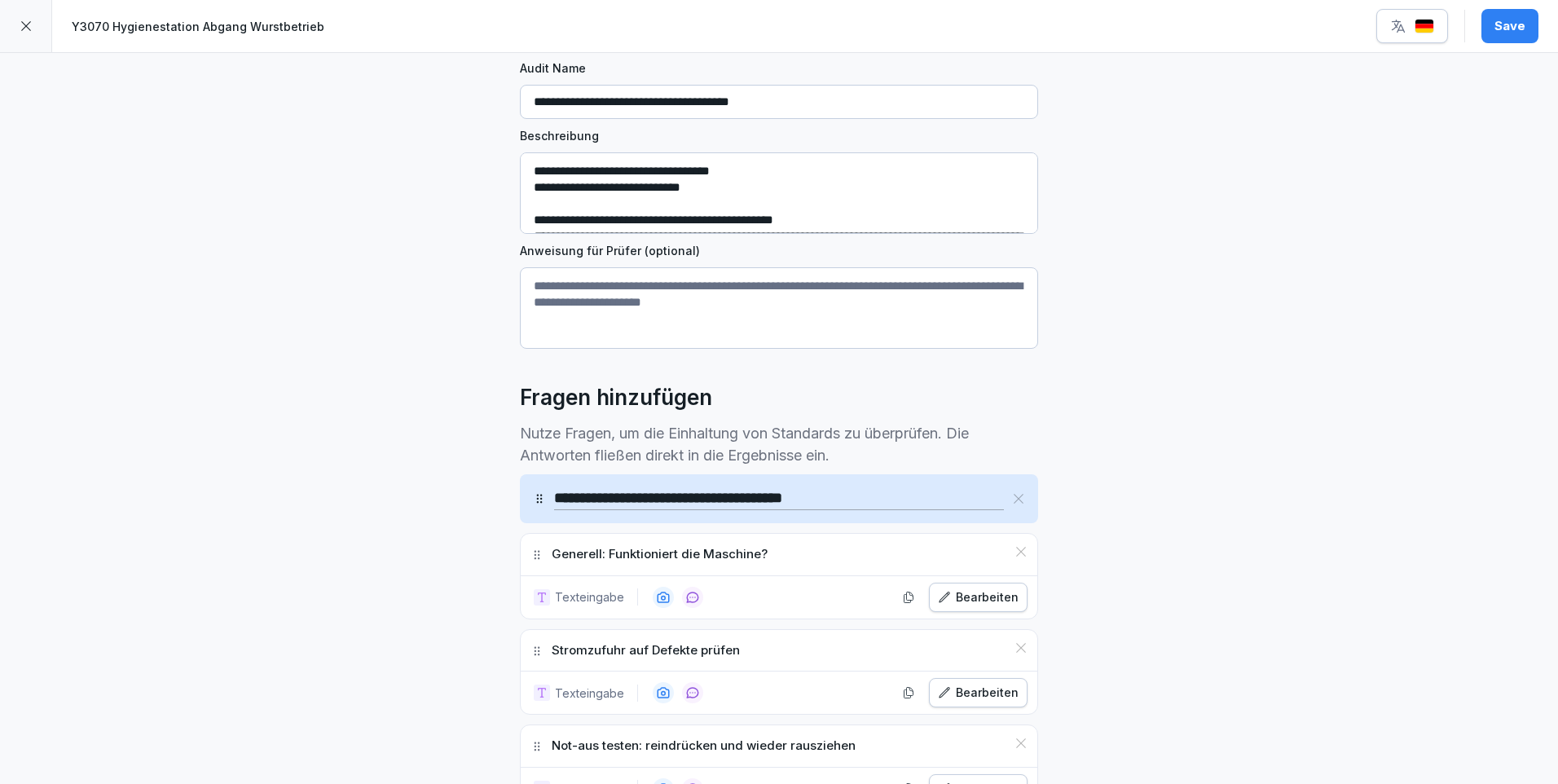
scroll to position [0, 0]
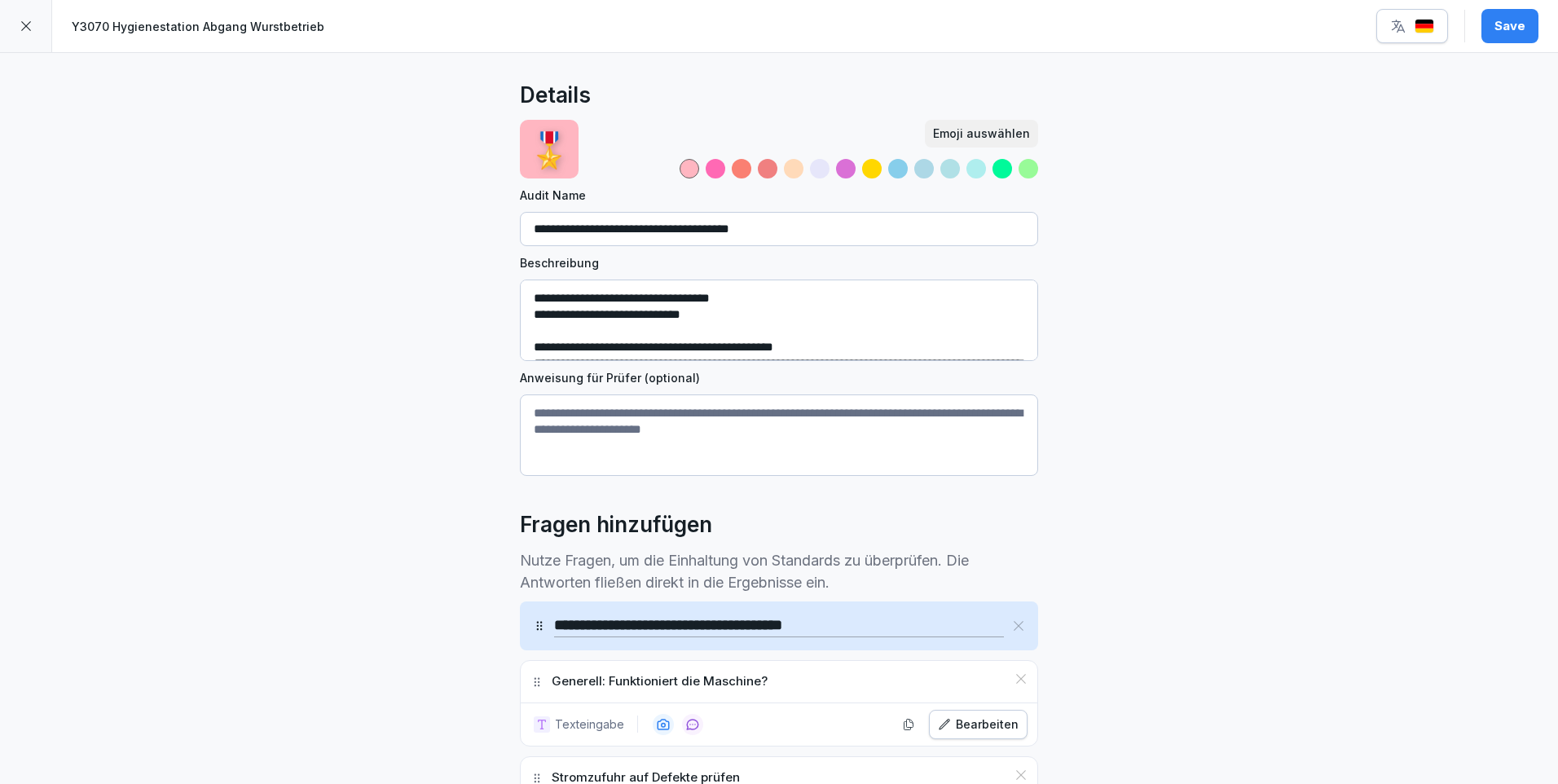
click at [1507, 26] on div "Save" at bounding box center [1510, 25] width 31 height 18
click at [29, 26] on icon at bounding box center [26, 26] width 13 height 13
